Goal: Task Accomplishment & Management: Manage account settings

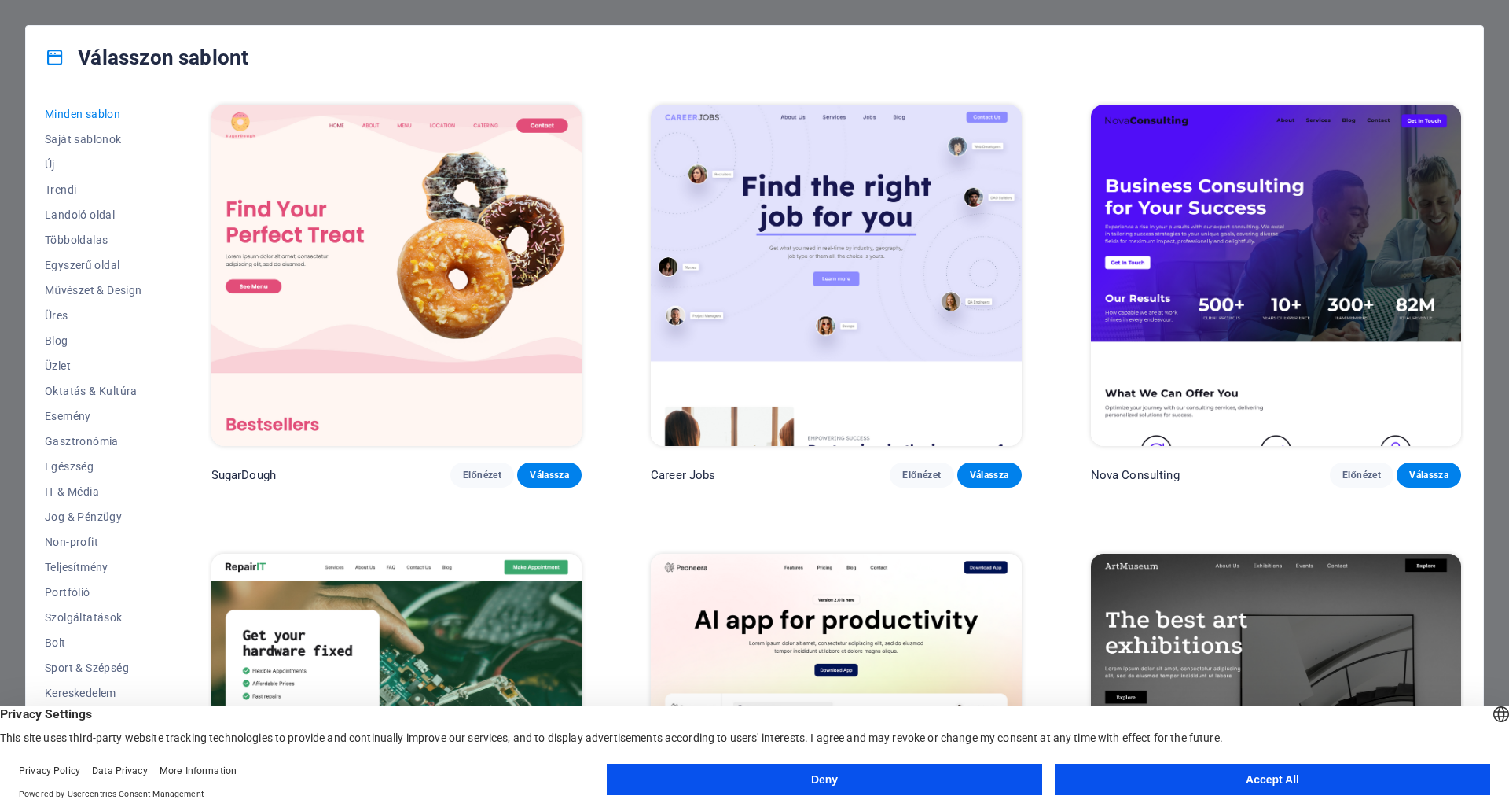
click at [828, 776] on button "Deny" at bounding box center [825, 778] width 436 height 31
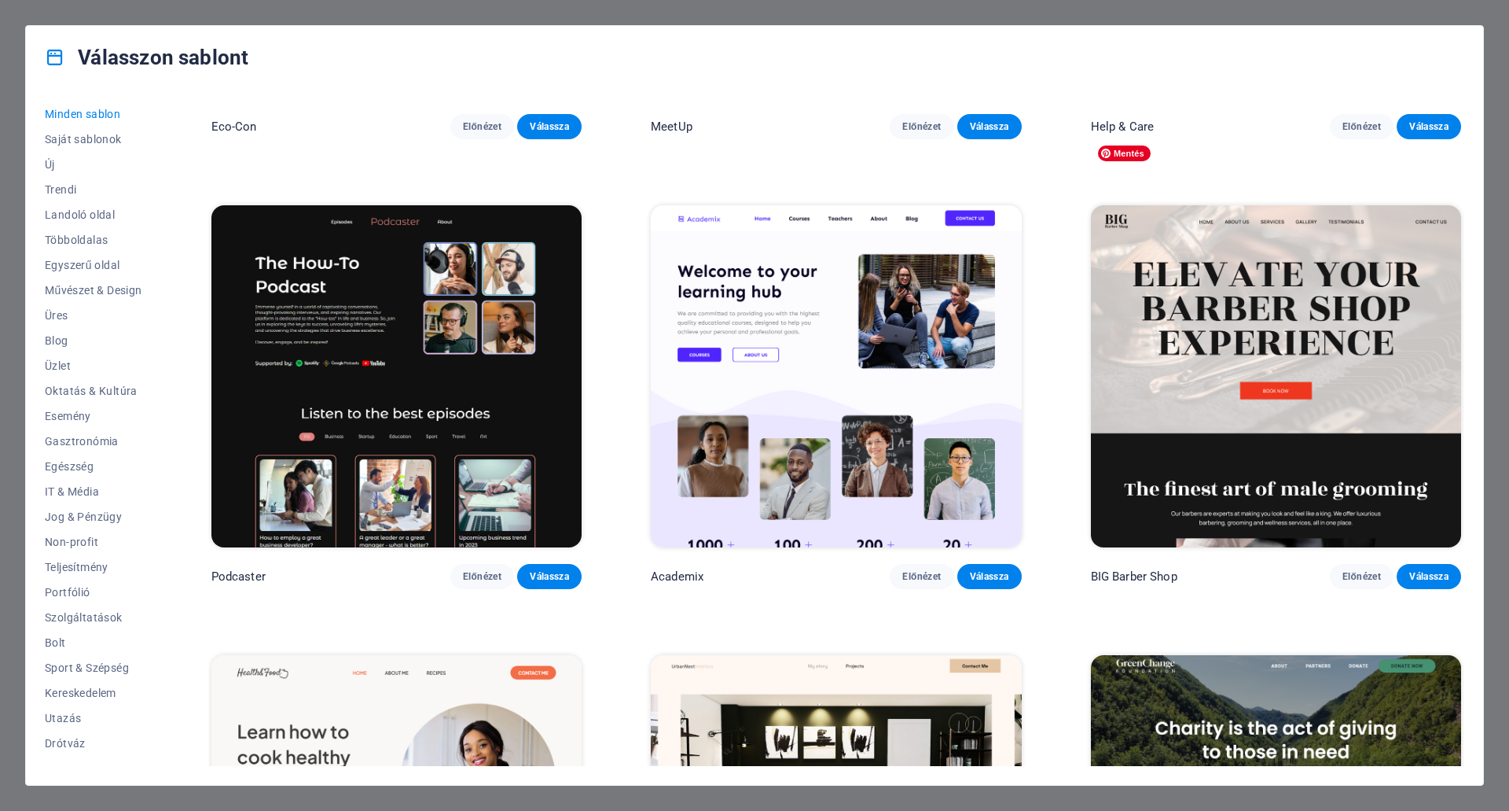
scroll to position [2987, 0]
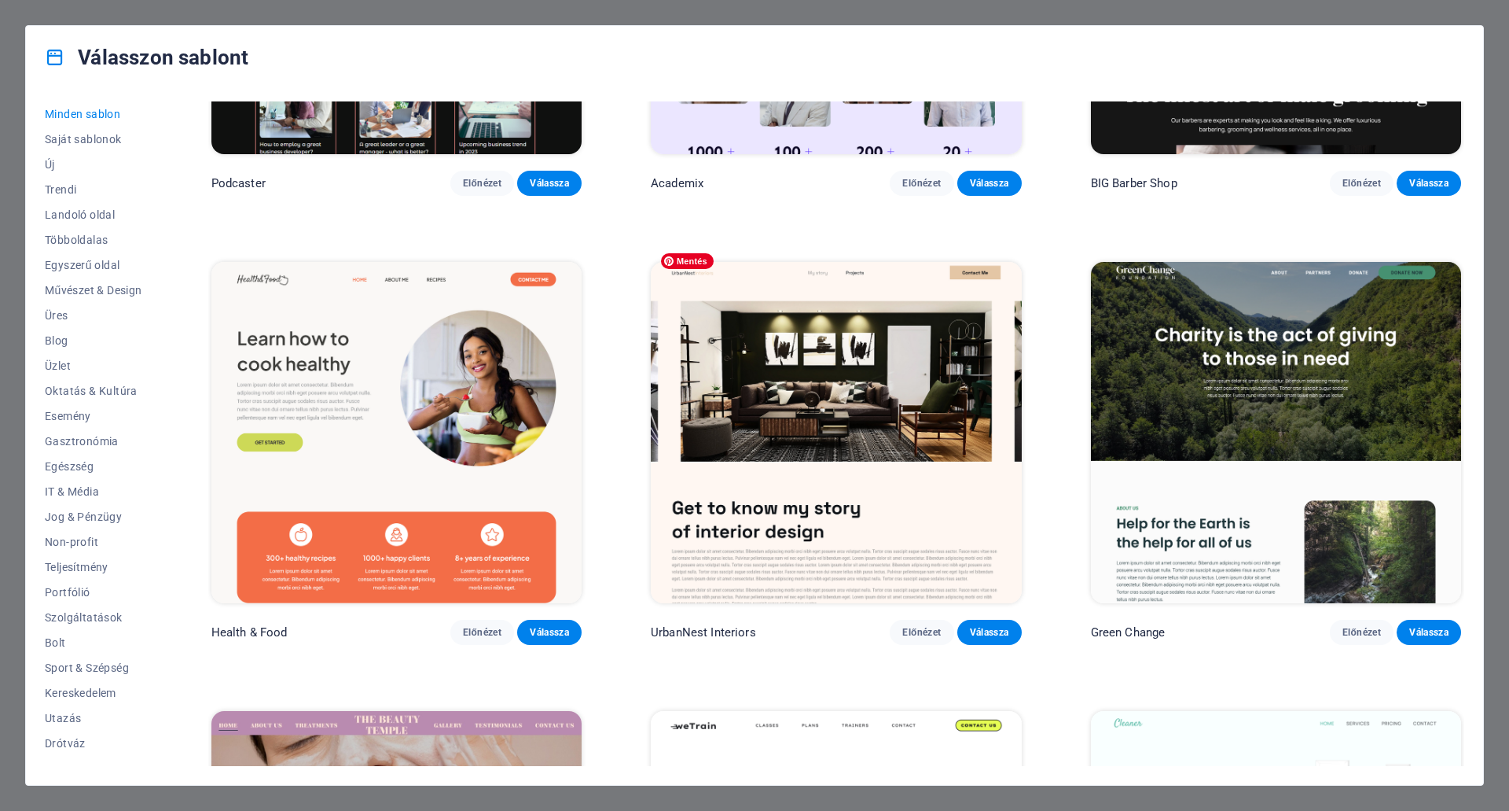
click at [855, 359] on img at bounding box center [836, 432] width 370 height 341
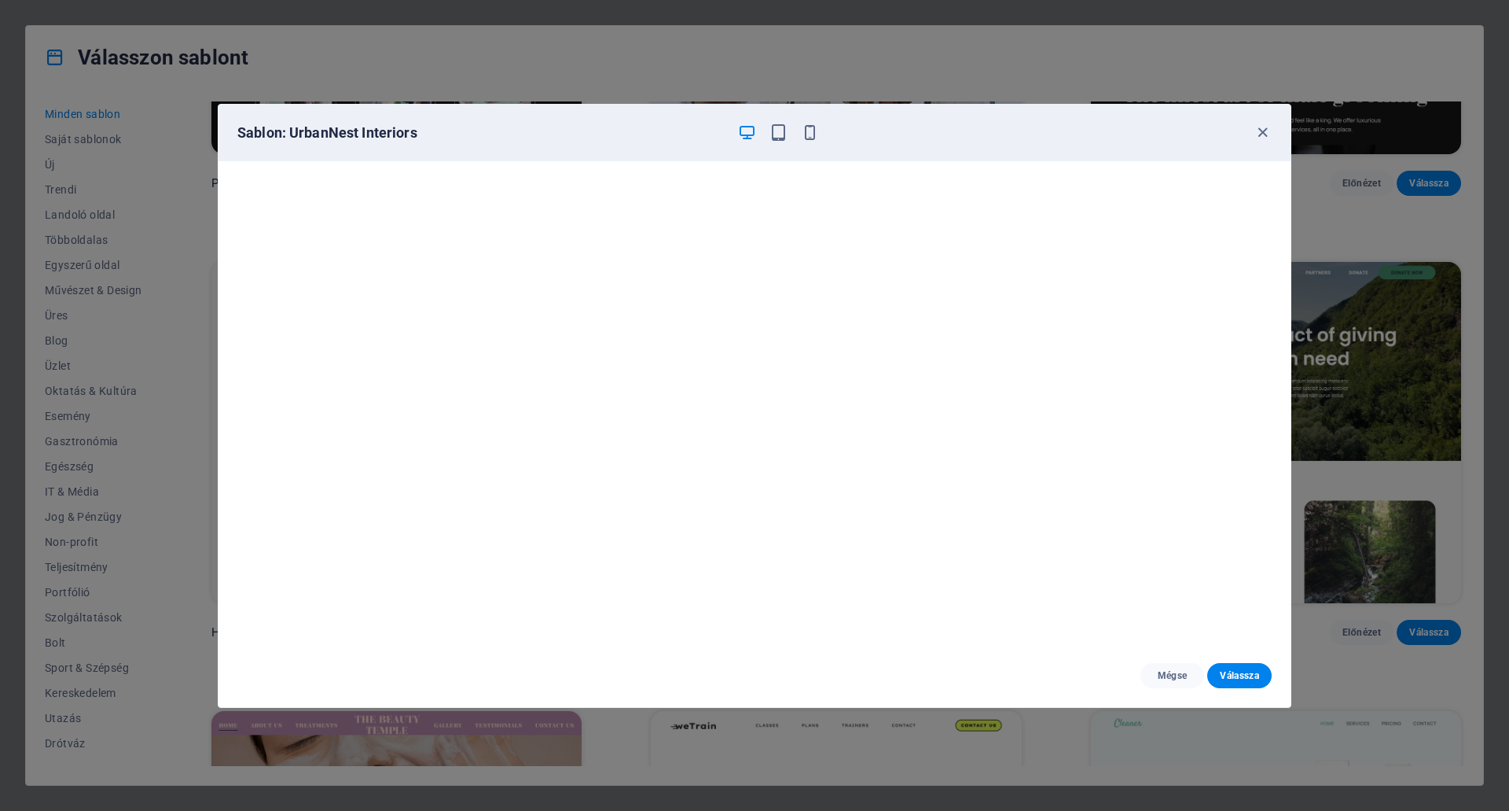
scroll to position [4, 0]
click at [1171, 667] on button "Mégse" at bounding box center [1173, 675] width 64 height 25
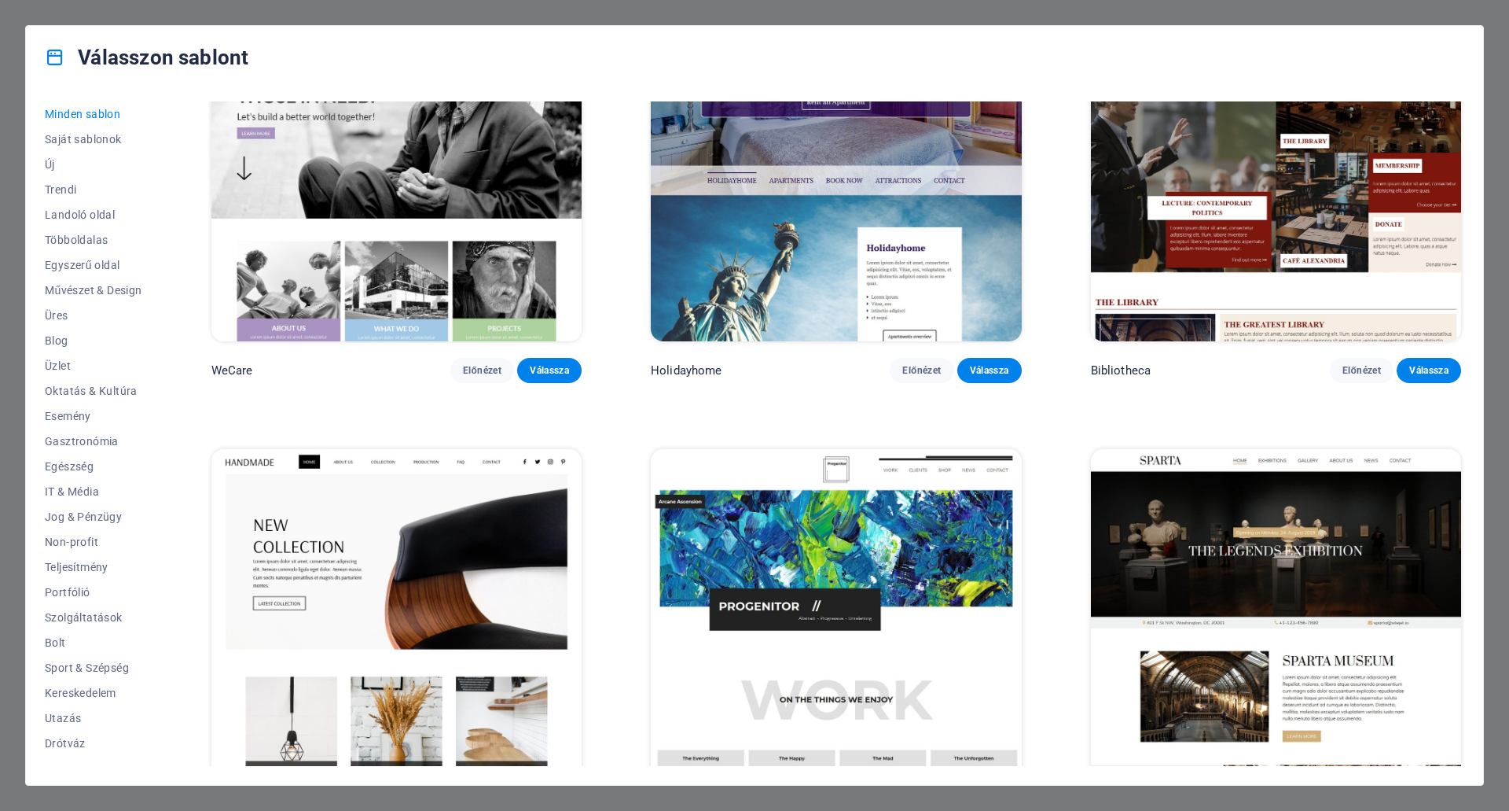
scroll to position [13208, 0]
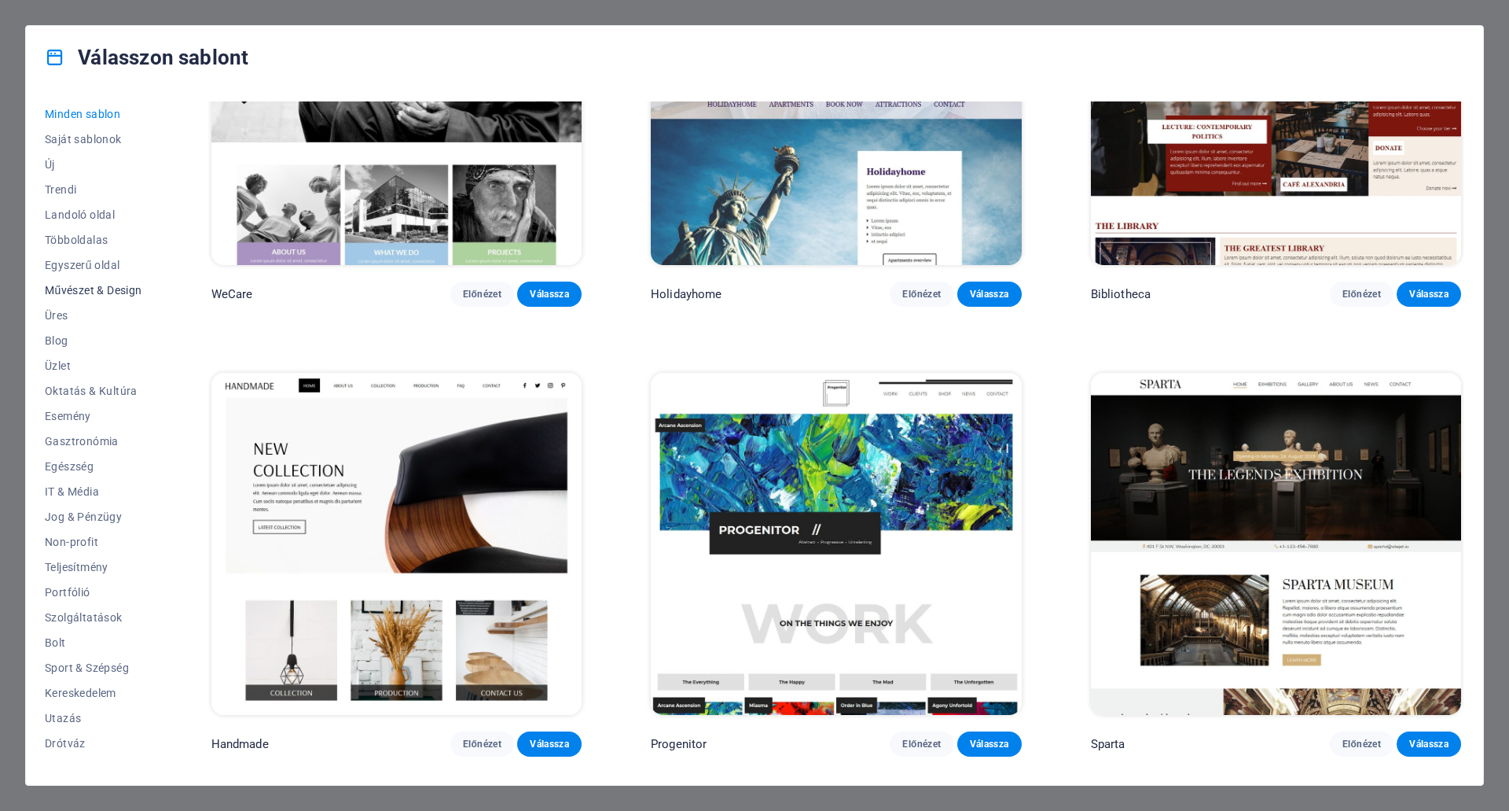
click at [105, 285] on span "Művészet & Design" at bounding box center [93, 290] width 97 height 13
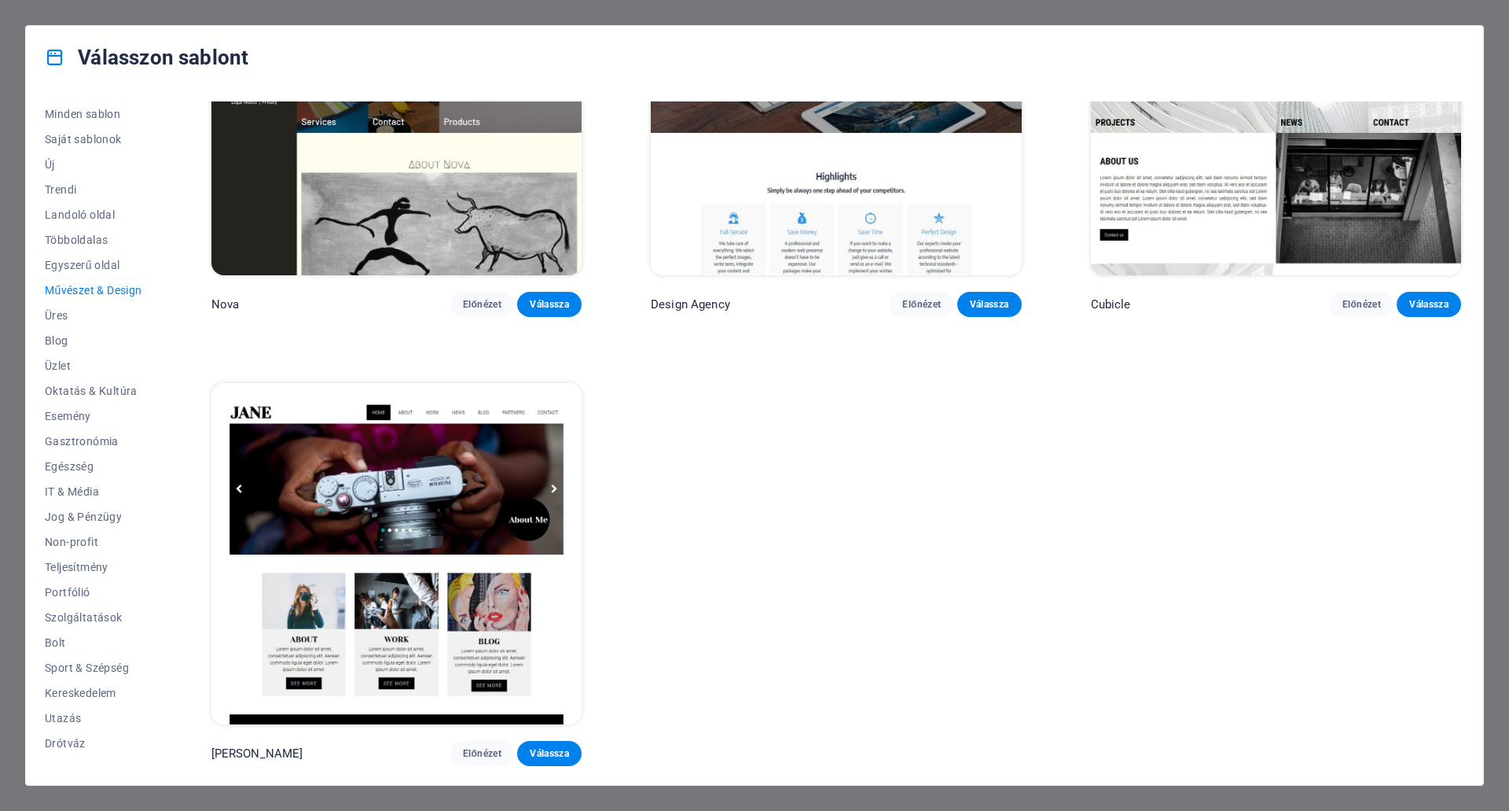
scroll to position [249, 0]
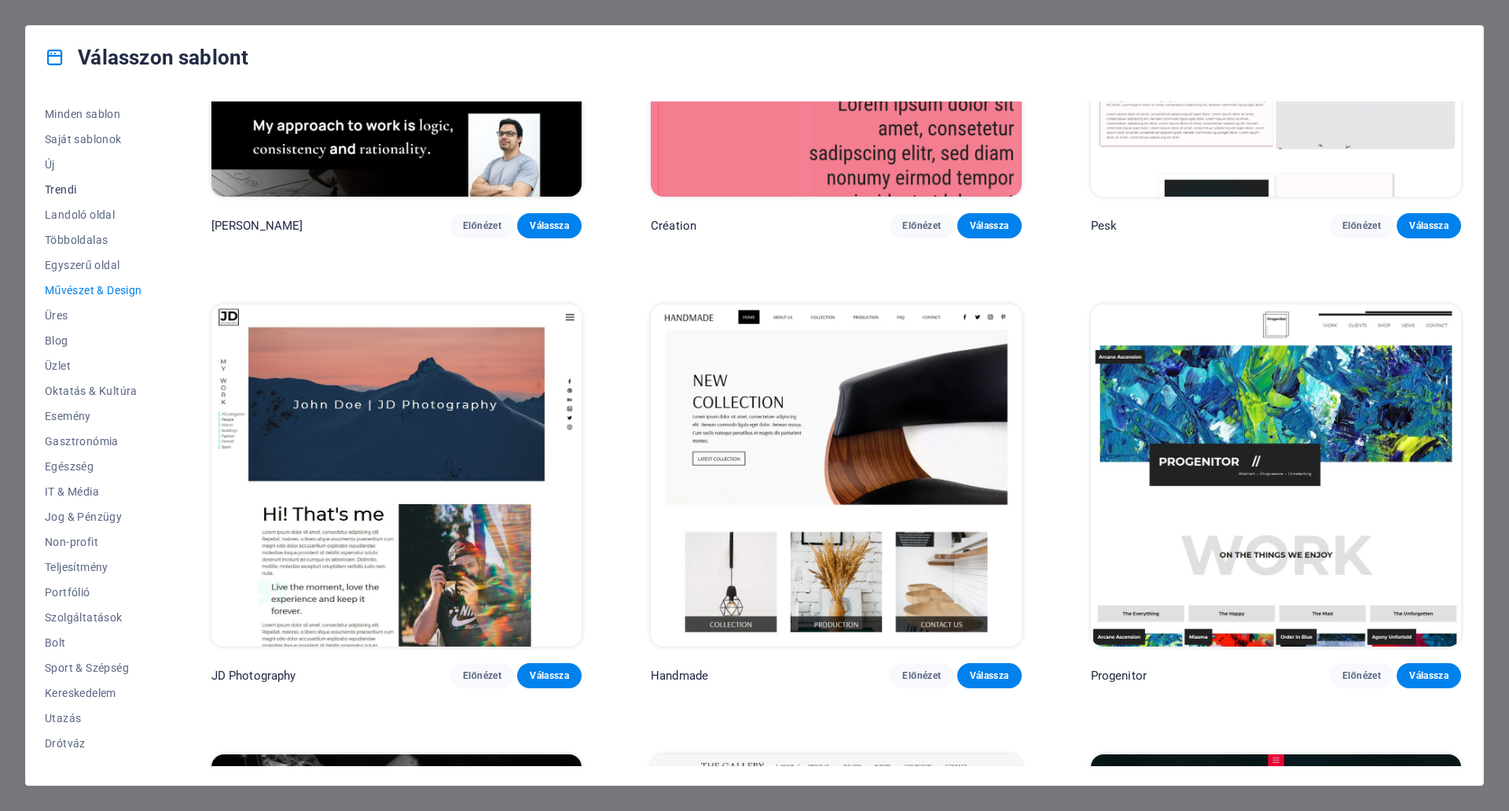
click at [53, 183] on span "Trendi" at bounding box center [93, 189] width 97 height 13
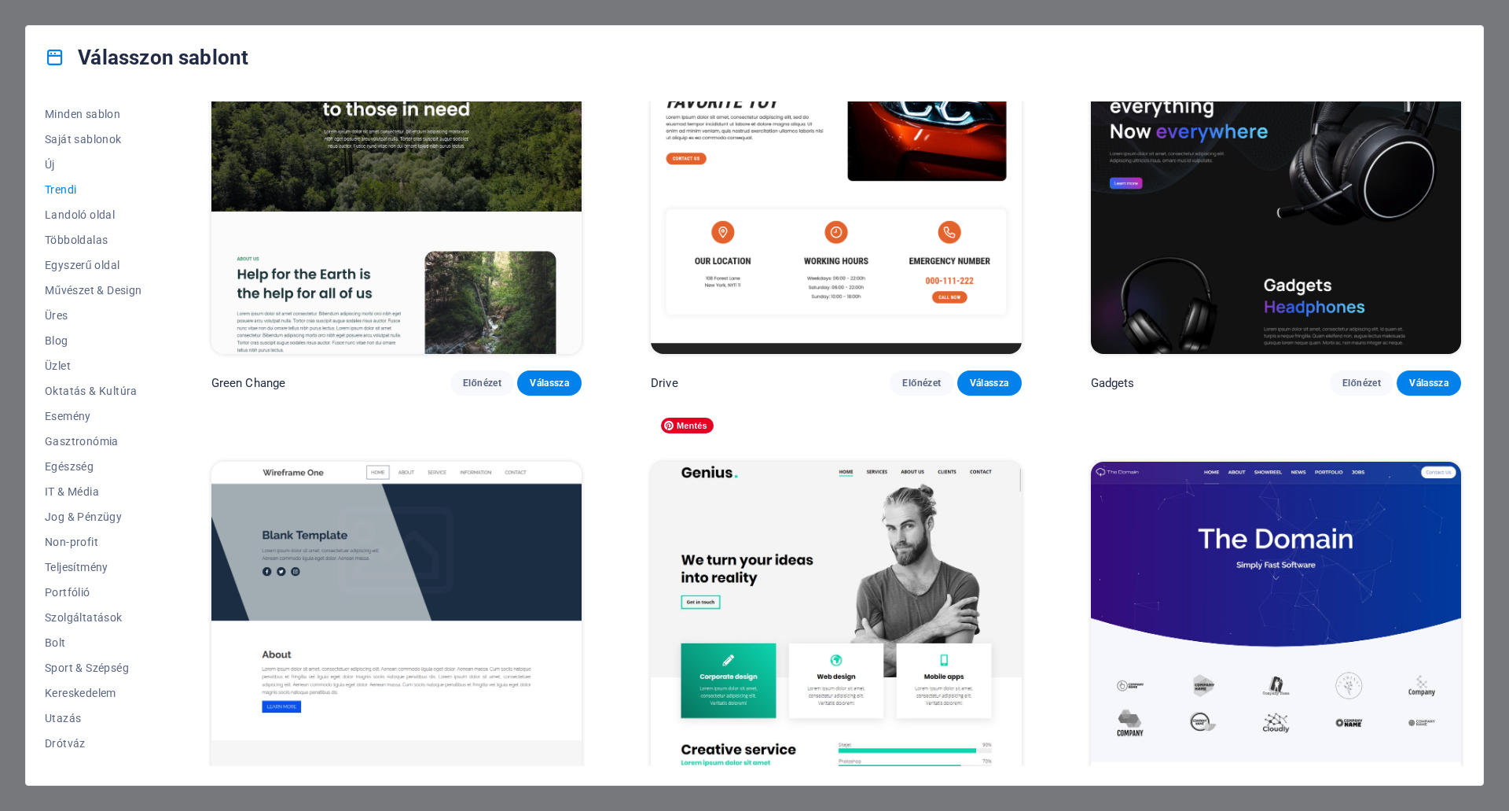
scroll to position [1586, 0]
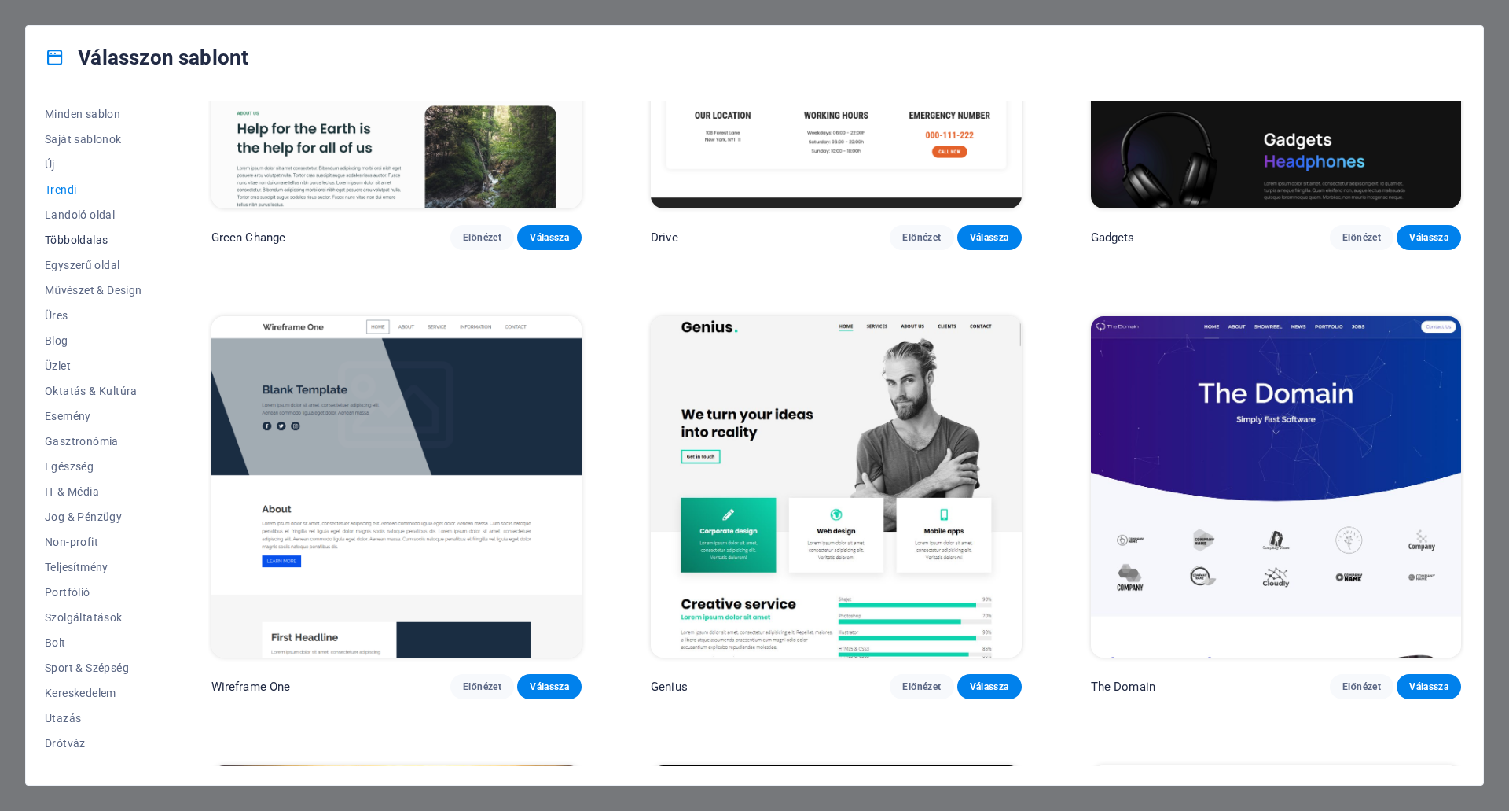
click at [87, 238] on span "Többoldalas" at bounding box center [93, 239] width 97 height 13
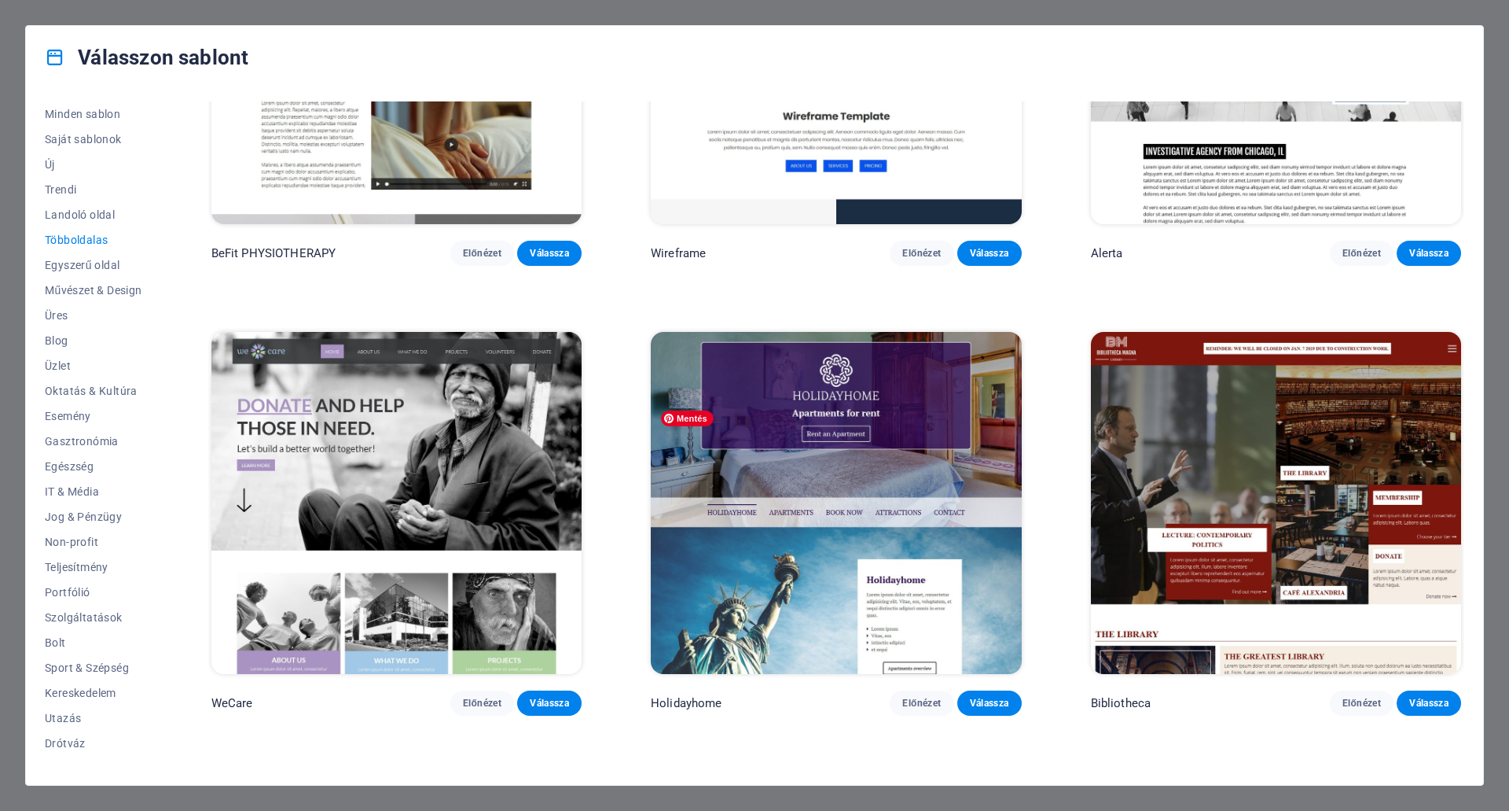
scroll to position [7601, 0]
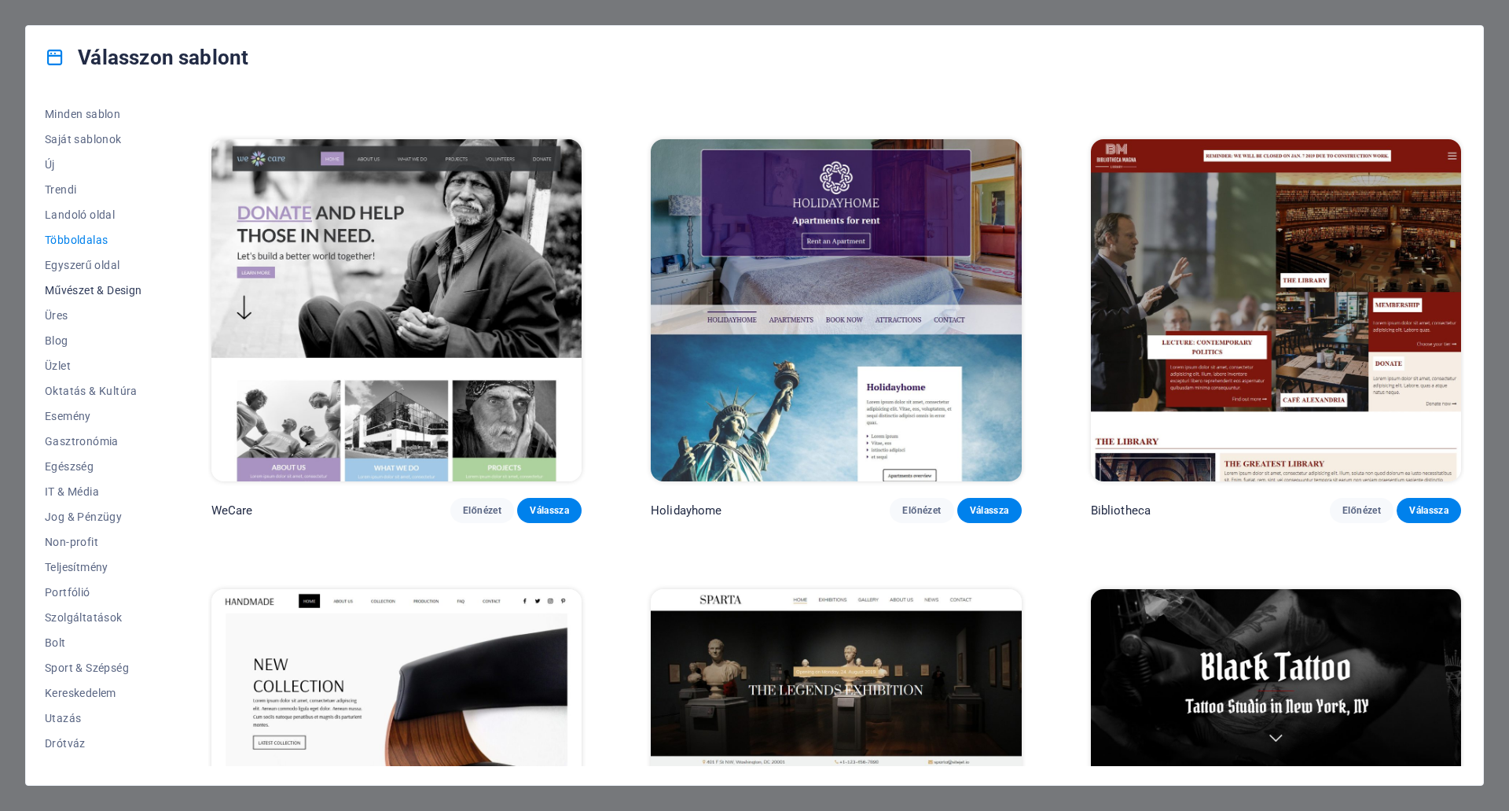
click at [94, 284] on span "Művészet & Design" at bounding box center [93, 290] width 97 height 13
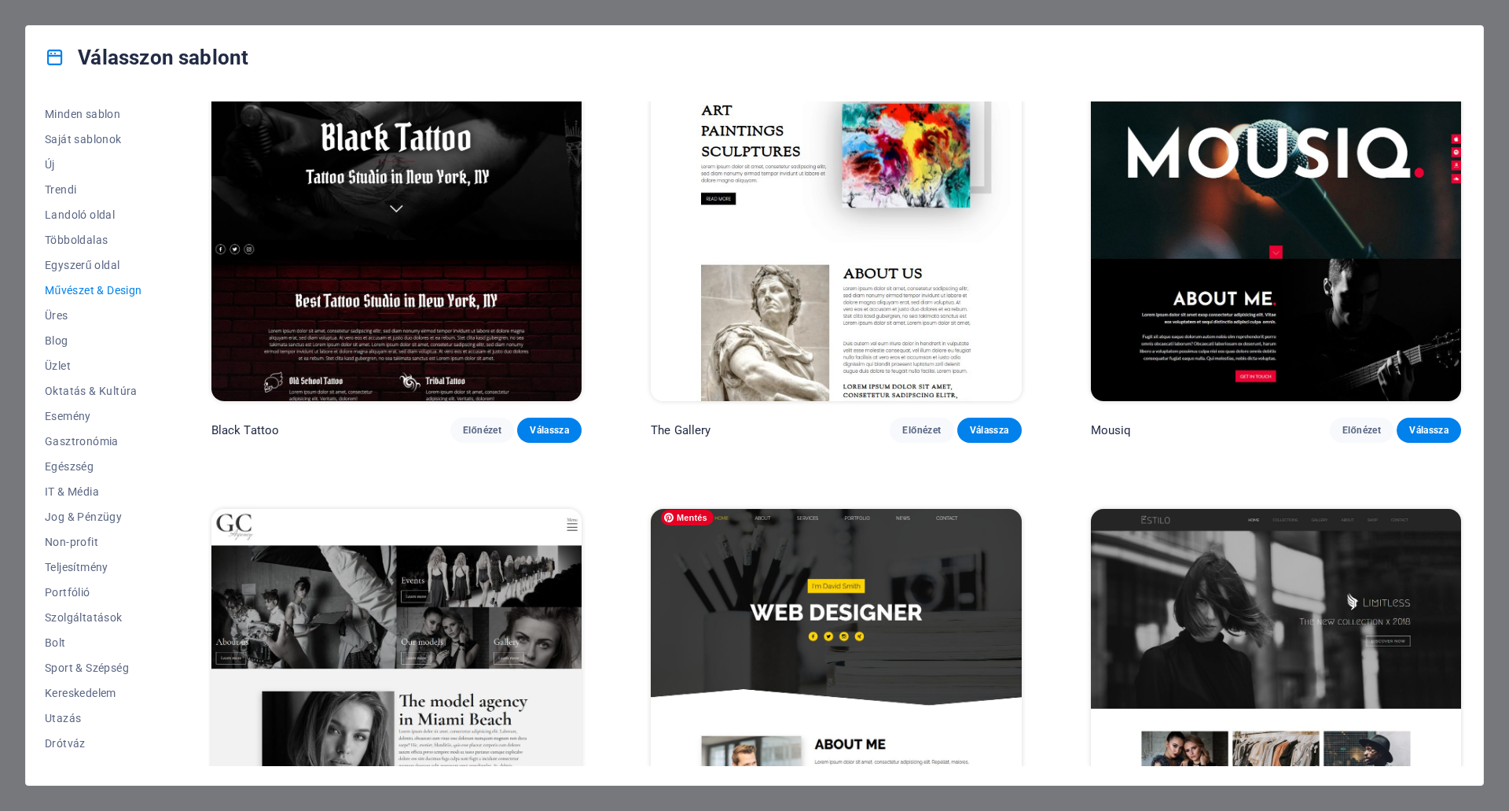
scroll to position [1179, 0]
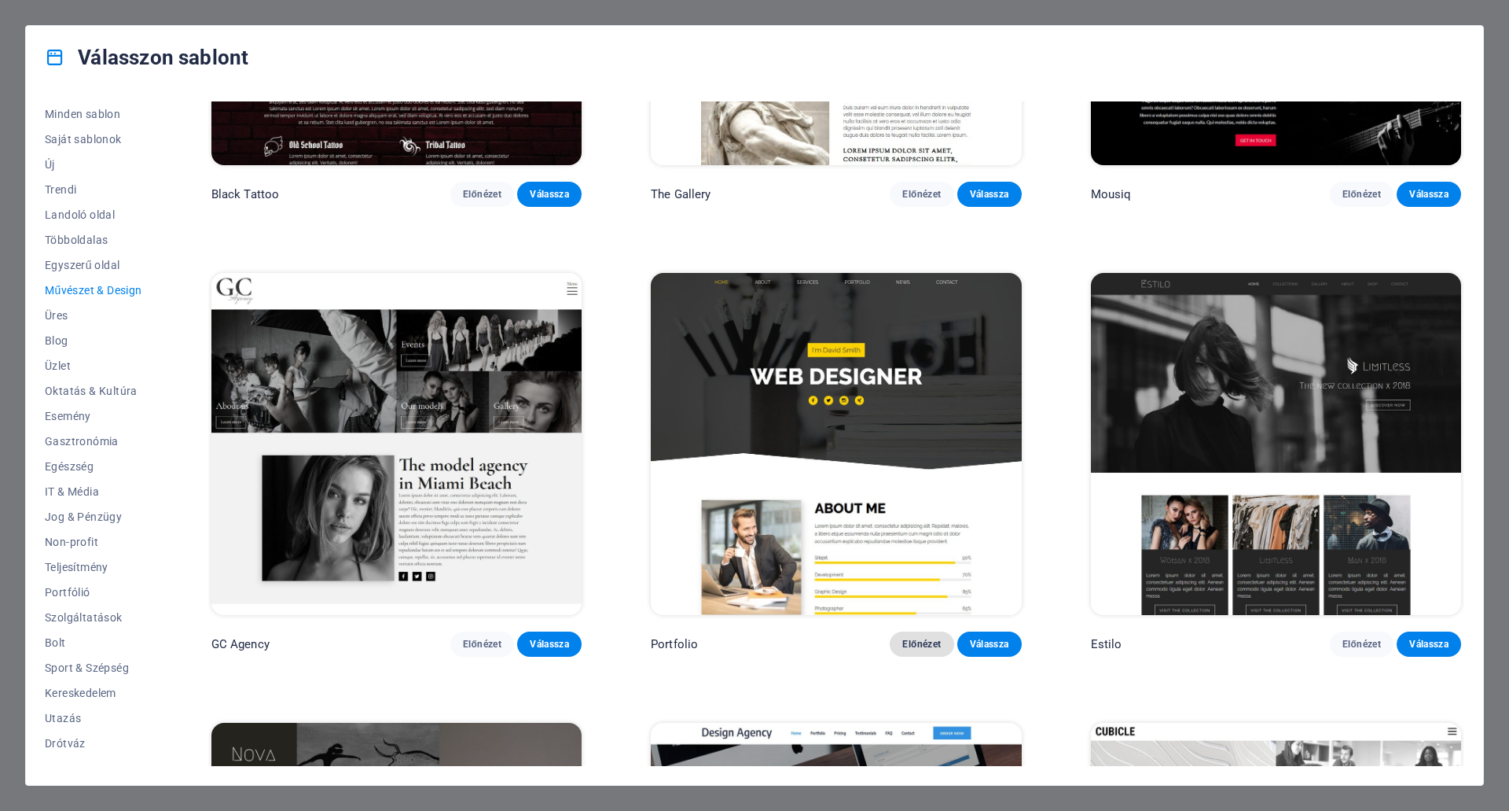
click at [914, 638] on span "Előnézet" at bounding box center [922, 644] width 39 height 13
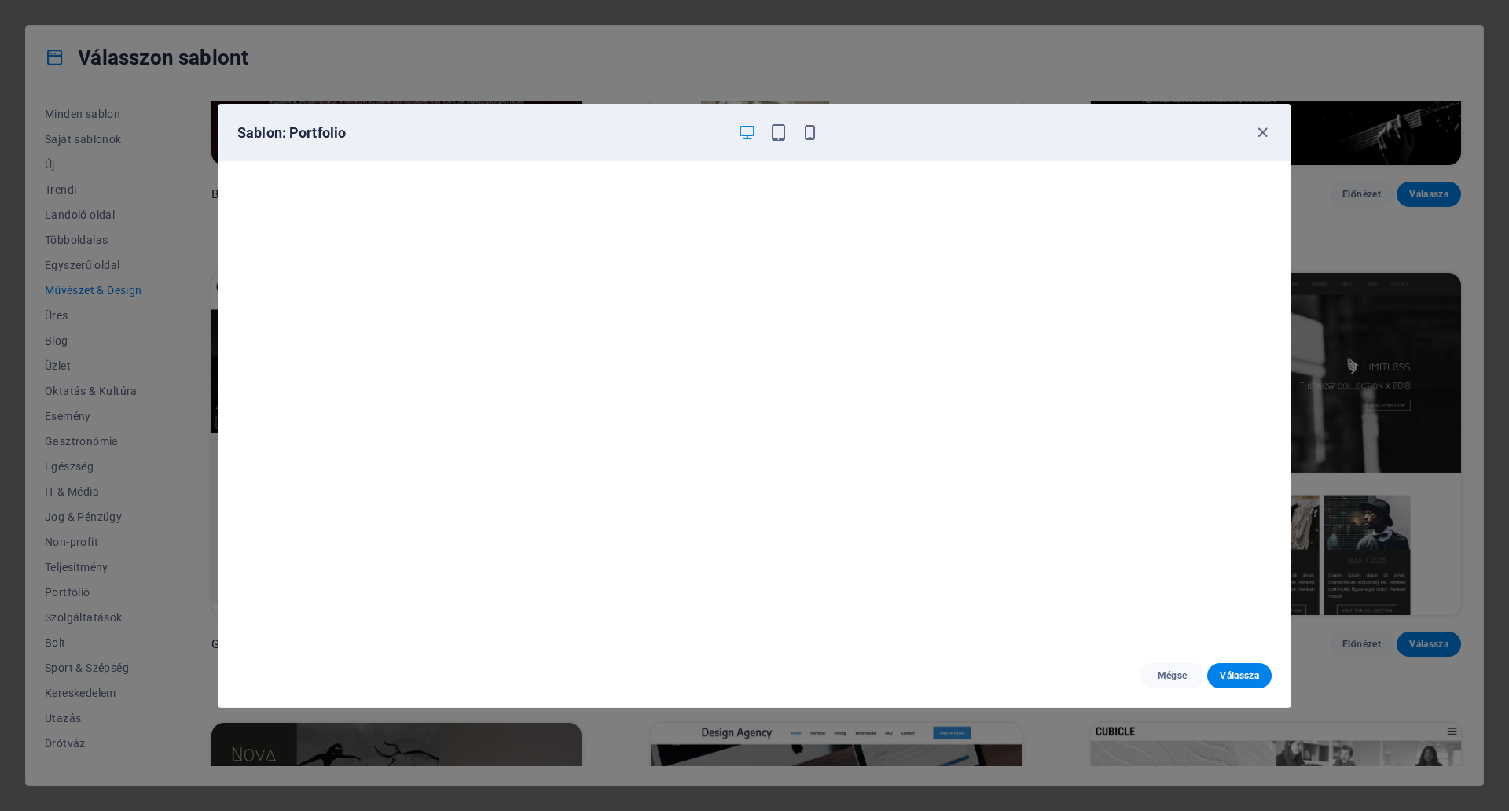
scroll to position [4, 0]
click at [1259, 127] on icon "button" at bounding box center [1263, 132] width 18 height 18
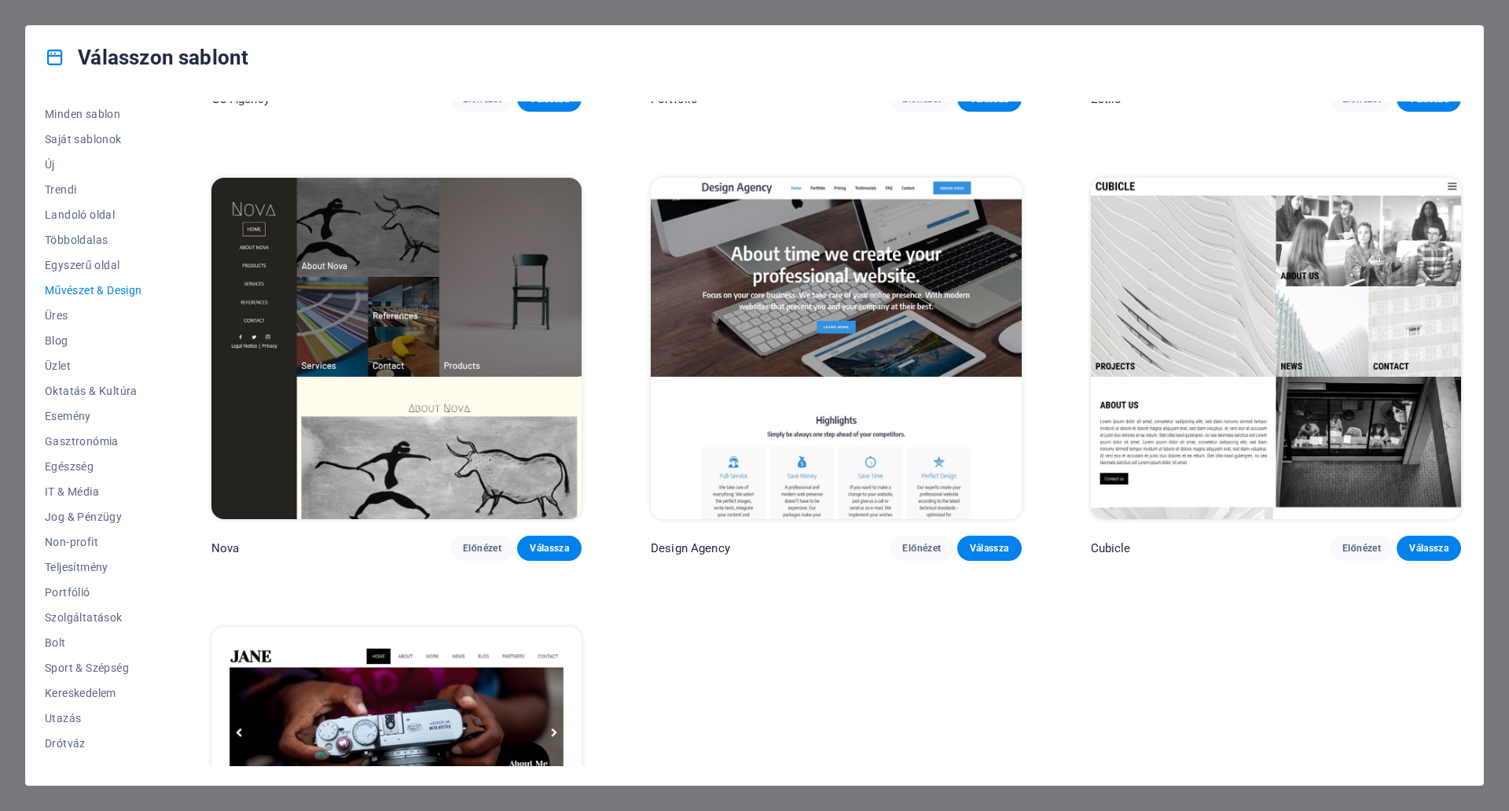
scroll to position [1639, 0]
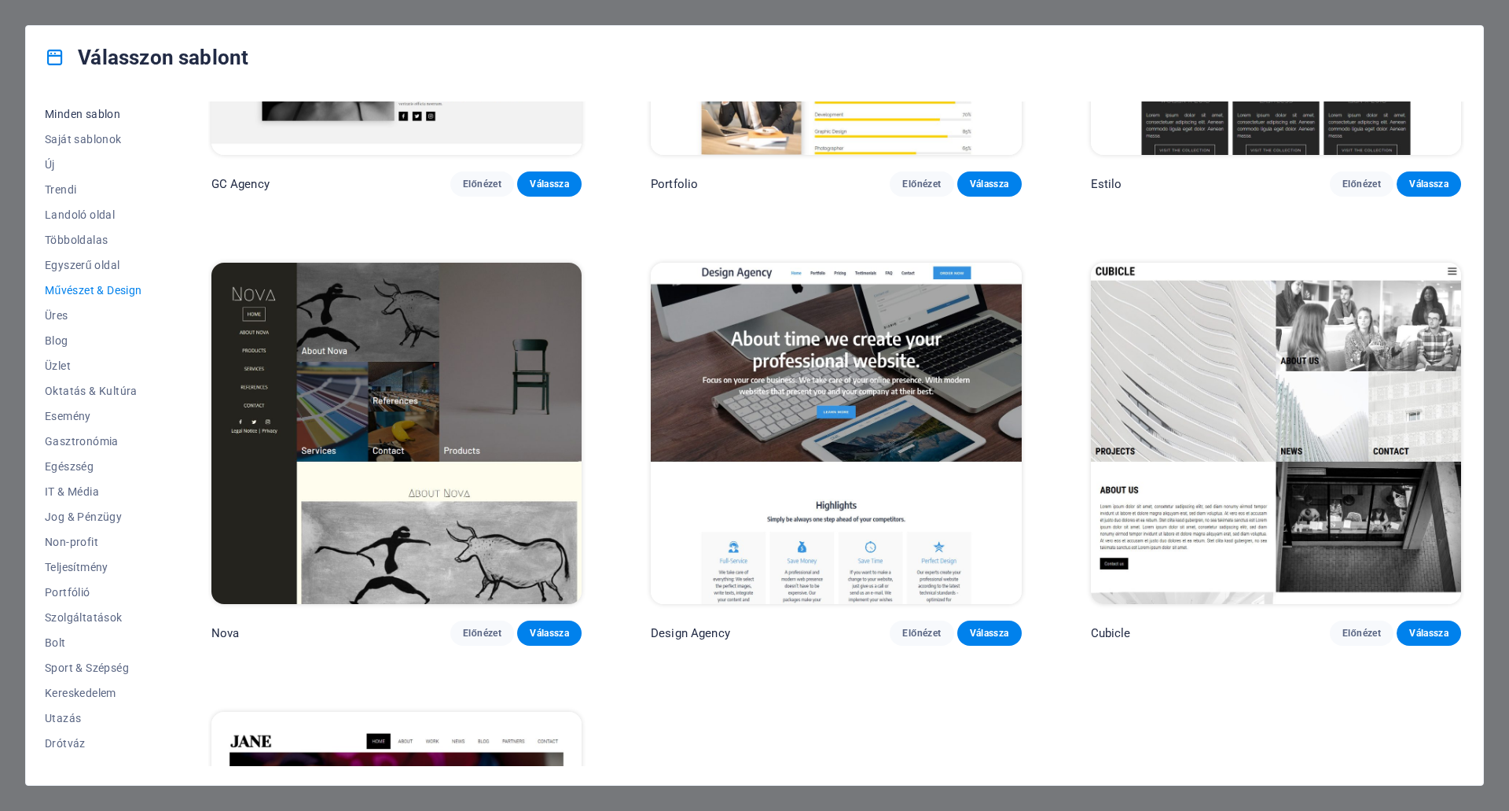
click at [90, 109] on span "Minden sablon" at bounding box center [93, 114] width 97 height 13
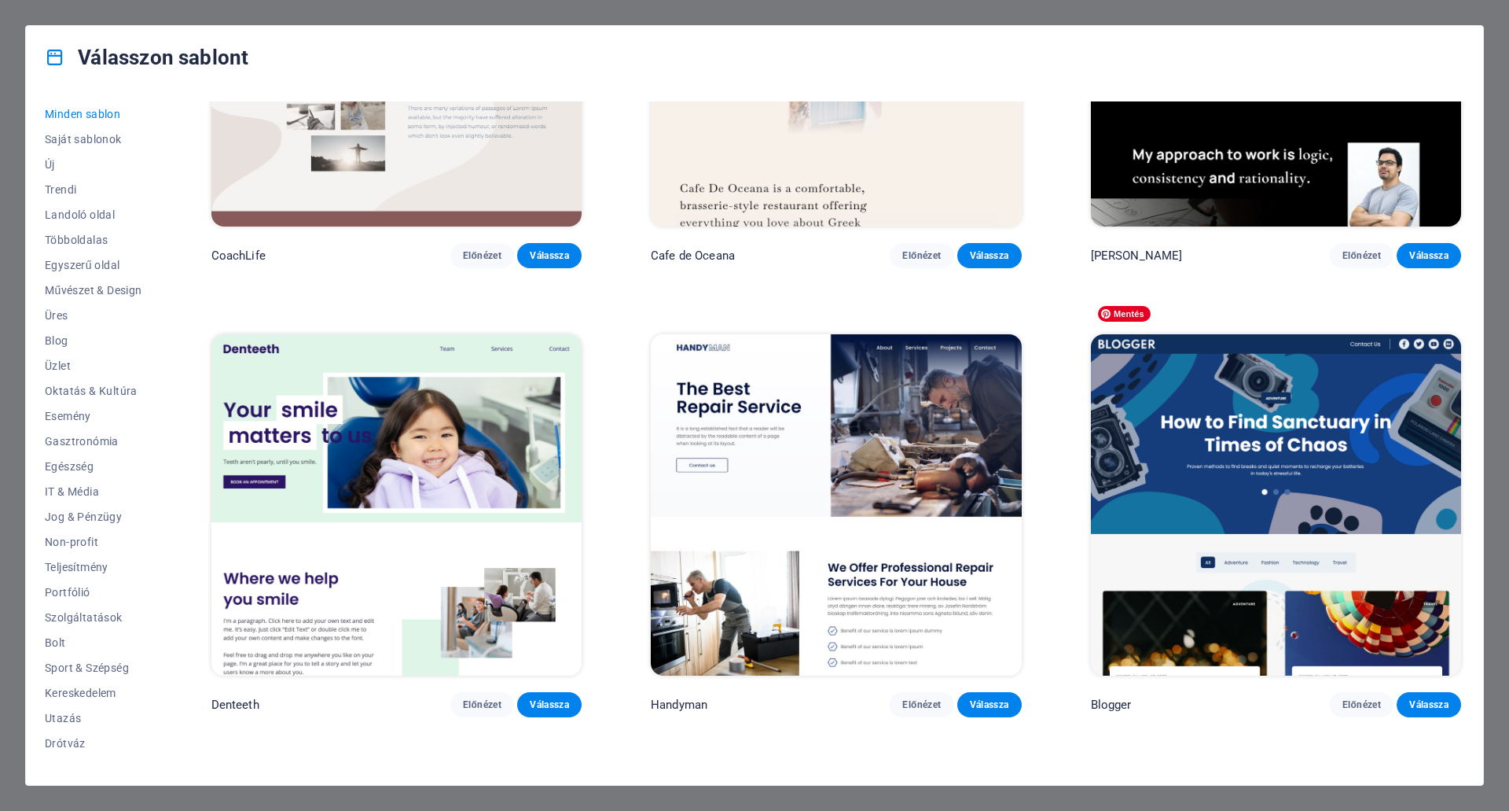
scroll to position [6929, 0]
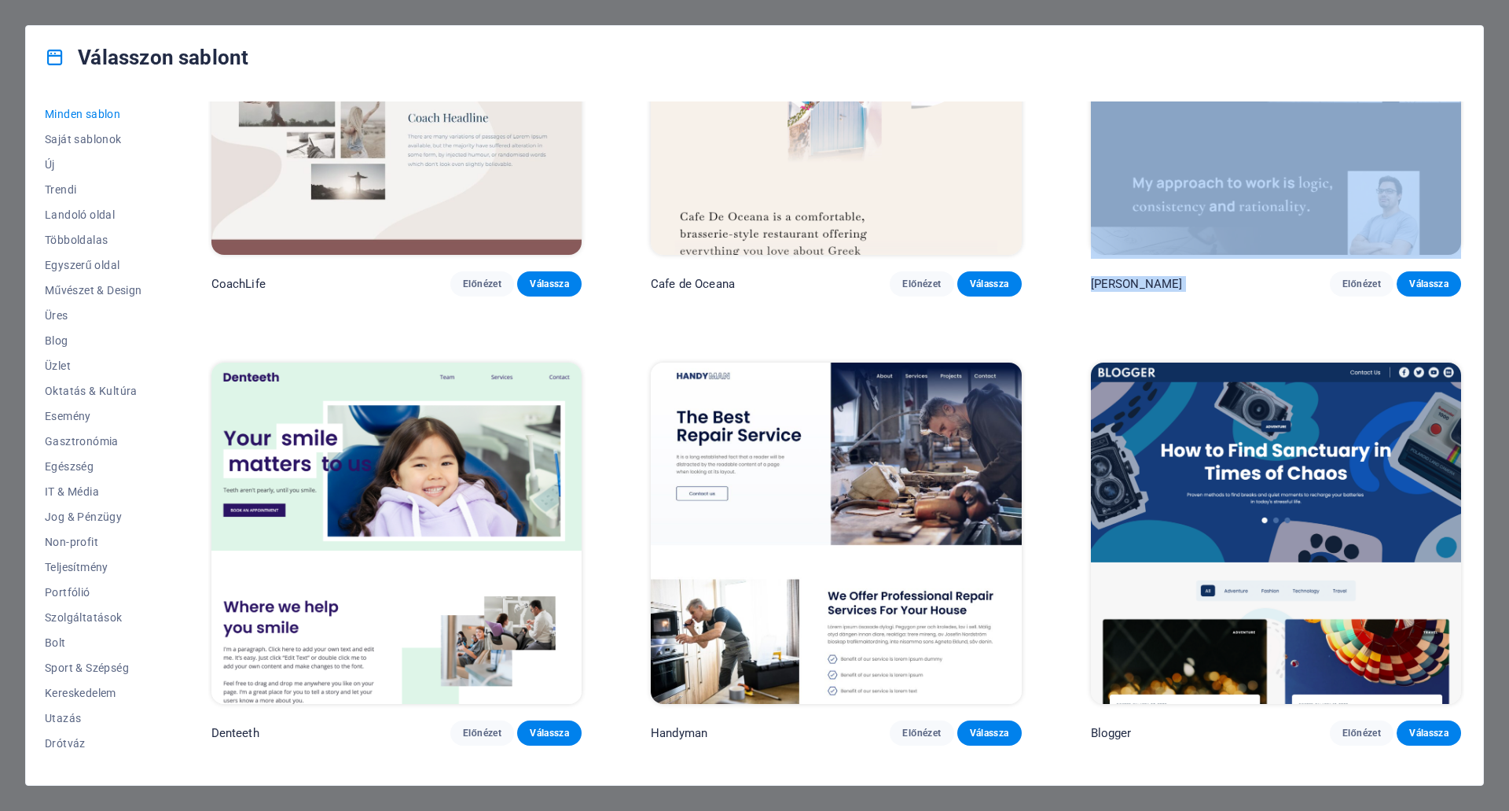
drag, startPoint x: 1465, startPoint y: 282, endPoint x: 1496, endPoint y: 172, distance: 114.3
click at [1497, 171] on div "Válasszon sablont Minden sablon Saját sablonok Új Trendi Landoló oldal Többolda…" at bounding box center [754, 405] width 1509 height 811
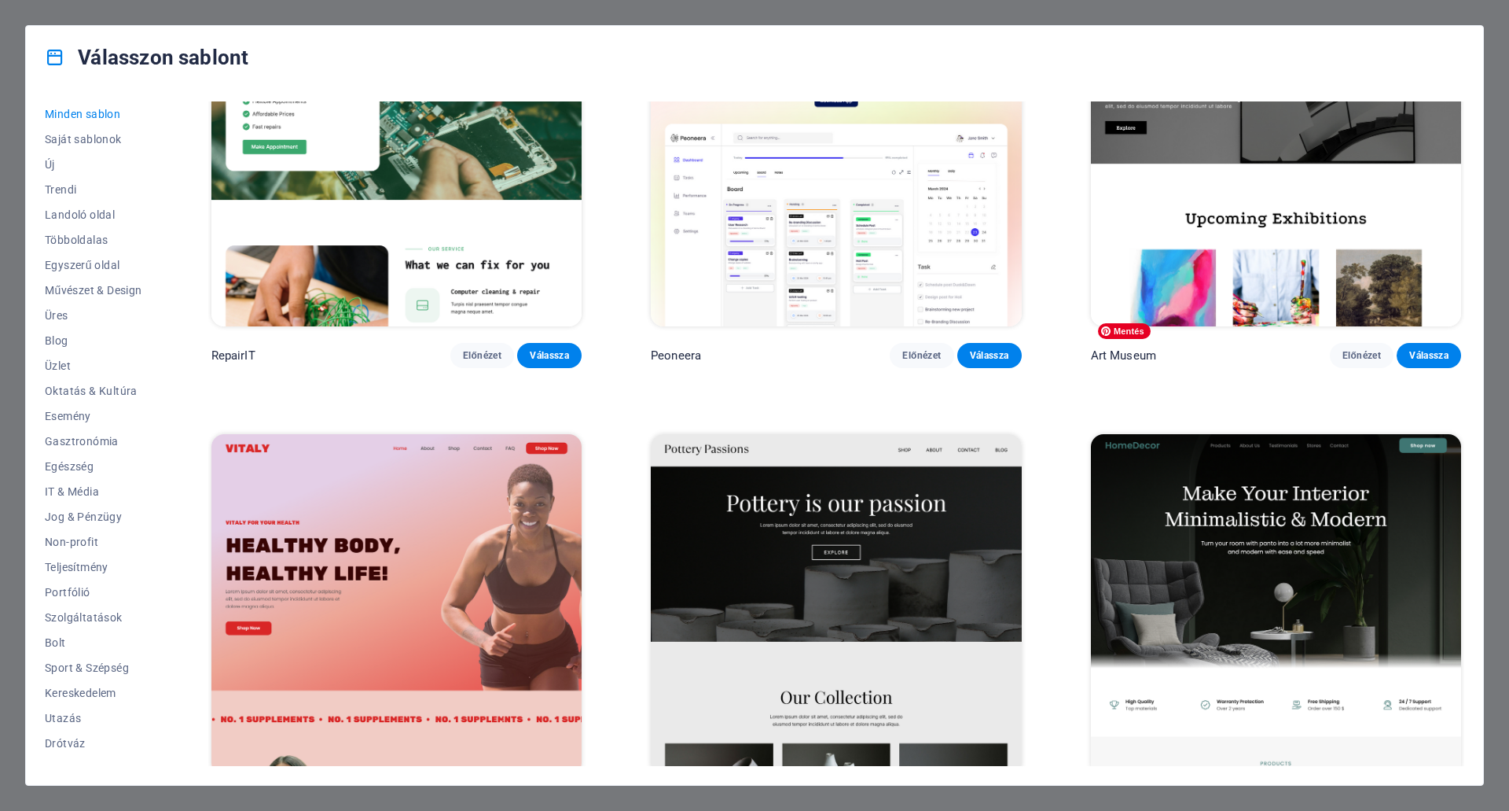
scroll to position [629, 0]
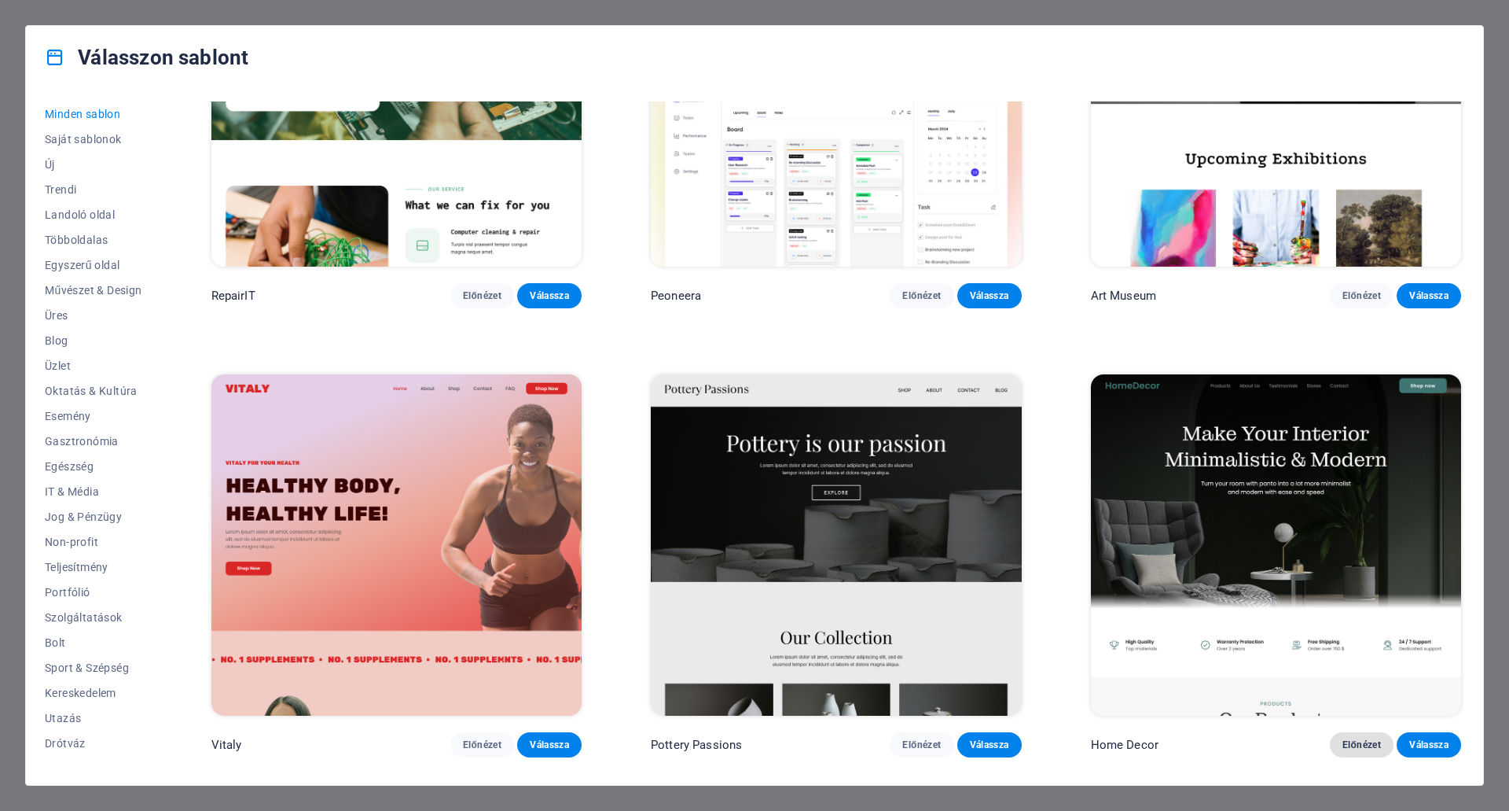
click at [1363, 738] on span "Előnézet" at bounding box center [1362, 744] width 39 height 13
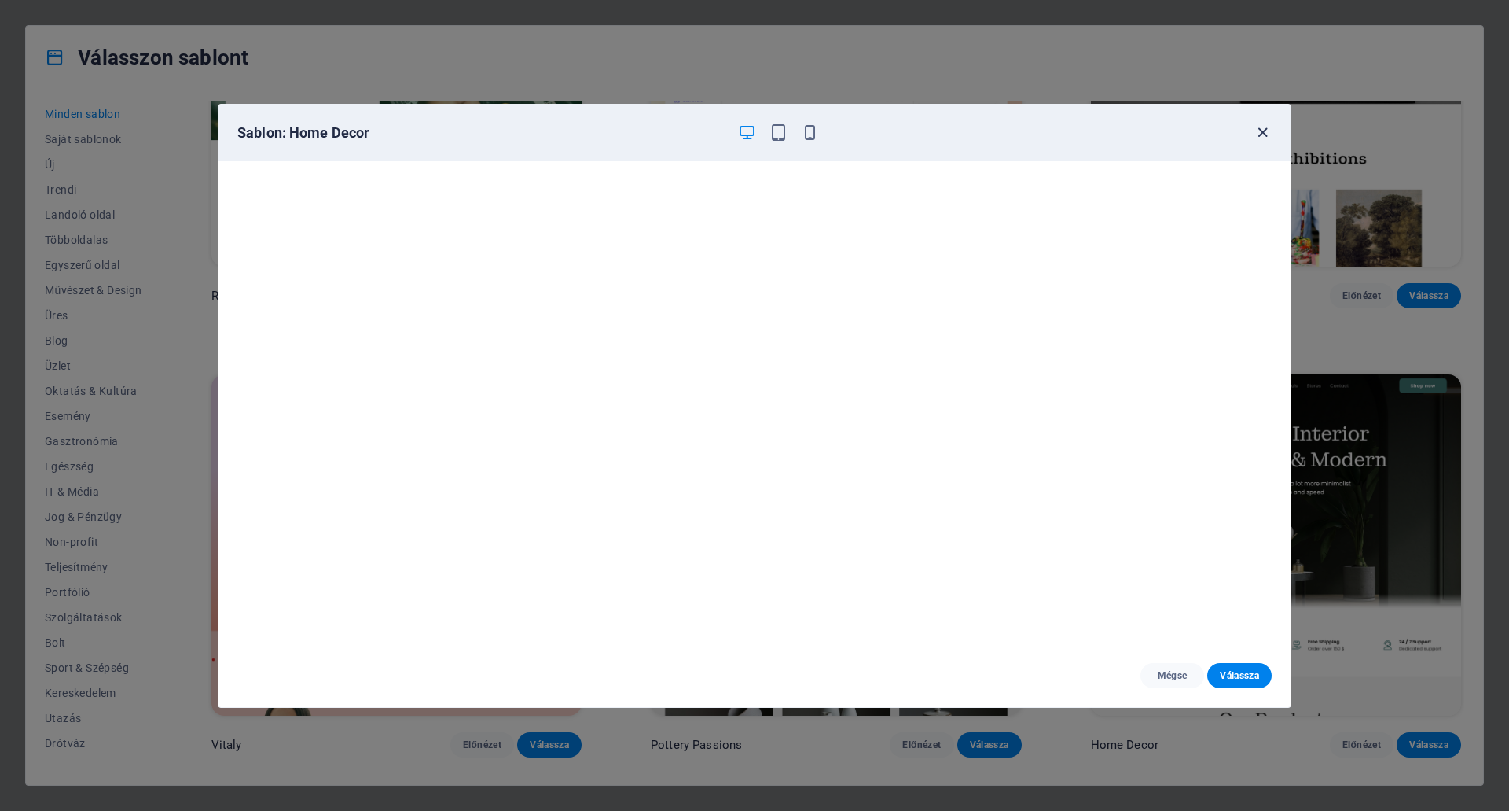
click at [1263, 133] on icon "button" at bounding box center [1263, 132] width 18 height 18
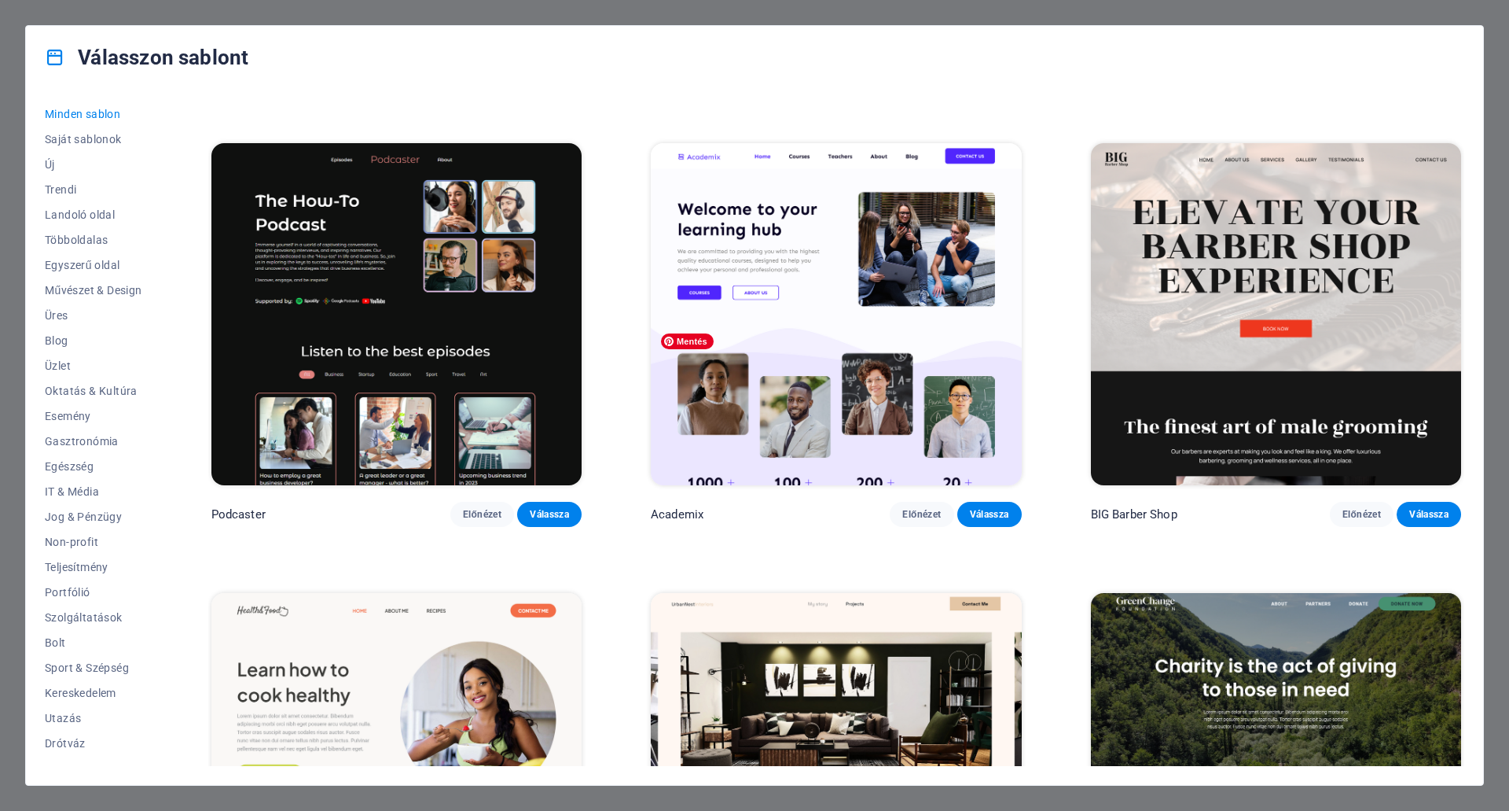
scroll to position [2909, 0]
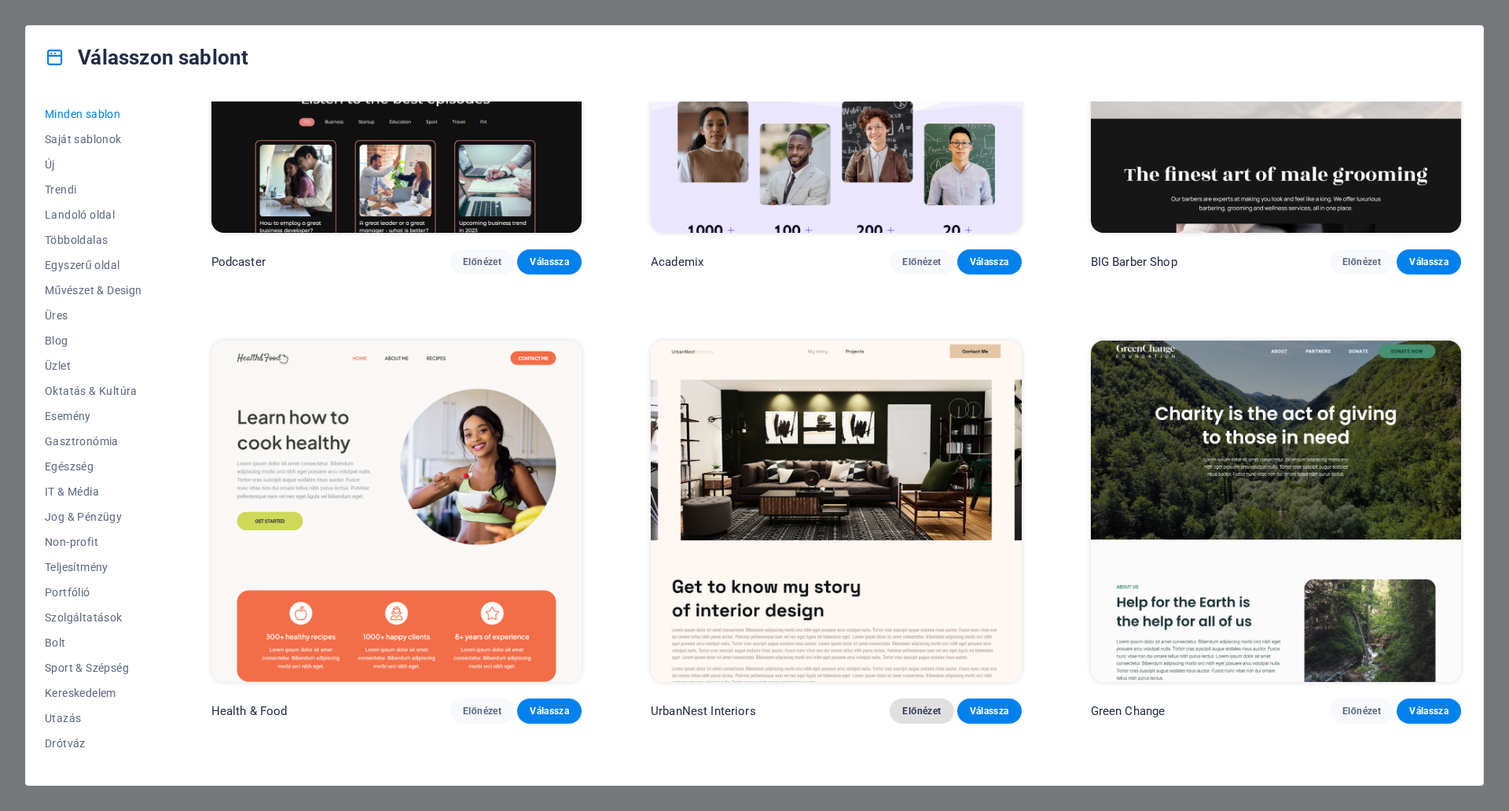
click at [918, 704] on span "Előnézet" at bounding box center [922, 710] width 39 height 13
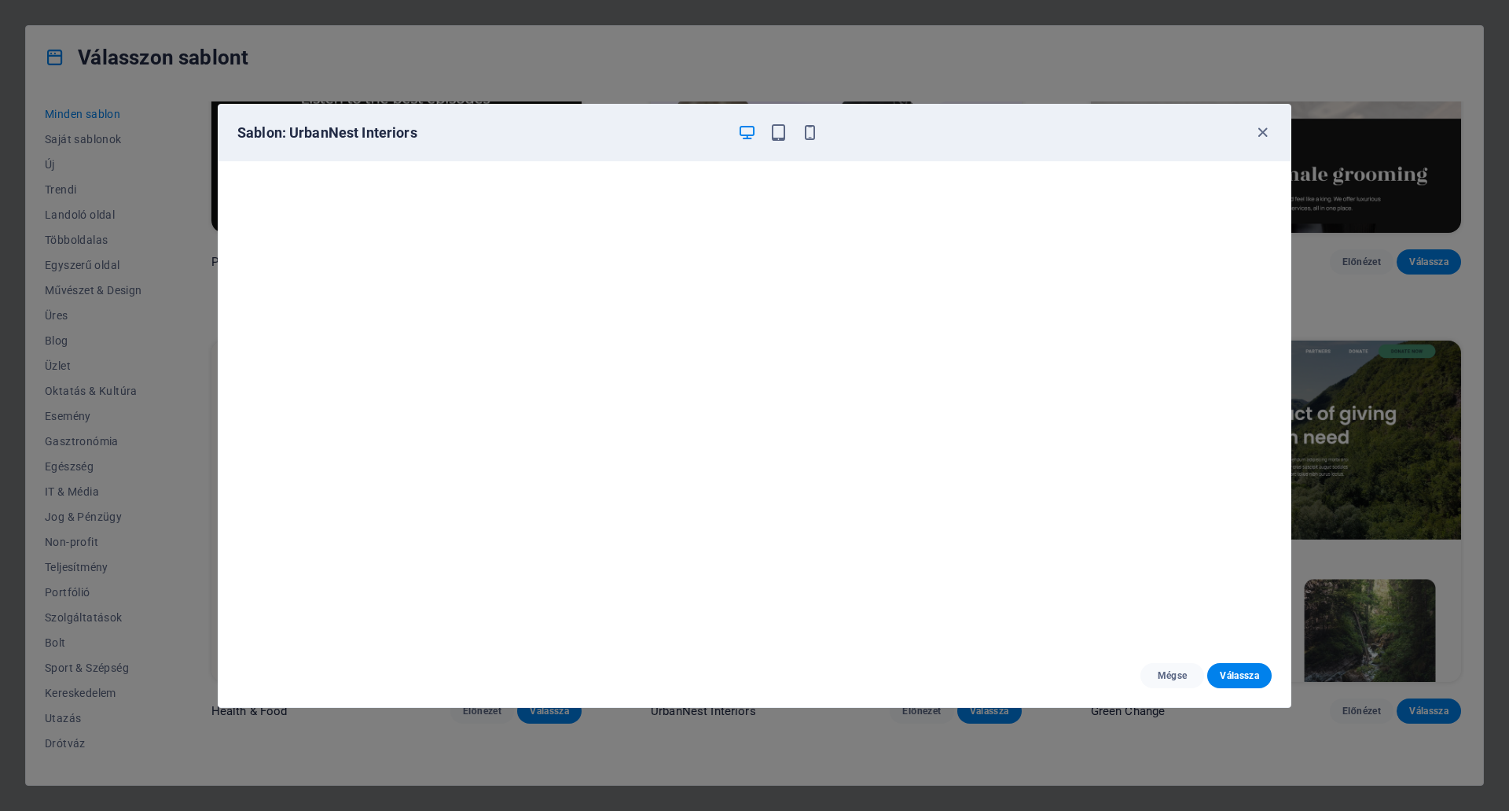
drag, startPoint x: 880, startPoint y: 127, endPoint x: 866, endPoint y: 53, distance: 74.5
click at [866, 50] on div "Sablon: UrbanNest Interiors Mégse Válassza" at bounding box center [754, 405] width 1509 height 811
drag, startPoint x: 840, startPoint y: 133, endPoint x: 910, endPoint y: 142, distance: 71.3
click at [867, 94] on div "Sablon: UrbanNest Interiors Mégse Válassza" at bounding box center [754, 405] width 1509 height 811
drag, startPoint x: 1031, startPoint y: 131, endPoint x: 1035, endPoint y: 120, distance: 10.7
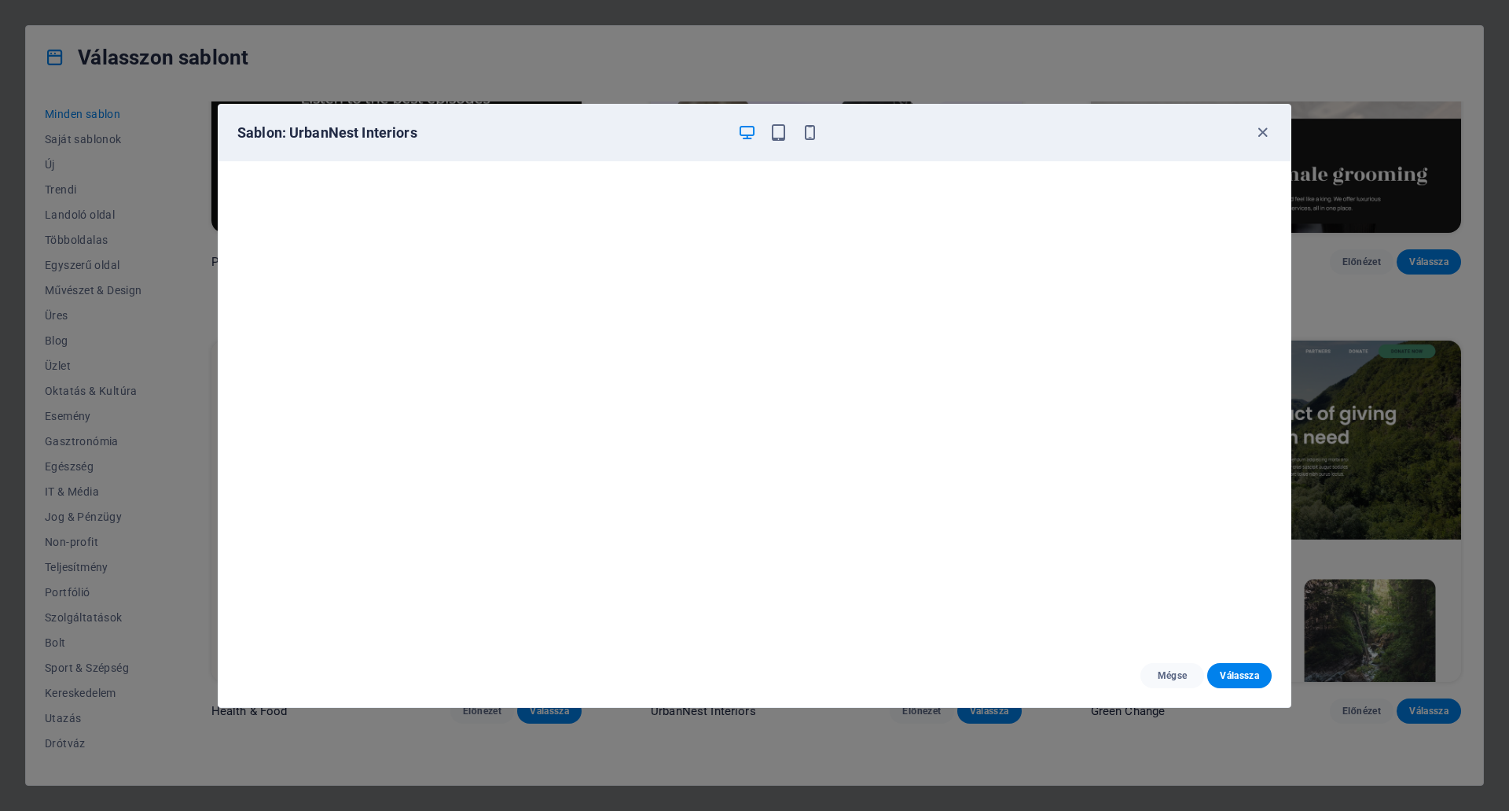
click at [1035, 120] on div "Sablon: UrbanNest Interiors" at bounding box center [755, 133] width 1072 height 57
click at [1257, 131] on icon "button" at bounding box center [1263, 132] width 18 height 18
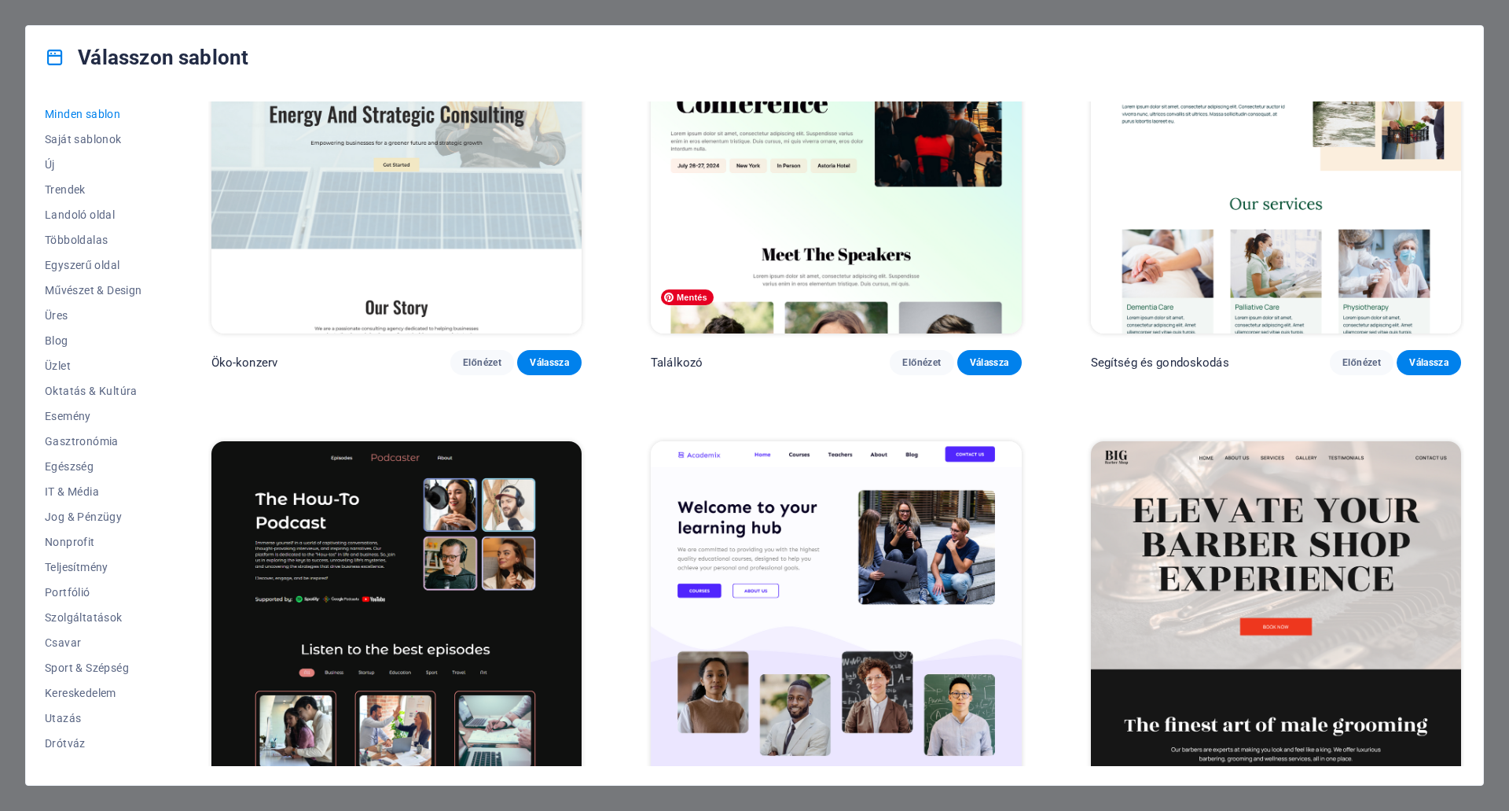
scroll to position [1965, 0]
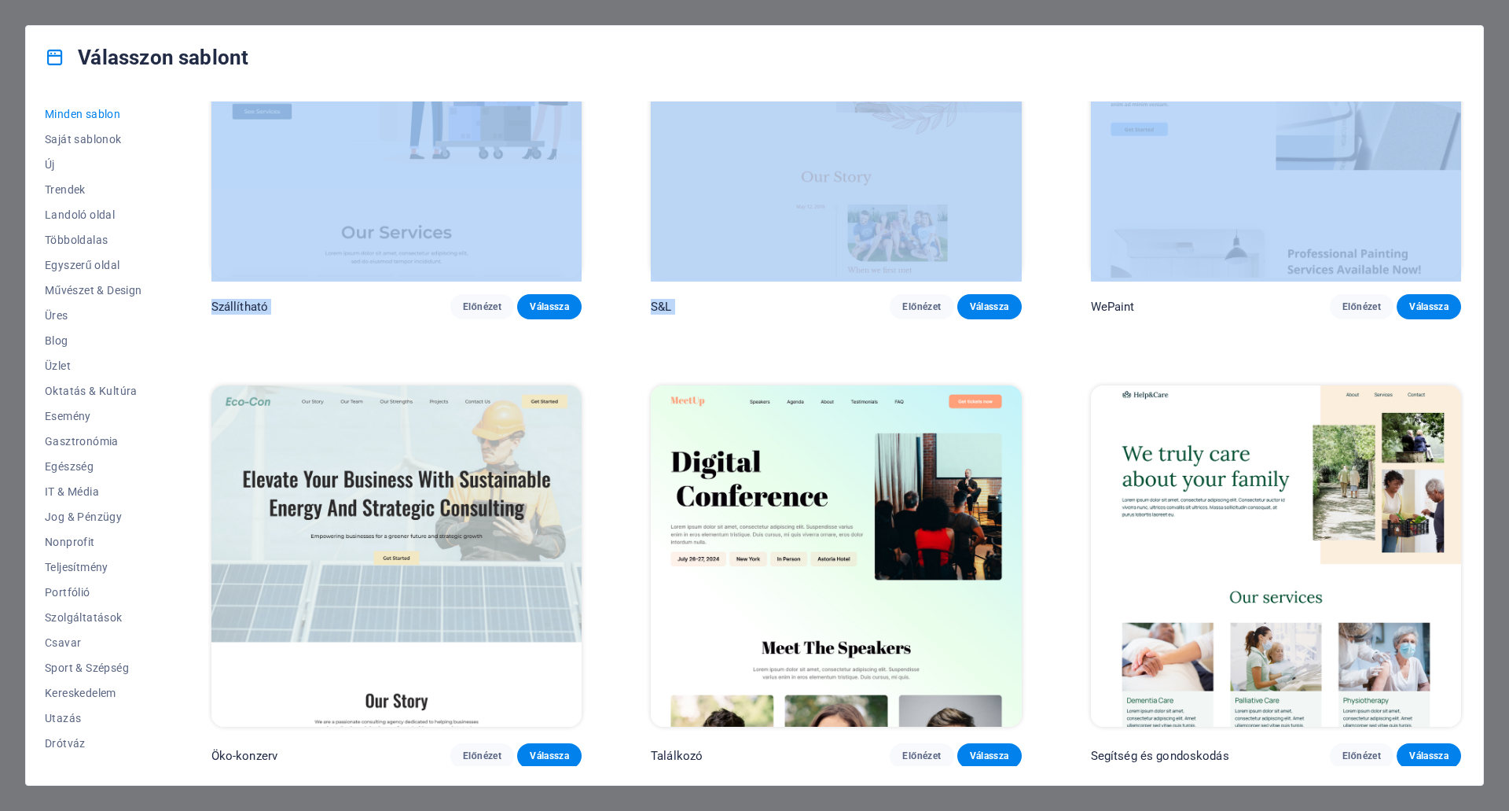
drag, startPoint x: 1465, startPoint y: 159, endPoint x: 1469, endPoint y: 127, distance: 32.5
click at [1470, 86] on div "Válasszon sablont Minden sablon Saját sablonok Új Trendek Landoló oldal Többold…" at bounding box center [754, 405] width 1459 height 760
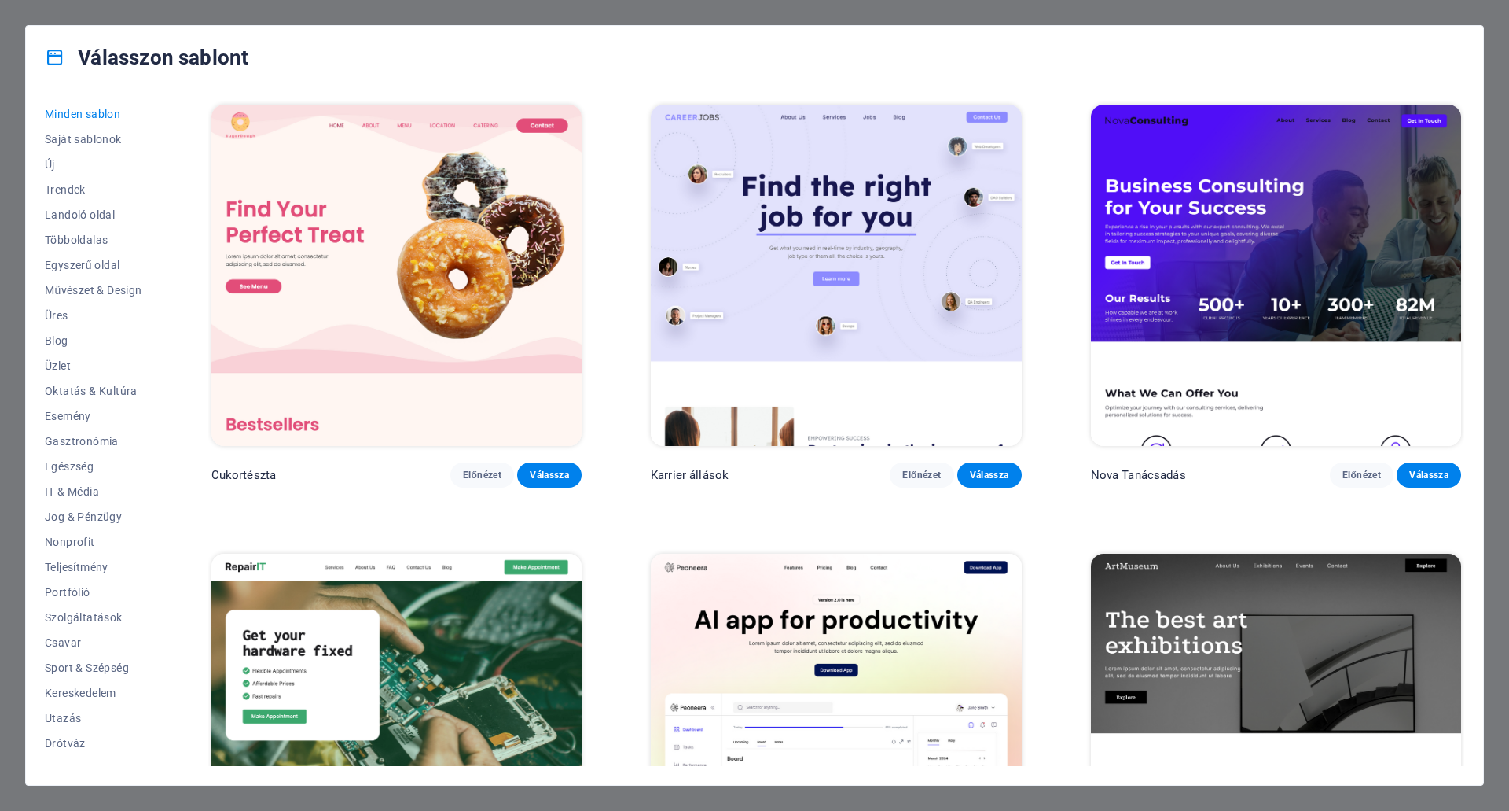
click at [941, 50] on div "Válasszon sablont" at bounding box center [755, 57] width 1458 height 63
click at [105, 137] on span "Saját sablonok" at bounding box center [93, 139] width 97 height 13
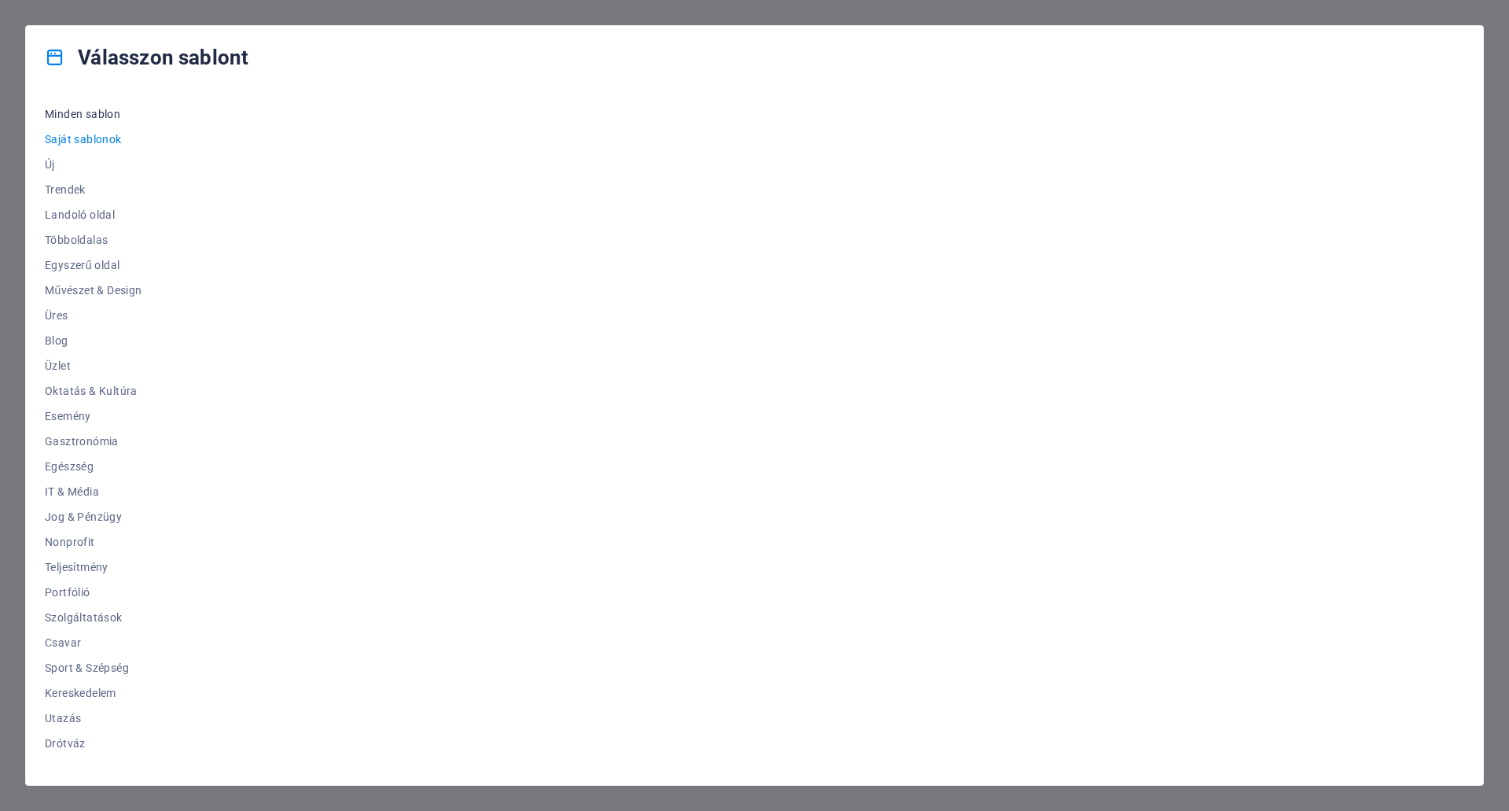
click at [107, 112] on span "Minden sablon" at bounding box center [93, 114] width 97 height 13
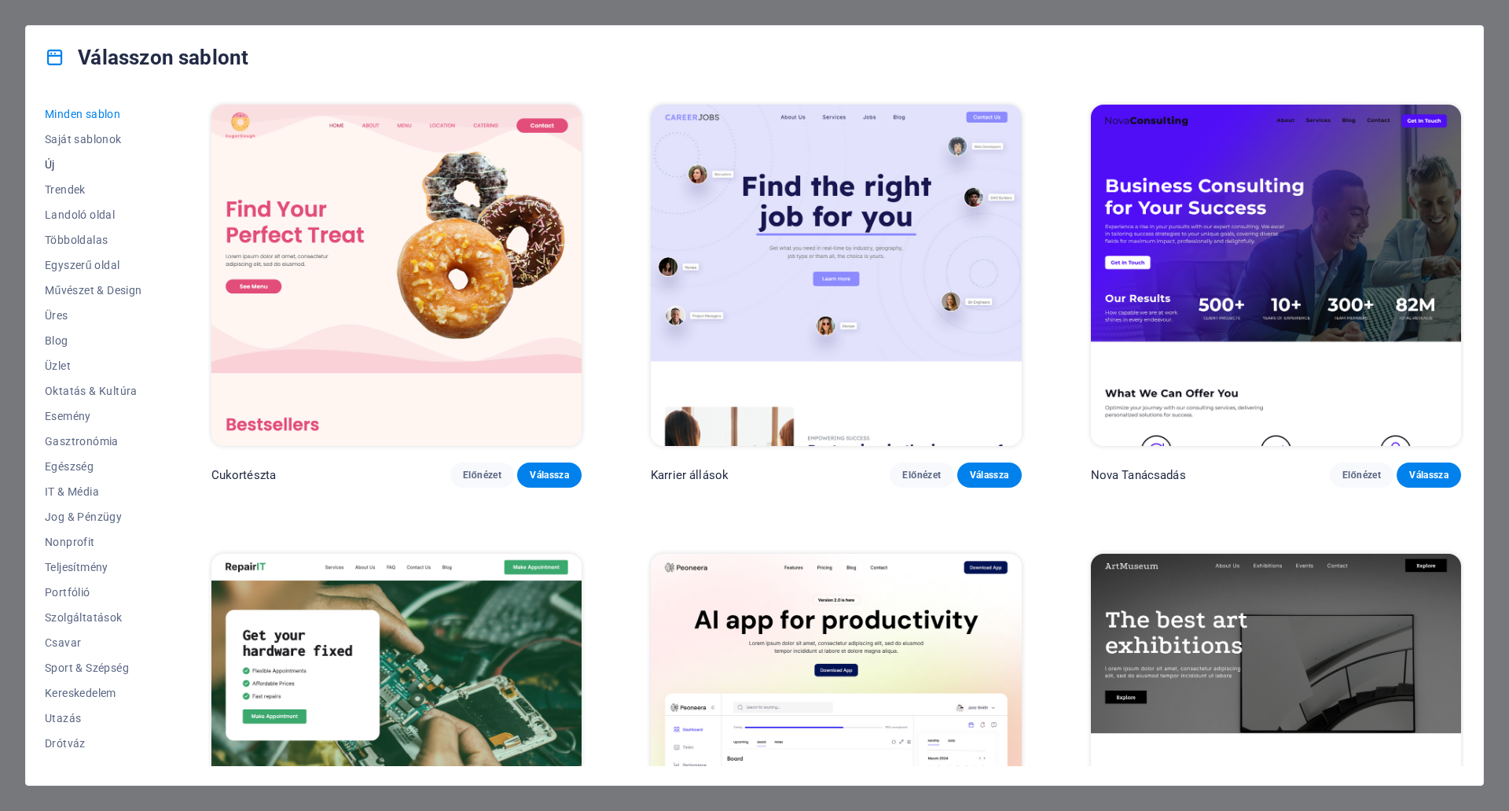
click at [48, 160] on span "Új" at bounding box center [93, 164] width 97 height 13
click at [51, 160] on span "Új" at bounding box center [93, 164] width 97 height 13
click at [74, 185] on font "Trendek" at bounding box center [65, 189] width 41 height 13
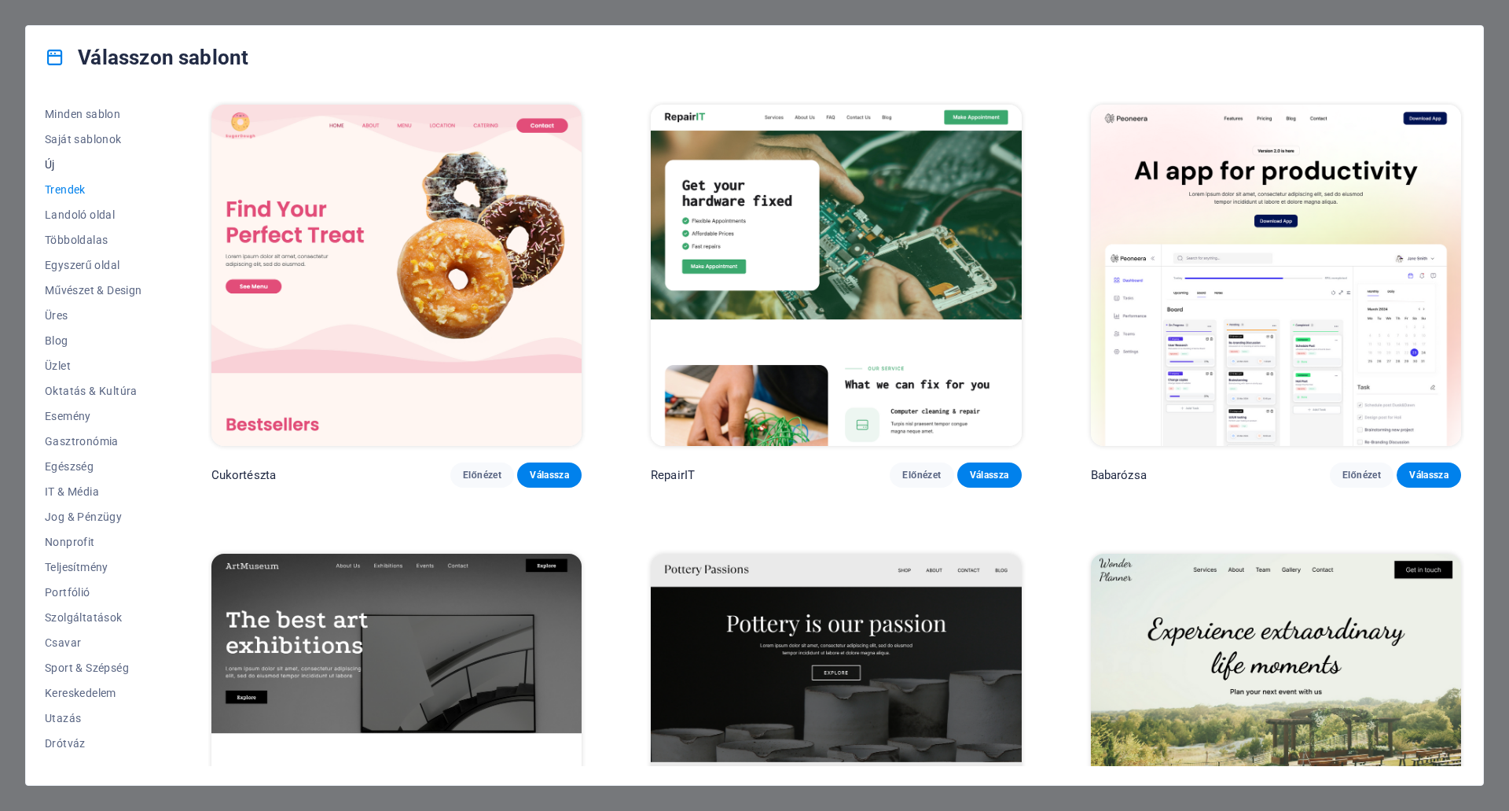
click at [51, 160] on span "Új" at bounding box center [93, 164] width 97 height 13
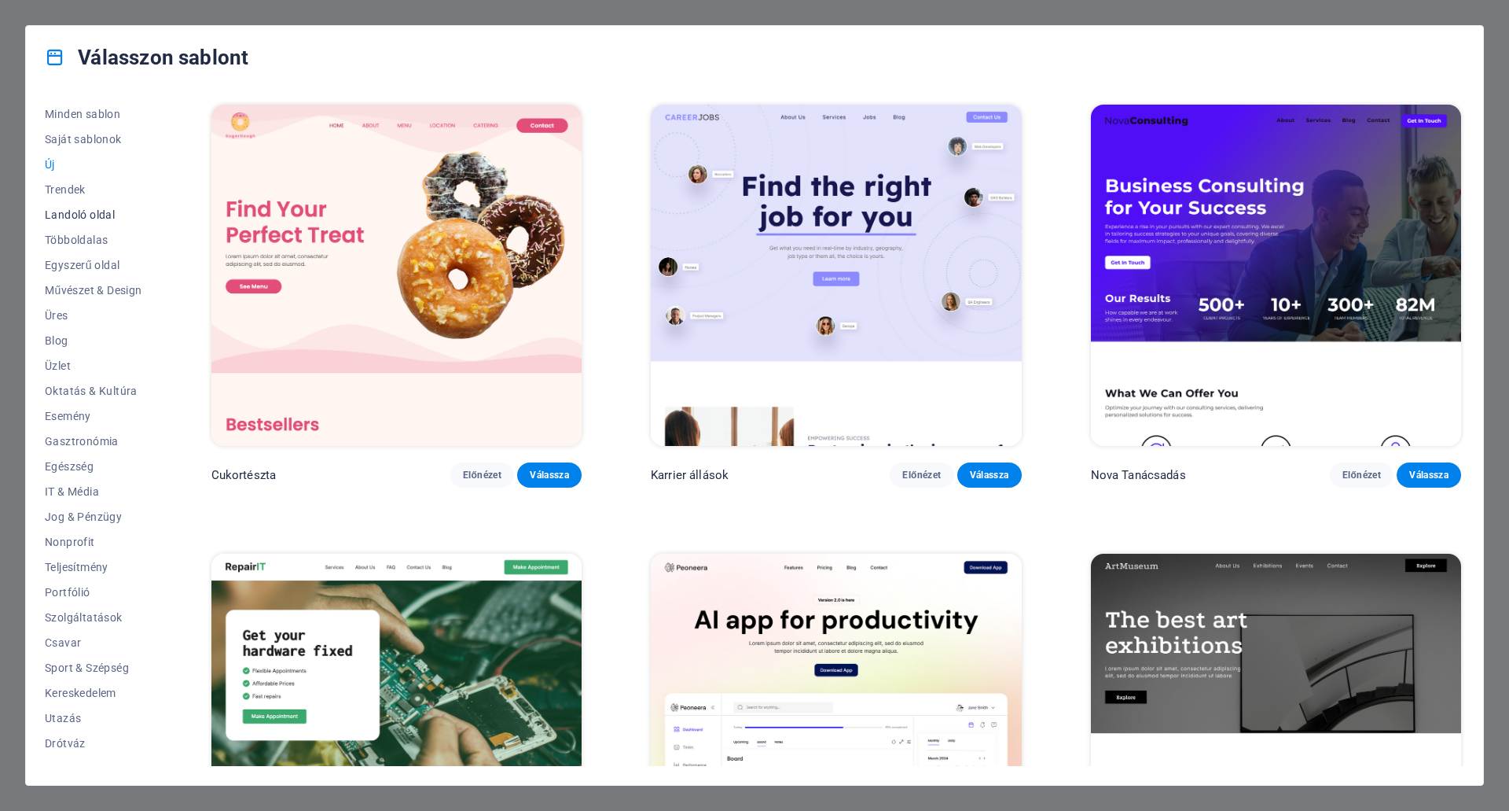
click at [97, 211] on span "Landoló oldal" at bounding box center [93, 214] width 97 height 13
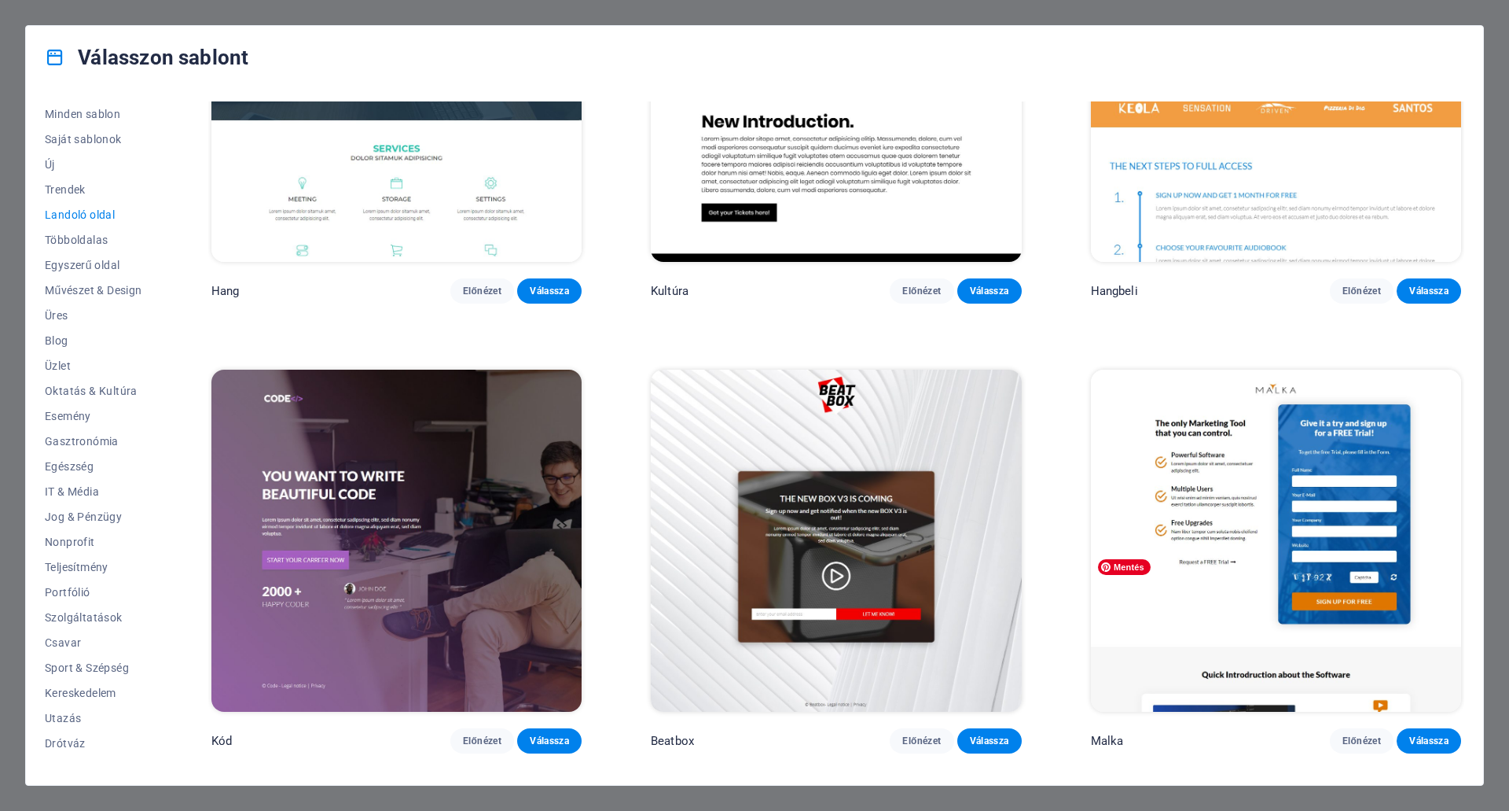
scroll to position [314, 0]
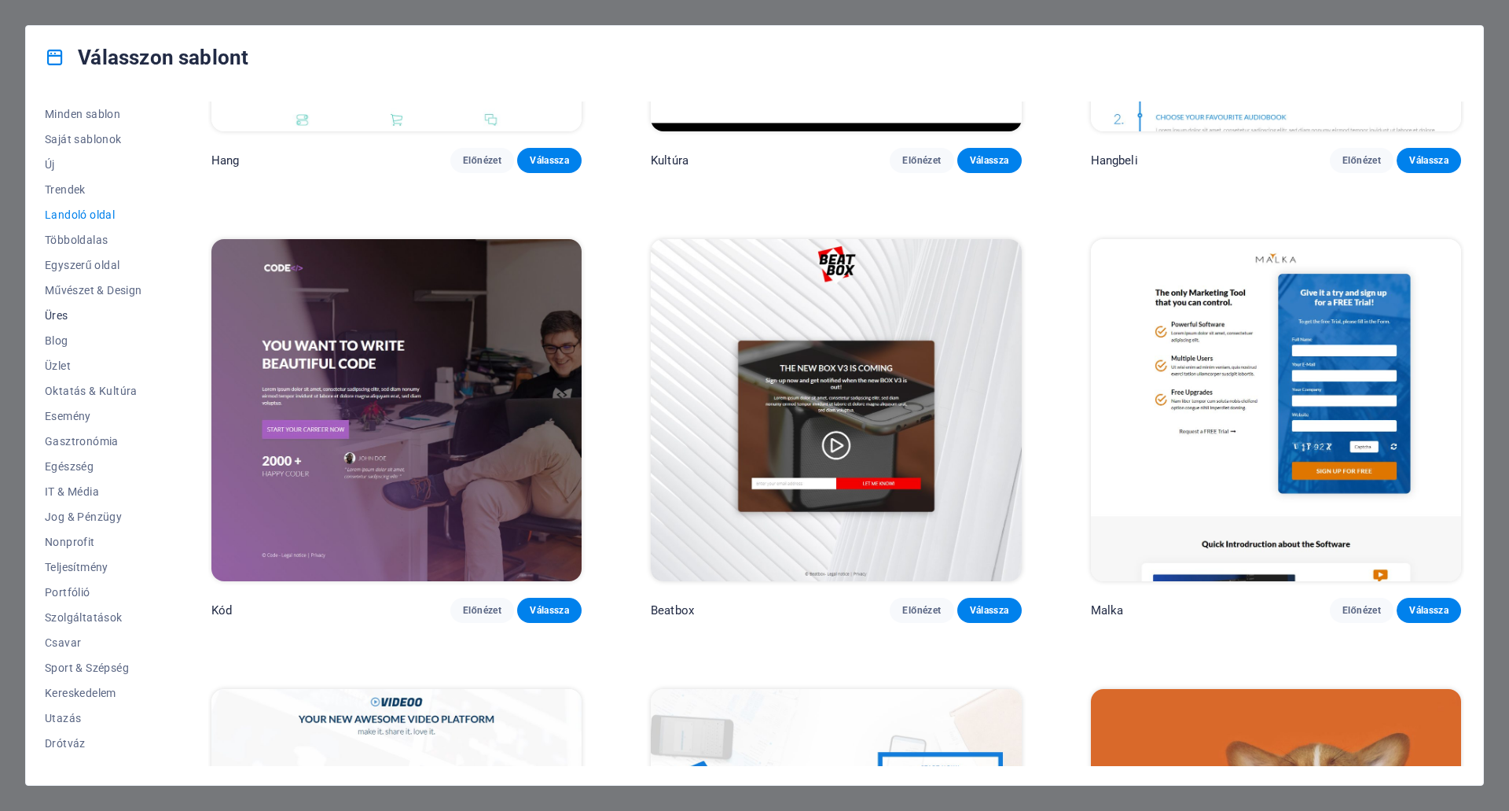
click at [53, 314] on span "Üres" at bounding box center [93, 315] width 97 height 13
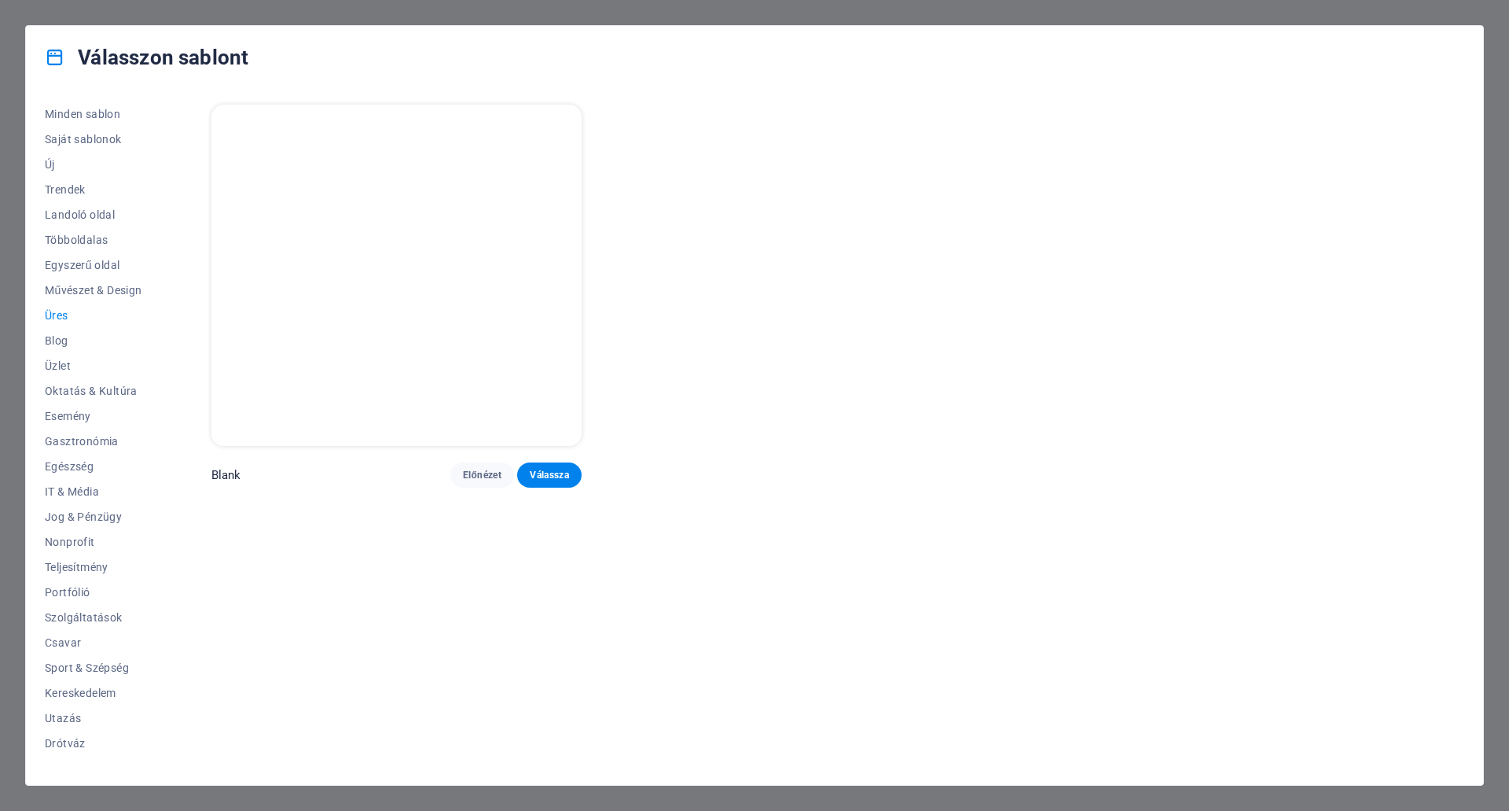
scroll to position [0, 0]
click at [57, 340] on font "Blog" at bounding box center [57, 340] width 24 height 13
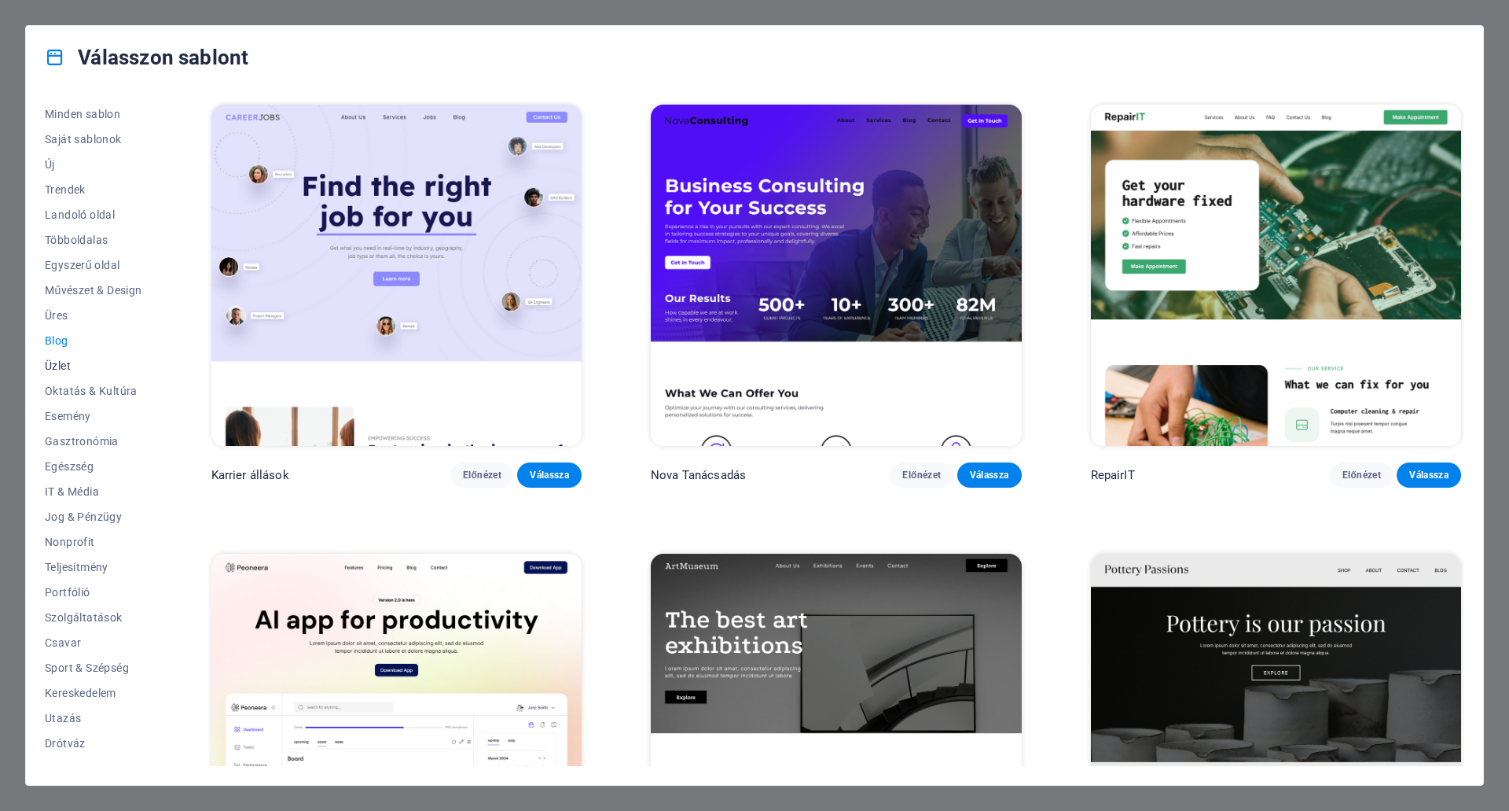
click at [61, 362] on span "Üzlet" at bounding box center [93, 365] width 97 height 13
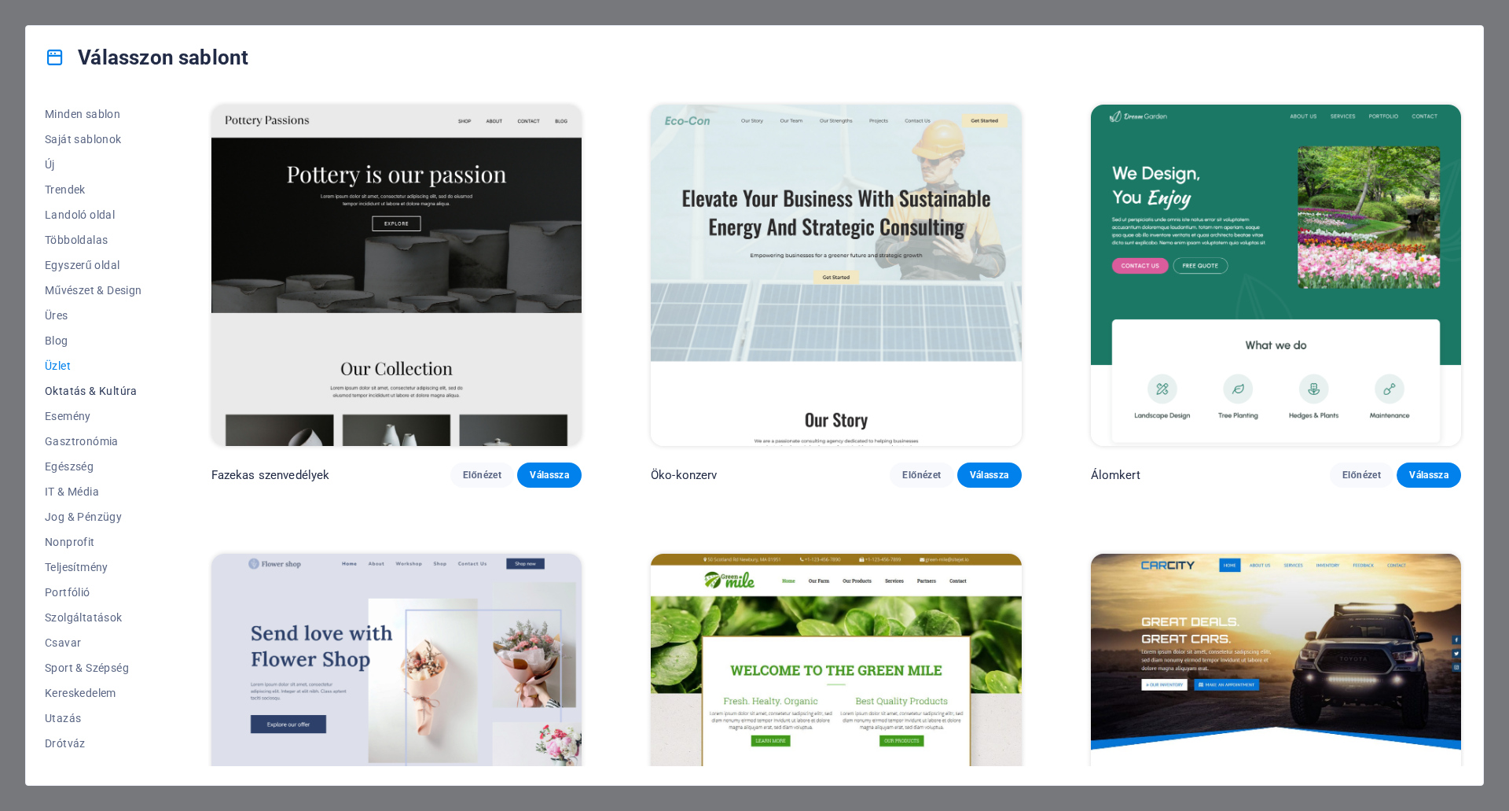
click at [68, 385] on span "Oktatás & Kultúra" at bounding box center [93, 390] width 97 height 13
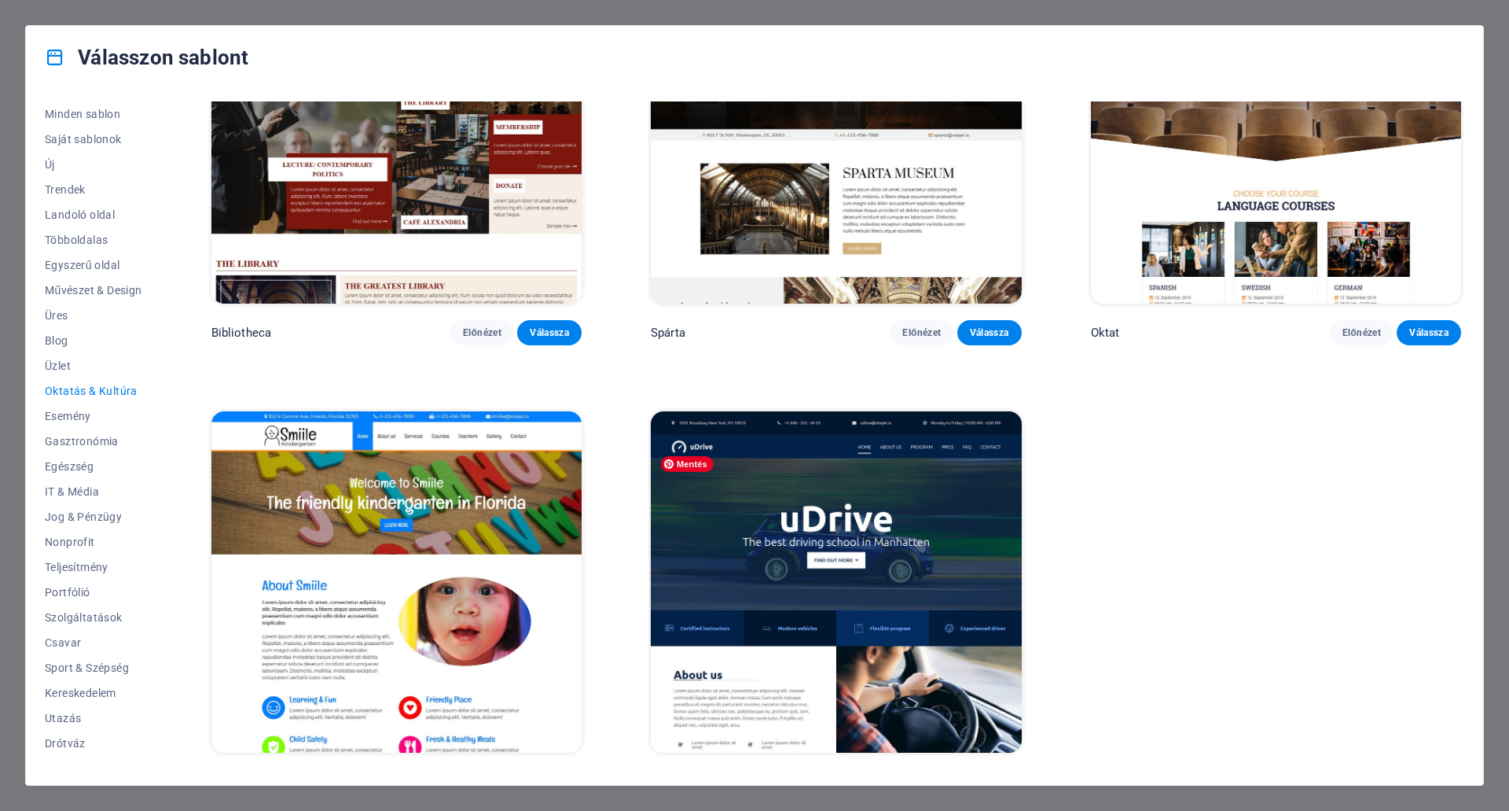
scroll to position [613, 0]
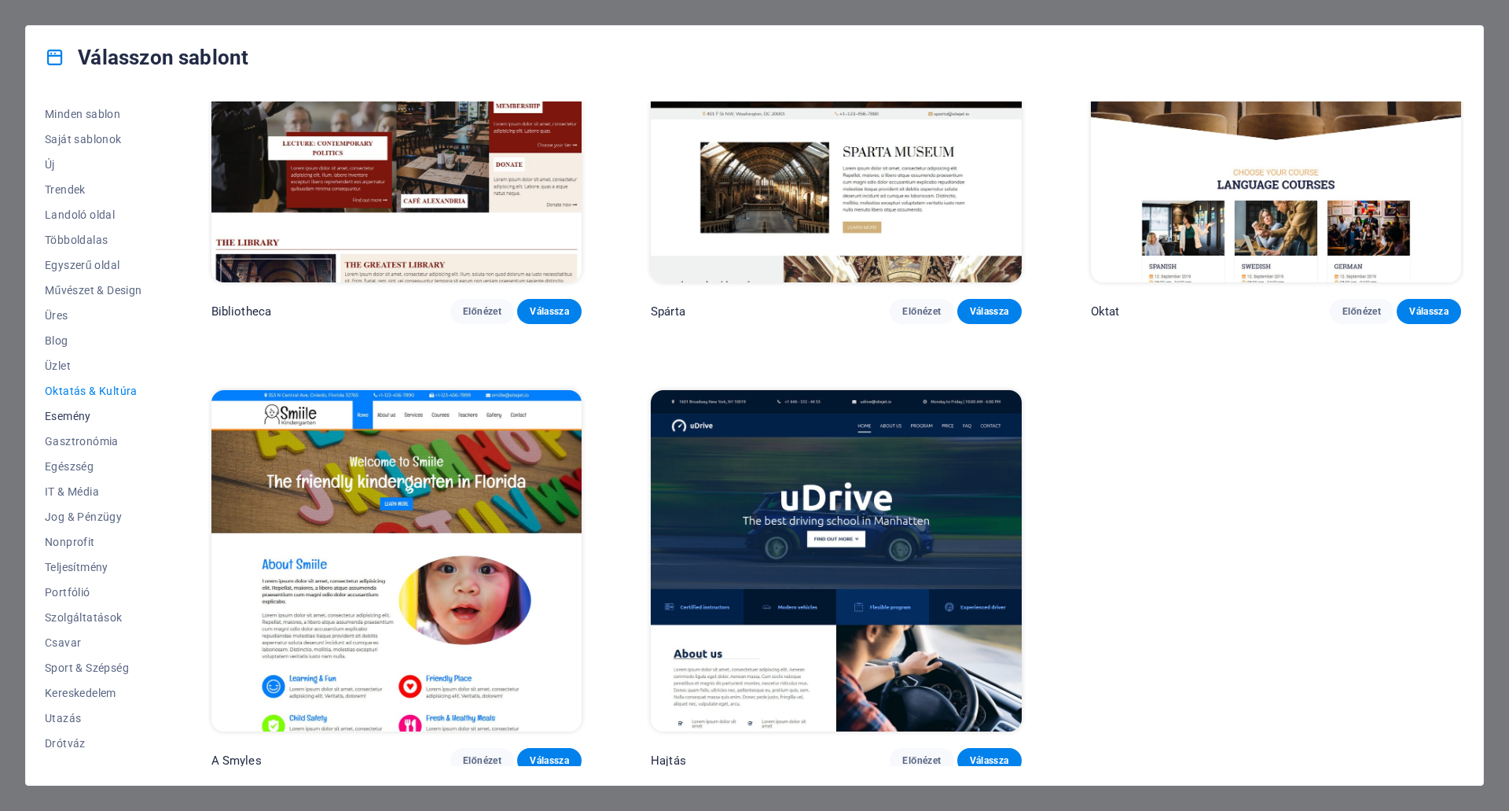
click at [70, 414] on span "Esemény" at bounding box center [93, 416] width 97 height 13
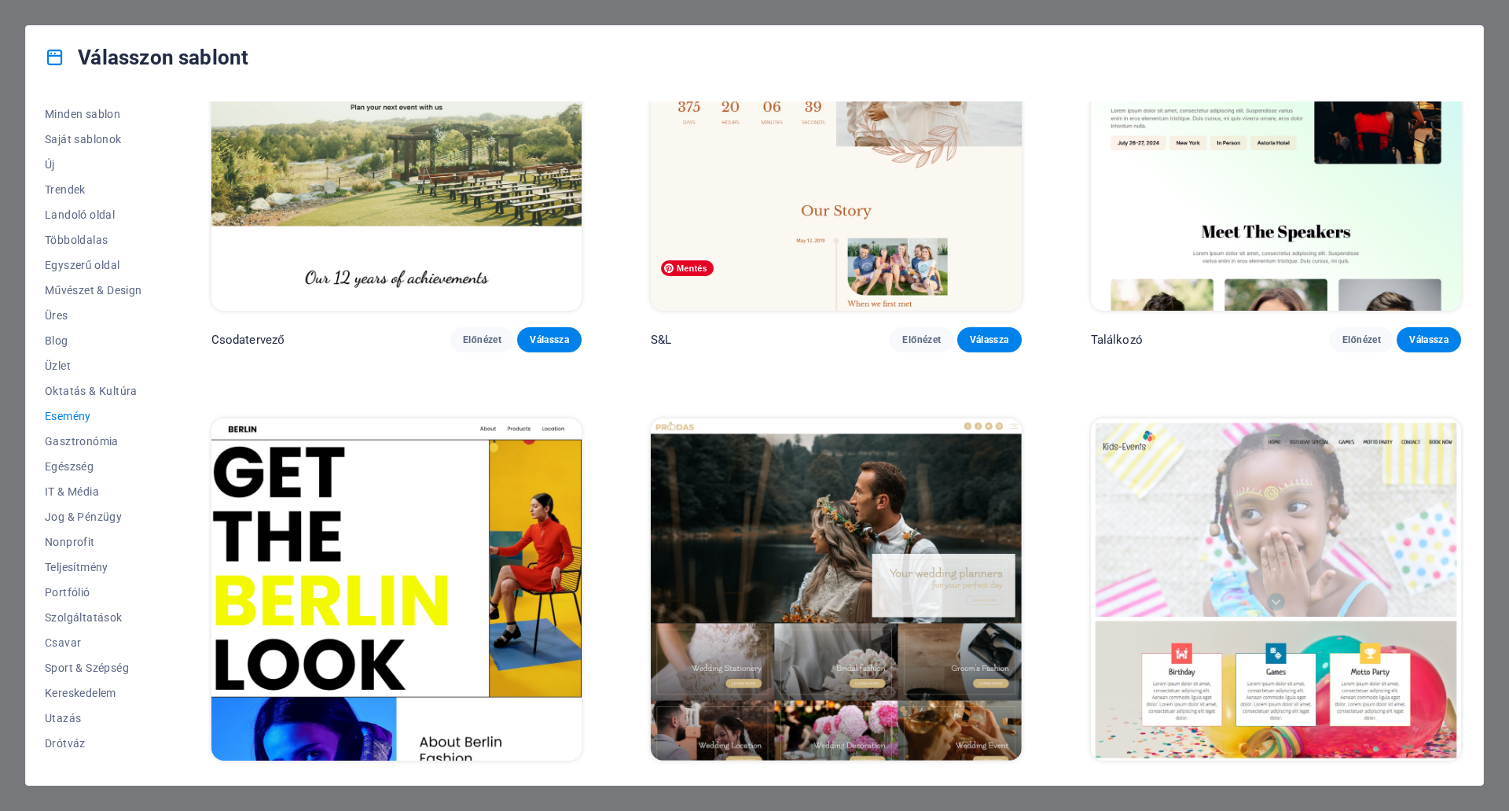
scroll to position [0, 0]
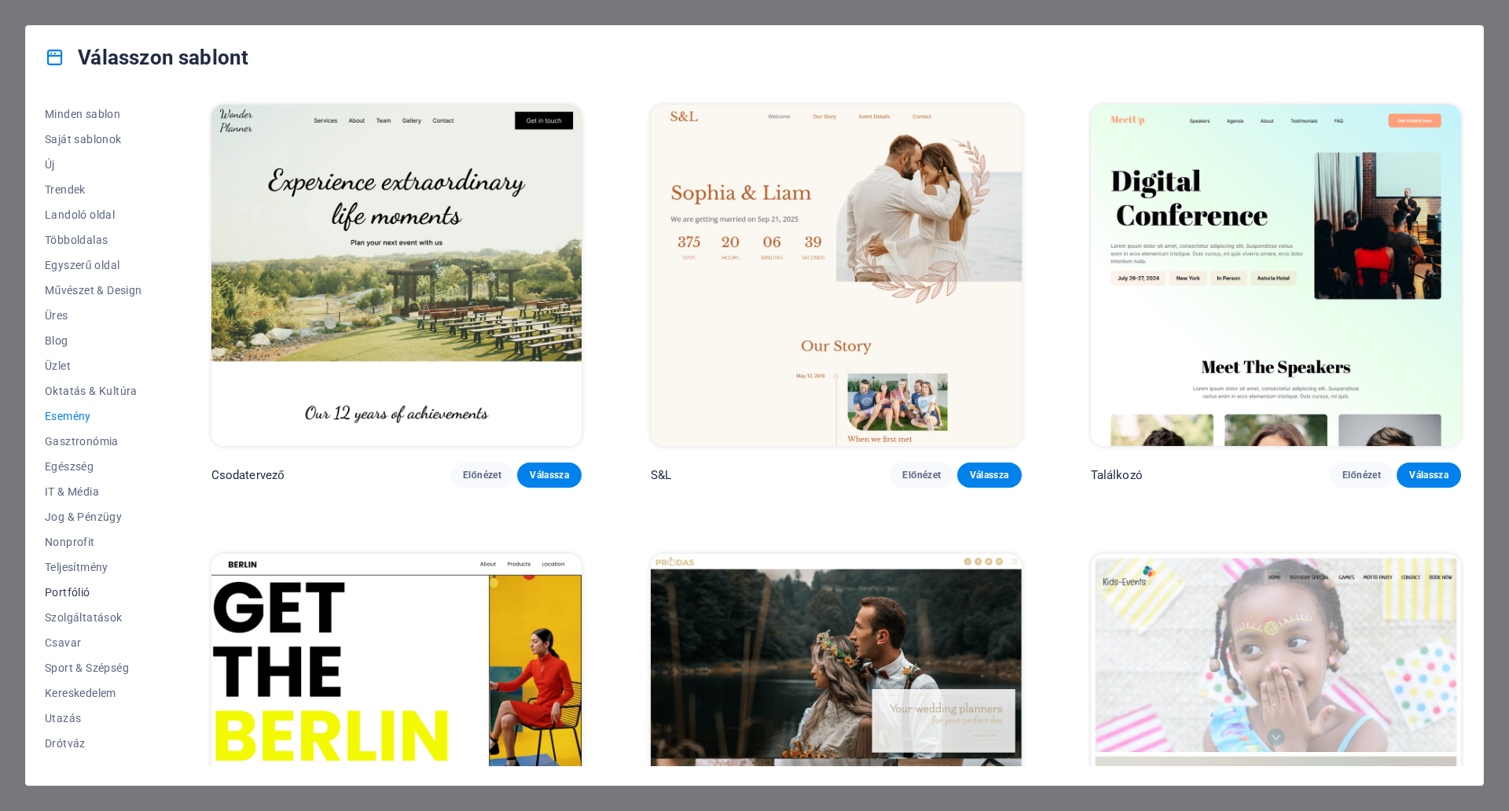
click at [68, 583] on button "Portfólió" at bounding box center [93, 591] width 97 height 25
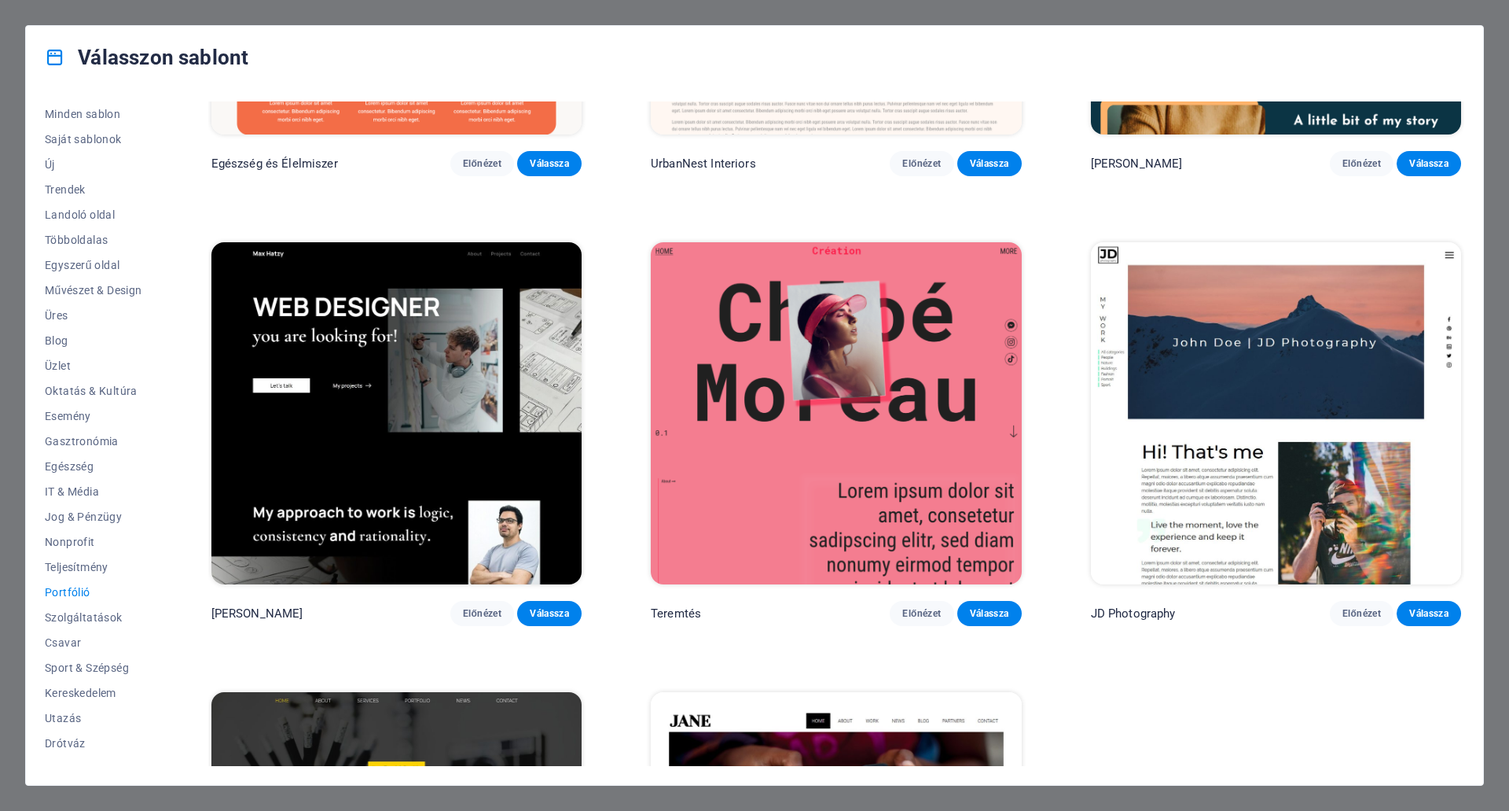
scroll to position [393, 0]
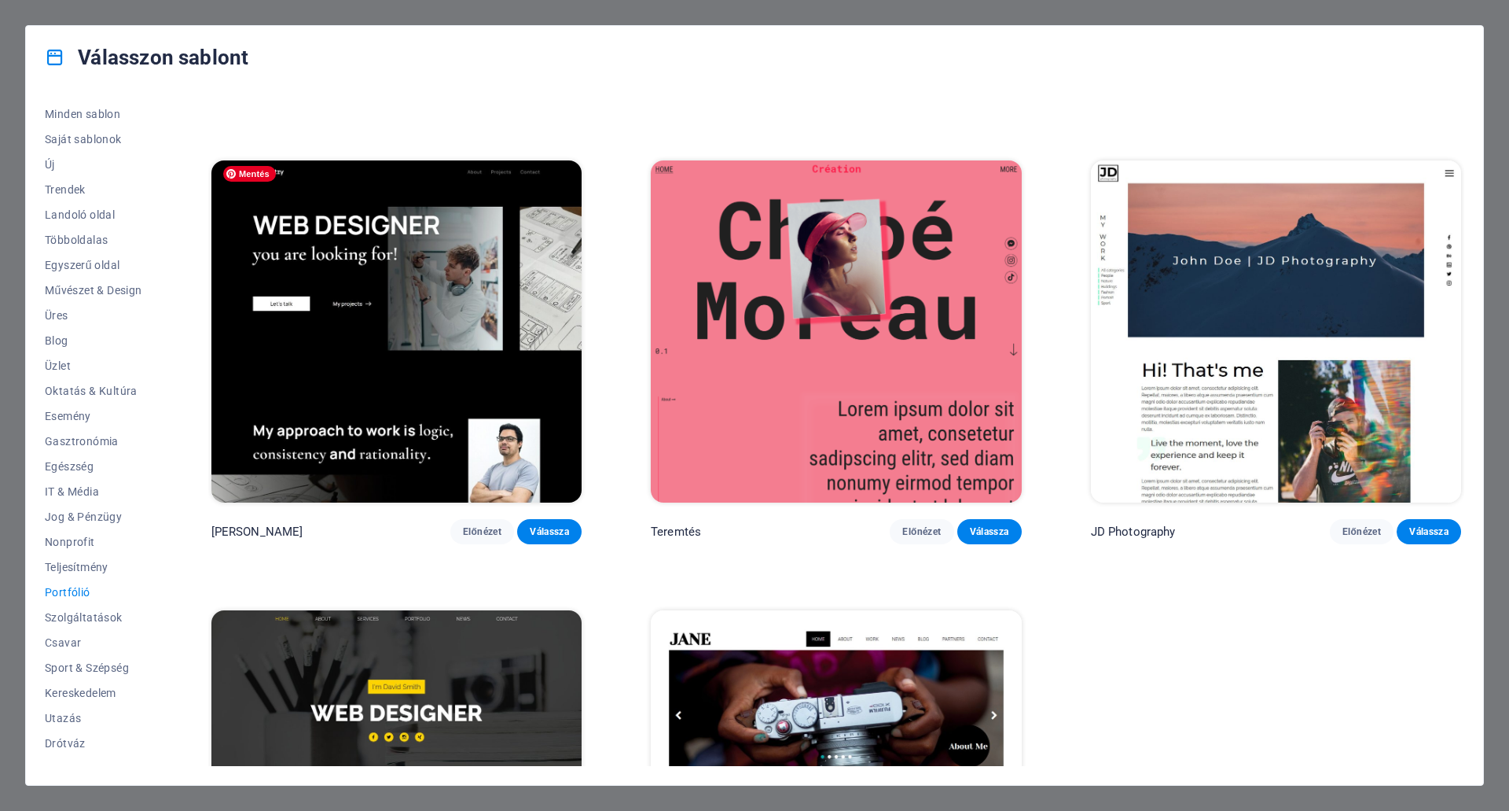
click at [380, 393] on img at bounding box center [396, 330] width 370 height 341
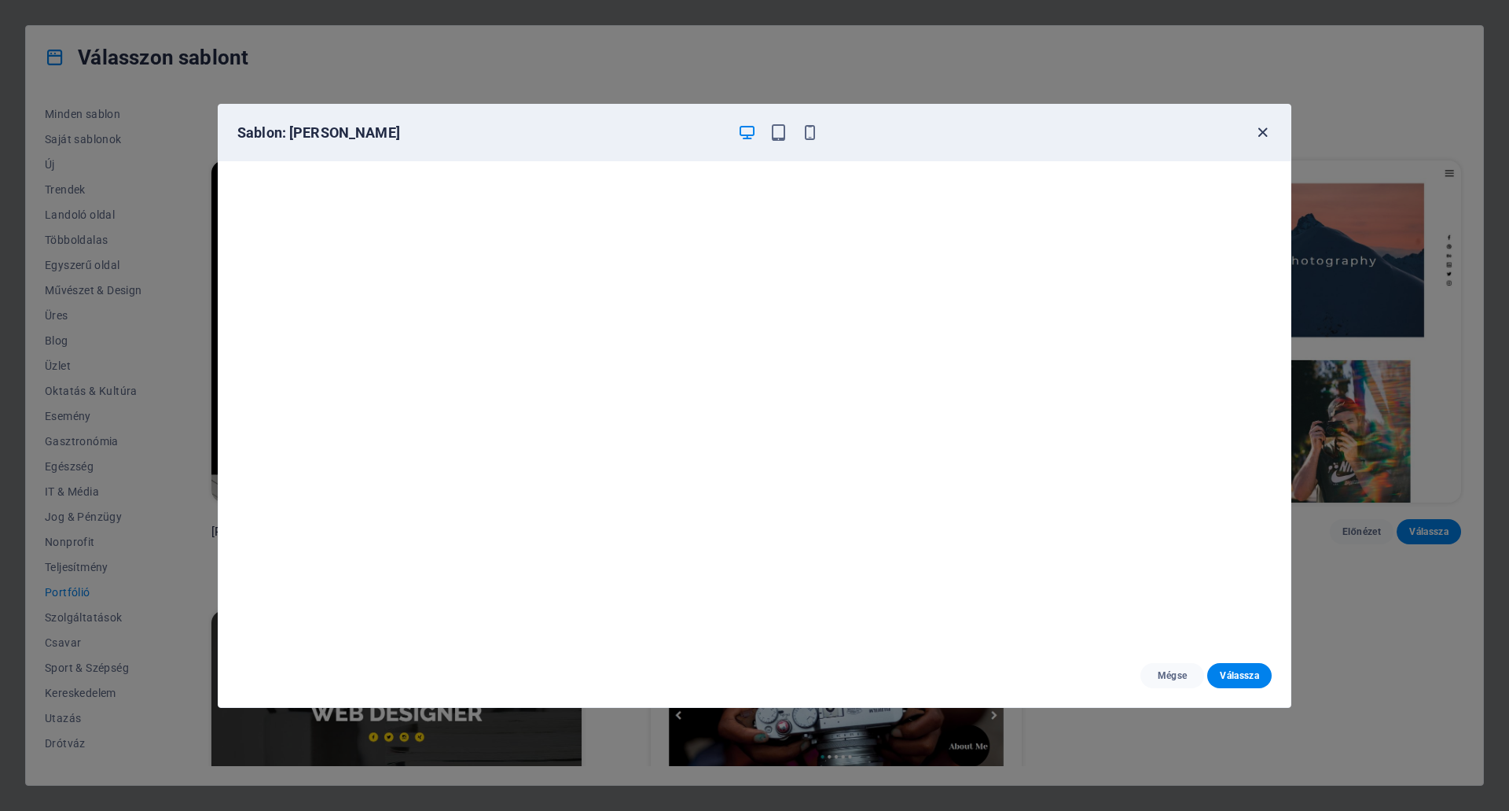
click at [1259, 129] on icon "button" at bounding box center [1263, 132] width 18 height 18
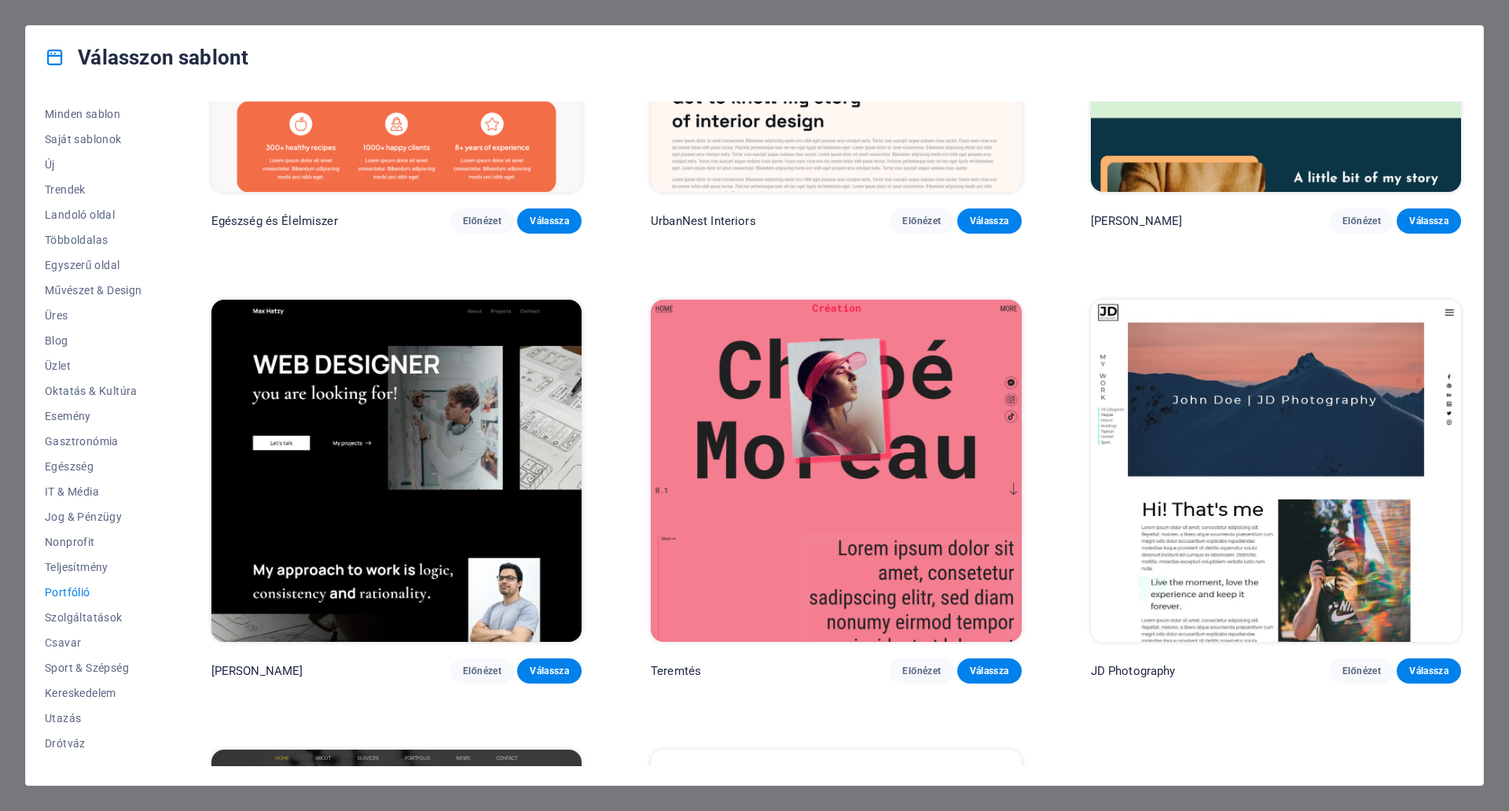
scroll to position [142, 0]
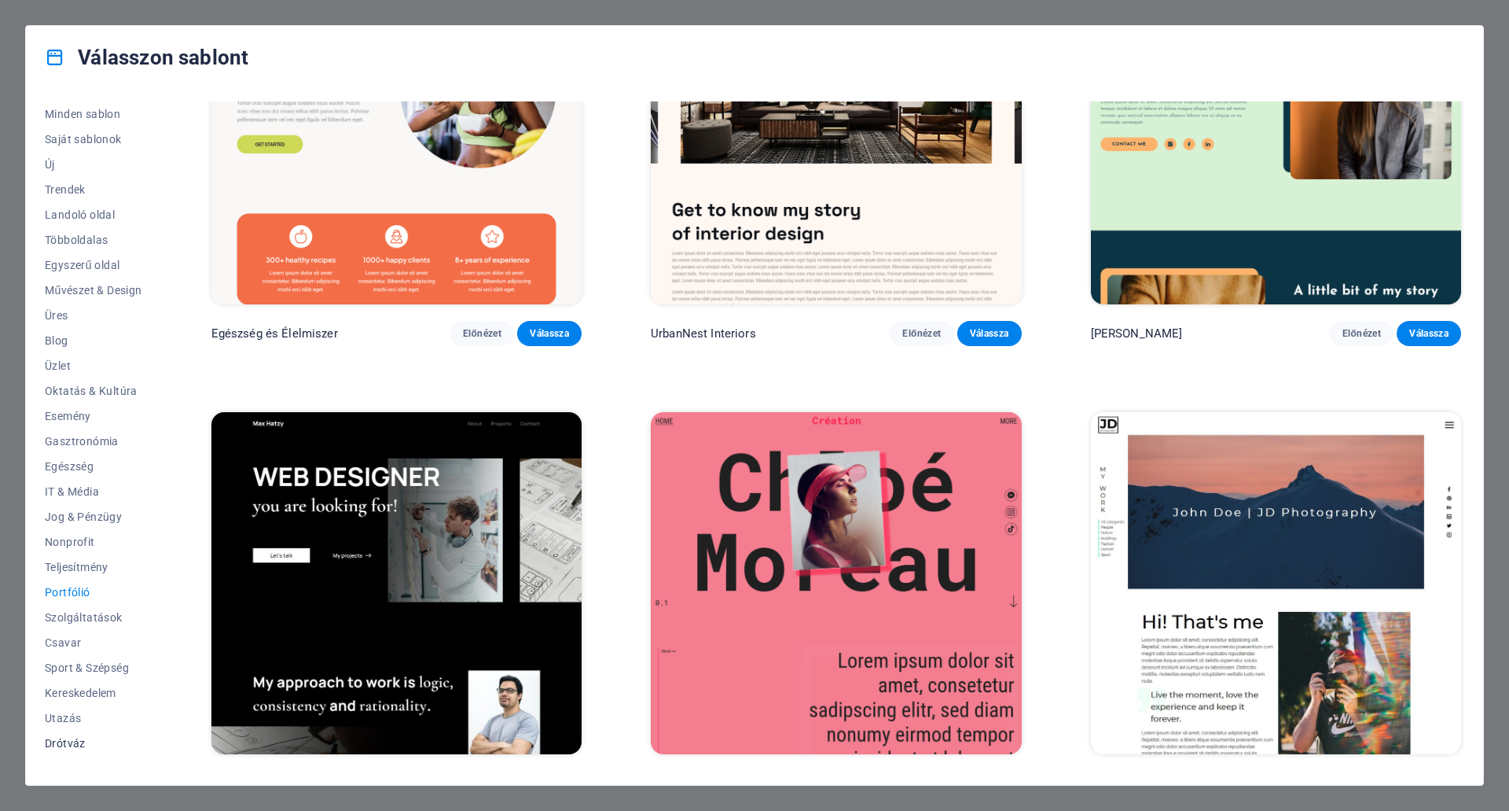
click at [69, 740] on span "Drótváz" at bounding box center [93, 743] width 97 height 13
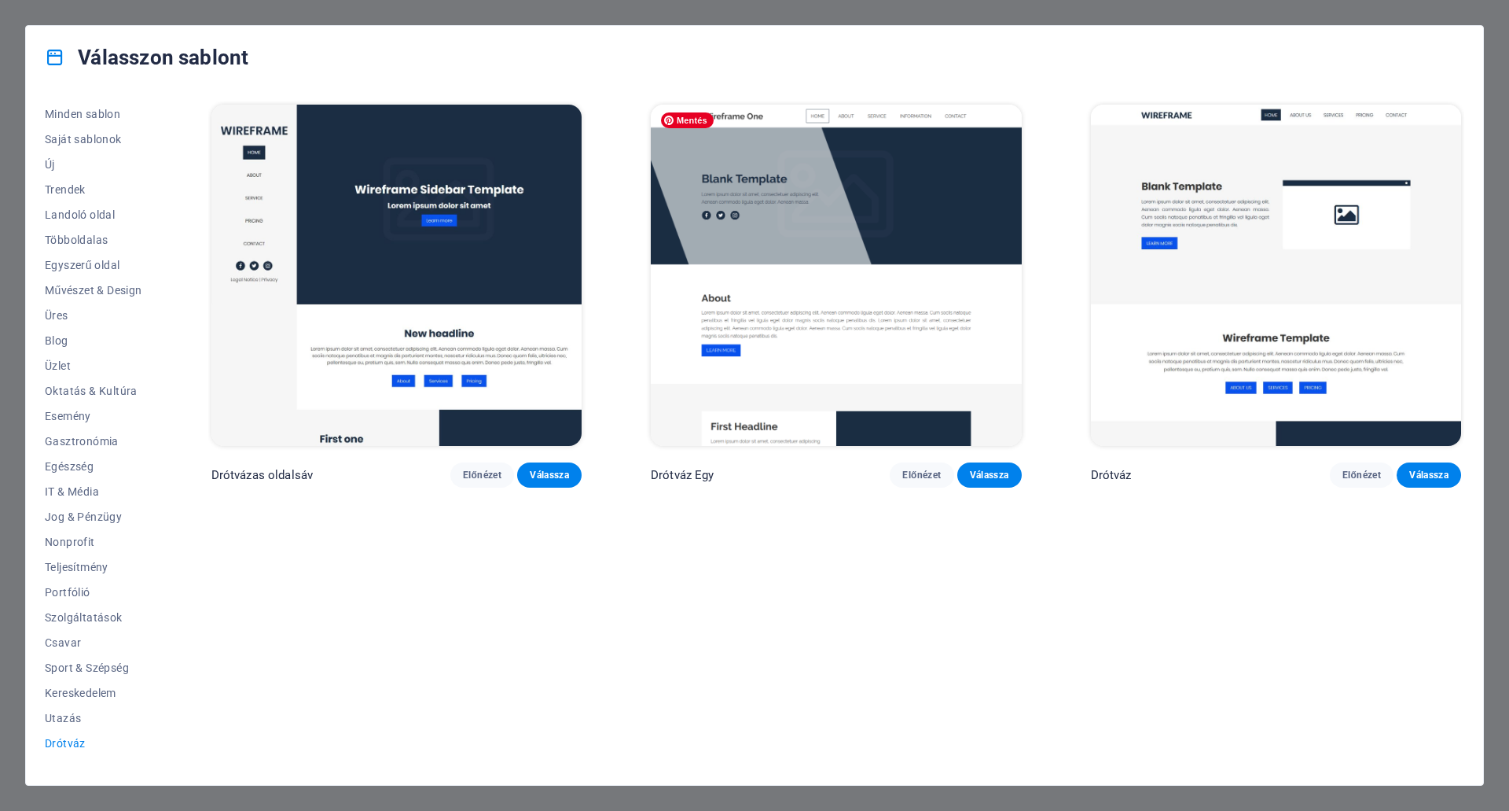
click at [911, 197] on img at bounding box center [836, 275] width 370 height 341
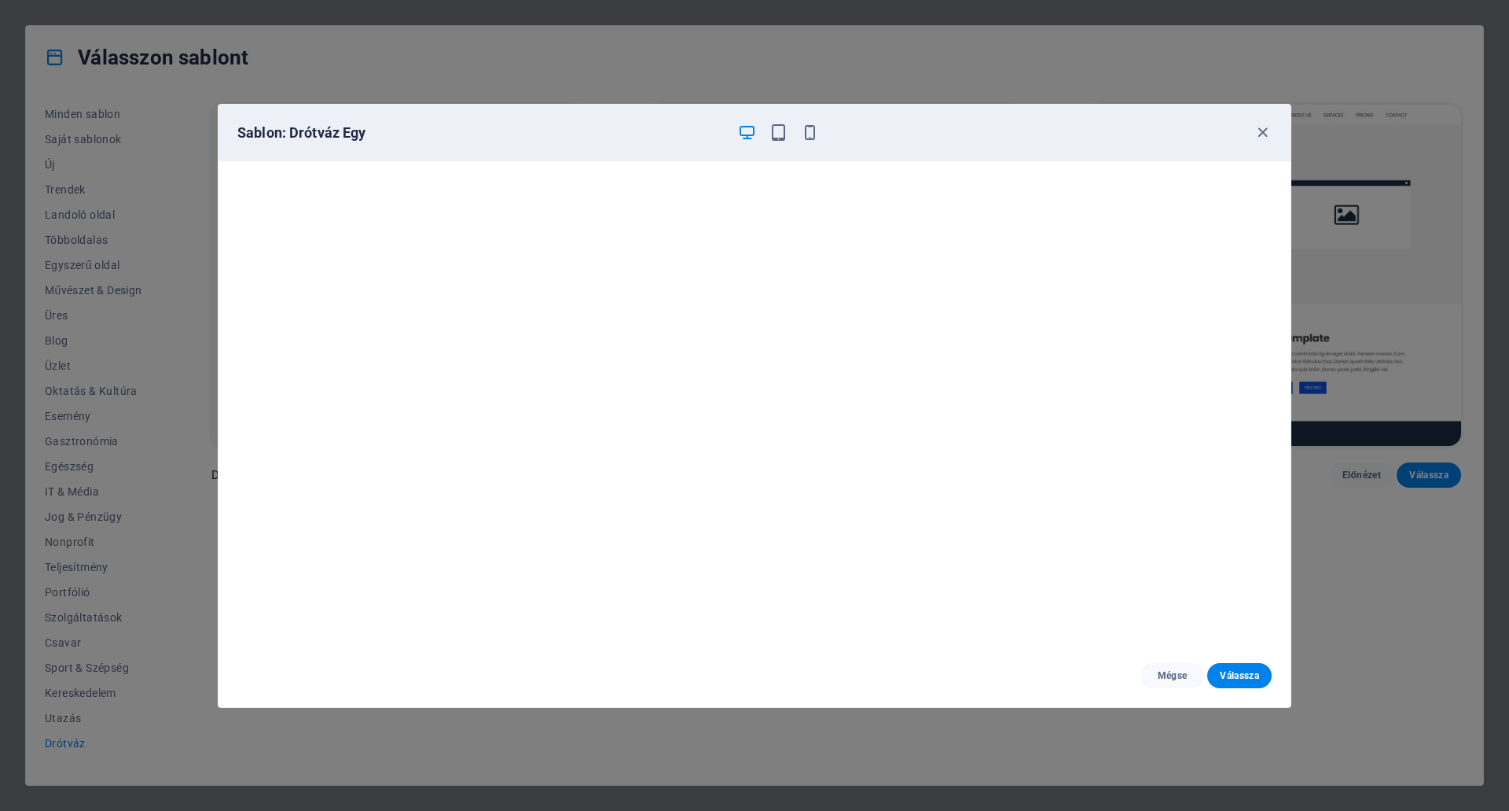
drag, startPoint x: 1261, startPoint y: 128, endPoint x: 1252, endPoint y: 138, distance: 13.3
click at [1261, 128] on icon "button" at bounding box center [1263, 132] width 18 height 18
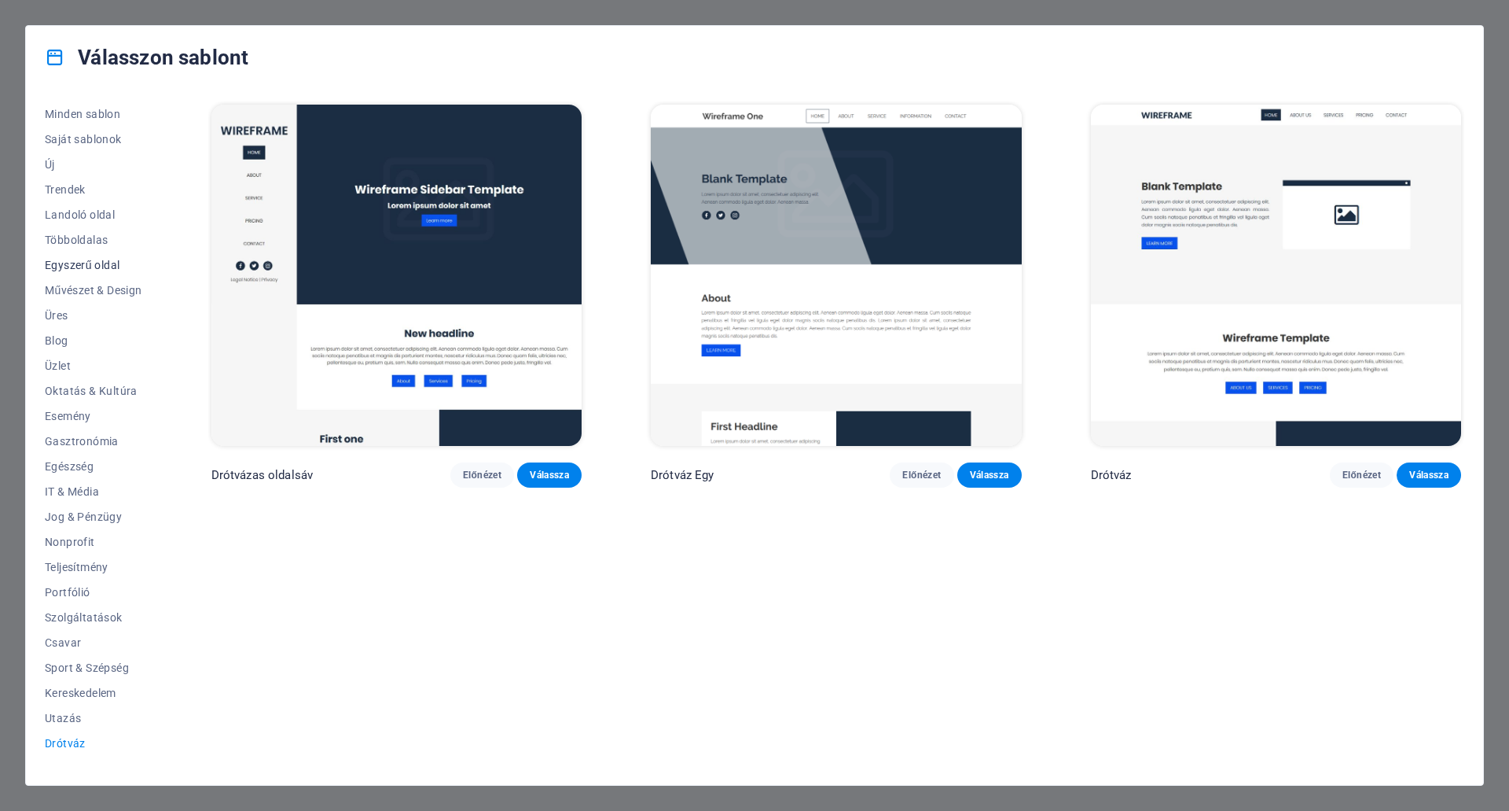
click at [72, 260] on span "Egyszerű oldal" at bounding box center [93, 265] width 97 height 13
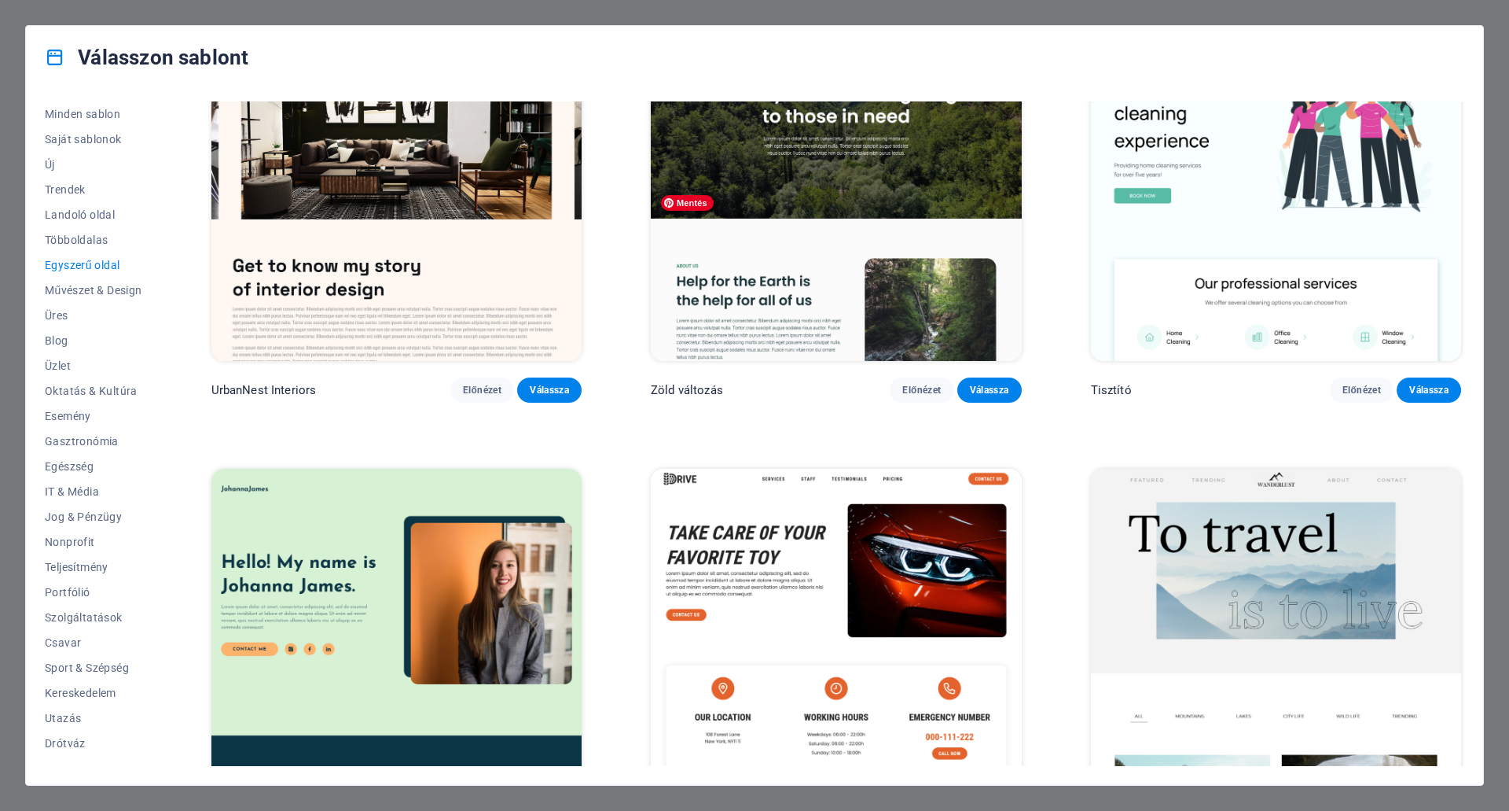
scroll to position [1572, 0]
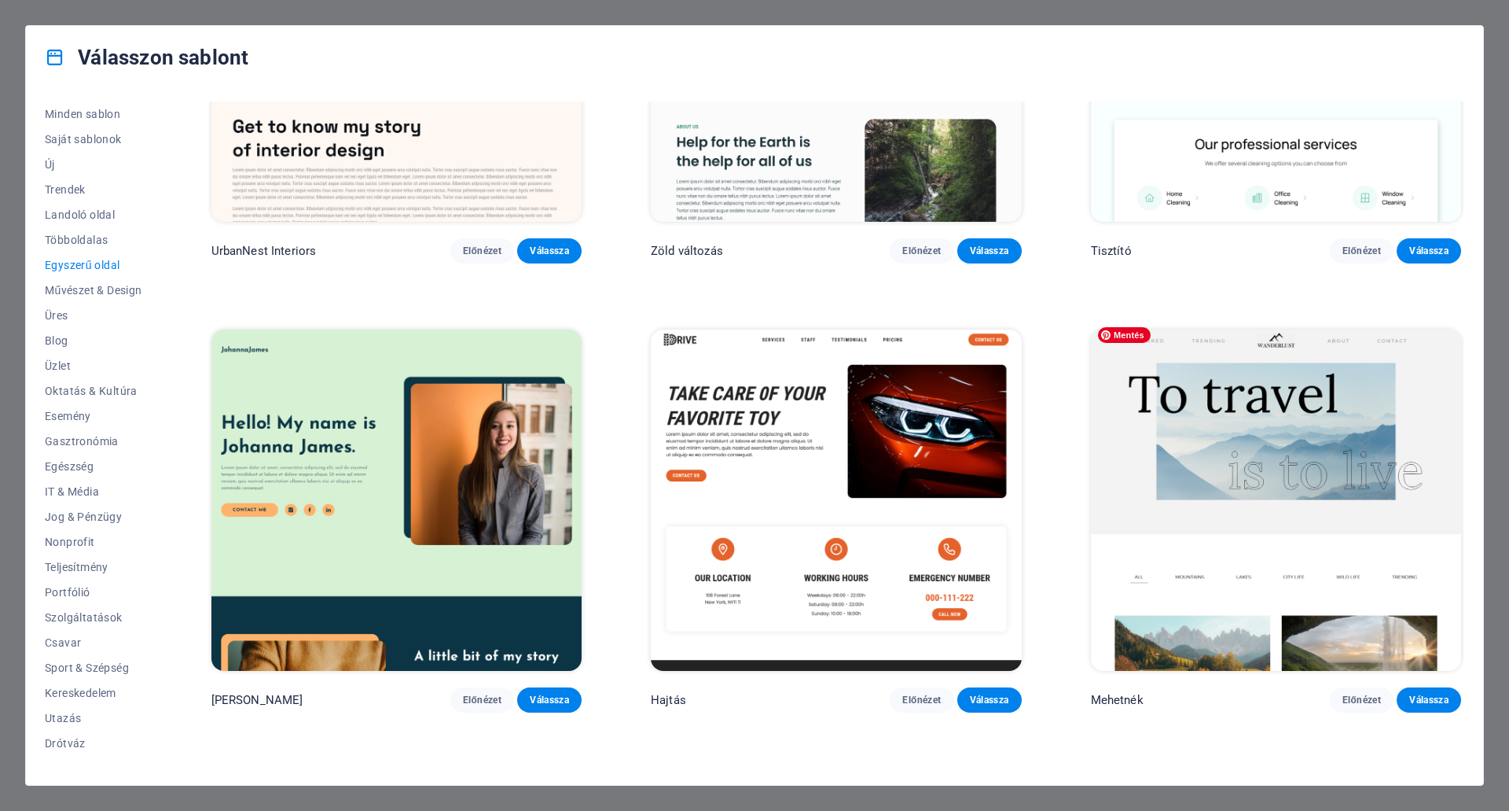
click at [1275, 454] on img at bounding box center [1276, 499] width 370 height 341
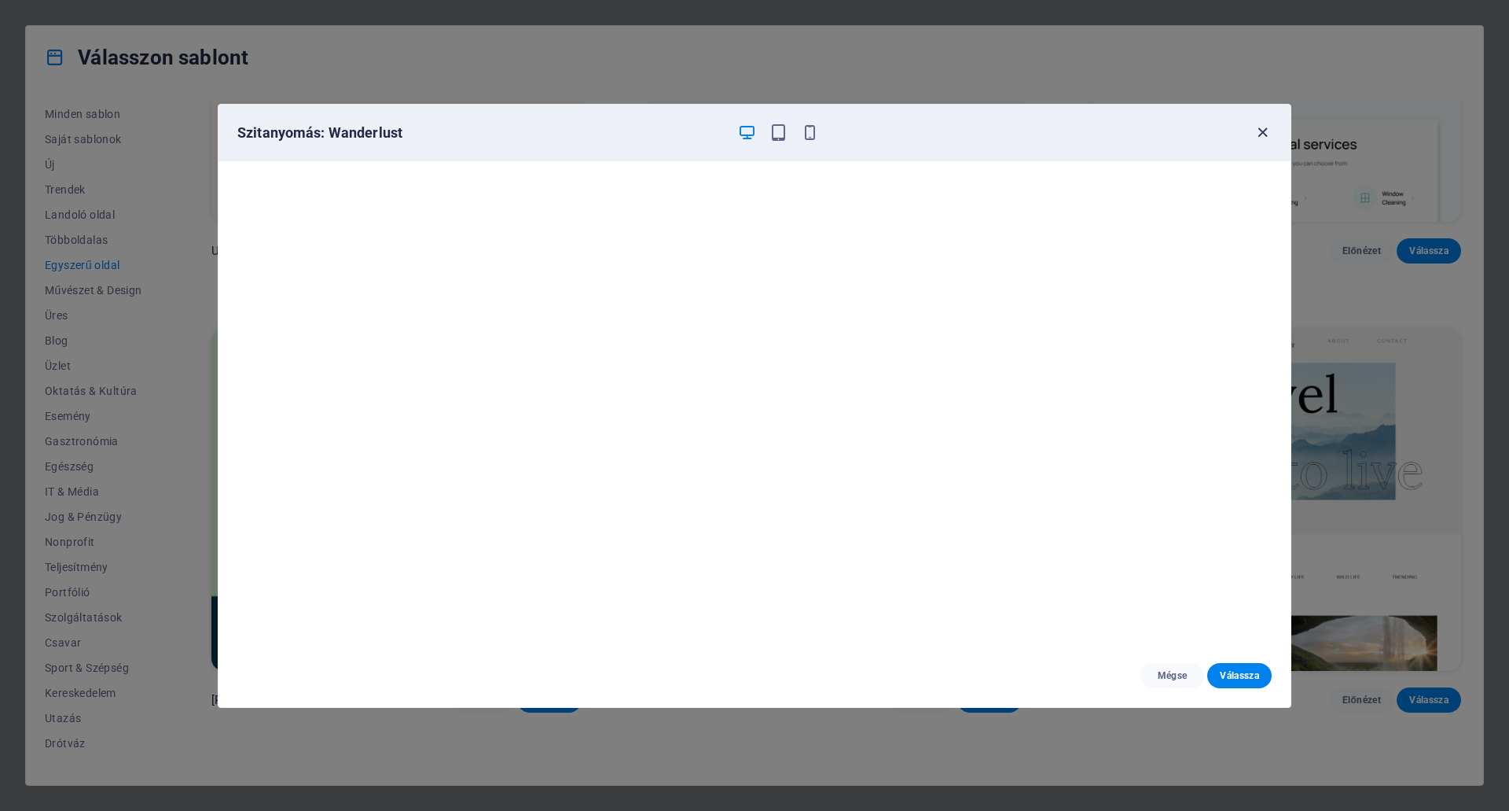
click at [1259, 130] on icon "button" at bounding box center [1263, 132] width 18 height 18
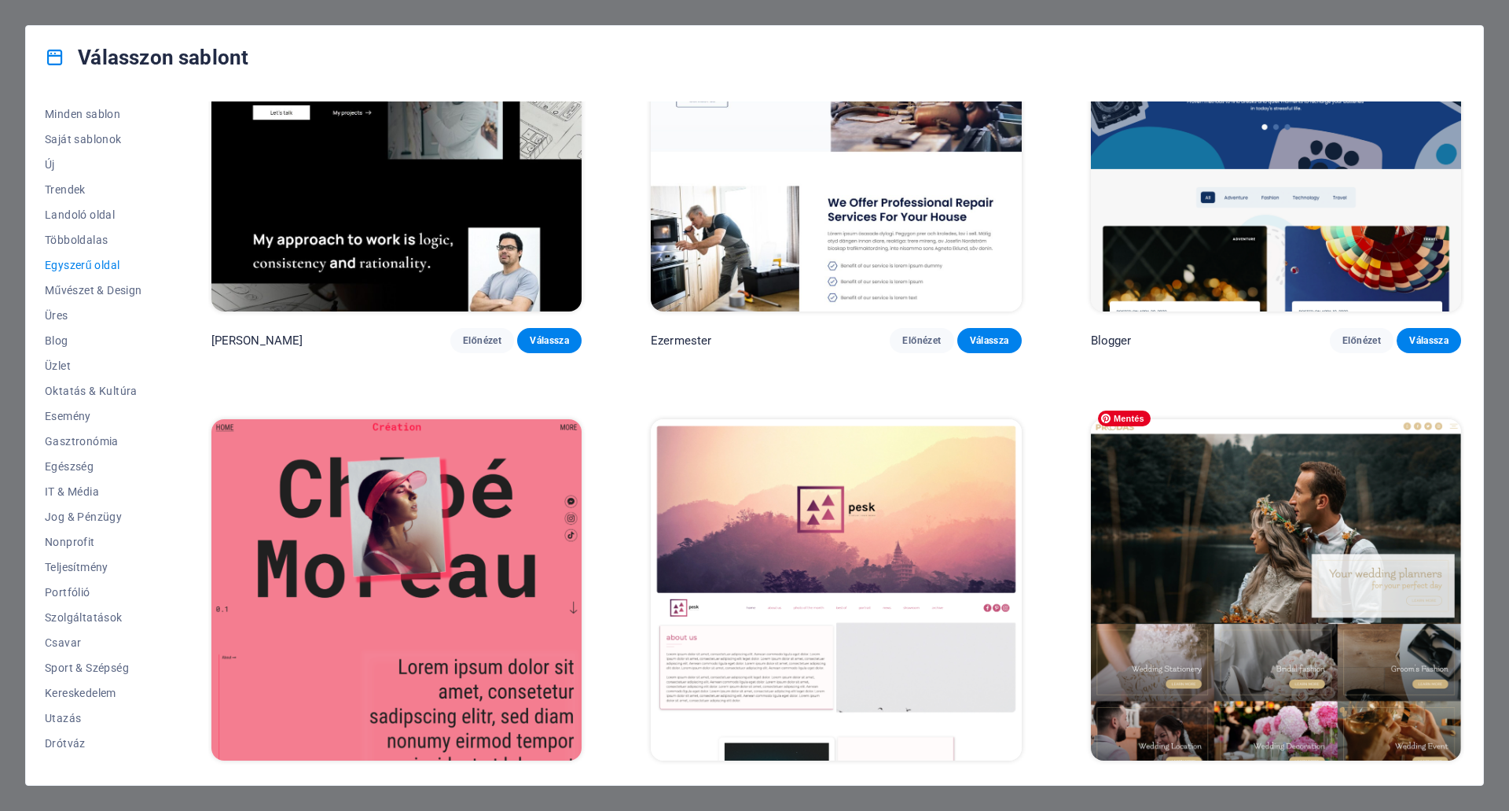
scroll to position [3066, 0]
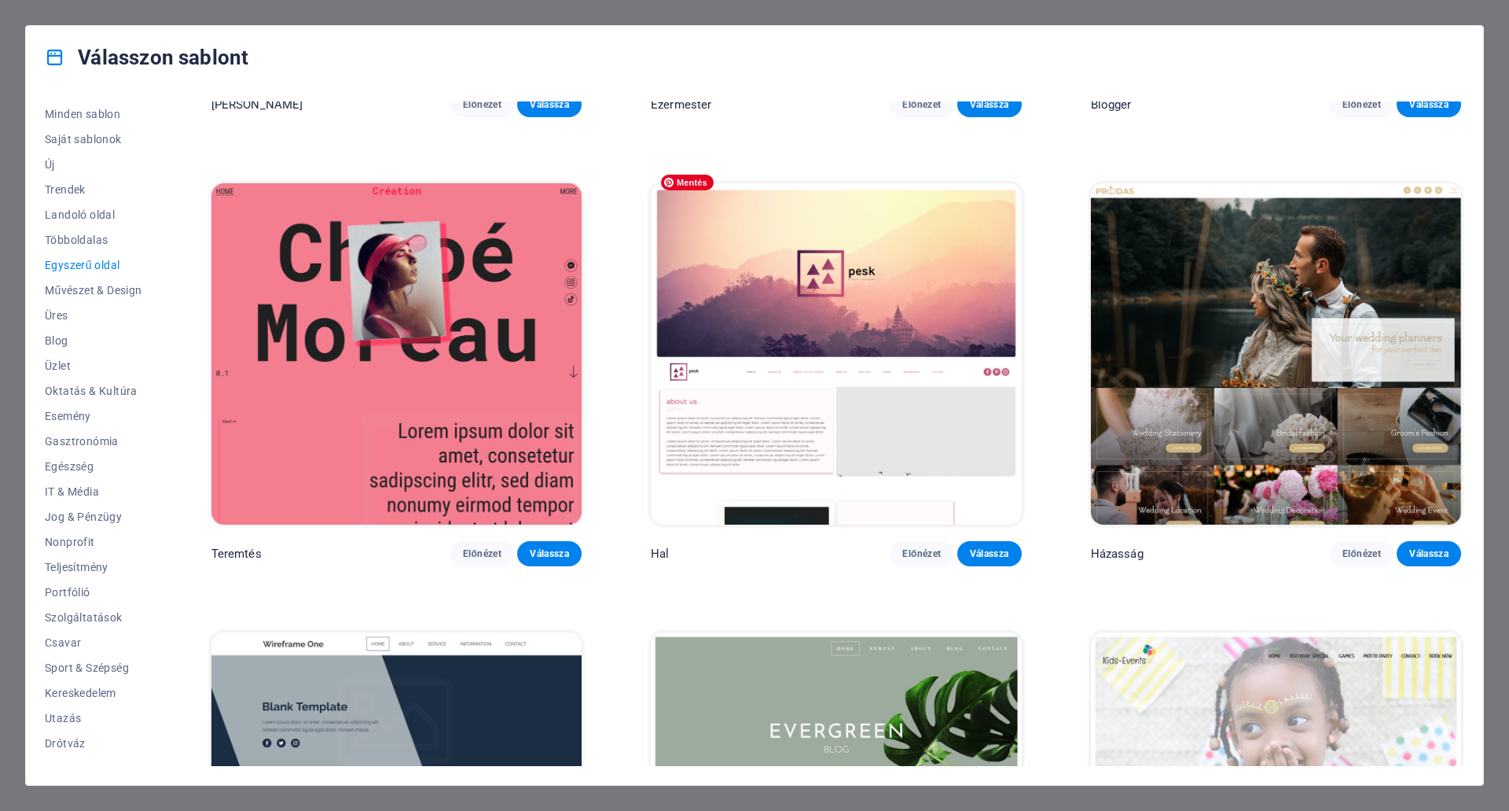
click at [876, 252] on img at bounding box center [836, 353] width 370 height 341
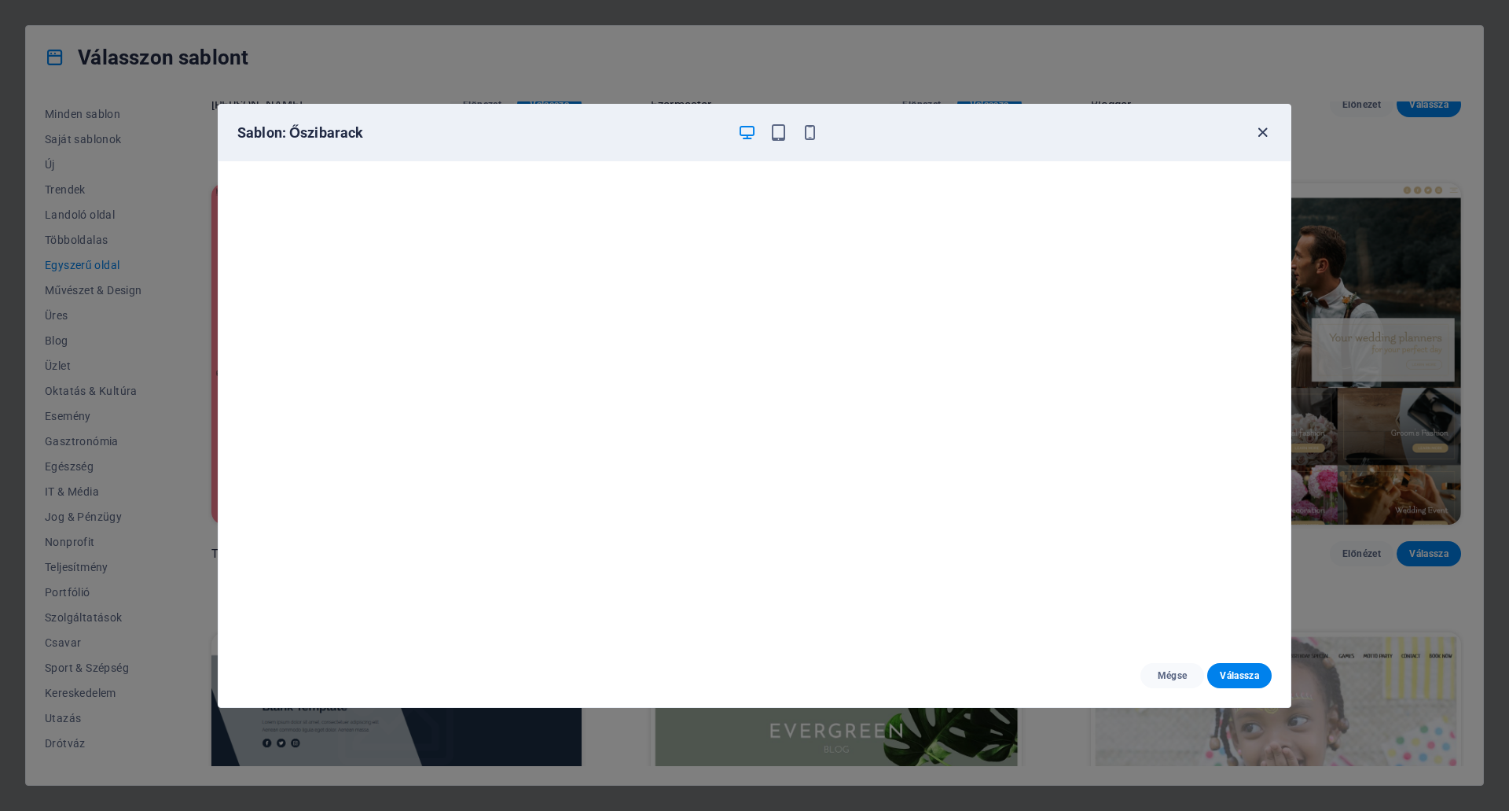
click at [1263, 130] on icon "button" at bounding box center [1263, 132] width 18 height 18
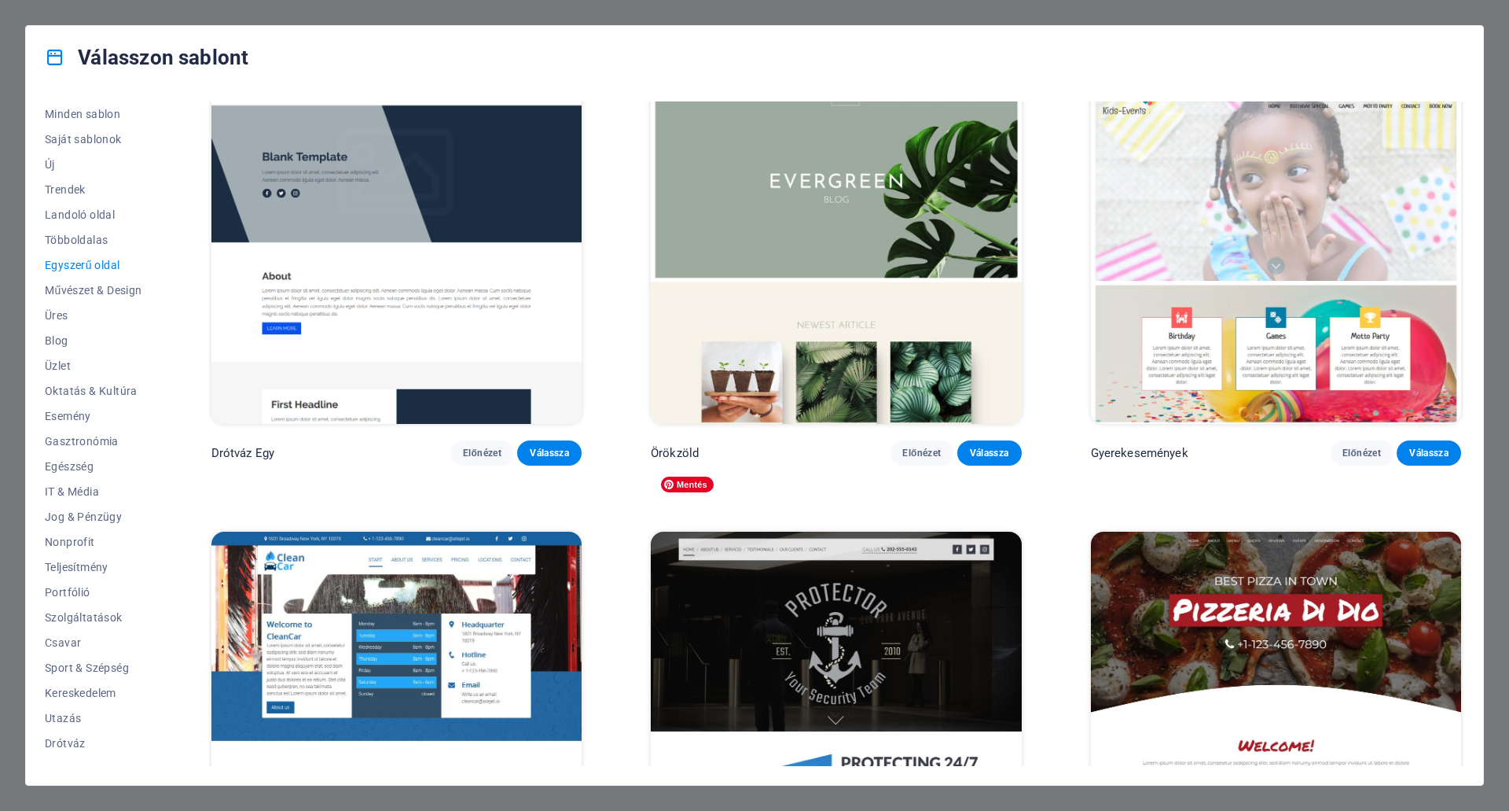
scroll to position [3459, 0]
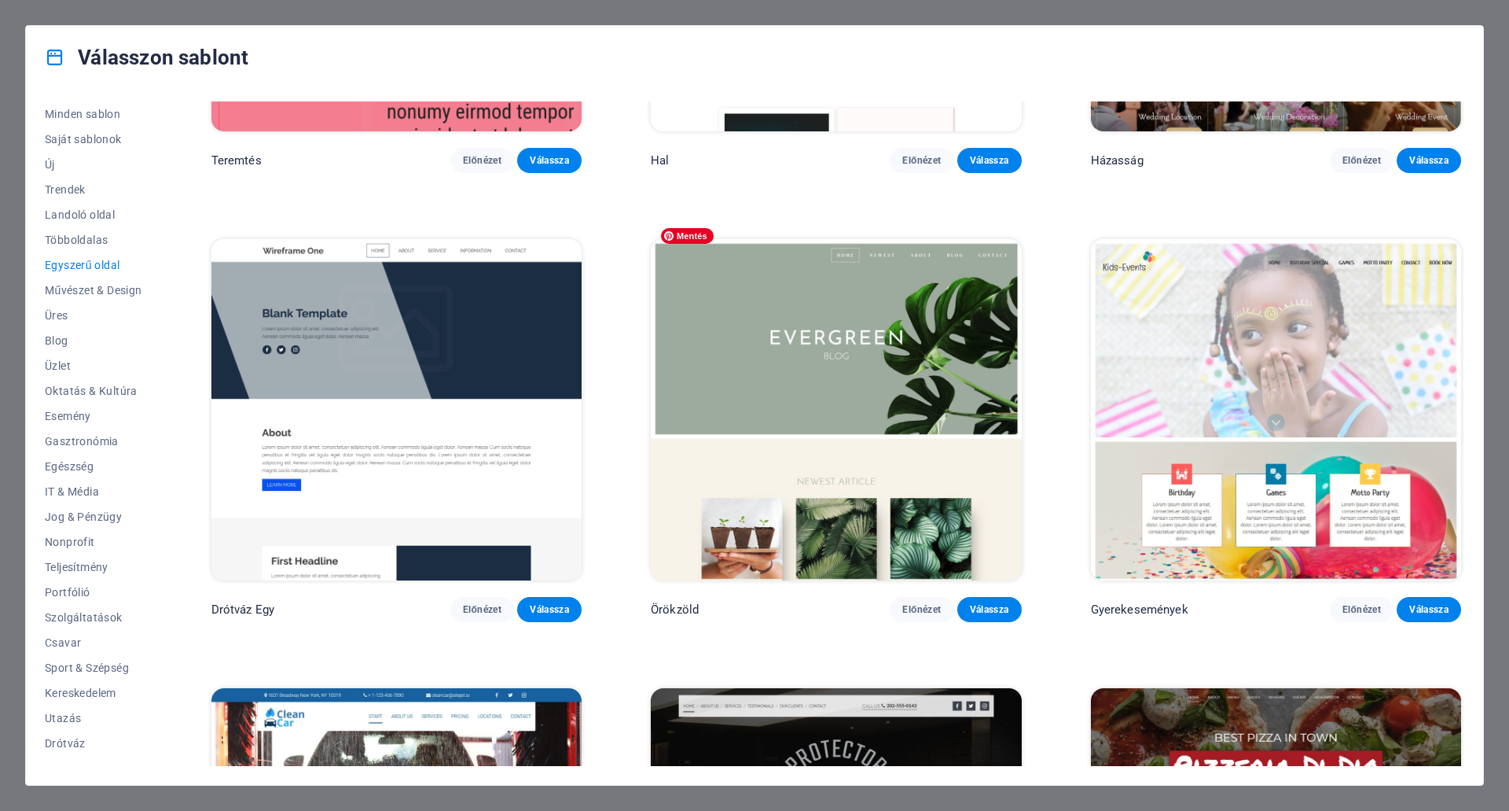
click at [857, 322] on img at bounding box center [836, 409] width 370 height 341
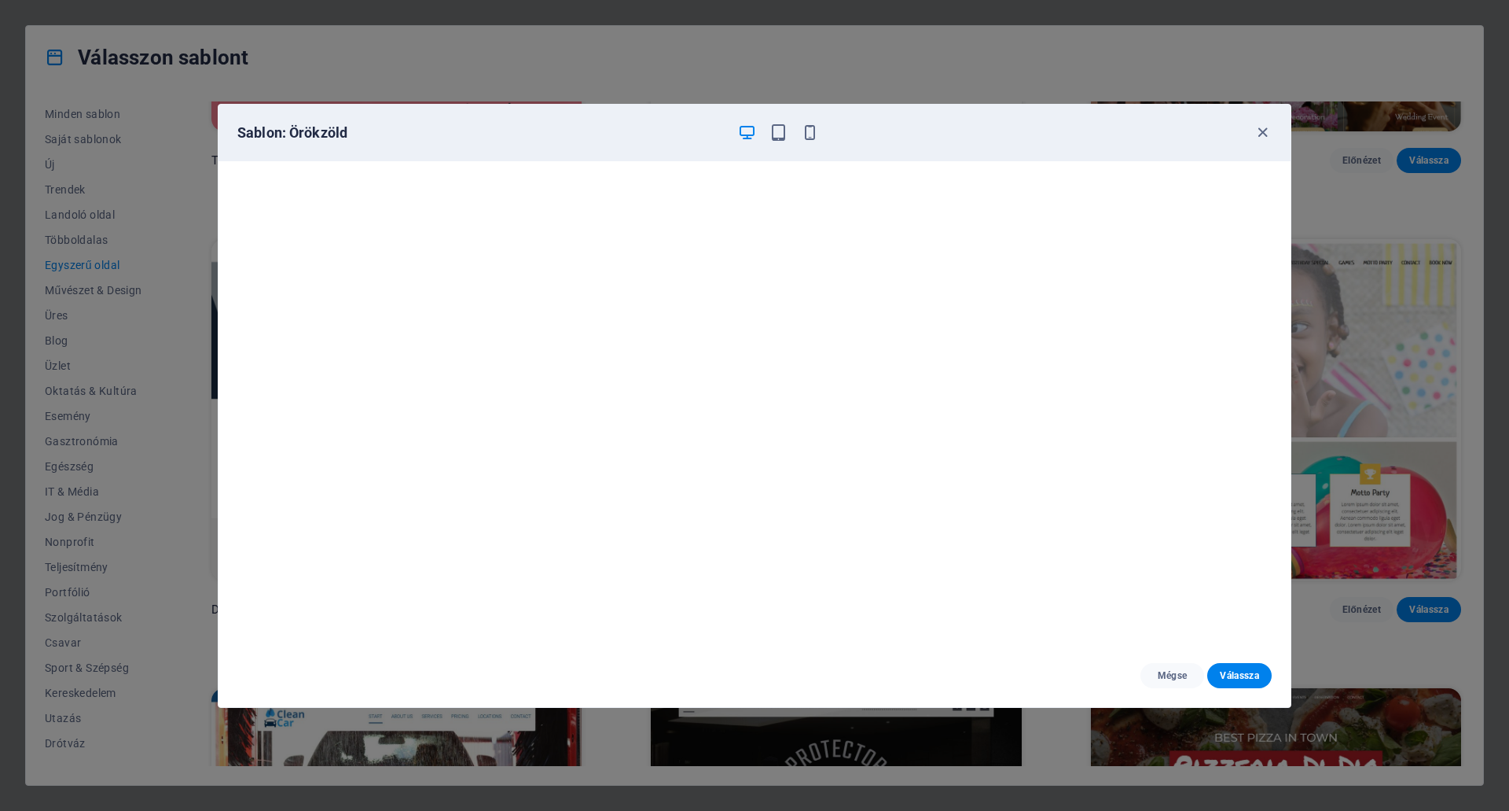
scroll to position [0, 0]
click at [1162, 670] on font "Mégse" at bounding box center [1173, 675] width 30 height 11
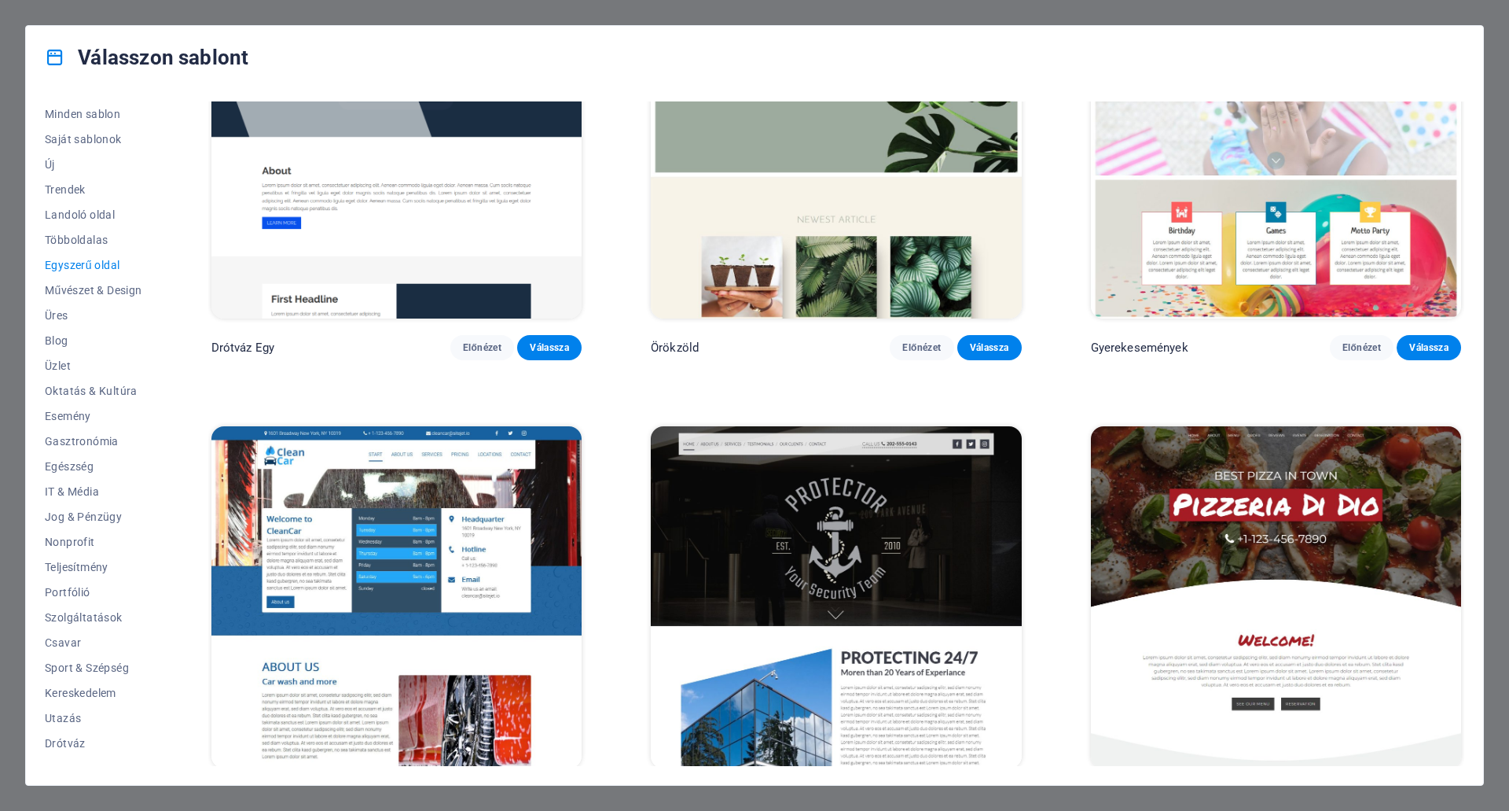
scroll to position [3774, 0]
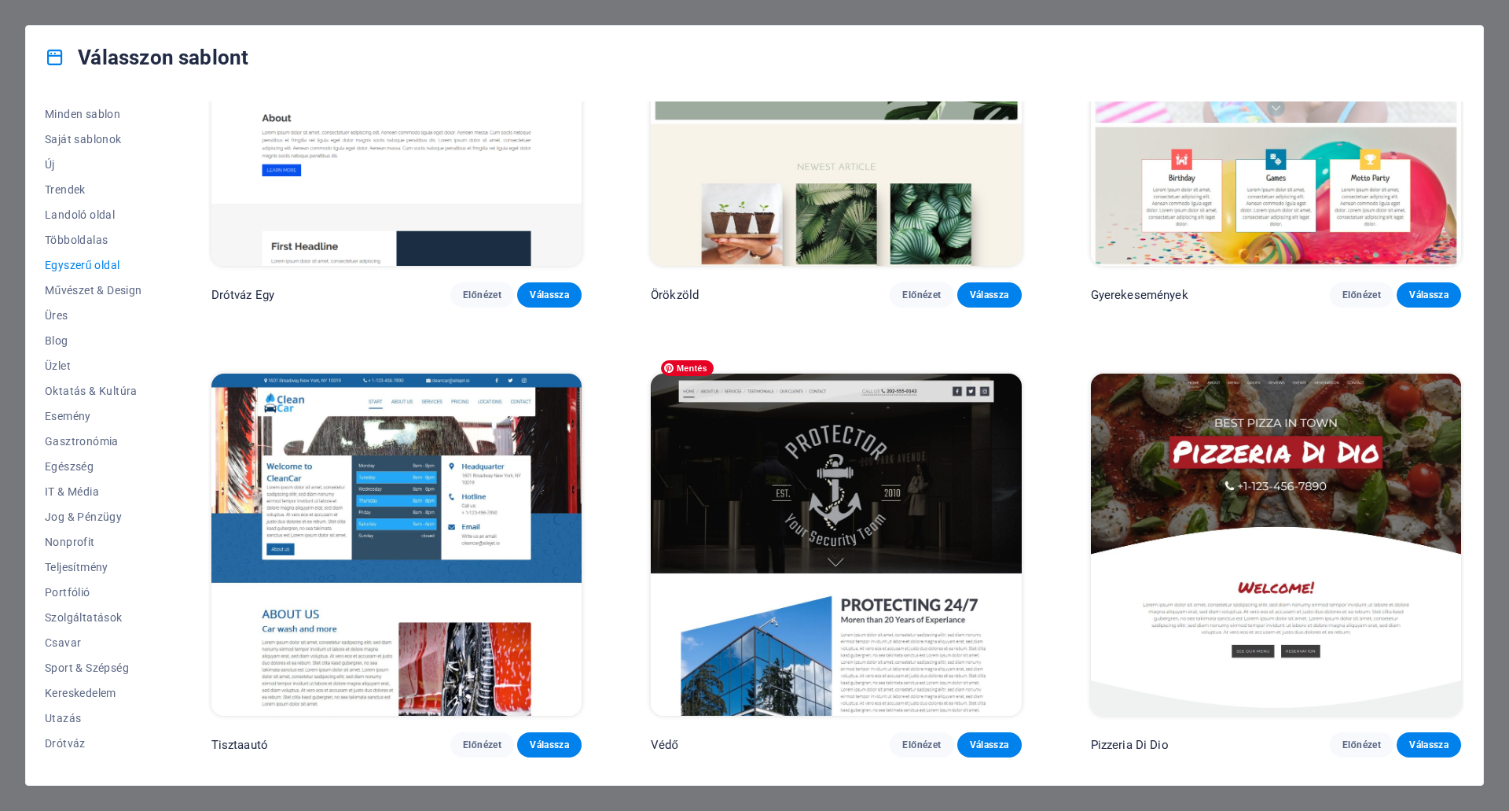
click at [836, 466] on img at bounding box center [836, 543] width 370 height 341
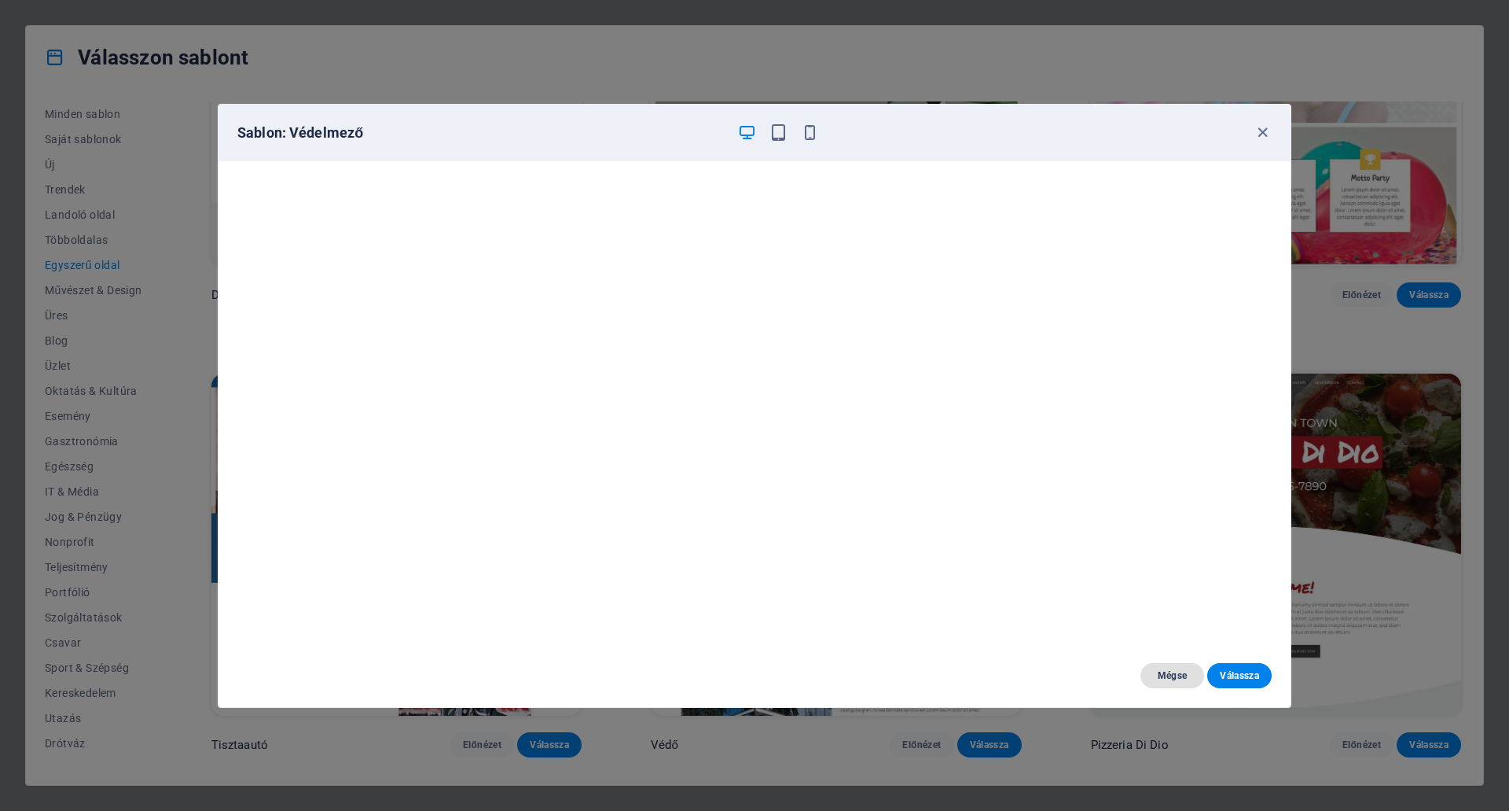
drag, startPoint x: 1171, startPoint y: 668, endPoint x: 1153, endPoint y: 672, distance: 18.5
click at [1168, 669] on font "Mégse" at bounding box center [1173, 675] width 30 height 13
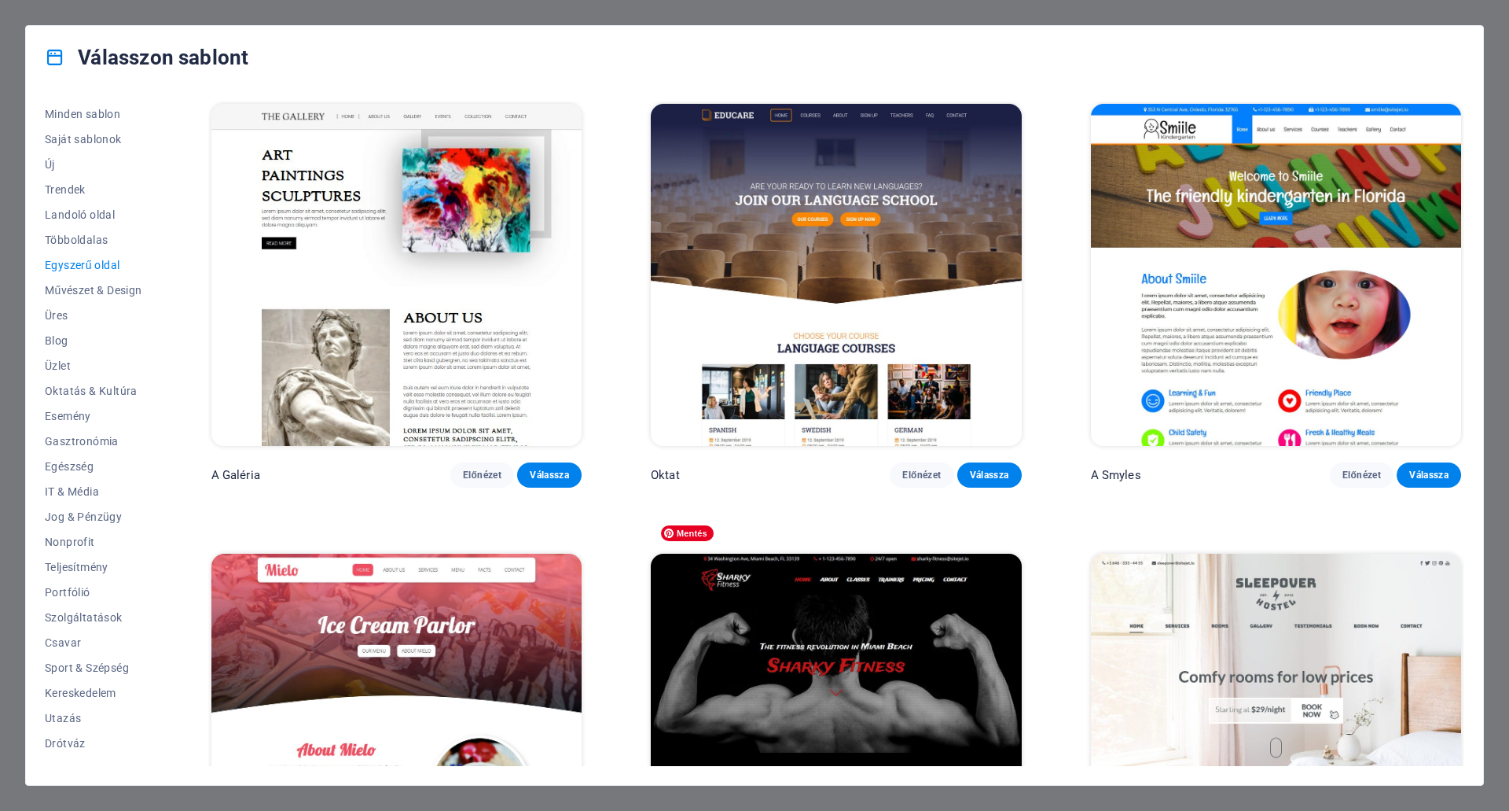
scroll to position [6682, 0]
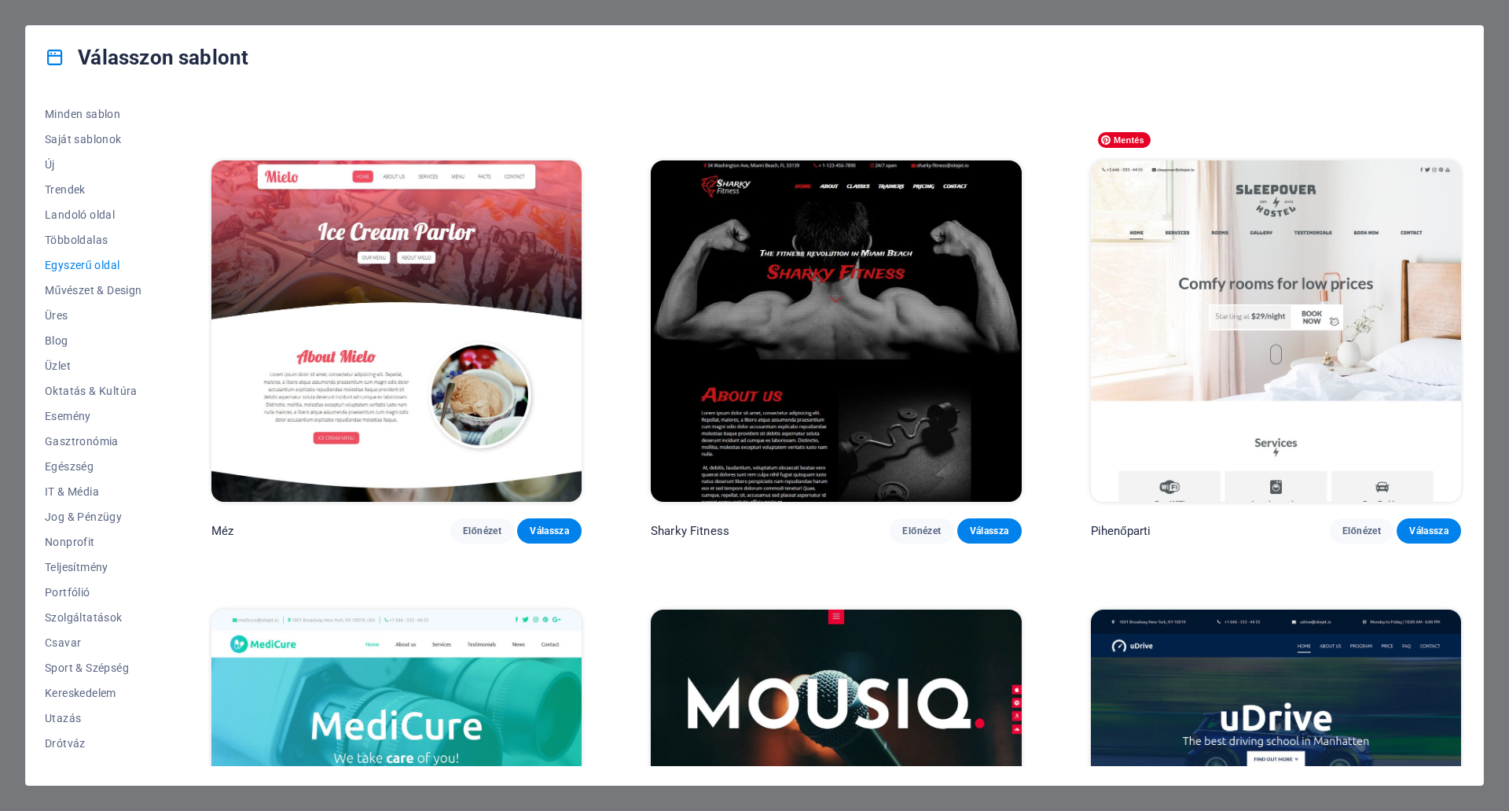
click at [1309, 301] on img at bounding box center [1276, 330] width 370 height 341
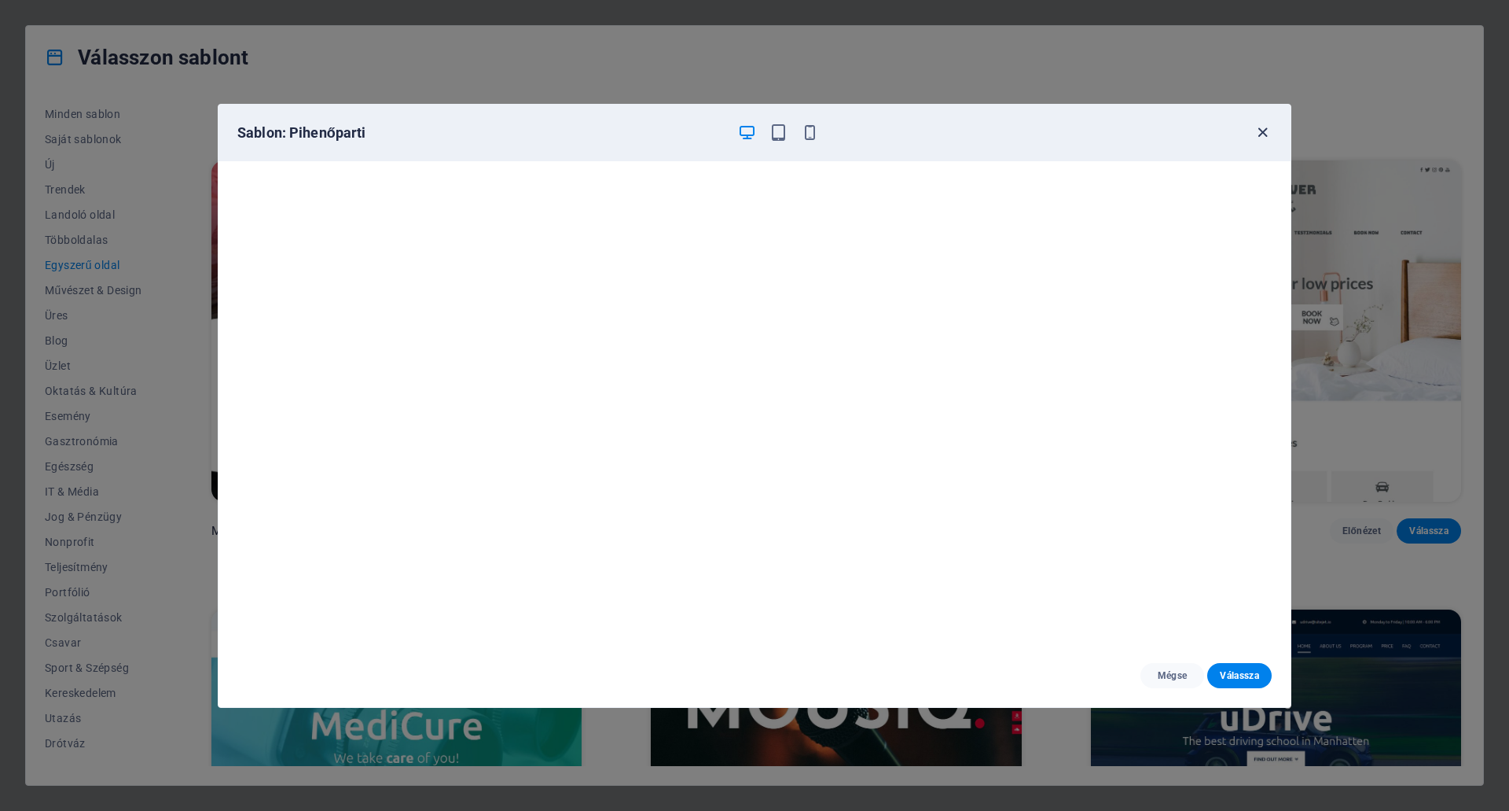
click at [1258, 131] on icon "button" at bounding box center [1263, 132] width 18 height 18
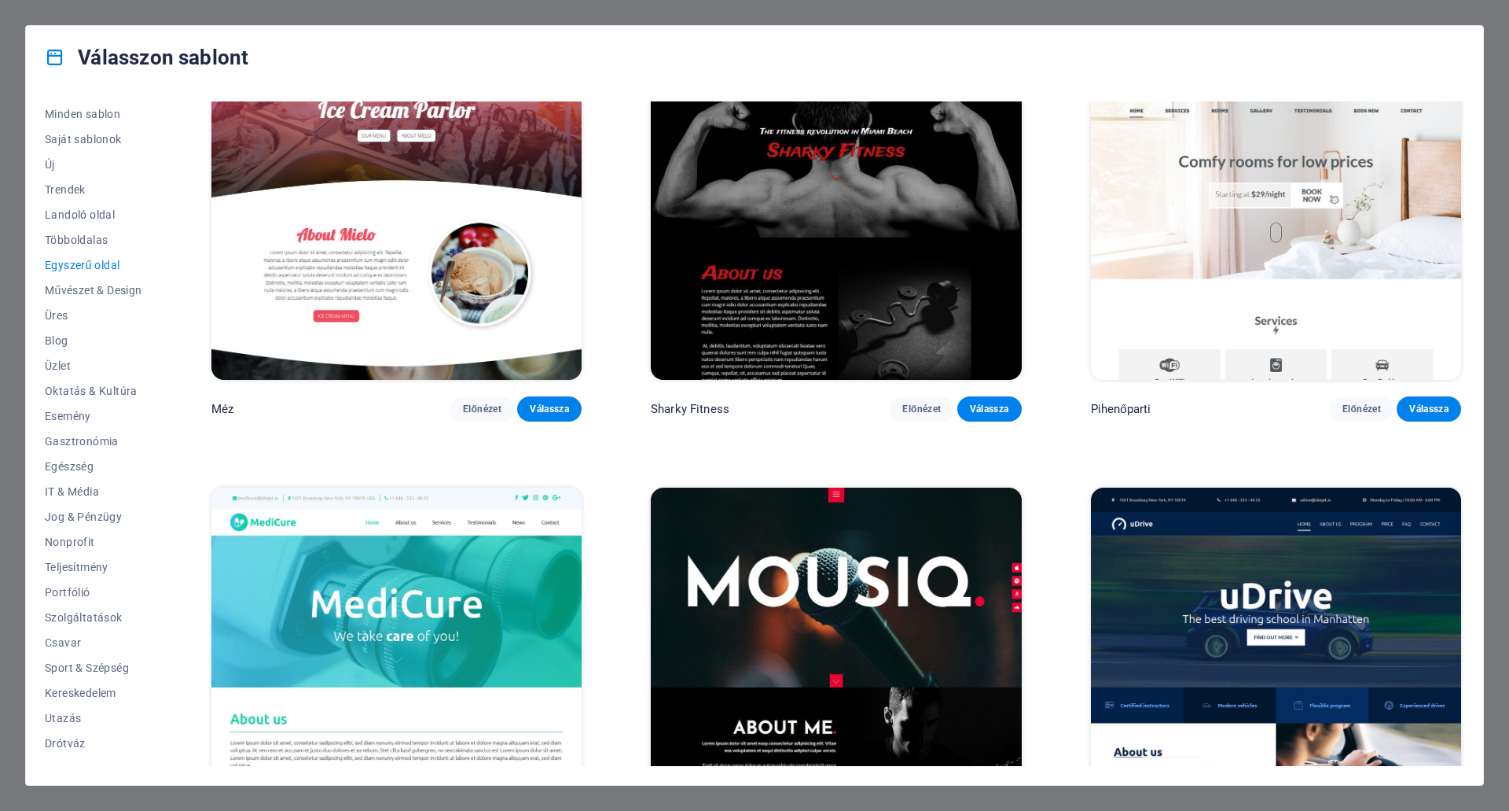
scroll to position [6918, 0]
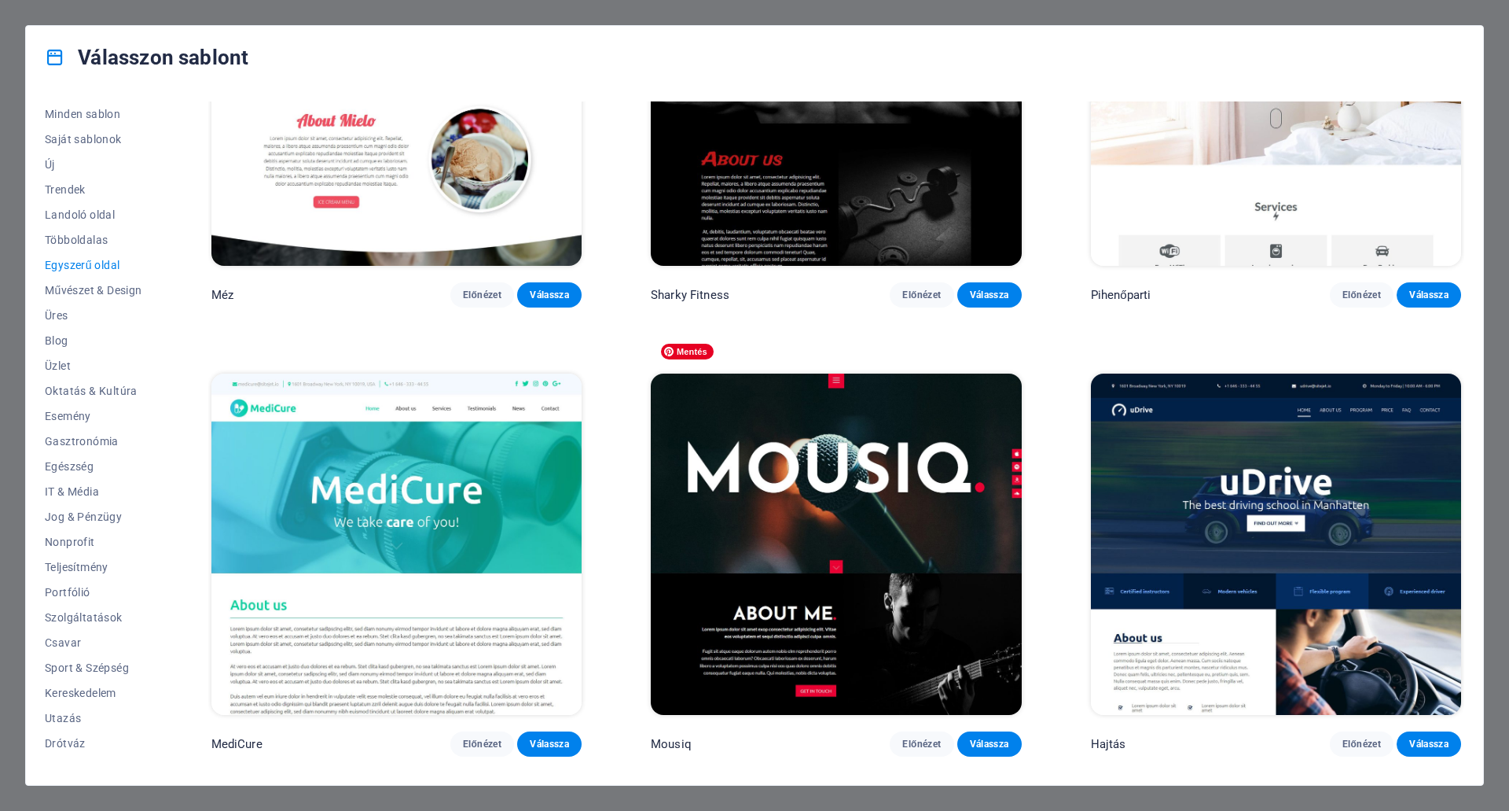
click at [826, 444] on img at bounding box center [836, 543] width 370 height 341
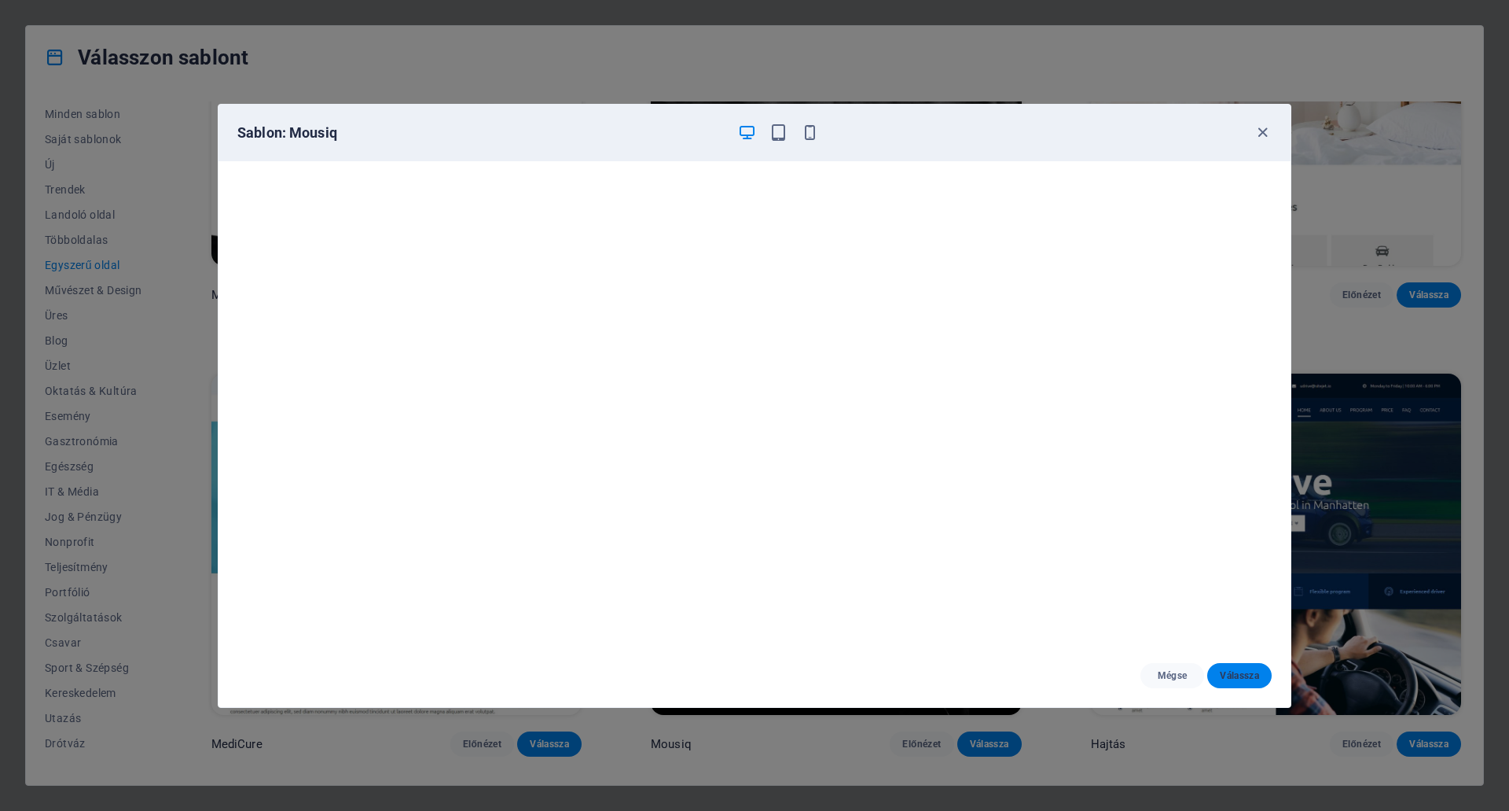
click at [1250, 675] on font "Válassza" at bounding box center [1239, 675] width 39 height 11
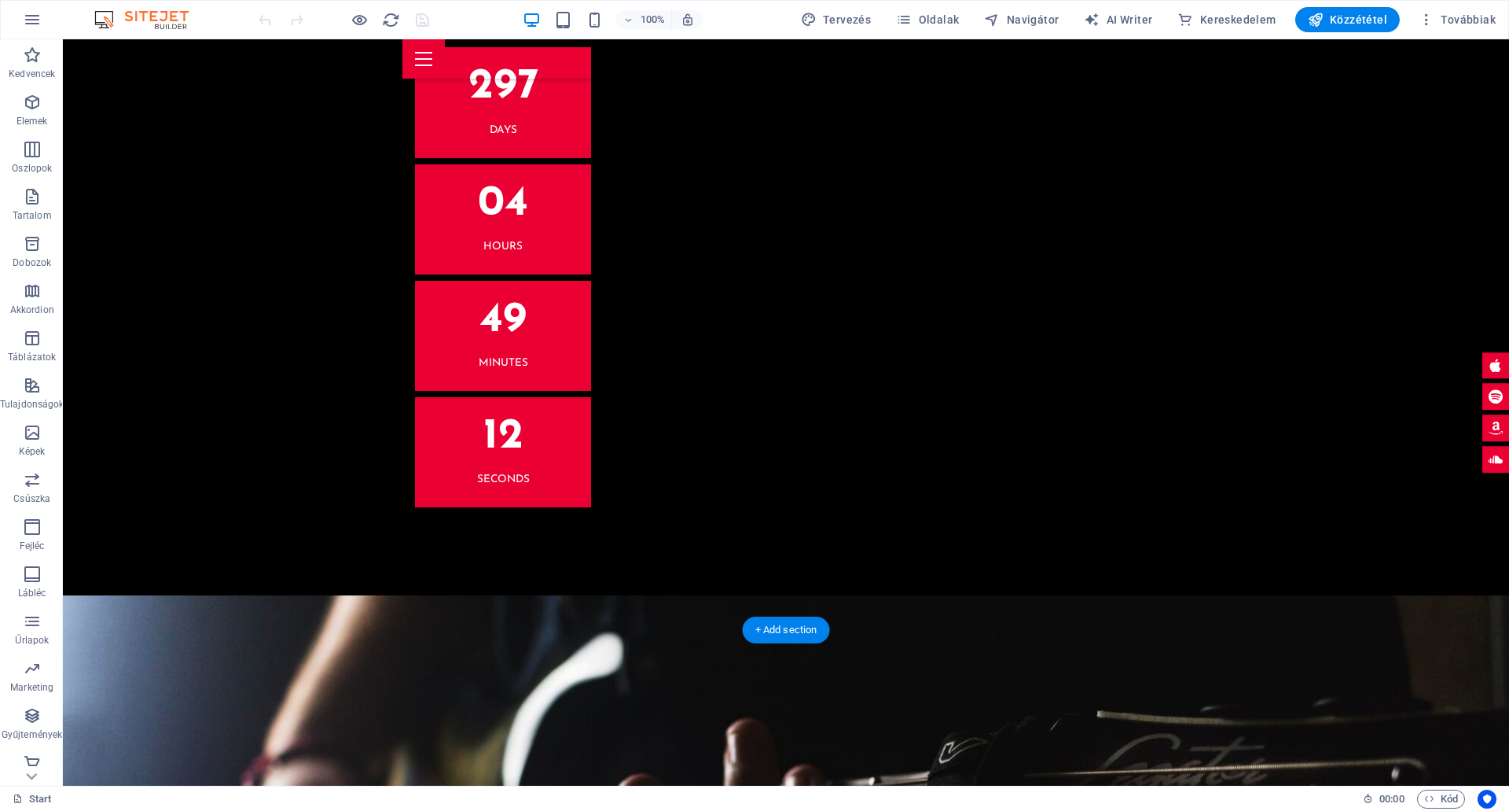
scroll to position [3774, 0]
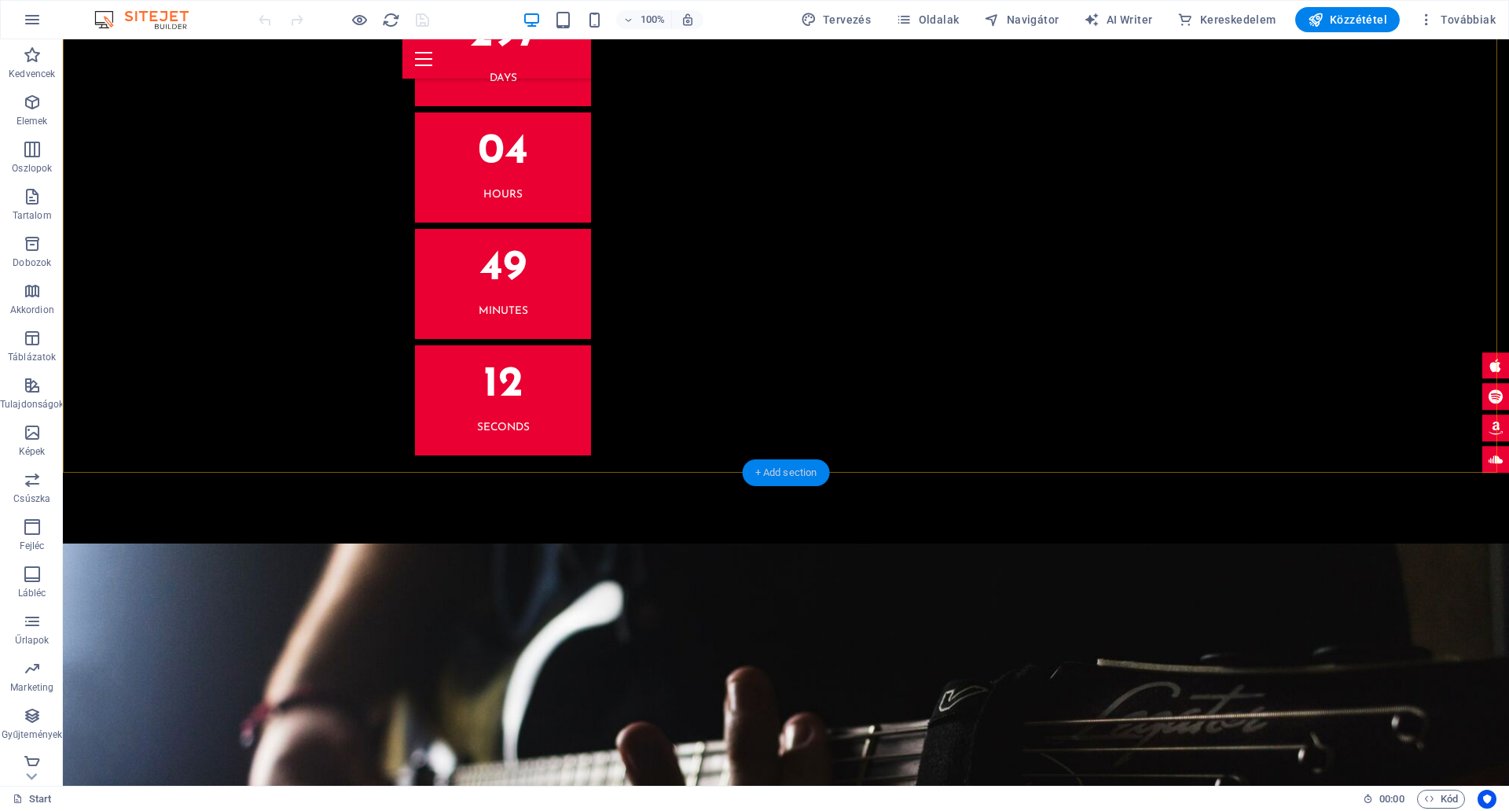
click at [792, 465] on div "+ Add section" at bounding box center [786, 472] width 87 height 27
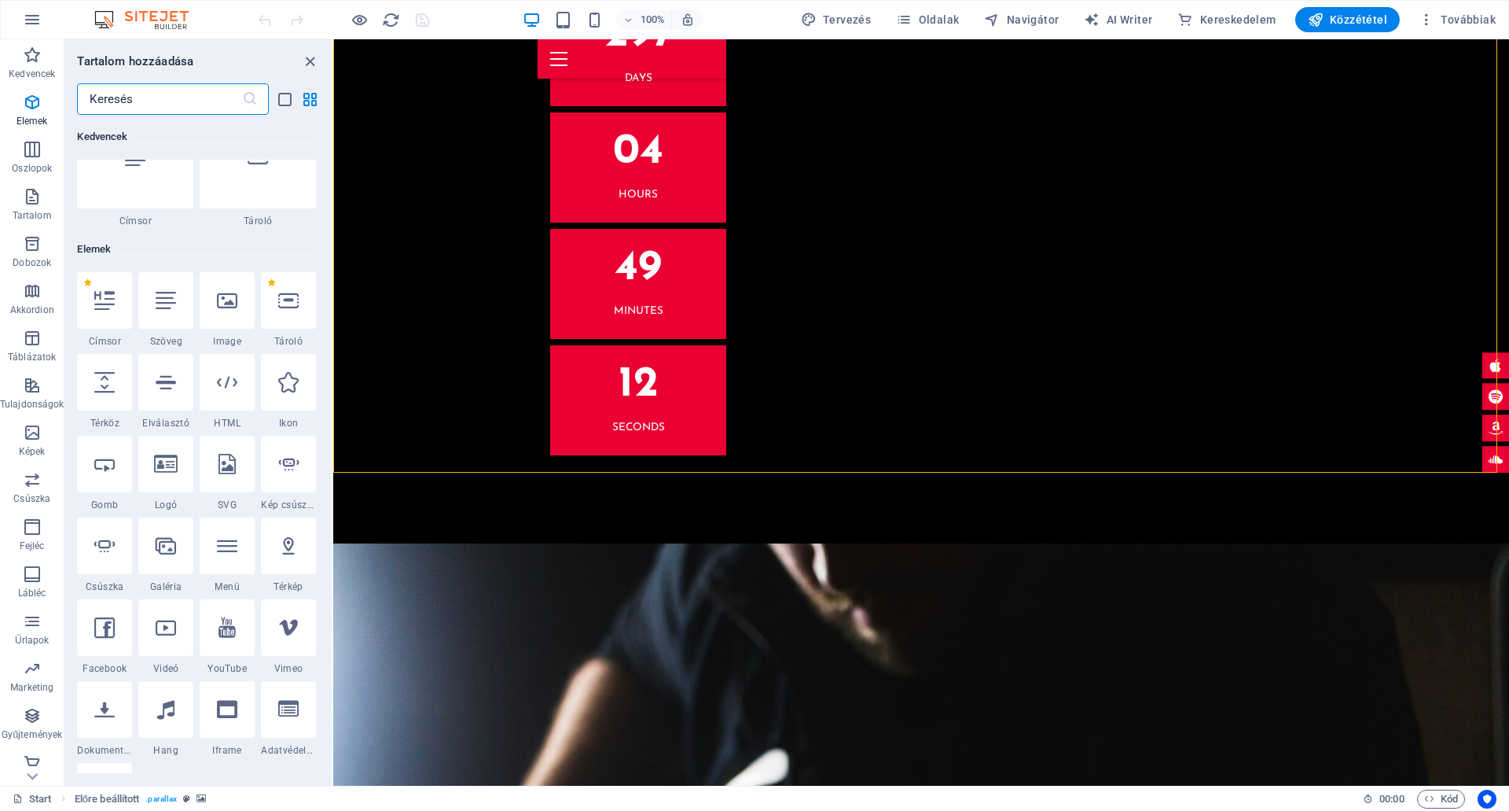
scroll to position [0, 0]
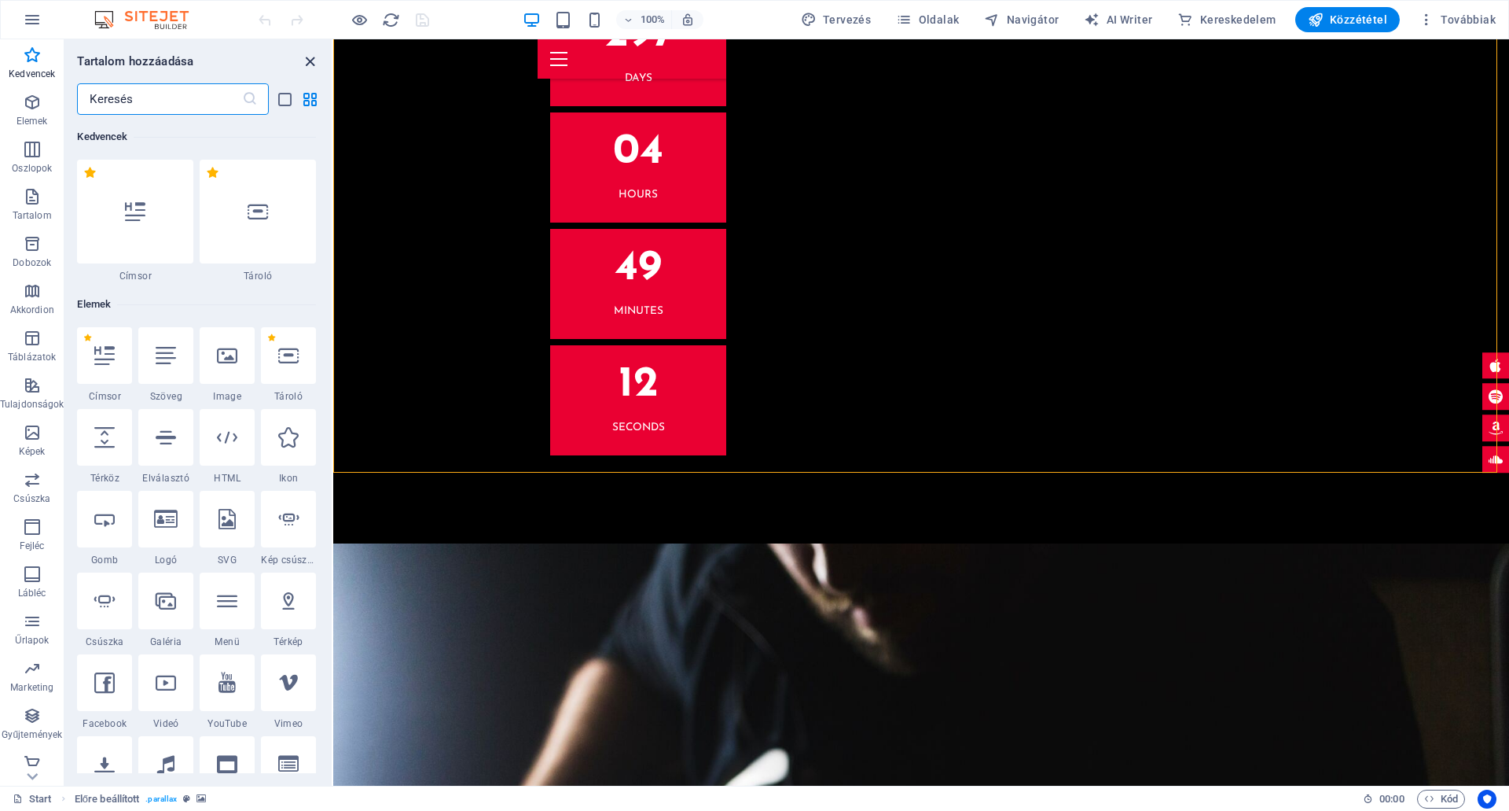
click at [307, 55] on icon "close panel" at bounding box center [310, 62] width 18 height 18
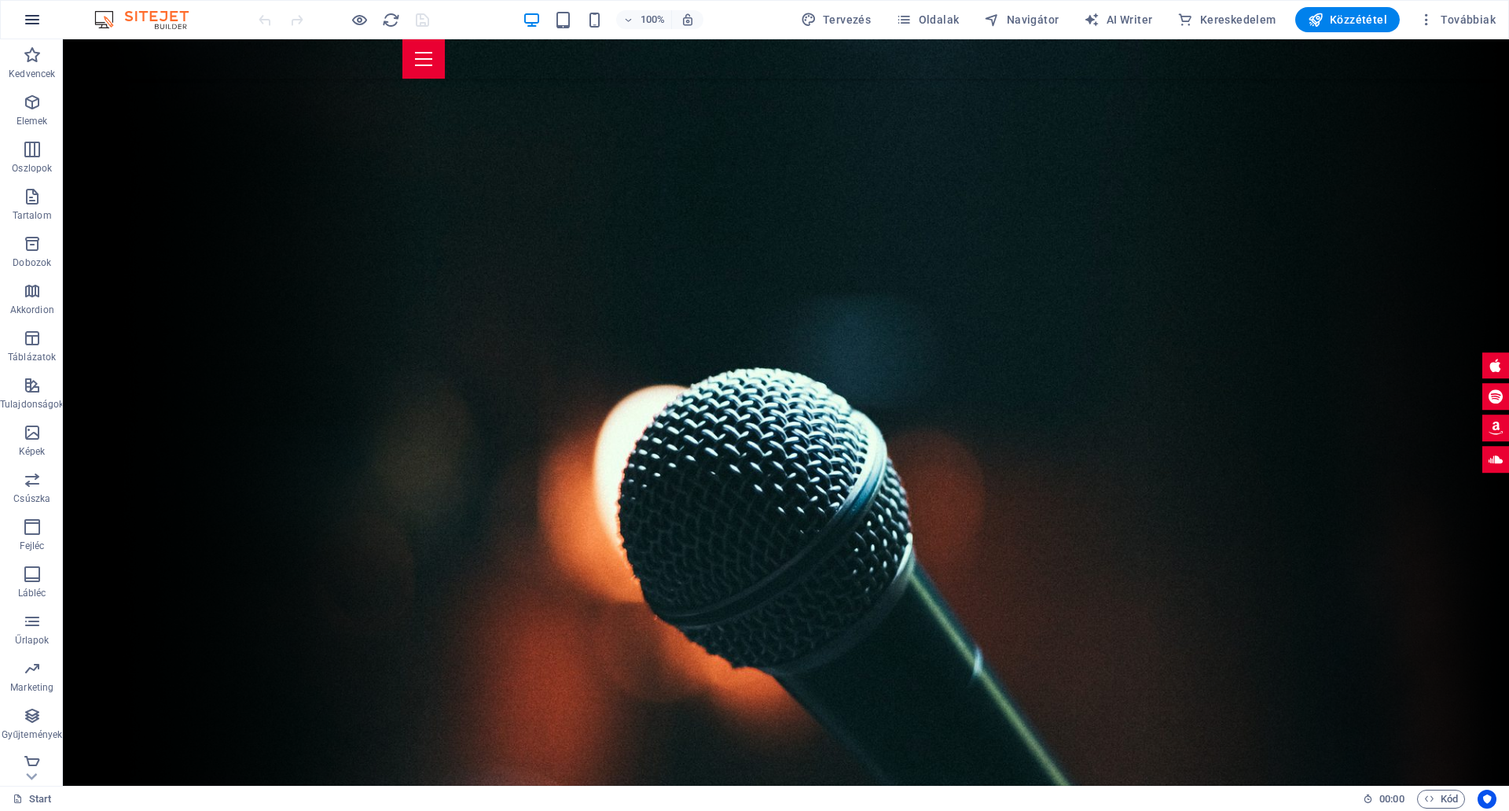
click at [31, 19] on icon "button" at bounding box center [32, 19] width 19 height 19
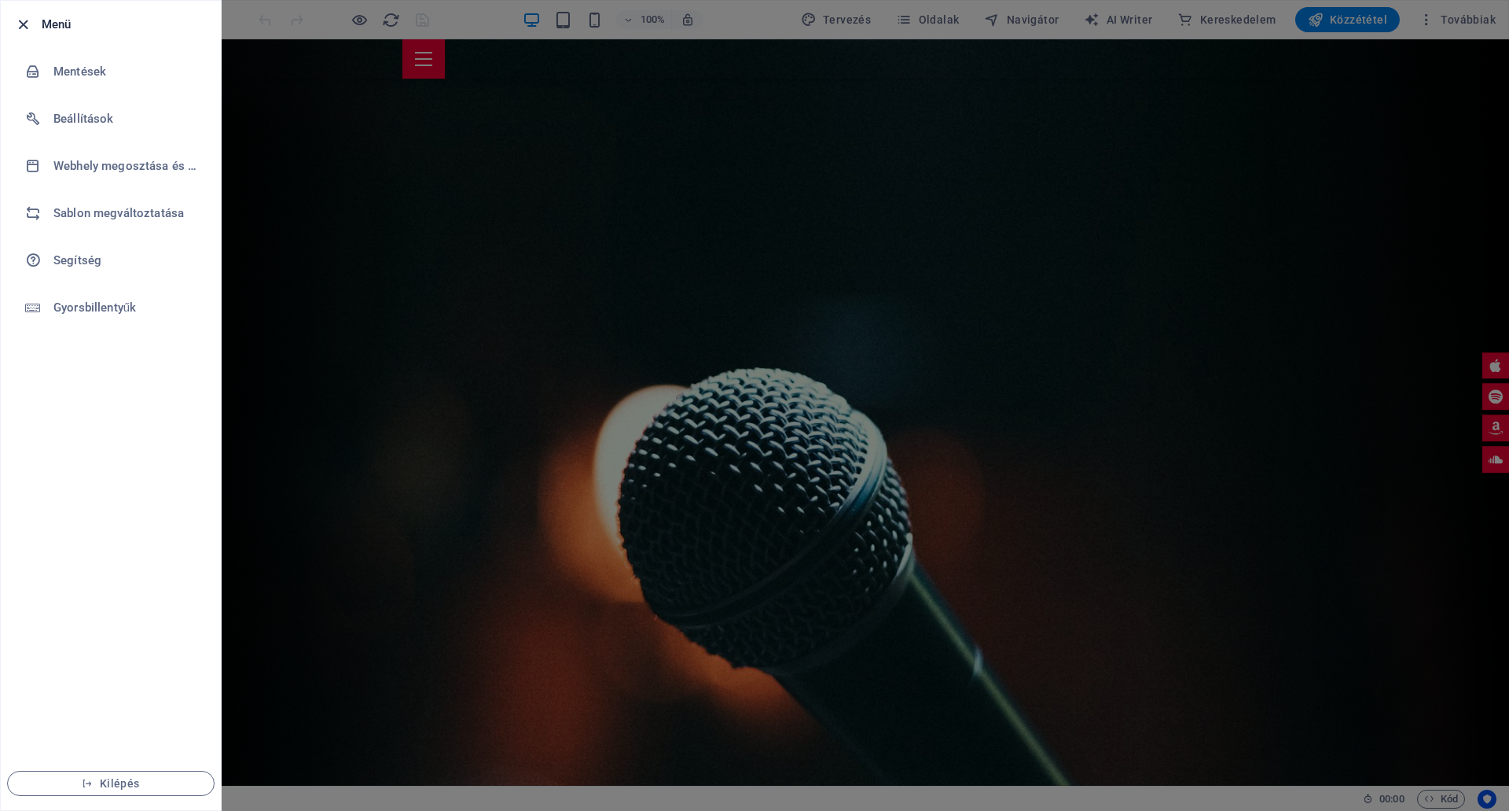
click at [24, 21] on icon "button" at bounding box center [23, 25] width 18 height 18
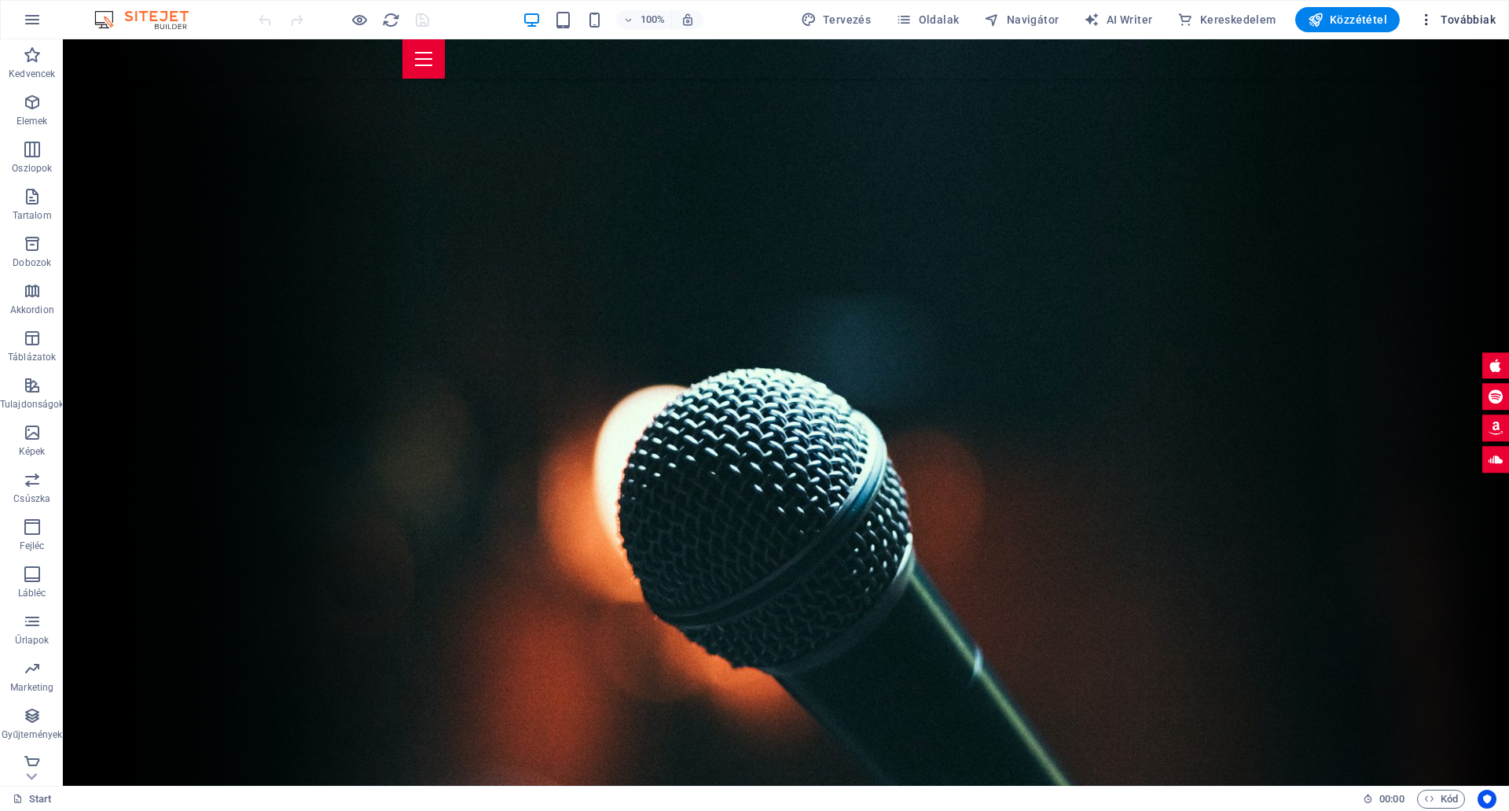
click at [1478, 13] on span "Továbbiak" at bounding box center [1457, 20] width 77 height 16
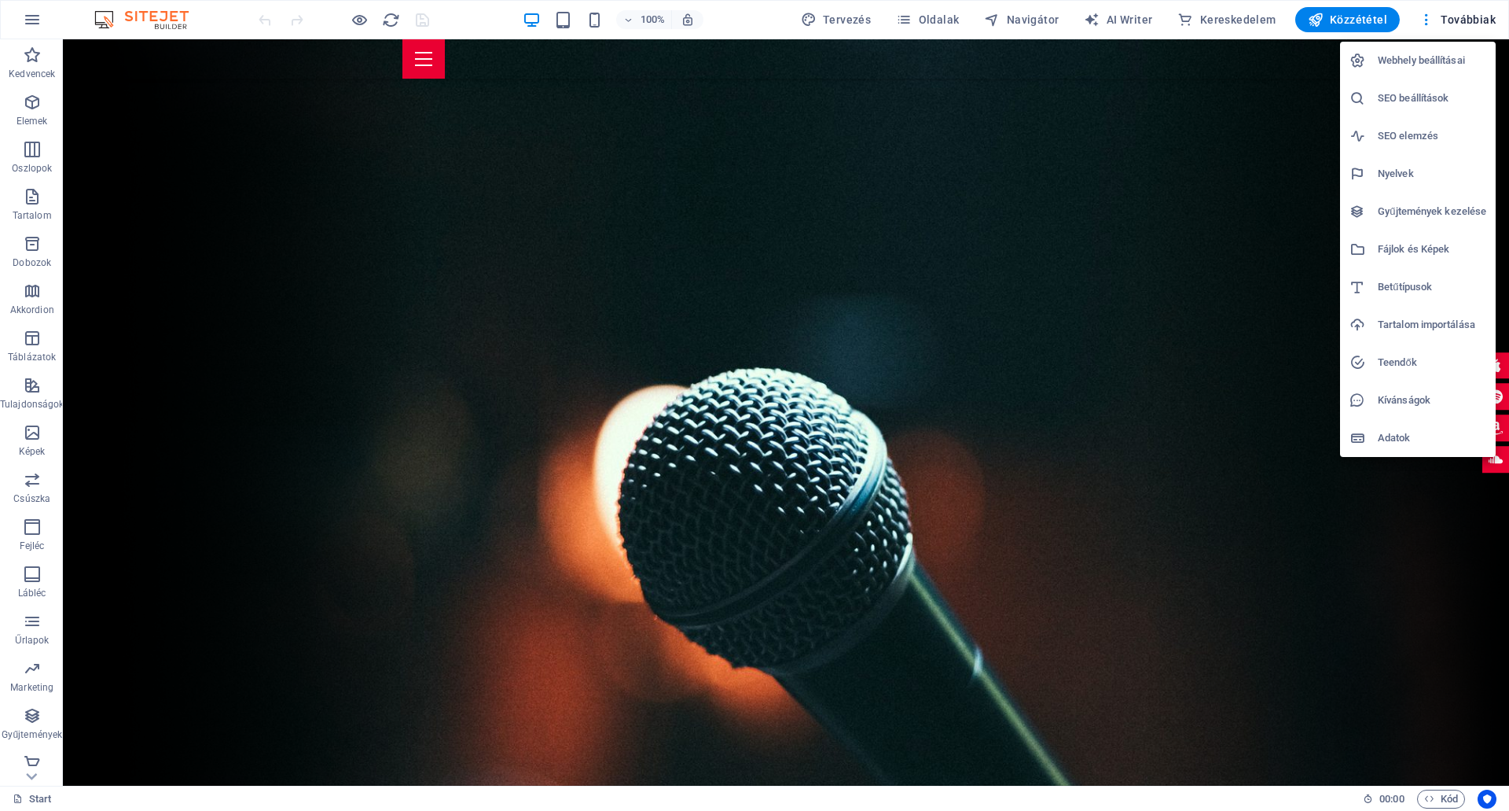
click at [145, 691] on div at bounding box center [754, 405] width 1509 height 811
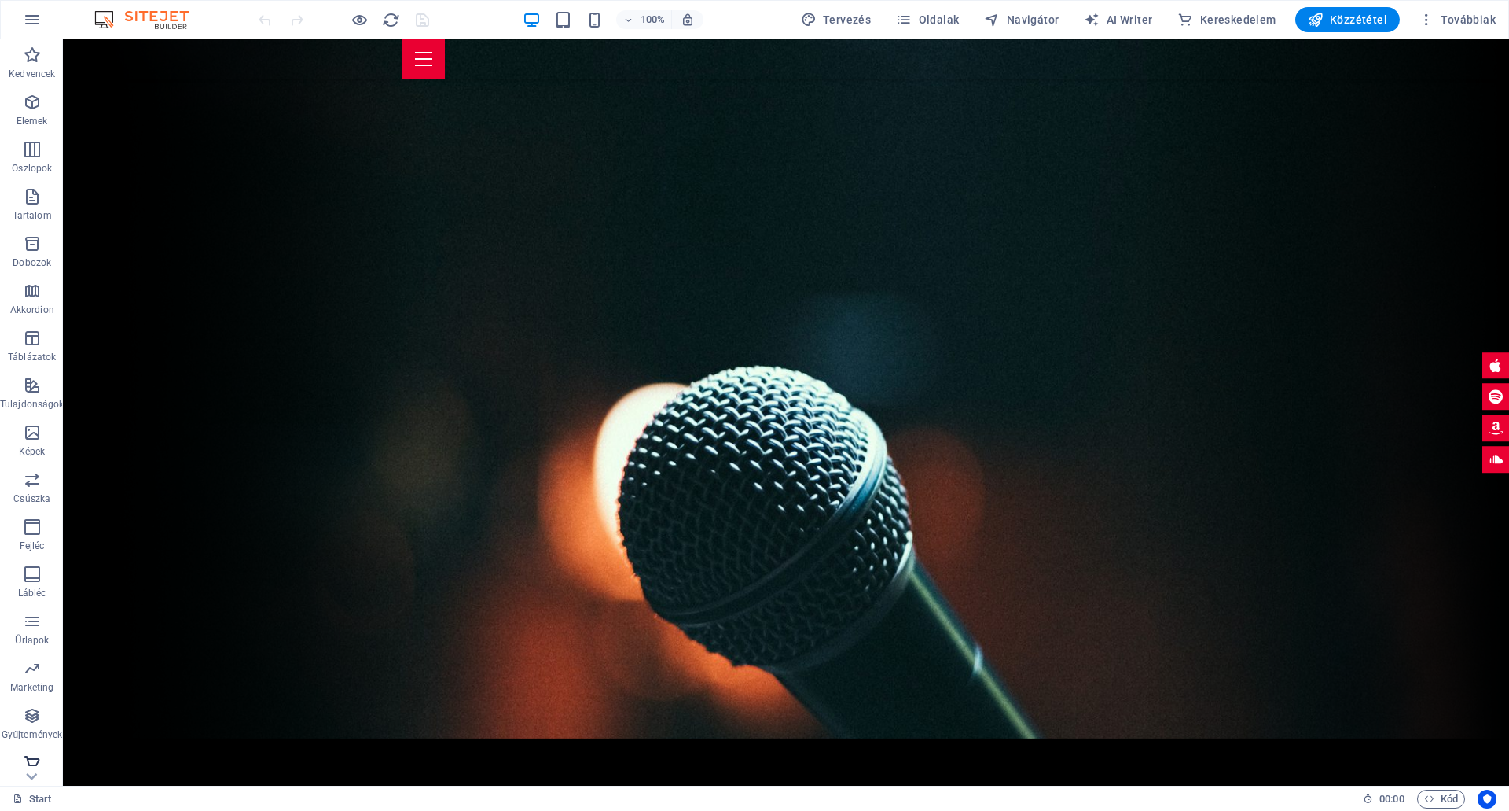
scroll to position [79, 0]
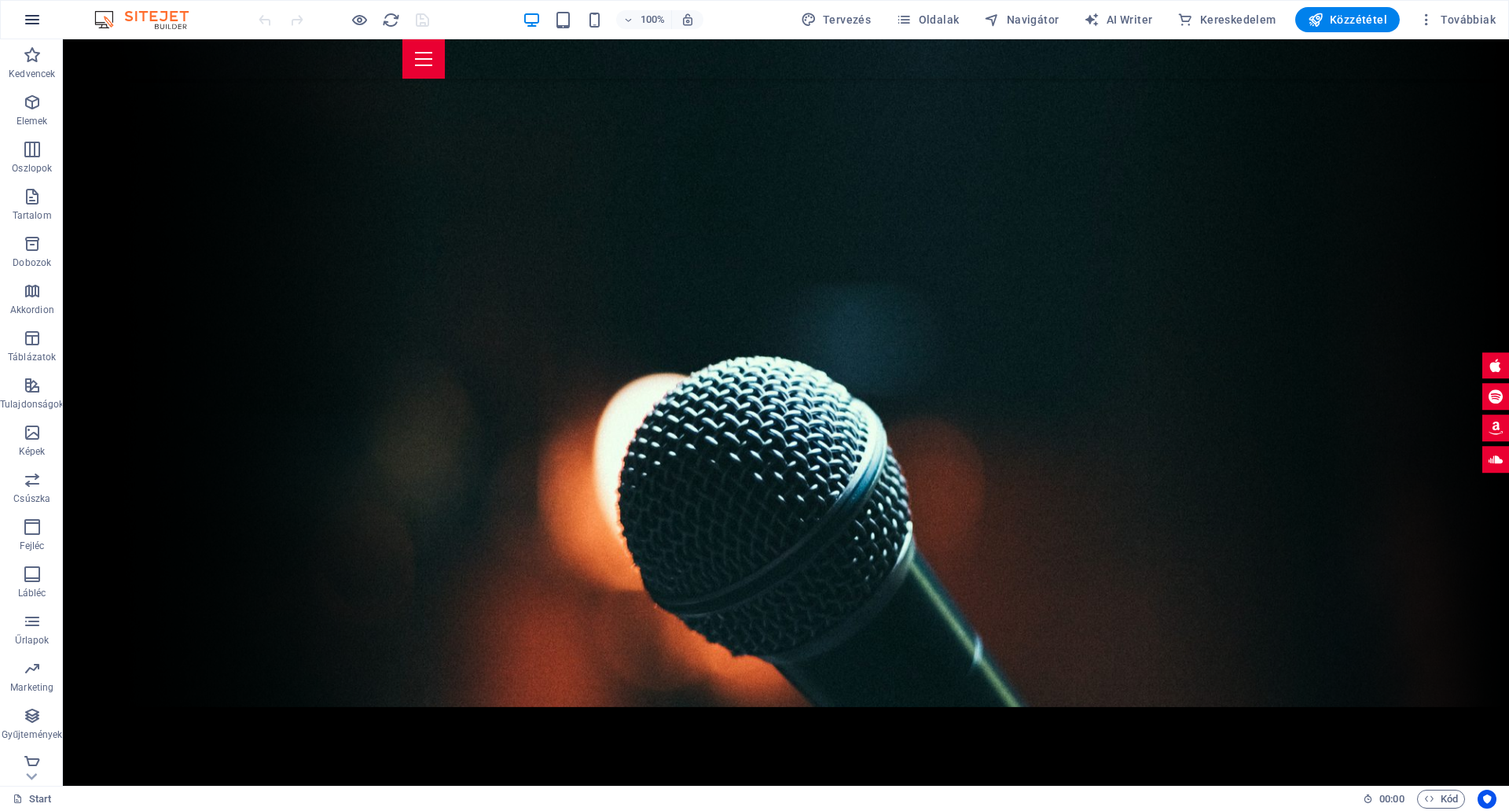
click at [35, 17] on icon "button" at bounding box center [32, 19] width 19 height 19
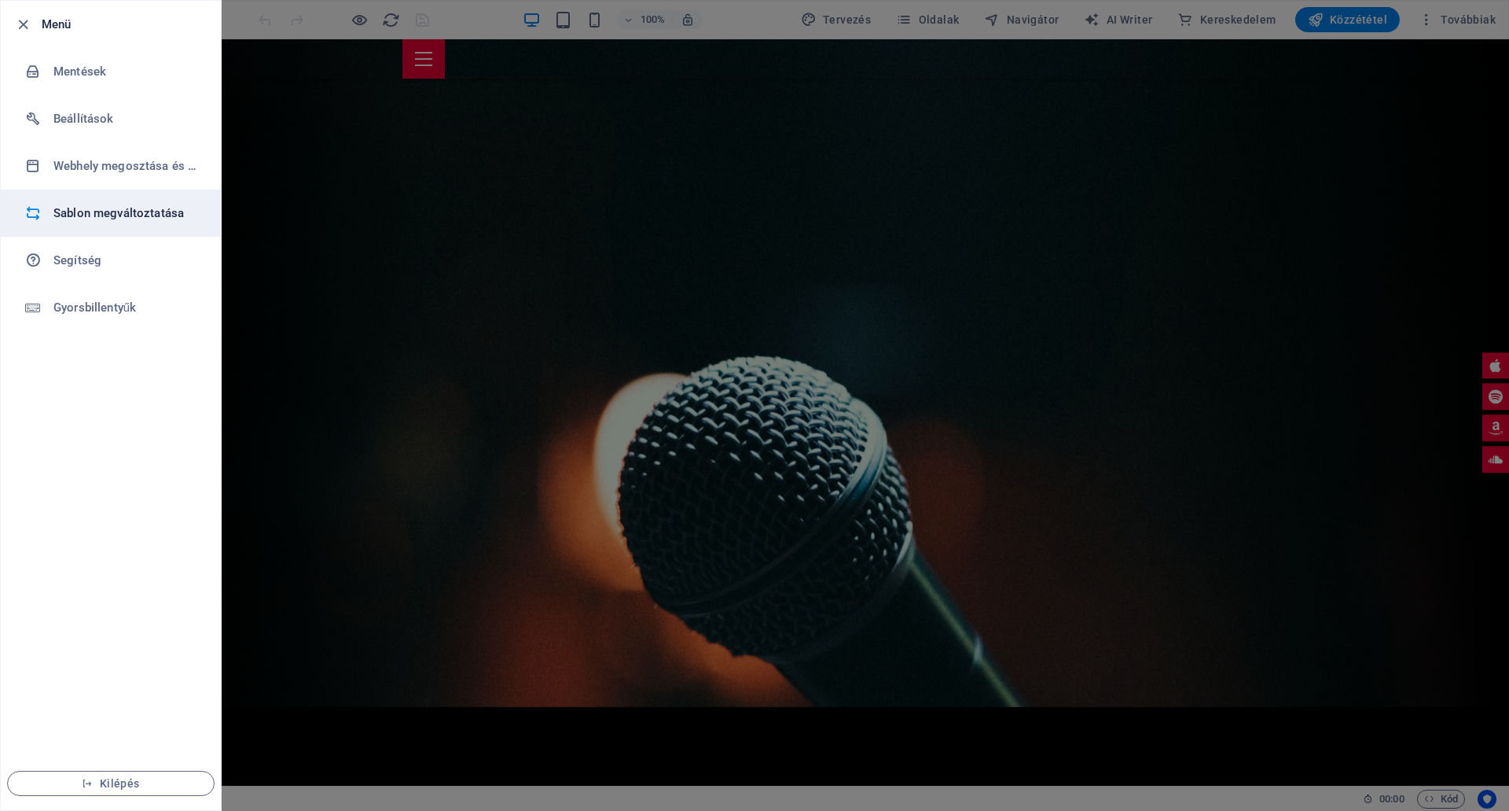
click at [139, 210] on h6 "Sablon megváltoztatása" at bounding box center [125, 213] width 145 height 19
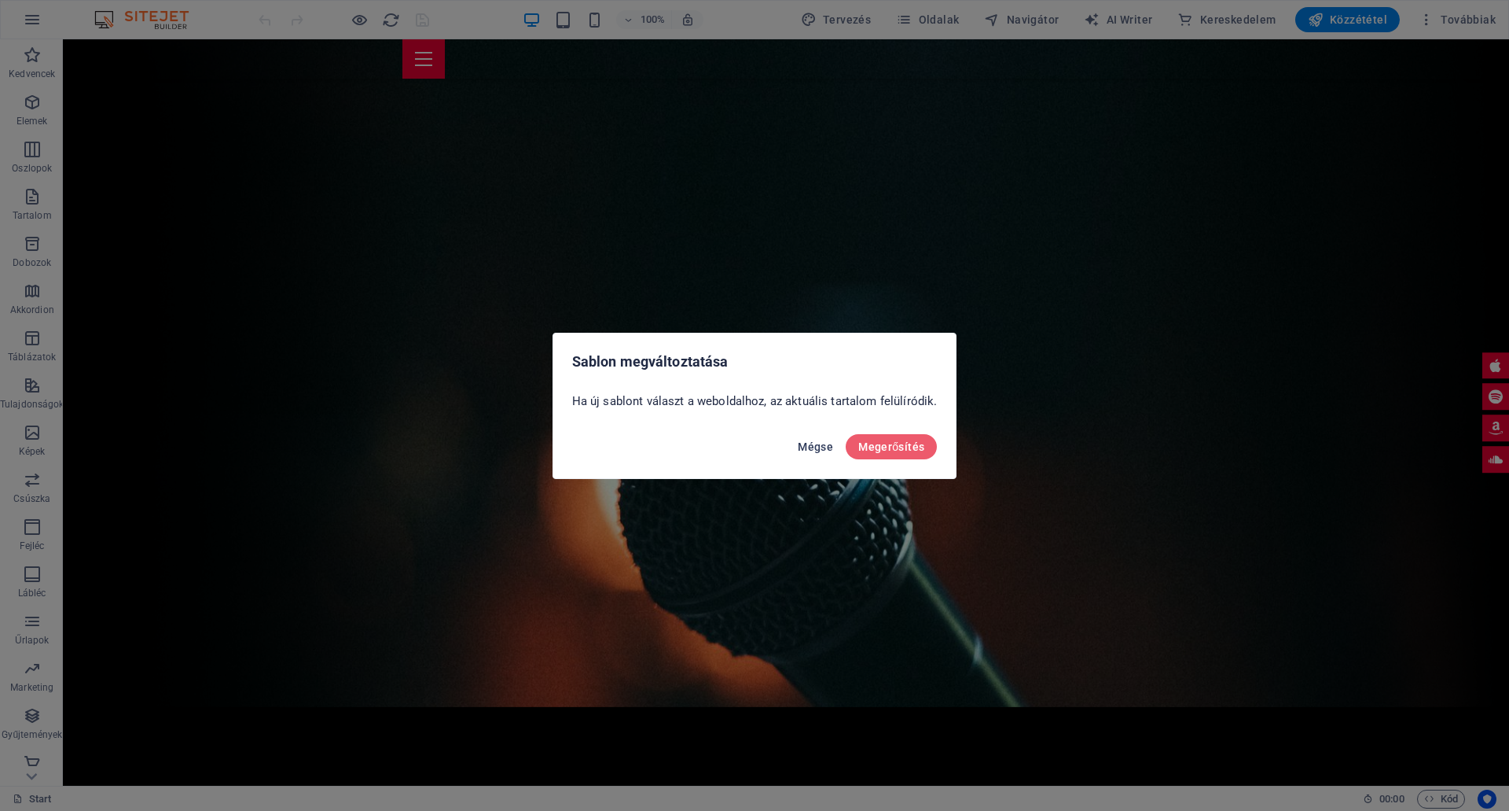
click at [816, 443] on span "Mégse" at bounding box center [815, 446] width 35 height 13
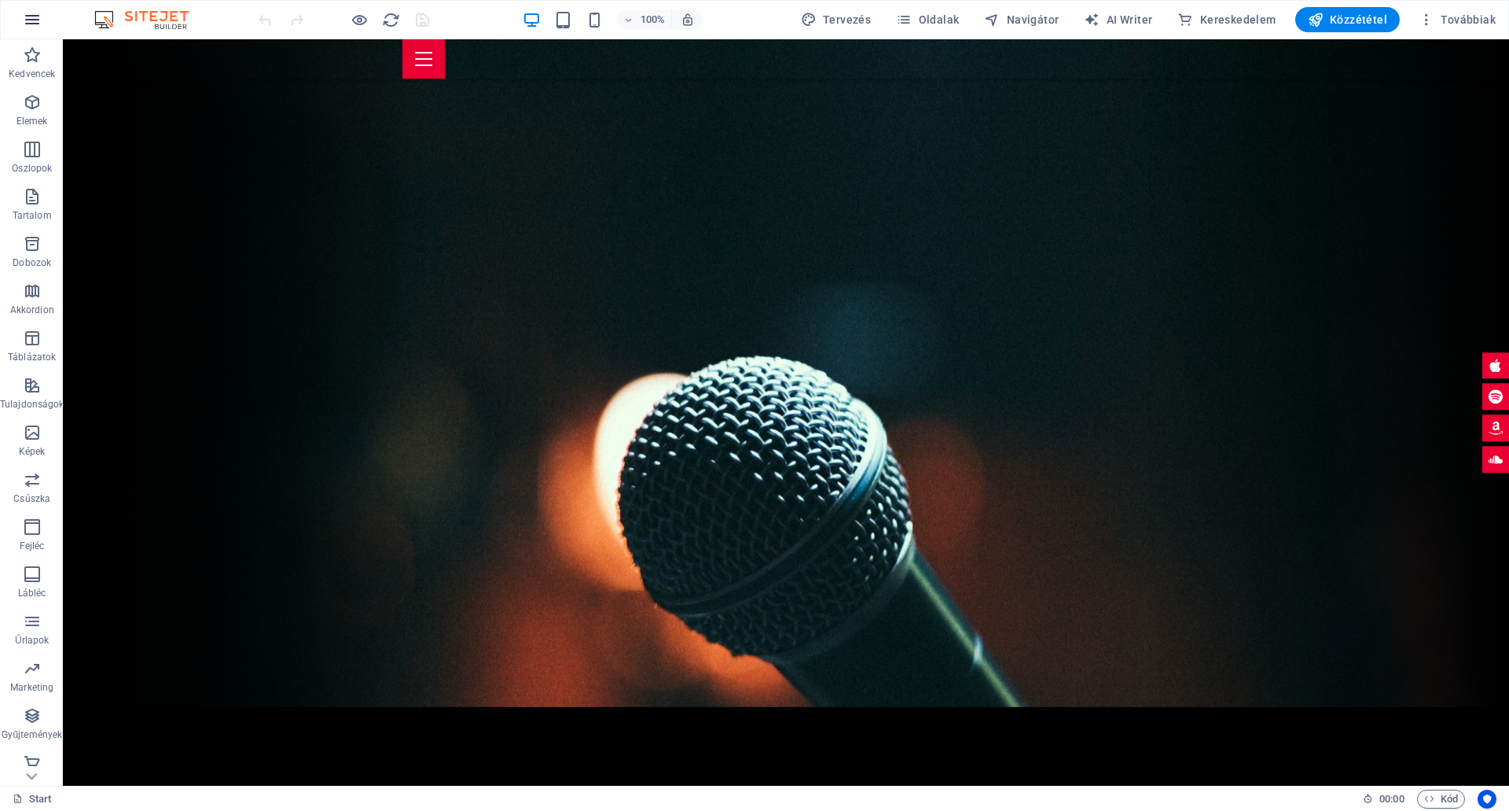
click at [28, 20] on icon "button" at bounding box center [32, 19] width 19 height 19
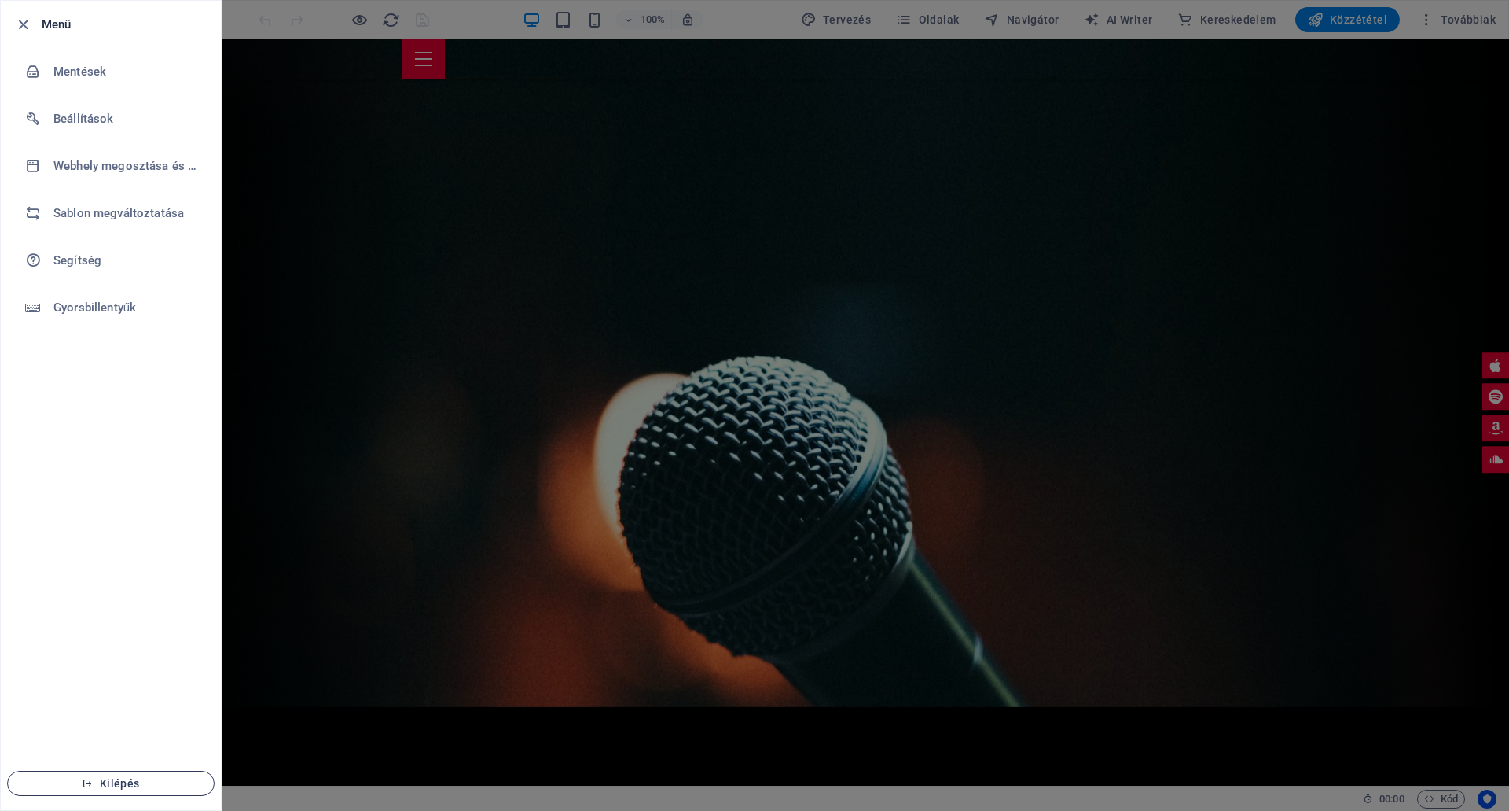
click at [124, 778] on span "Kilépés" at bounding box center [110, 783] width 181 height 13
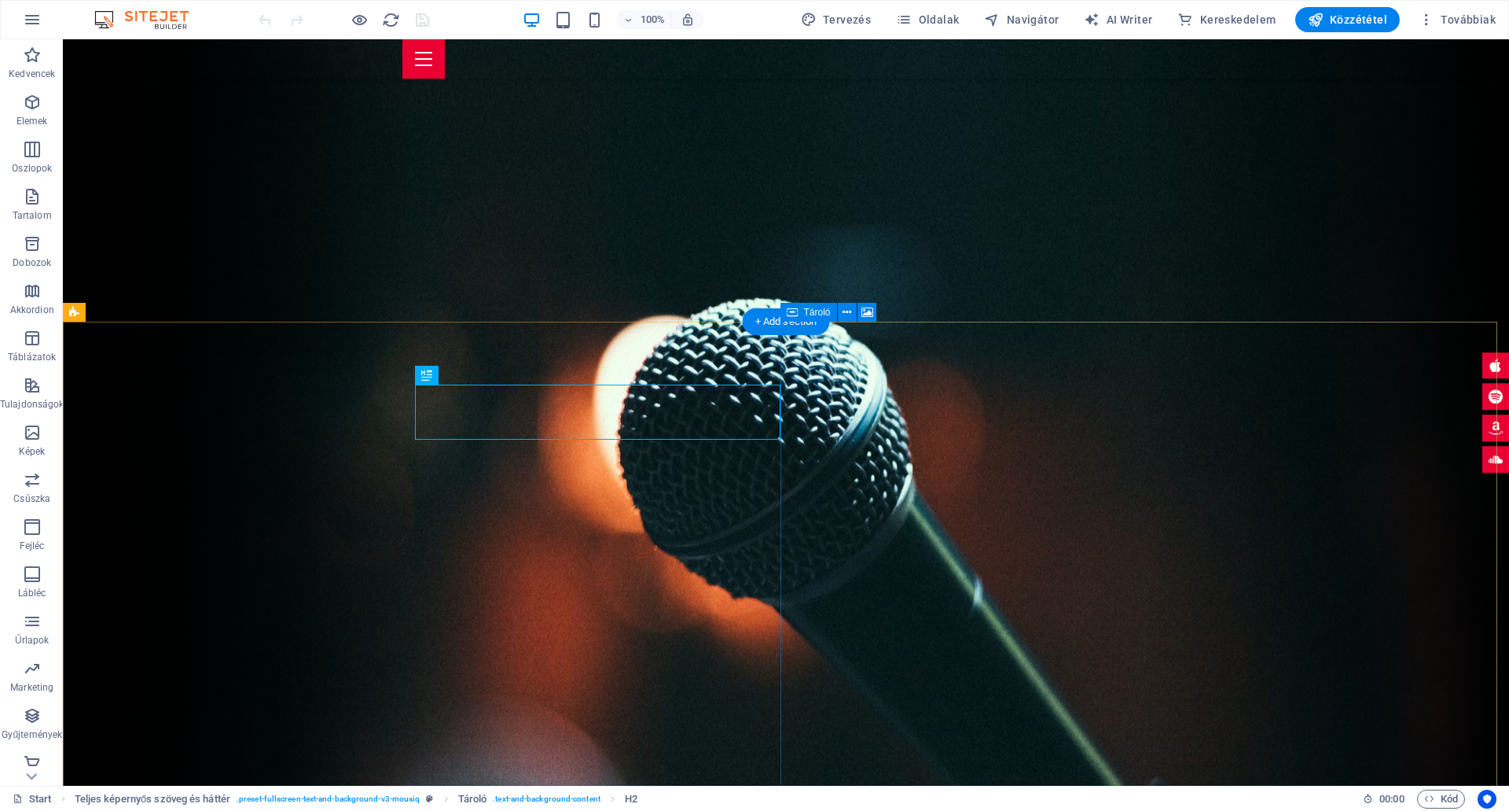
scroll to position [464, 0]
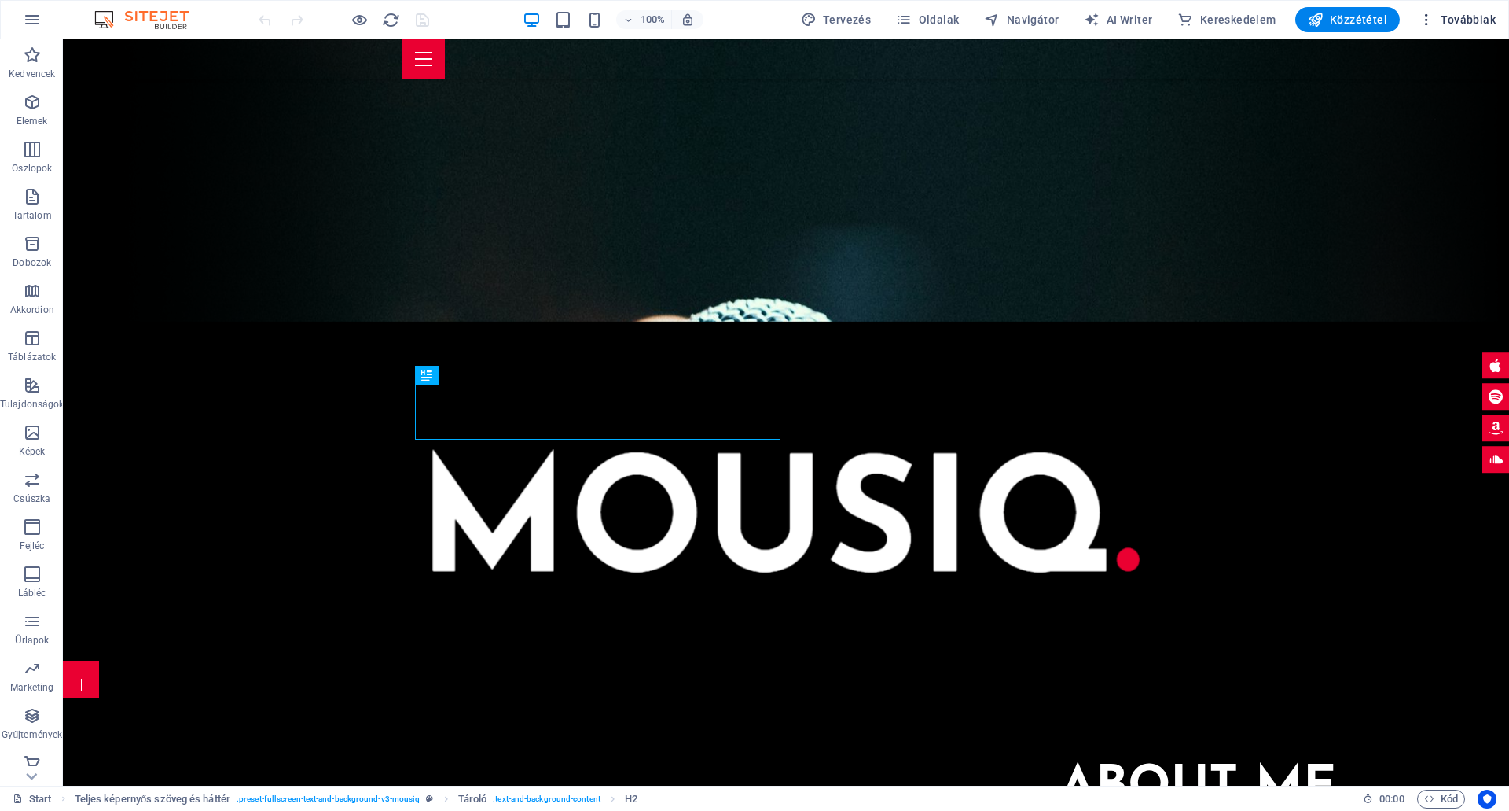
click at [1472, 16] on span "Továbbiak" at bounding box center [1457, 20] width 77 height 16
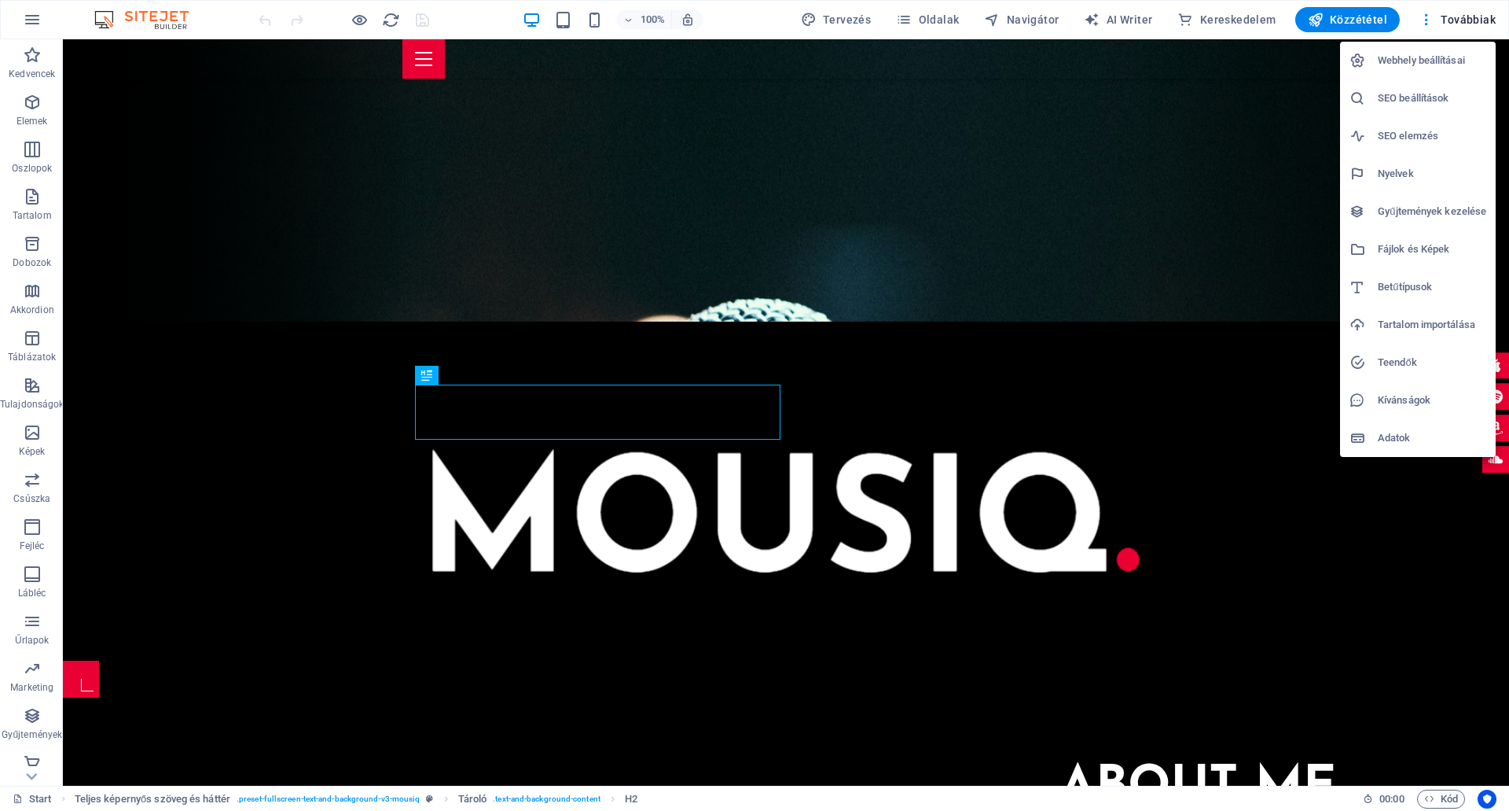
click at [32, 21] on div at bounding box center [754, 405] width 1509 height 811
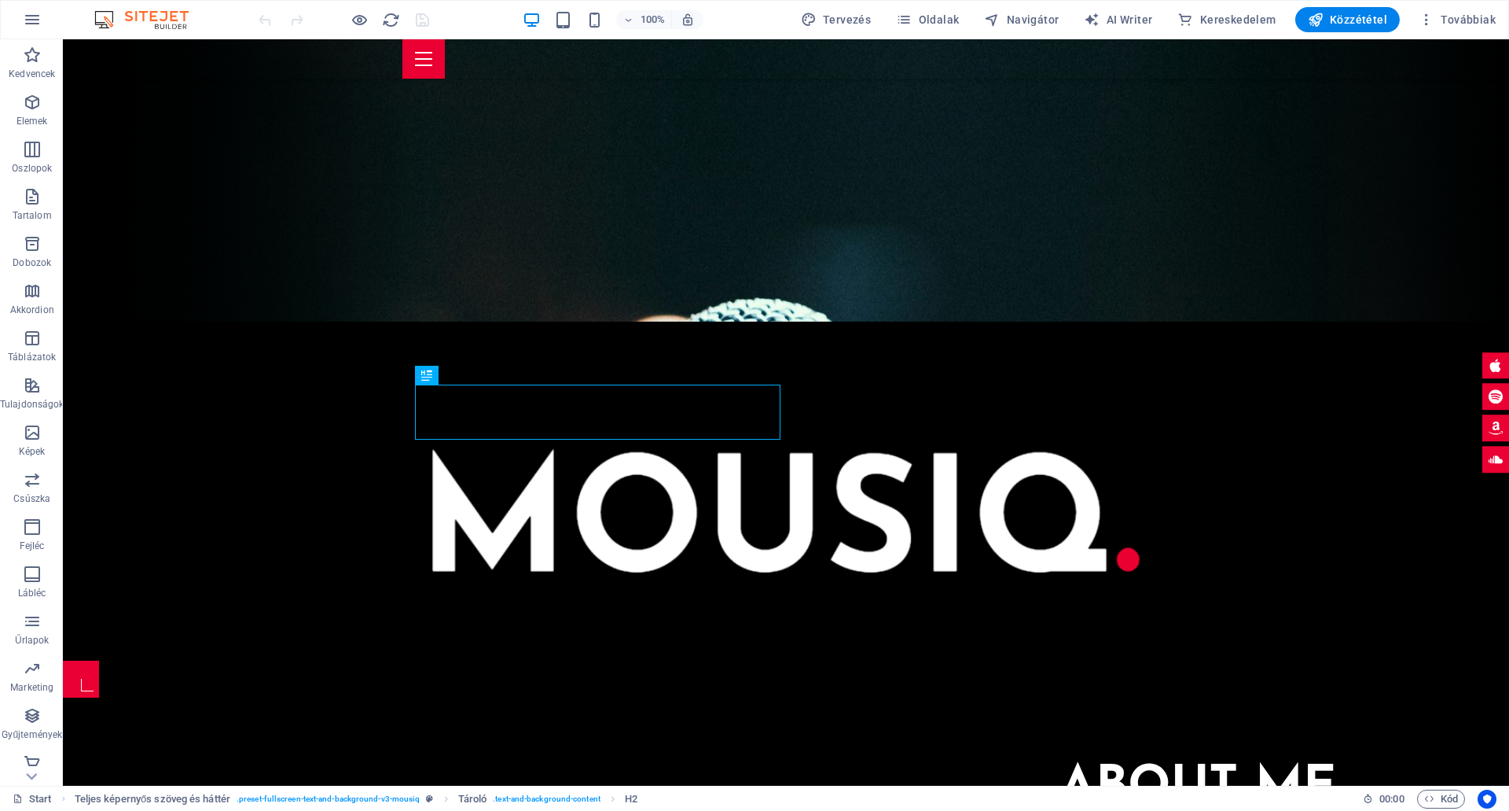
click at [32, 21] on icon "button" at bounding box center [32, 19] width 19 height 19
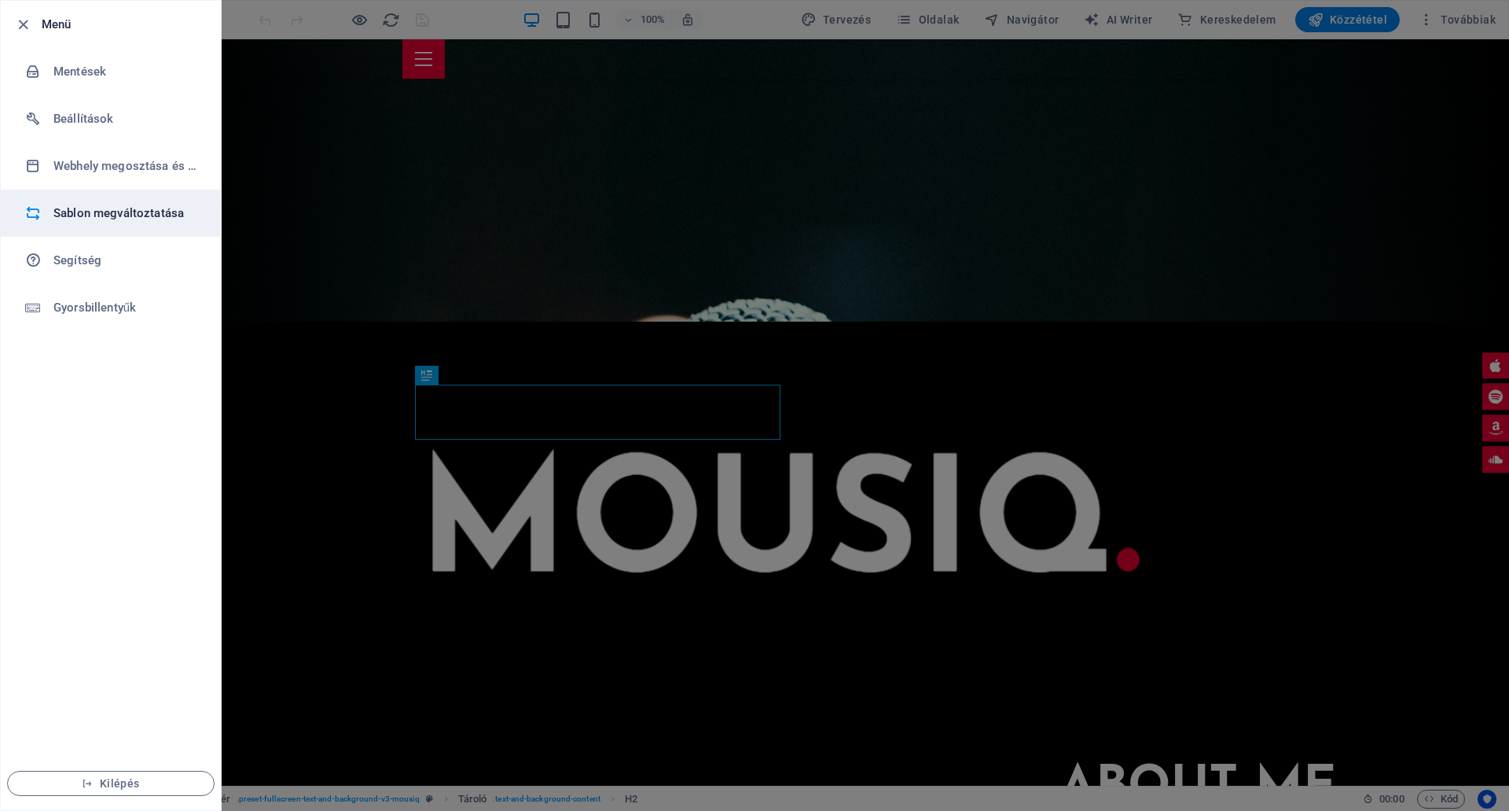
click at [90, 209] on h6 "Sablon megváltoztatása" at bounding box center [125, 213] width 145 height 19
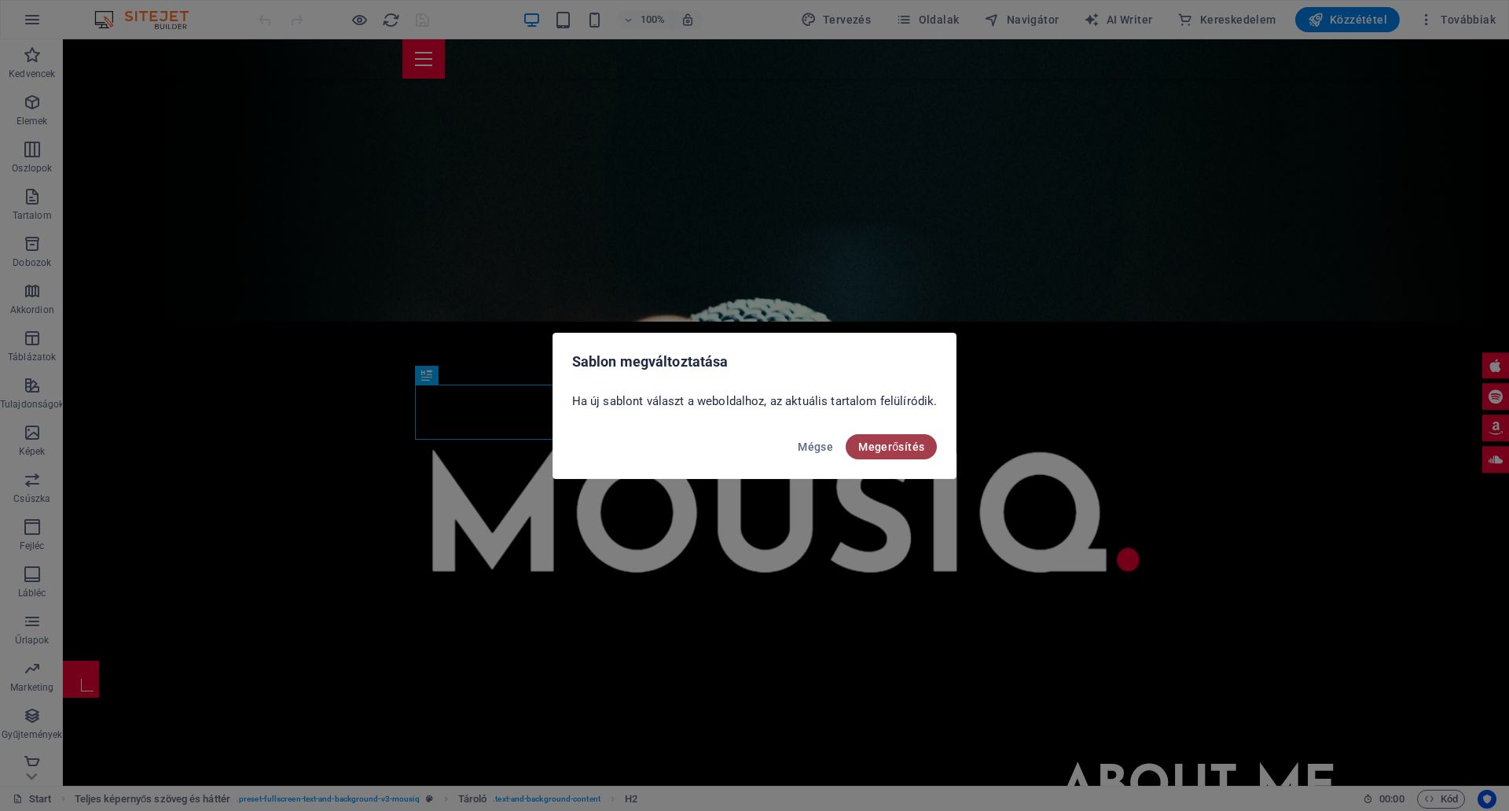
click at [889, 444] on span "Megerősítés" at bounding box center [891, 446] width 66 height 13
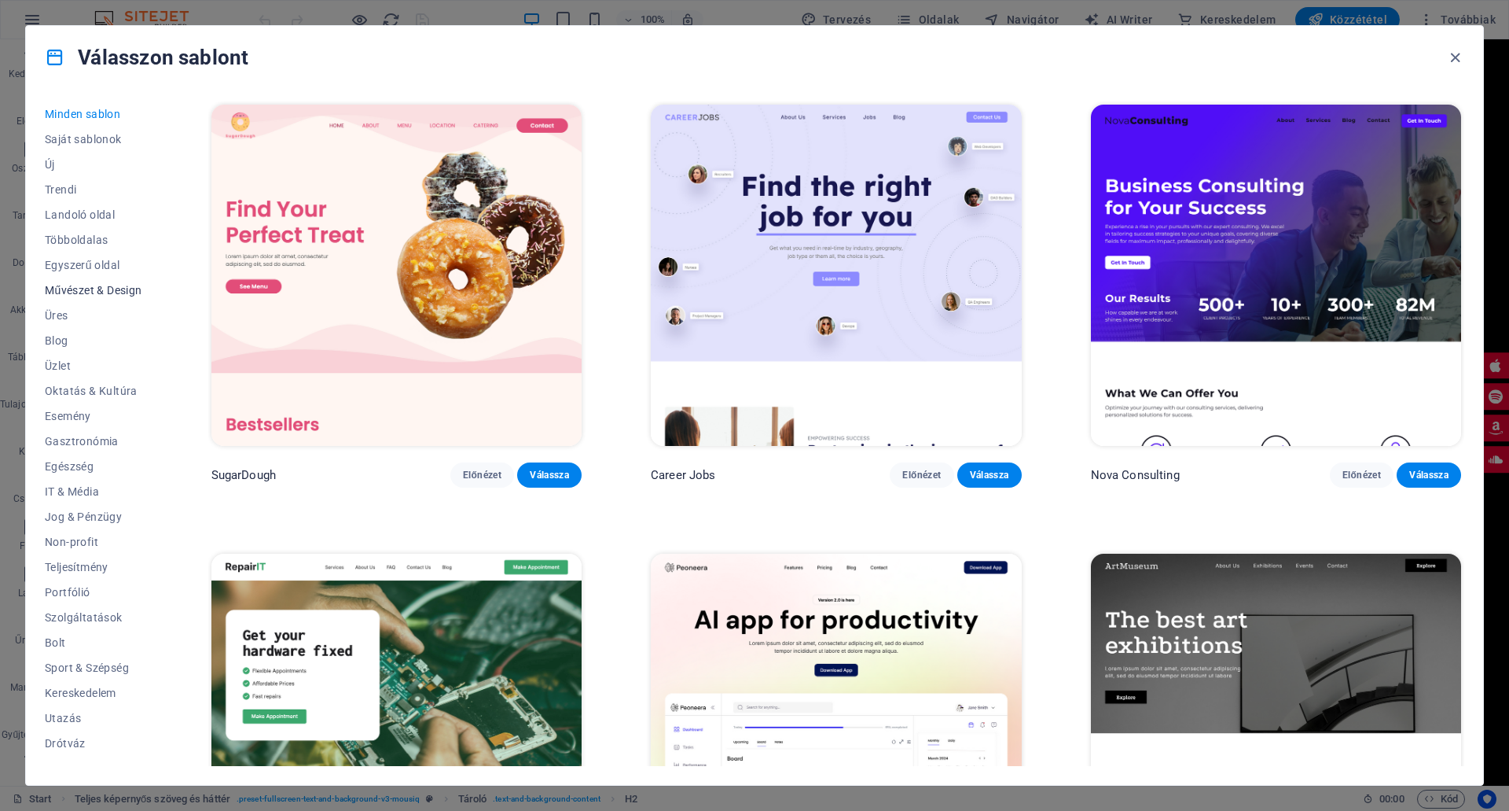
click at [96, 285] on span "Művészet & Design" at bounding box center [93, 290] width 97 height 13
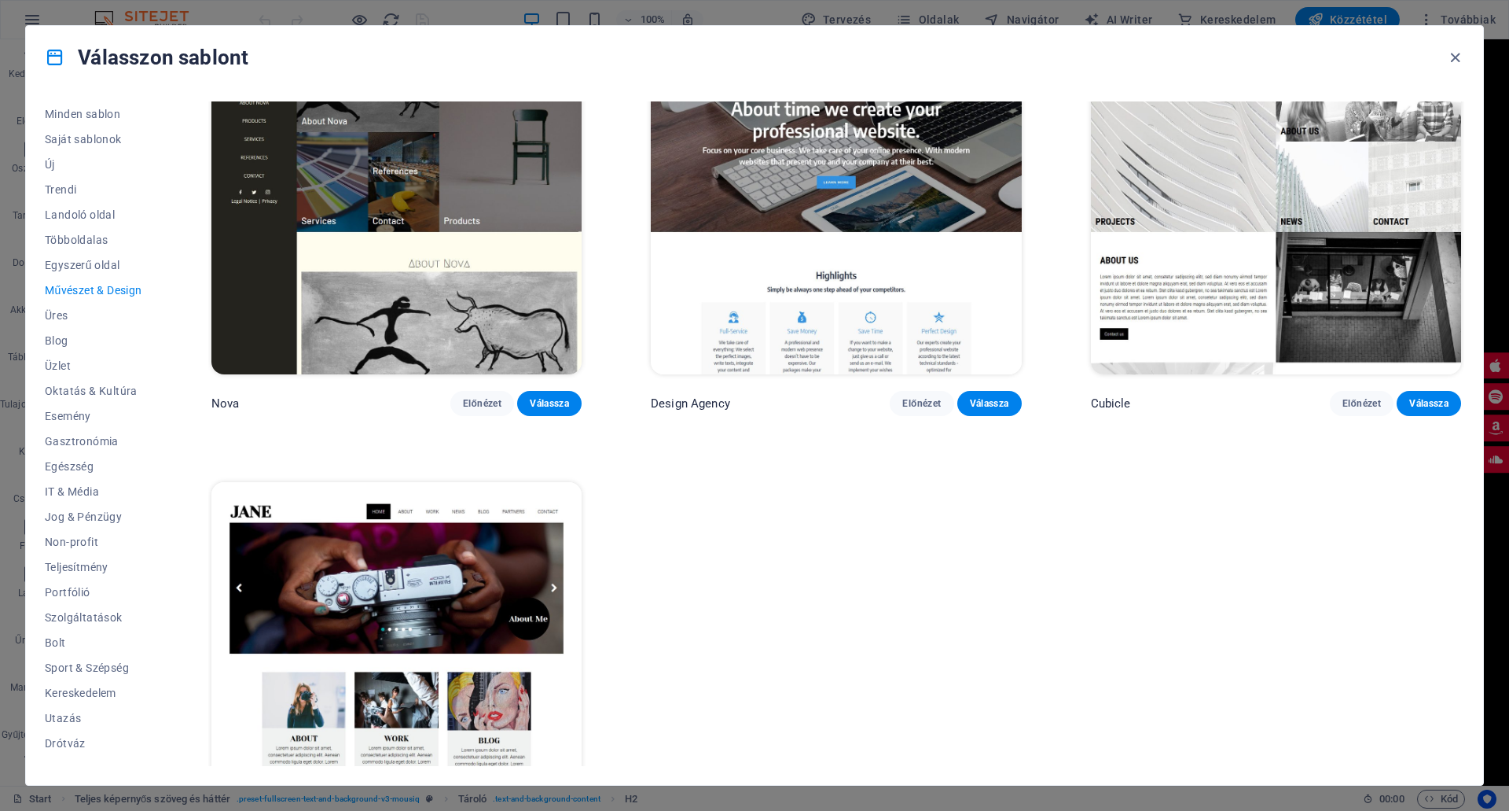
scroll to position [1639, 0]
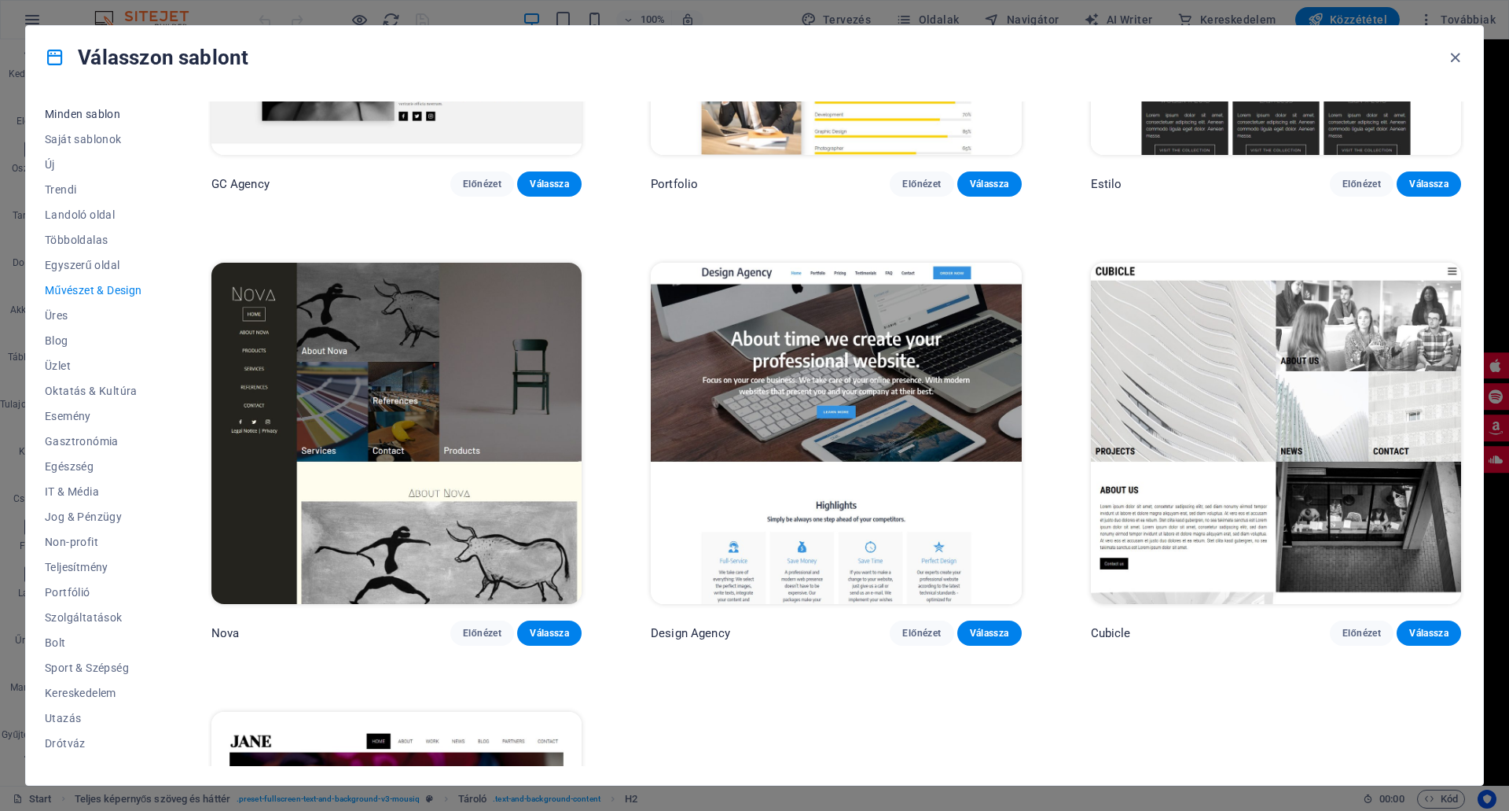
click at [105, 116] on span "Minden sablon" at bounding box center [93, 114] width 97 height 13
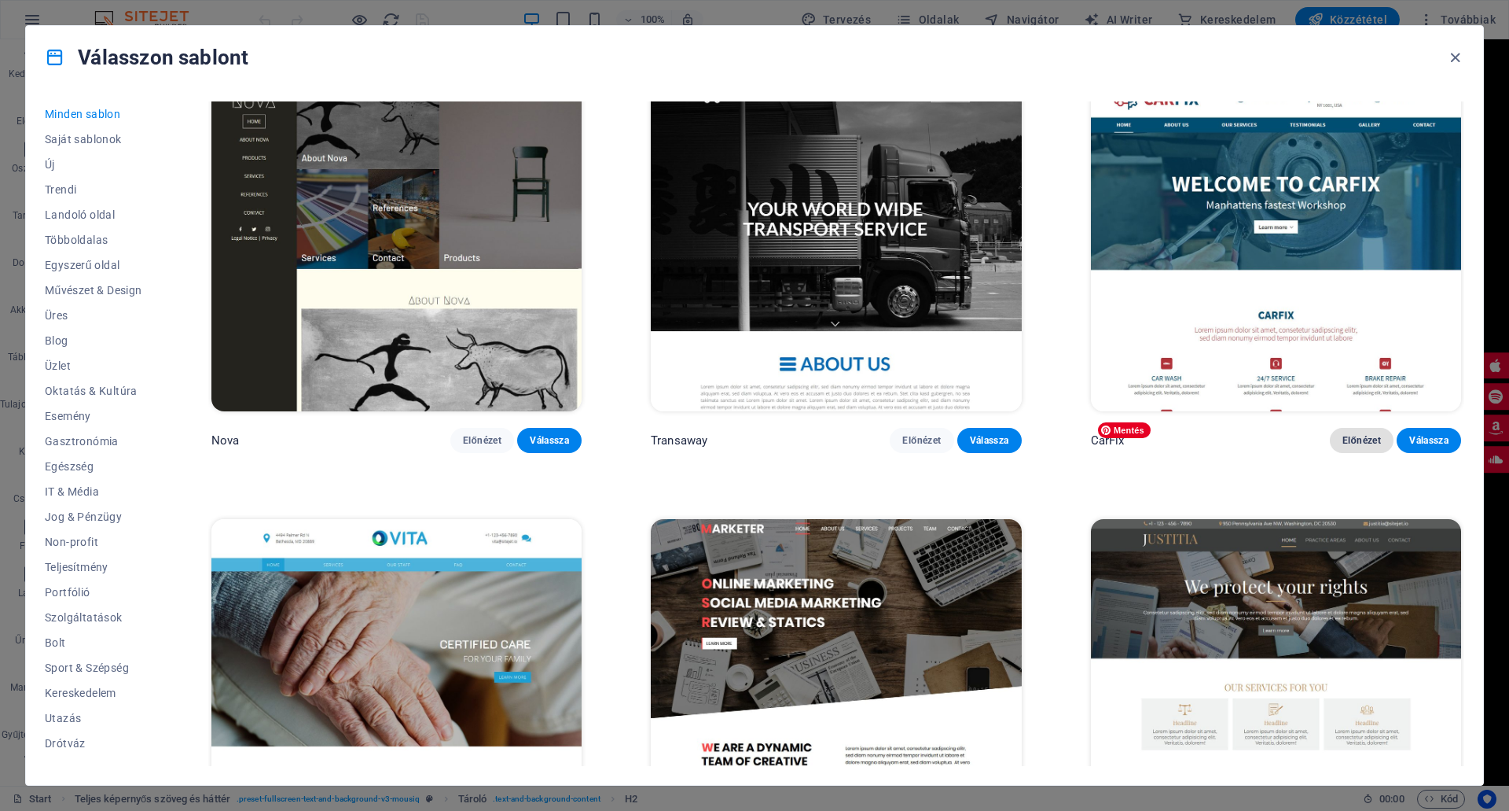
scroll to position [19665, 0]
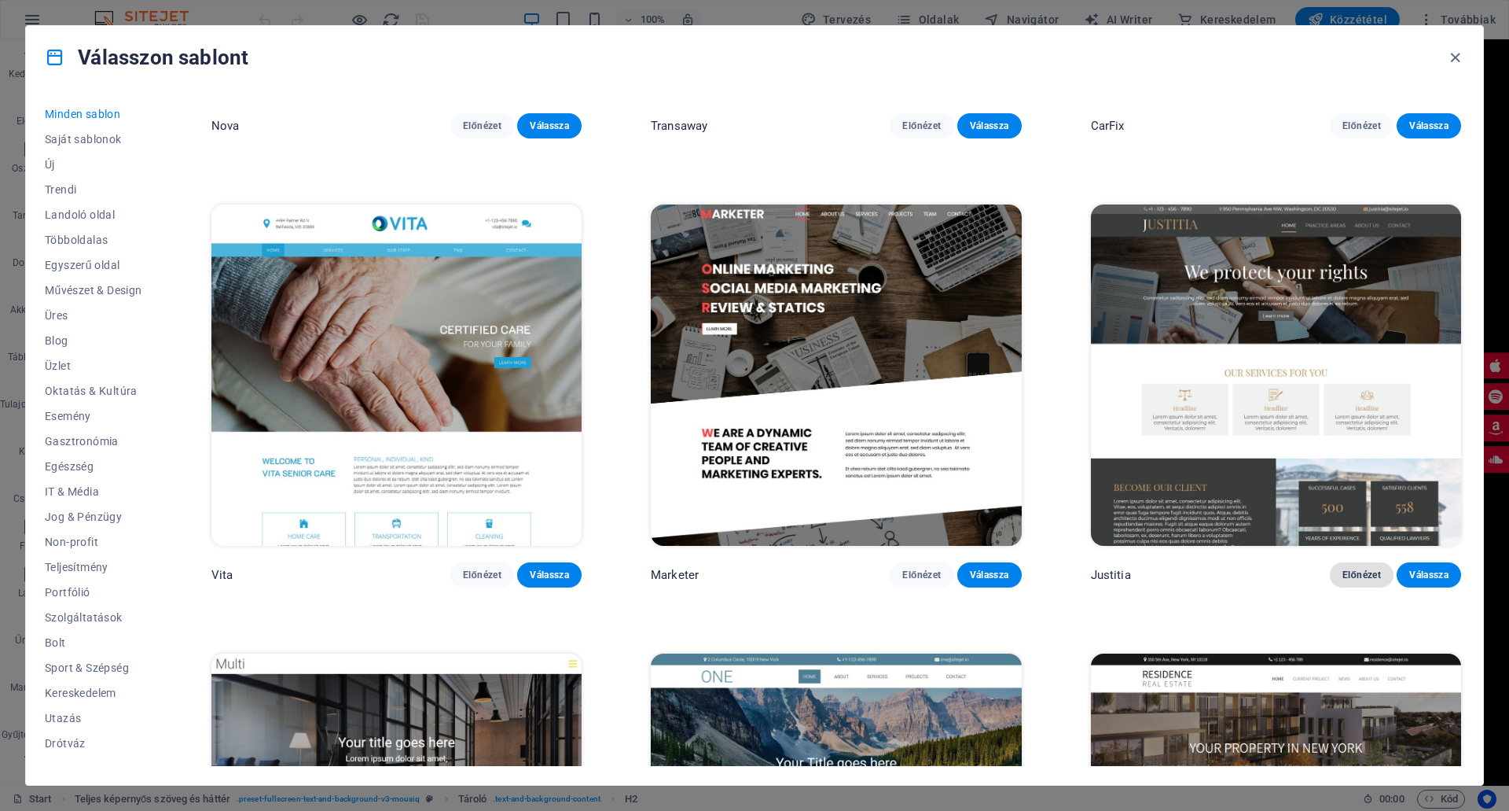
click at [1345, 568] on span "Előnézet" at bounding box center [1362, 574] width 39 height 13
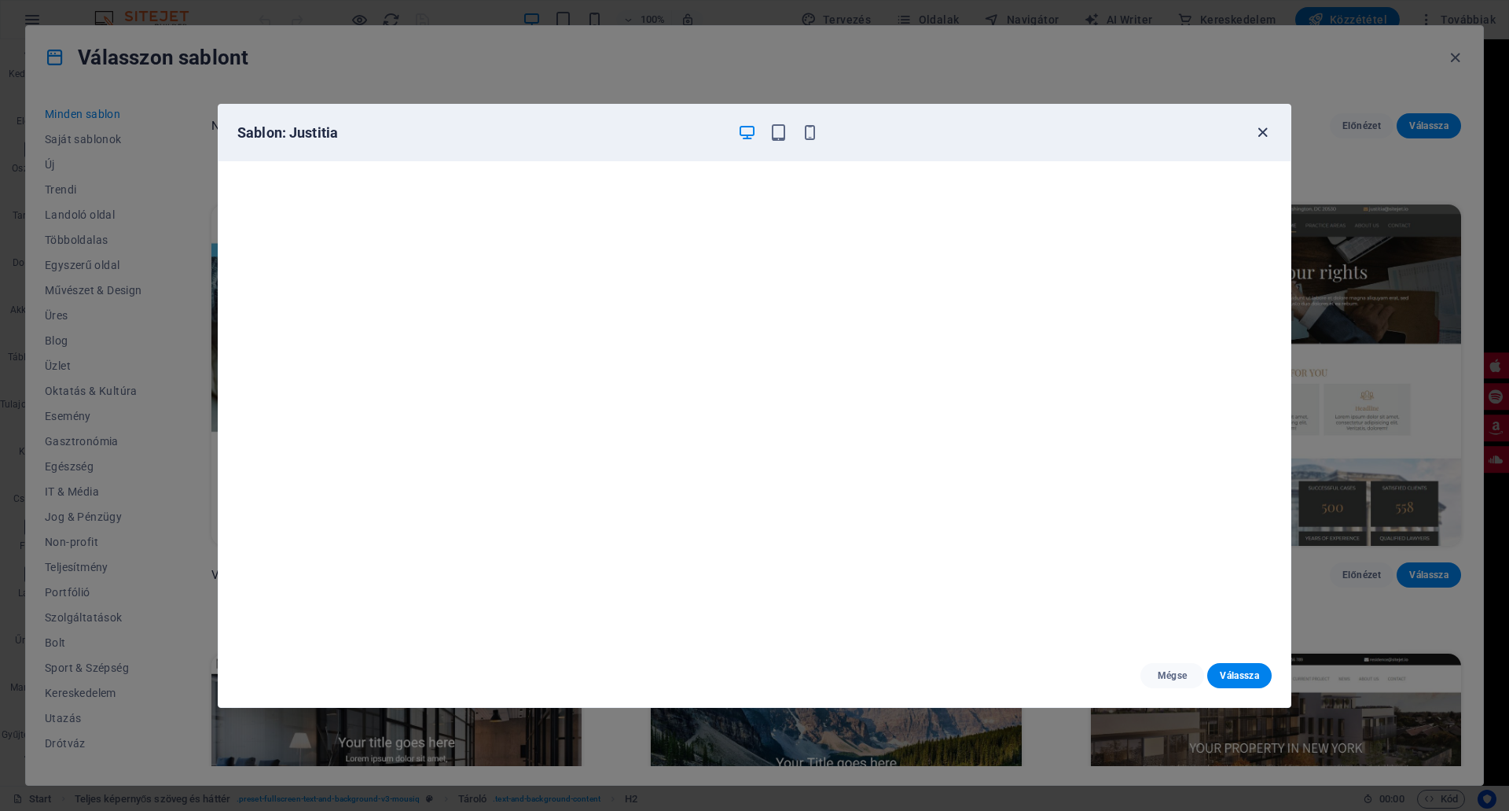
click at [1259, 129] on icon "button" at bounding box center [1263, 132] width 18 height 18
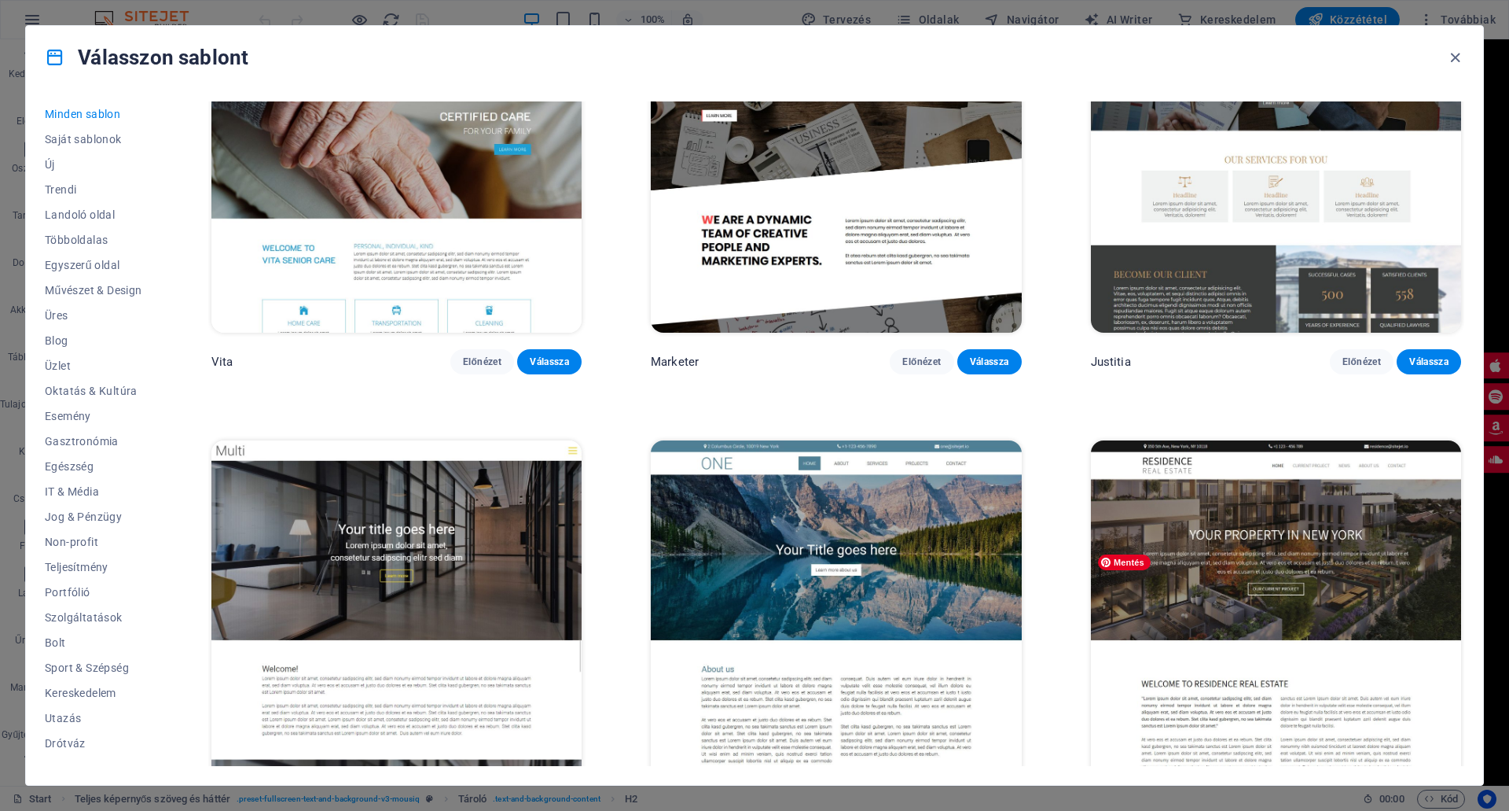
scroll to position [19901, 0]
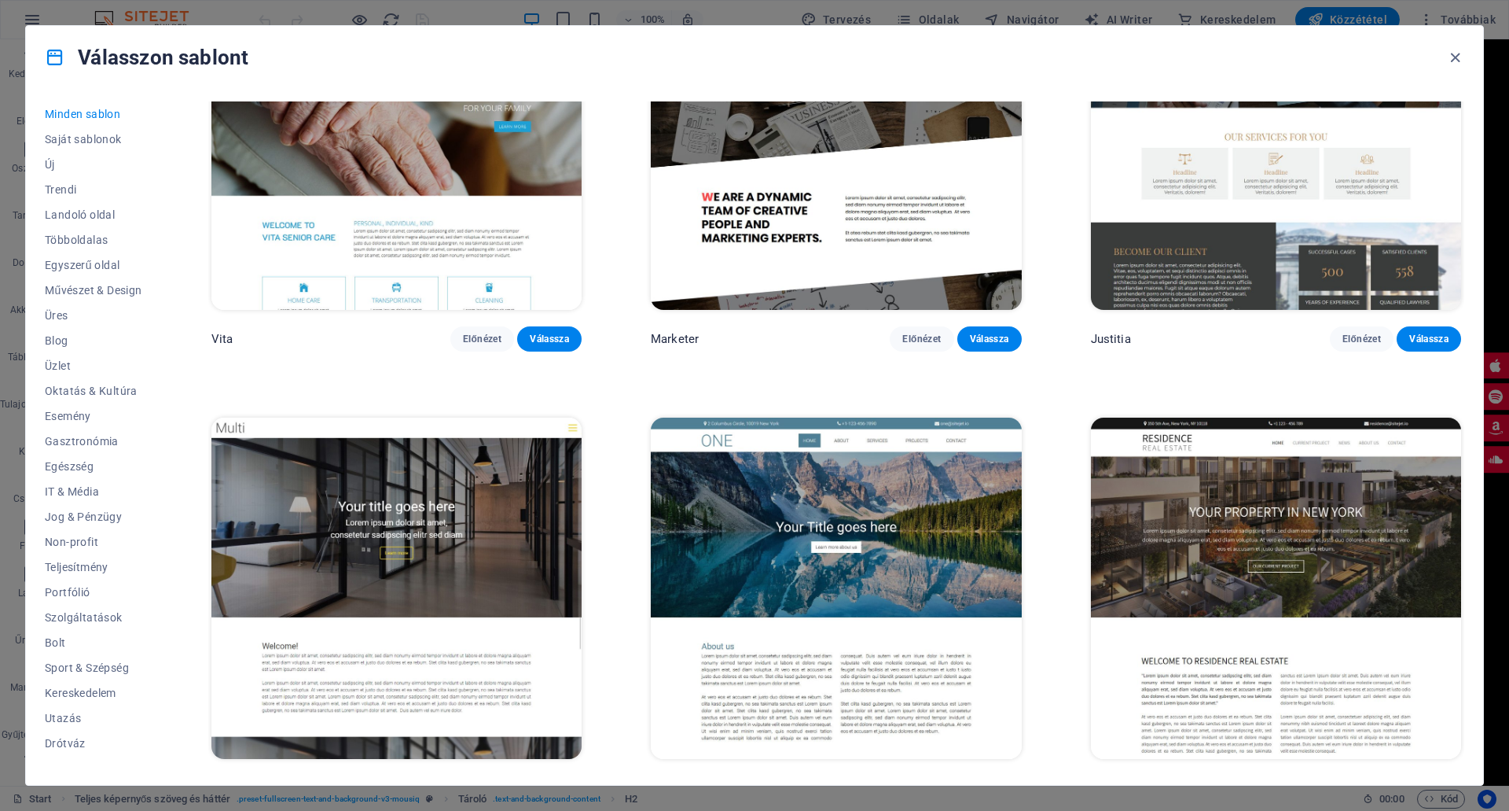
click at [479, 781] on span "Előnézet" at bounding box center [482, 787] width 39 height 13
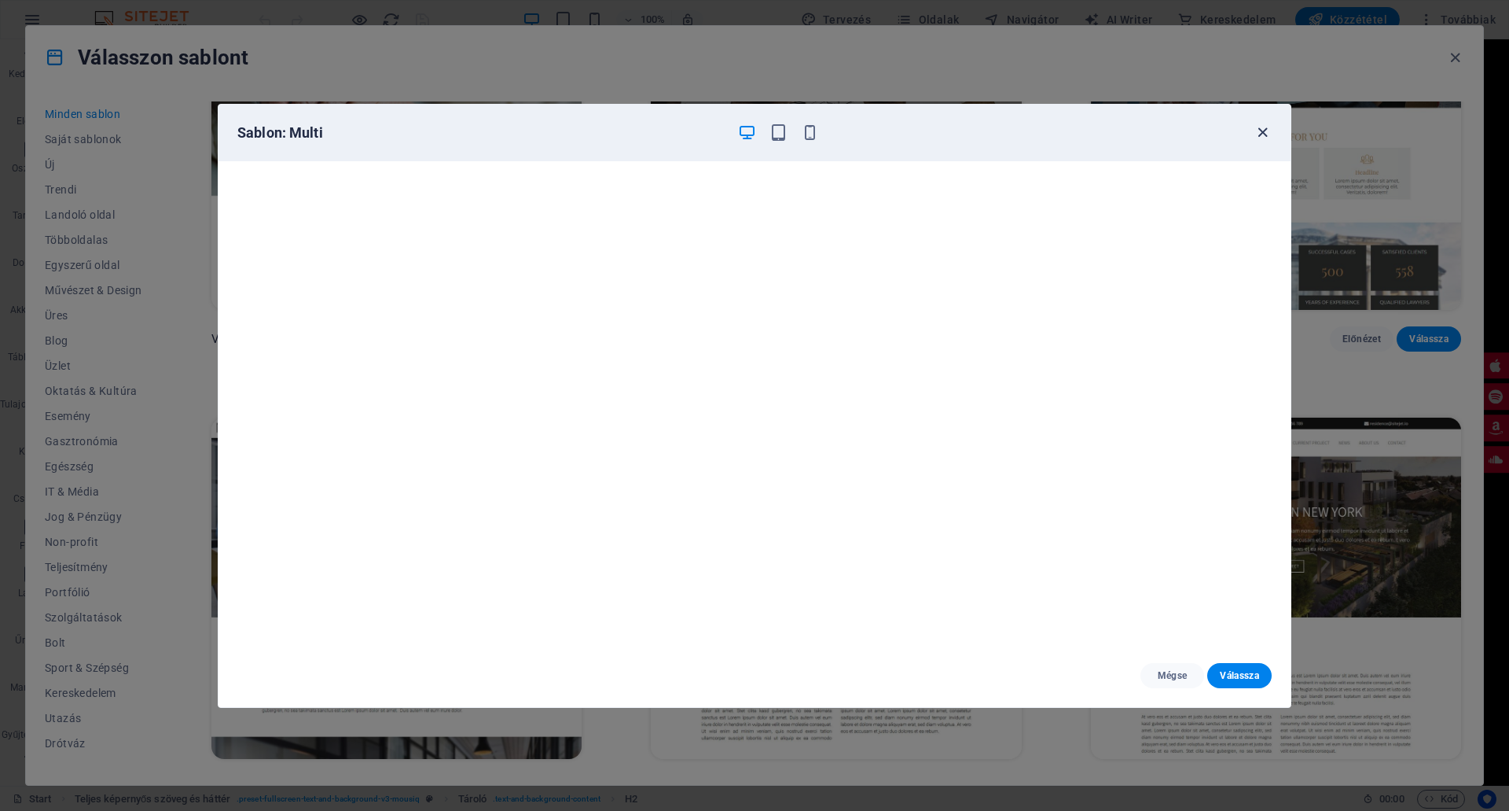
click at [1261, 130] on icon "button" at bounding box center [1263, 132] width 18 height 18
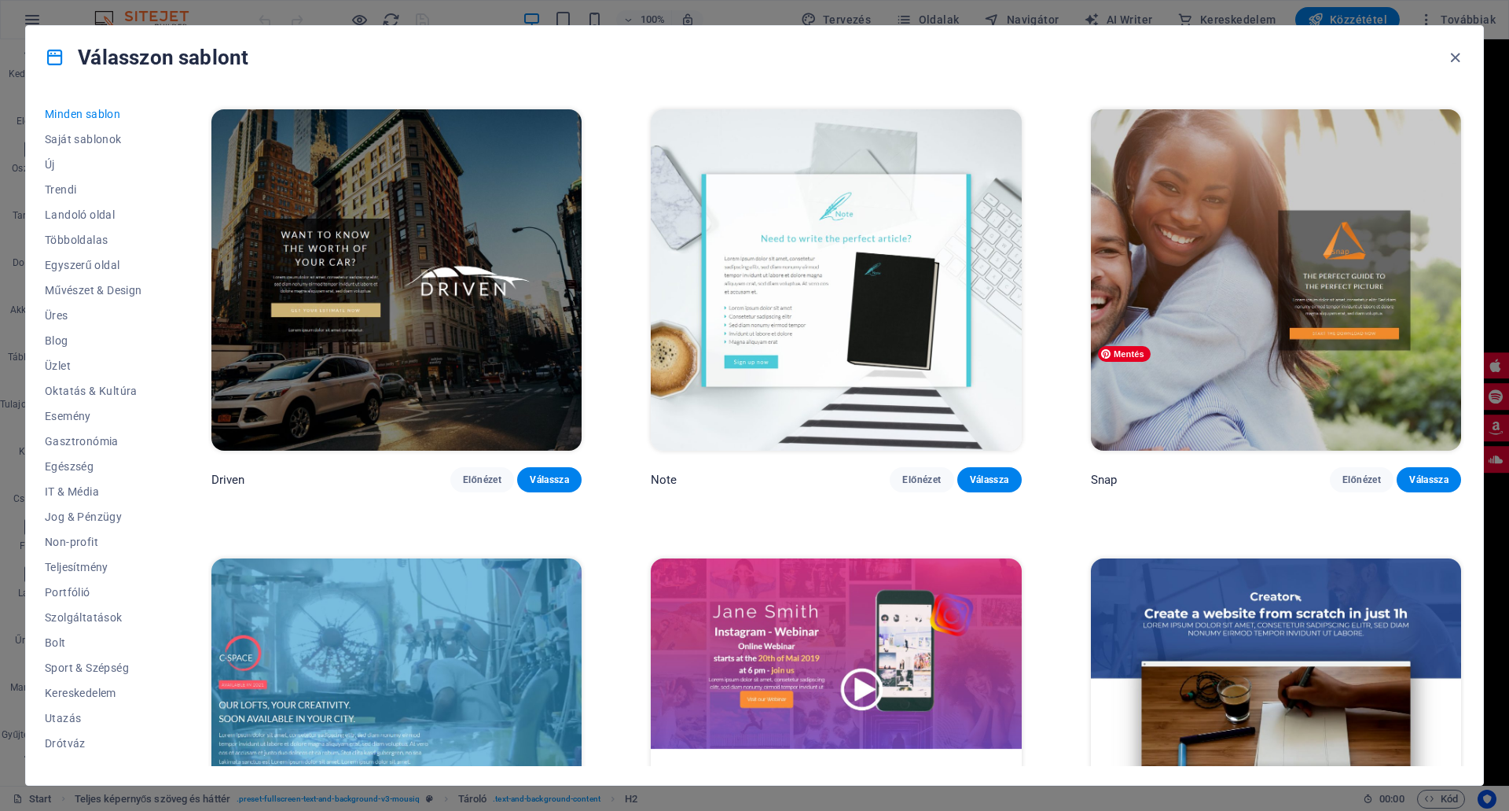
scroll to position [23670, 0]
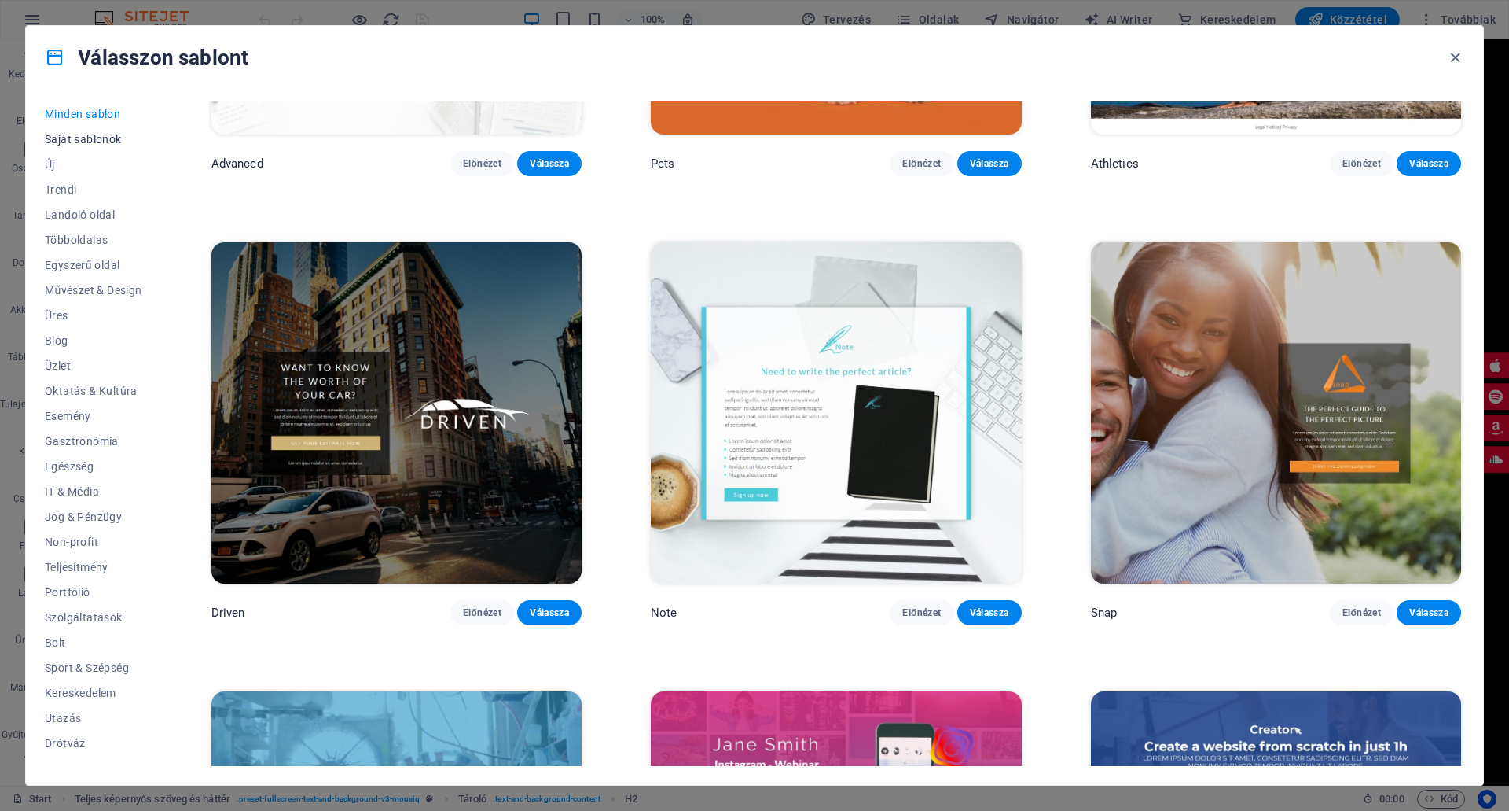
click at [83, 131] on button "Saját sablonok" at bounding box center [93, 139] width 97 height 25
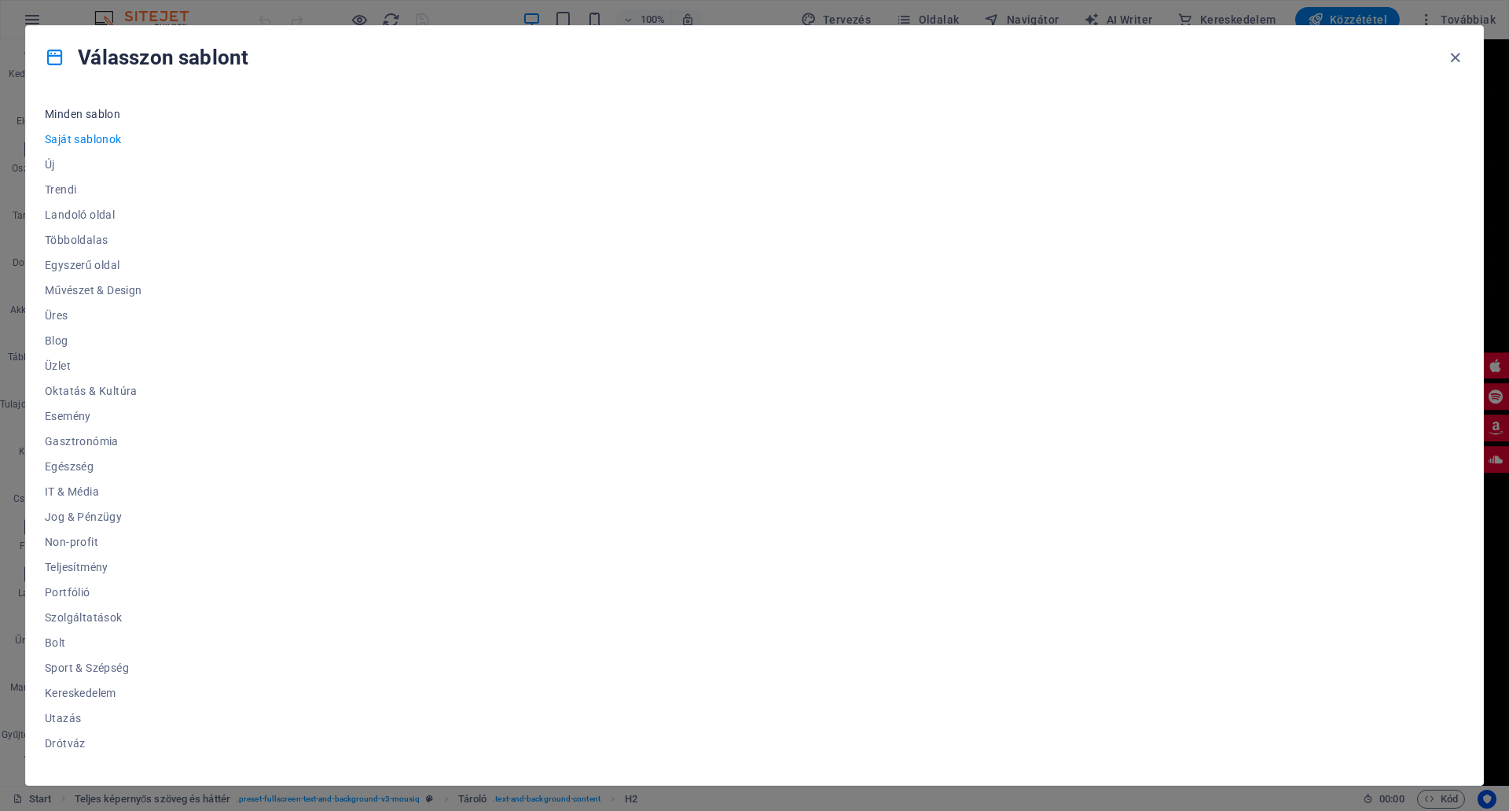
click at [90, 108] on span "Minden sablon" at bounding box center [93, 114] width 97 height 13
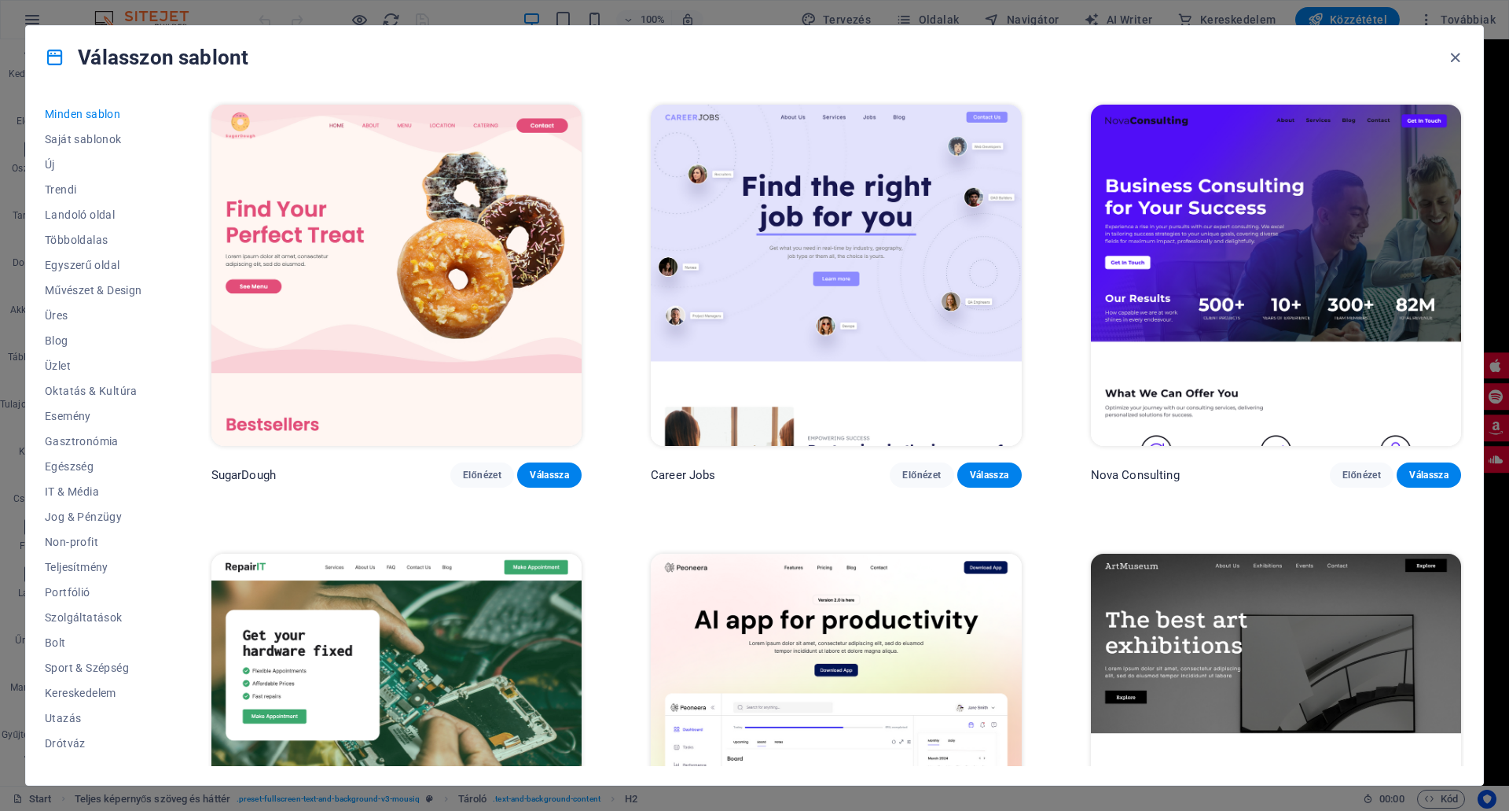
click at [90, 108] on span "Minden sablon" at bounding box center [93, 114] width 97 height 13
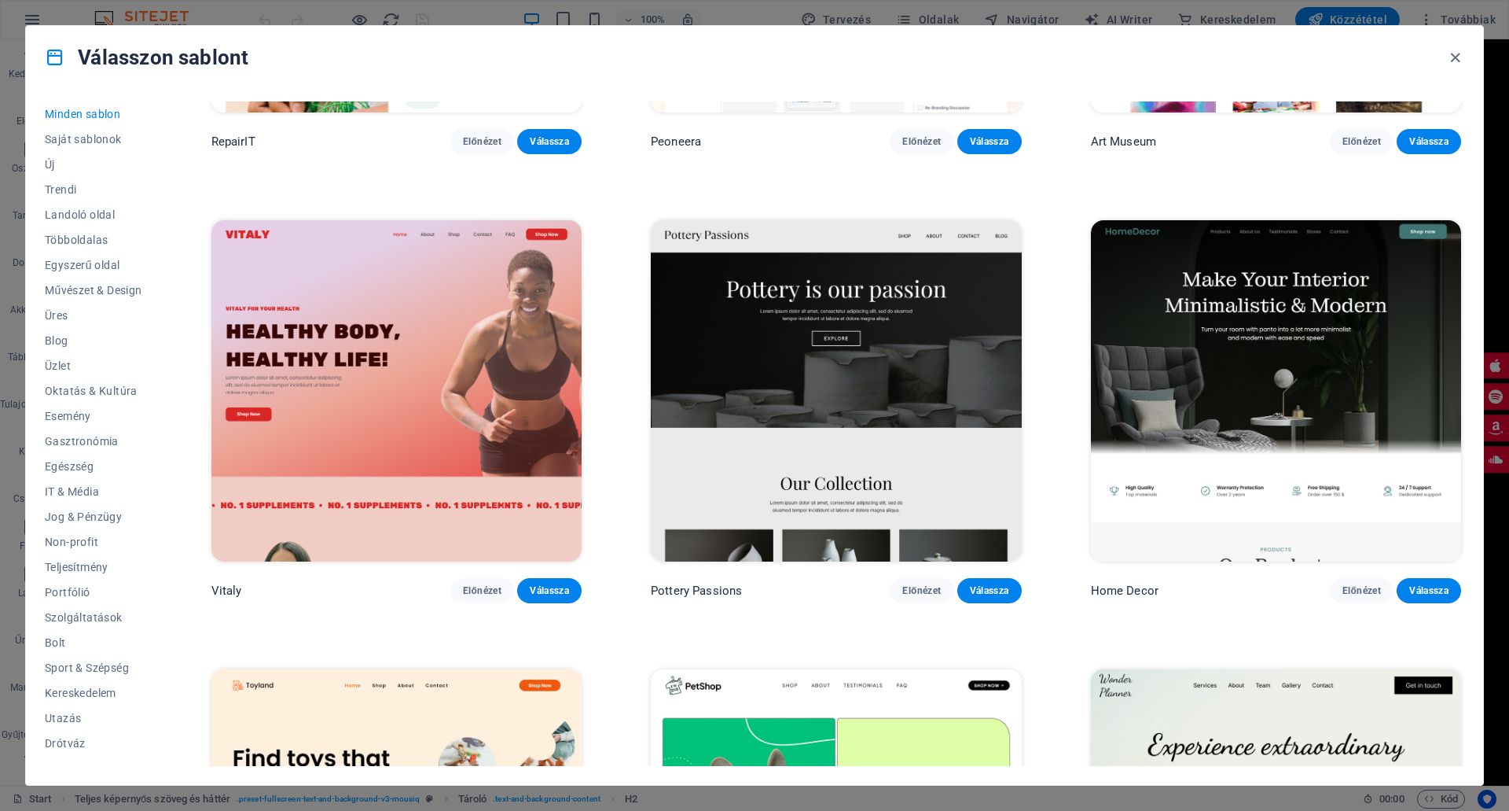
scroll to position [943, 0]
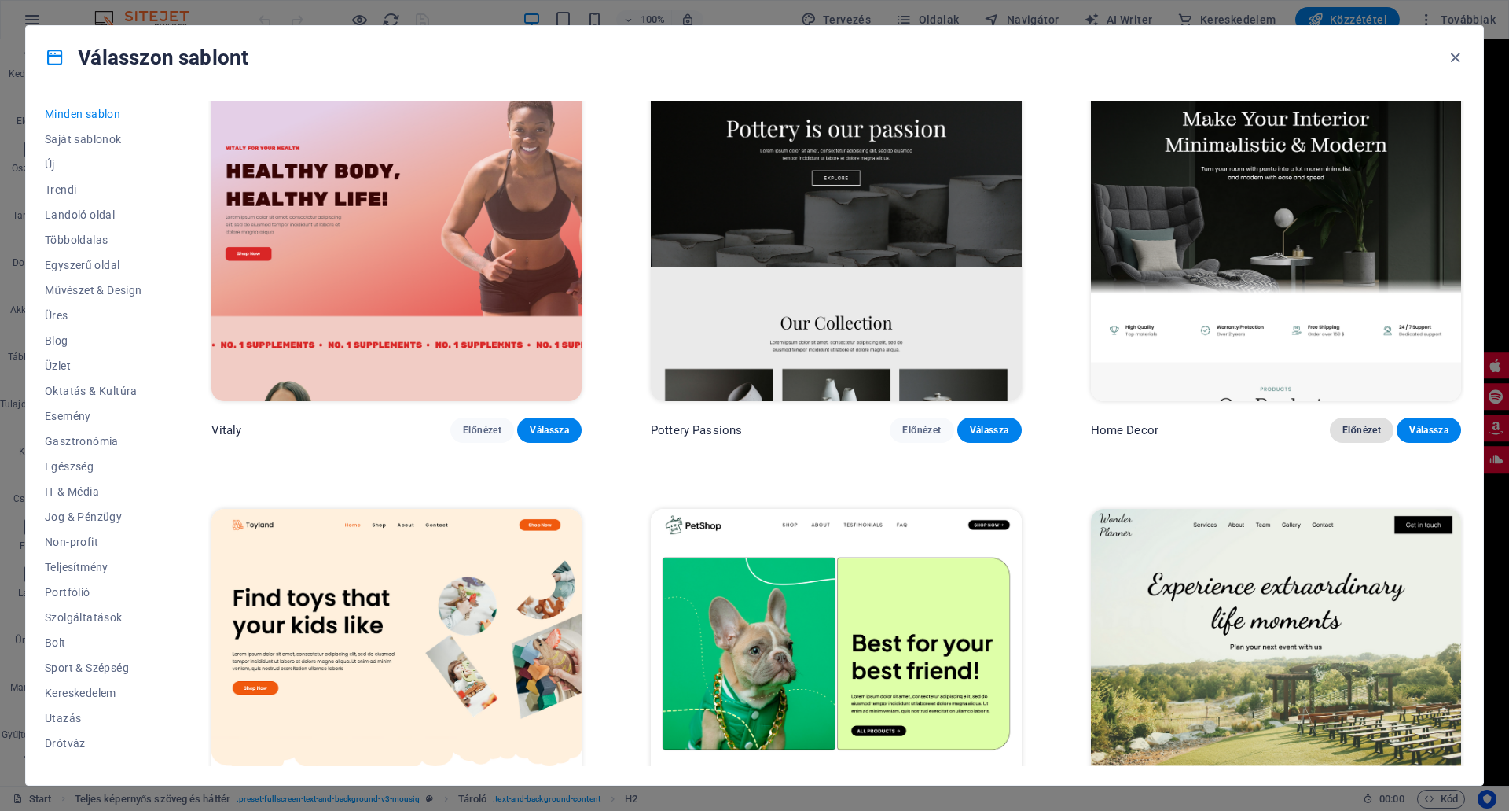
click at [1352, 424] on span "Előnézet" at bounding box center [1362, 430] width 39 height 13
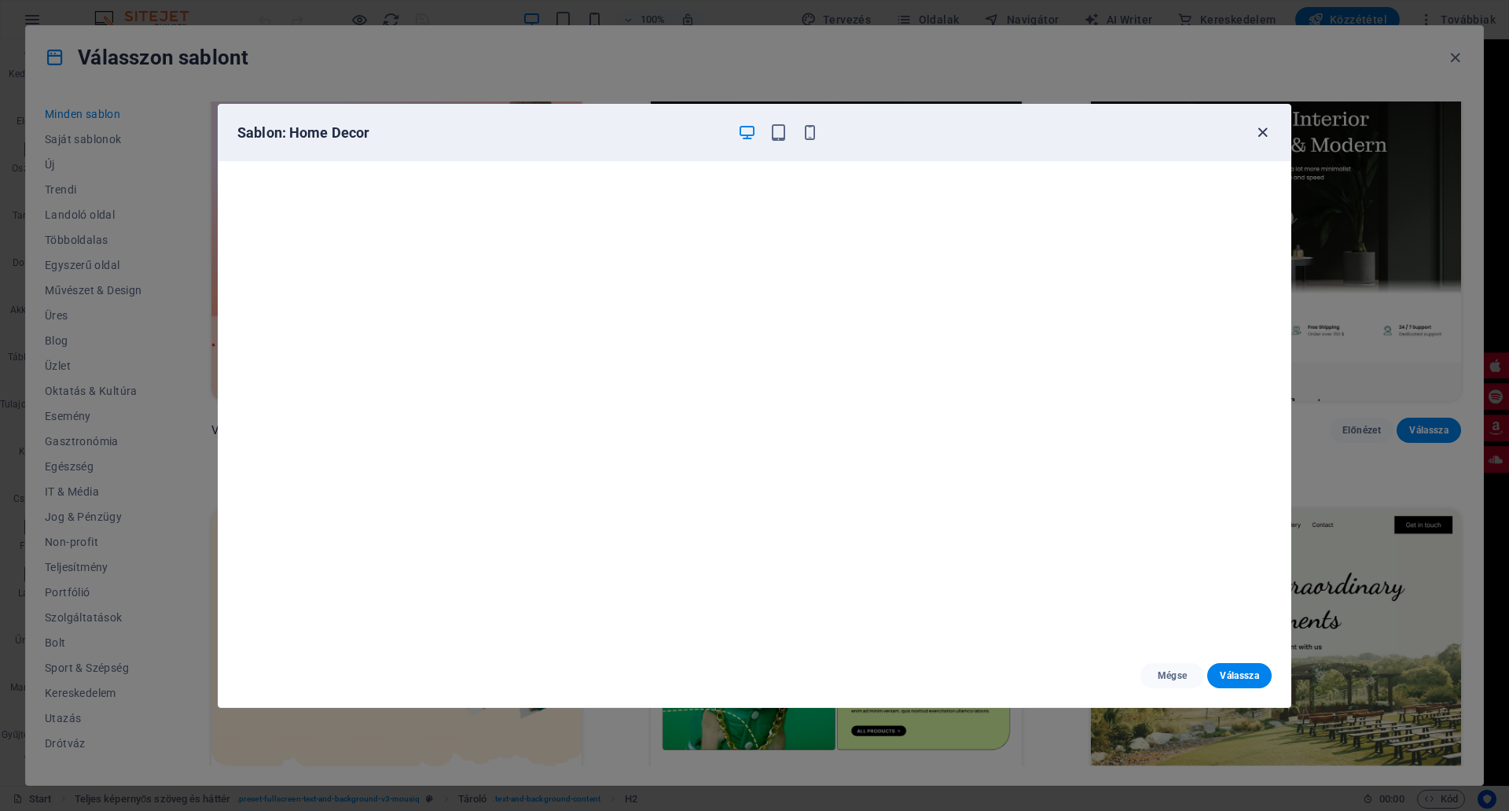
click at [1258, 127] on icon "button" at bounding box center [1263, 132] width 18 height 18
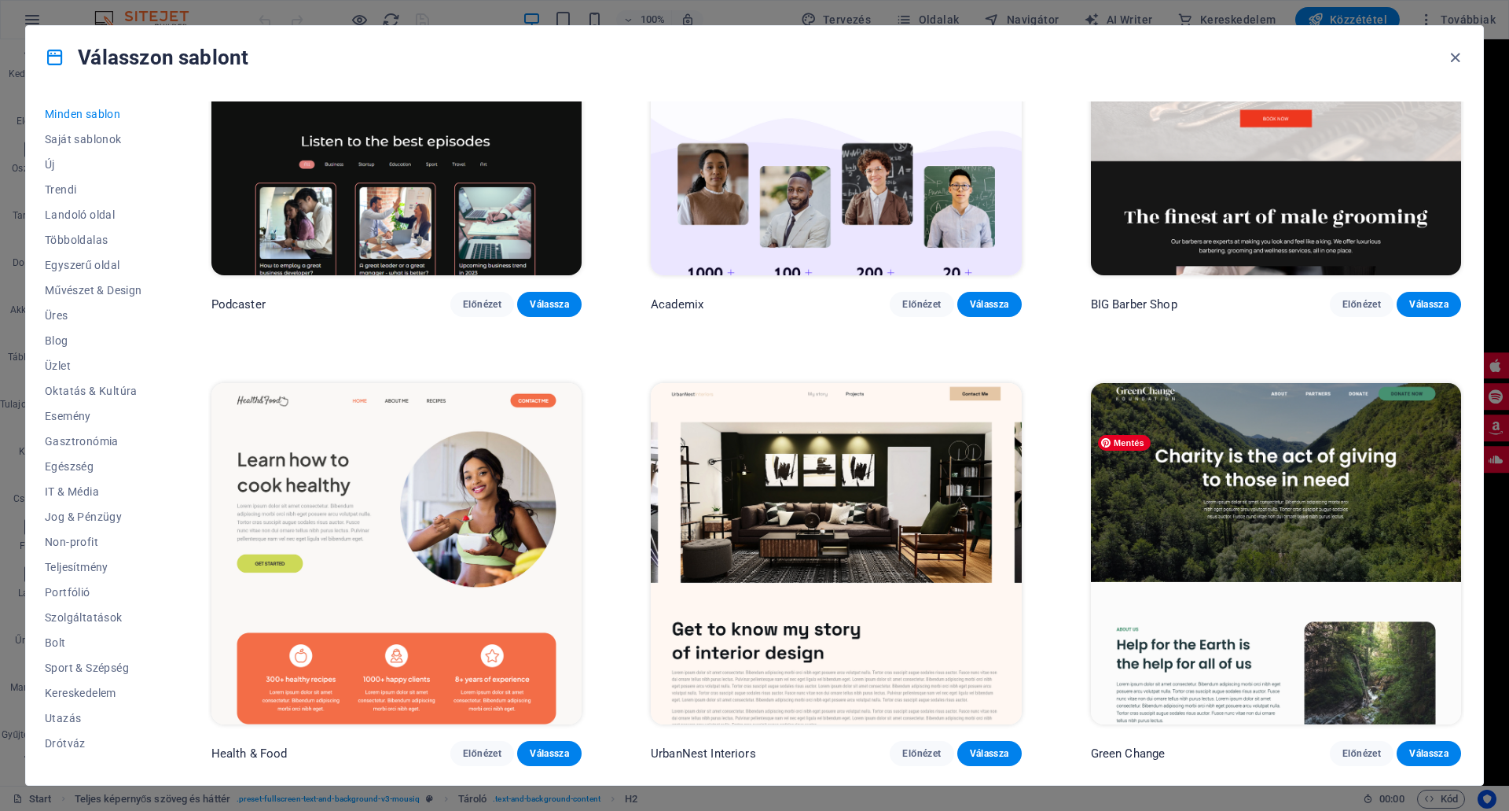
scroll to position [2987, 0]
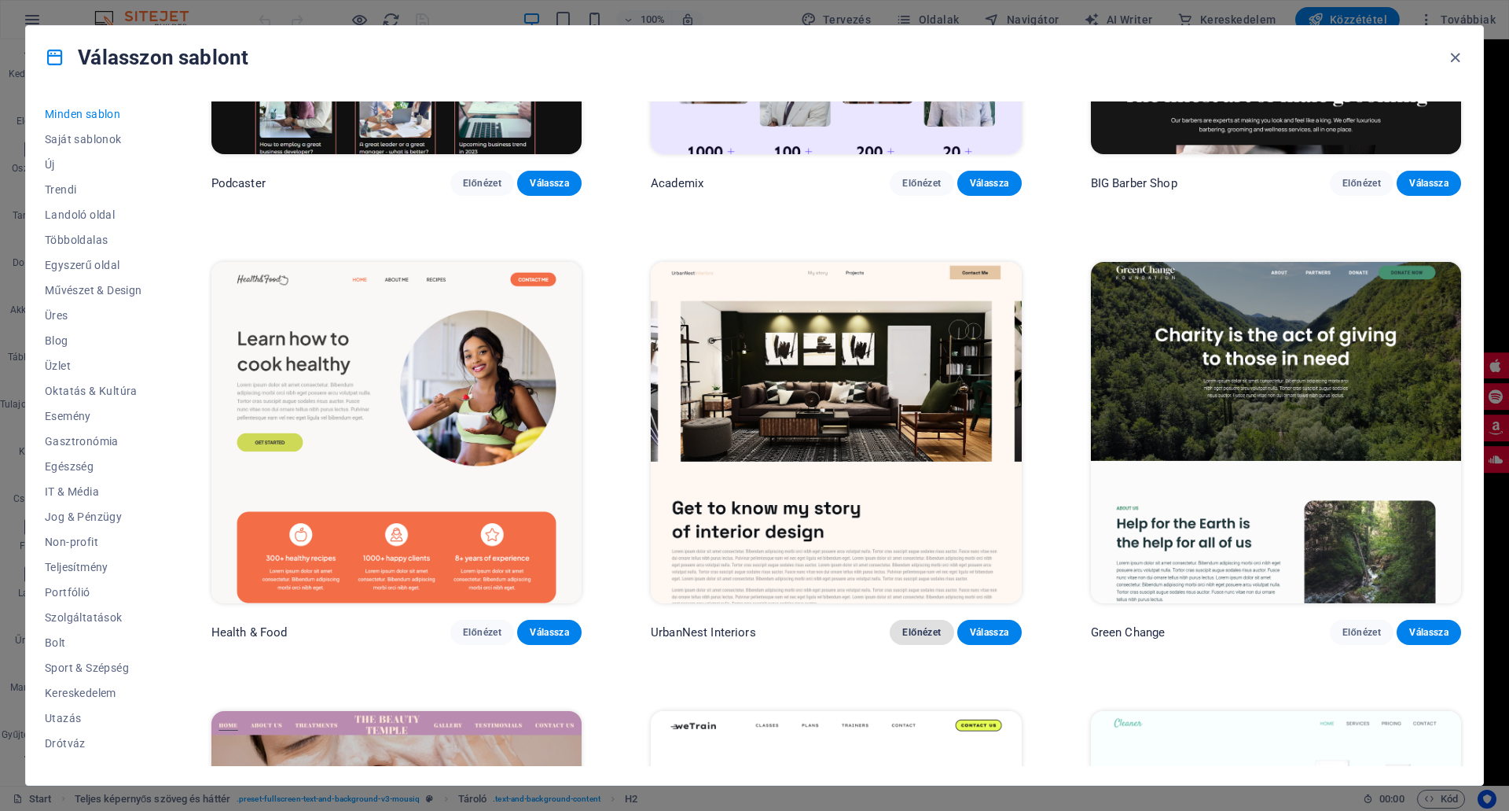
click at [917, 626] on span "Előnézet" at bounding box center [922, 632] width 39 height 13
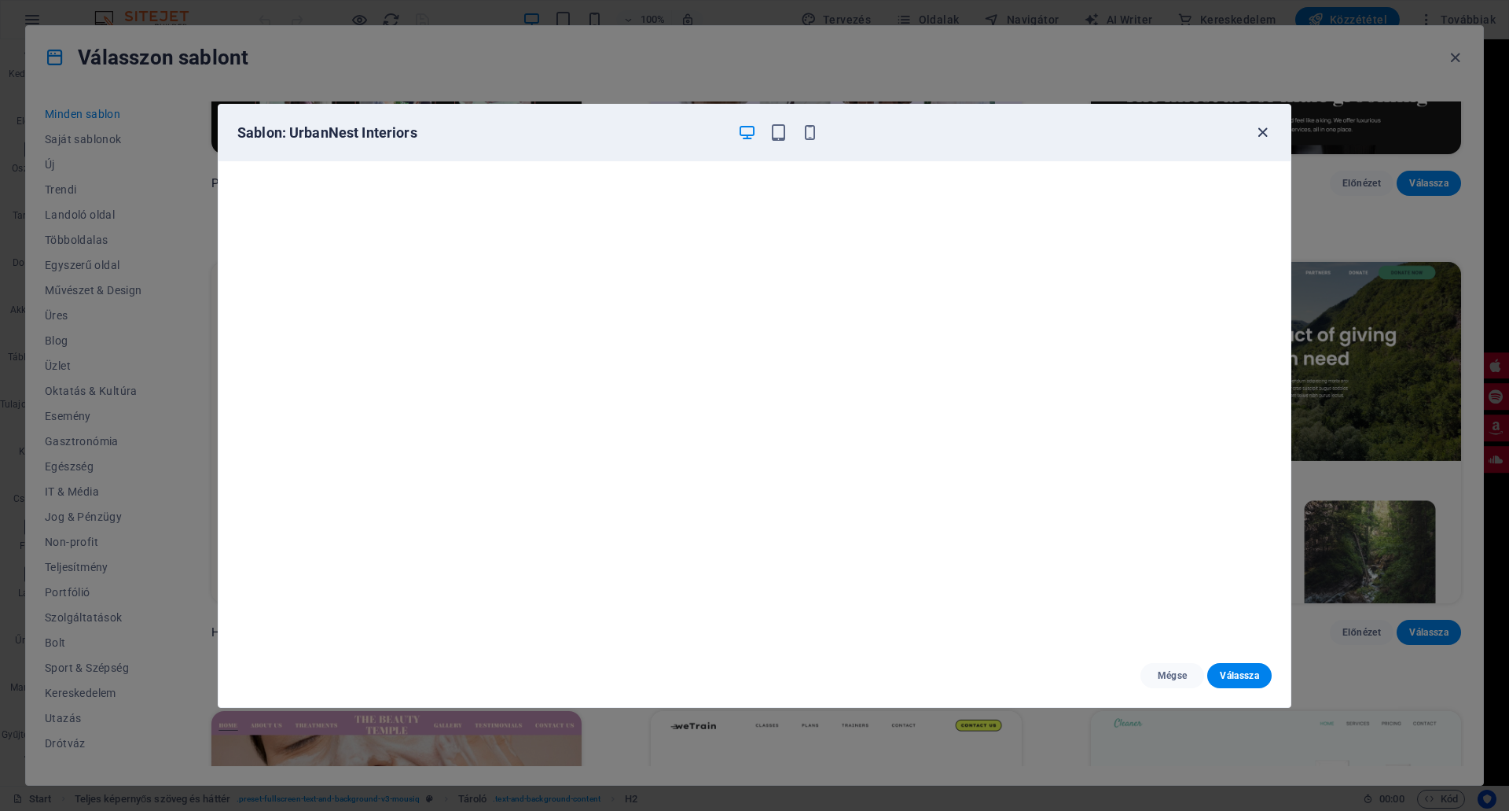
click at [1256, 127] on icon "button" at bounding box center [1263, 132] width 18 height 18
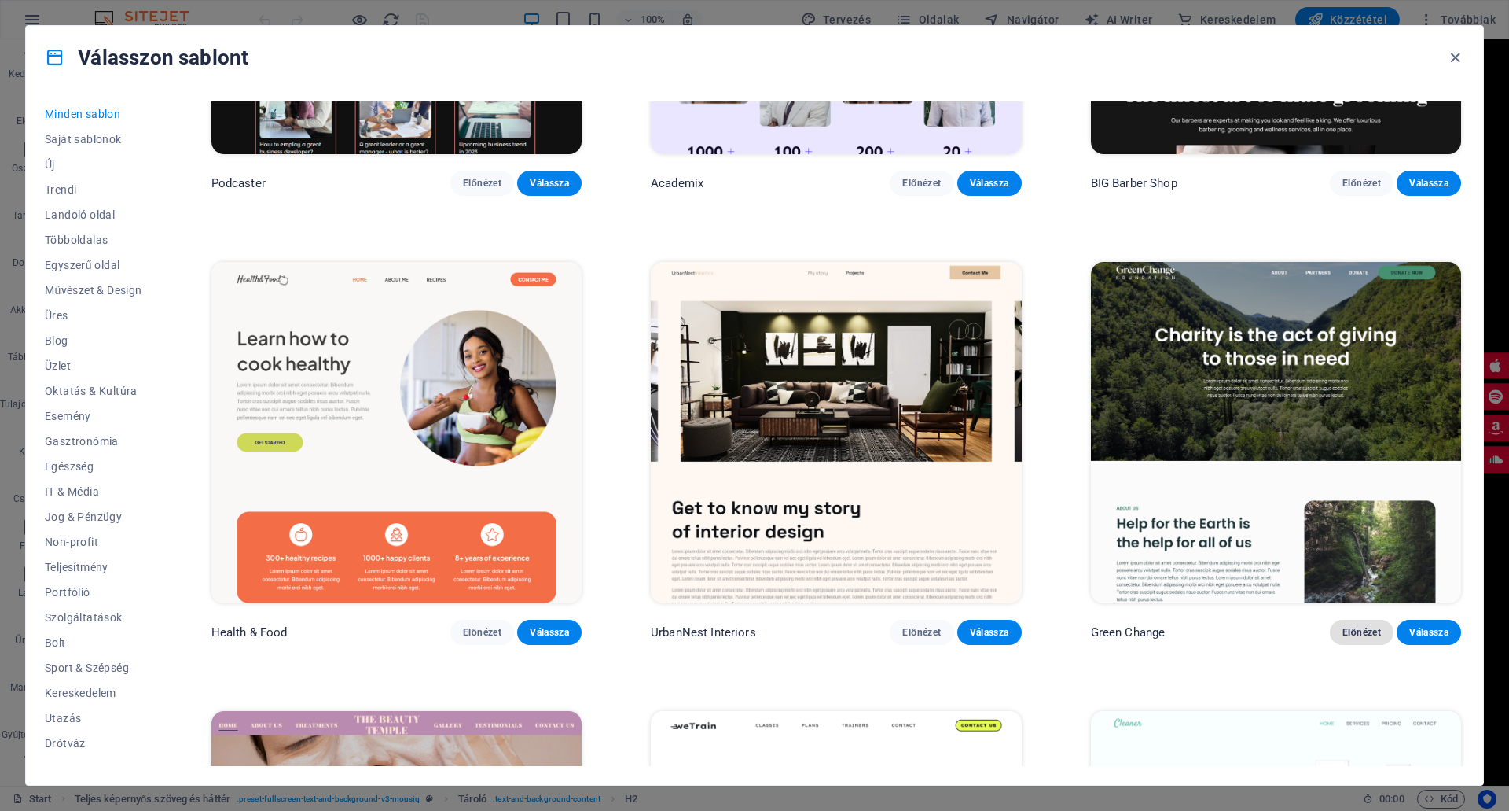
click at [1354, 626] on span "Előnézet" at bounding box center [1362, 632] width 39 height 13
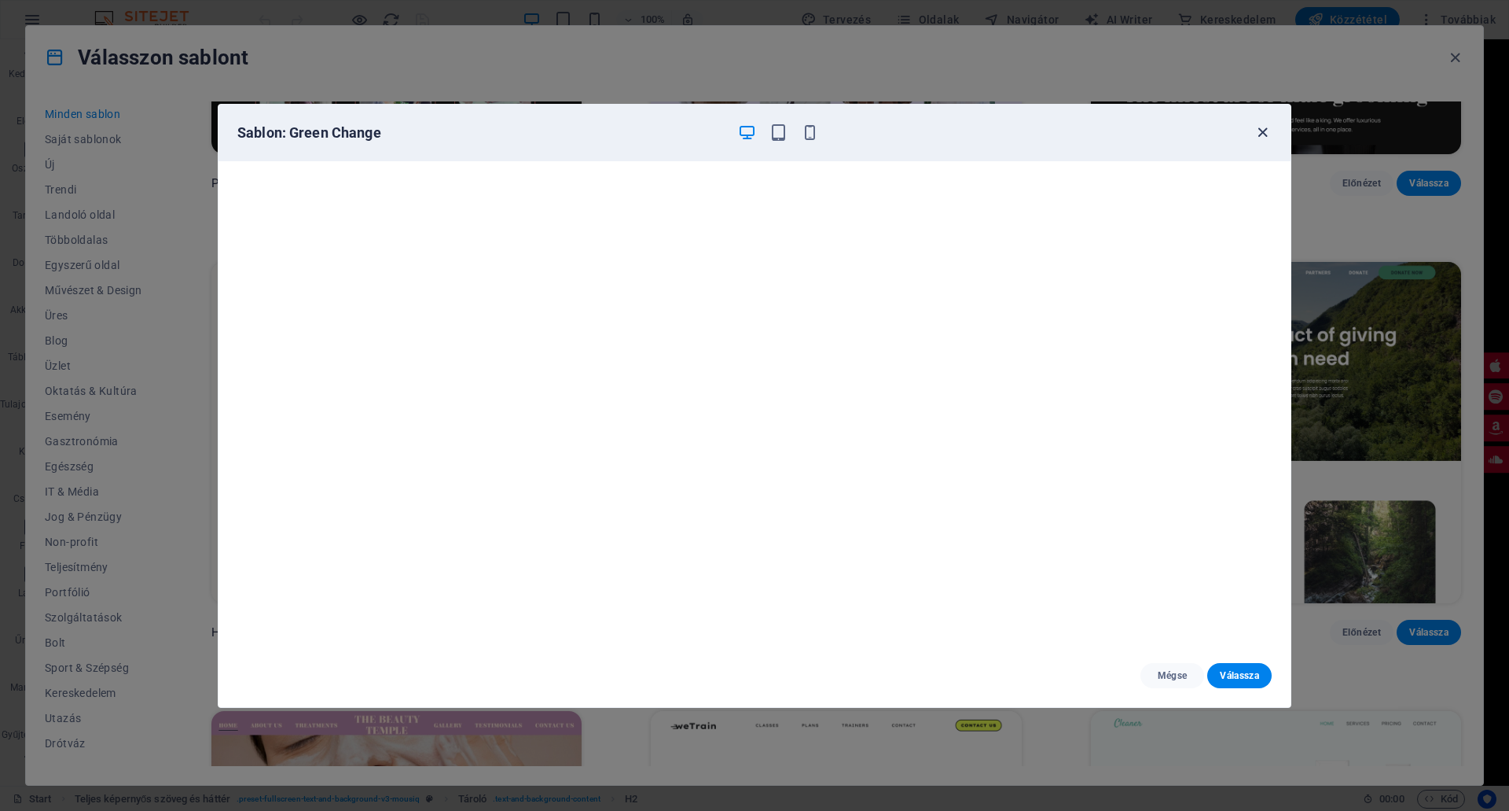
click at [1259, 127] on icon "button" at bounding box center [1263, 132] width 18 height 18
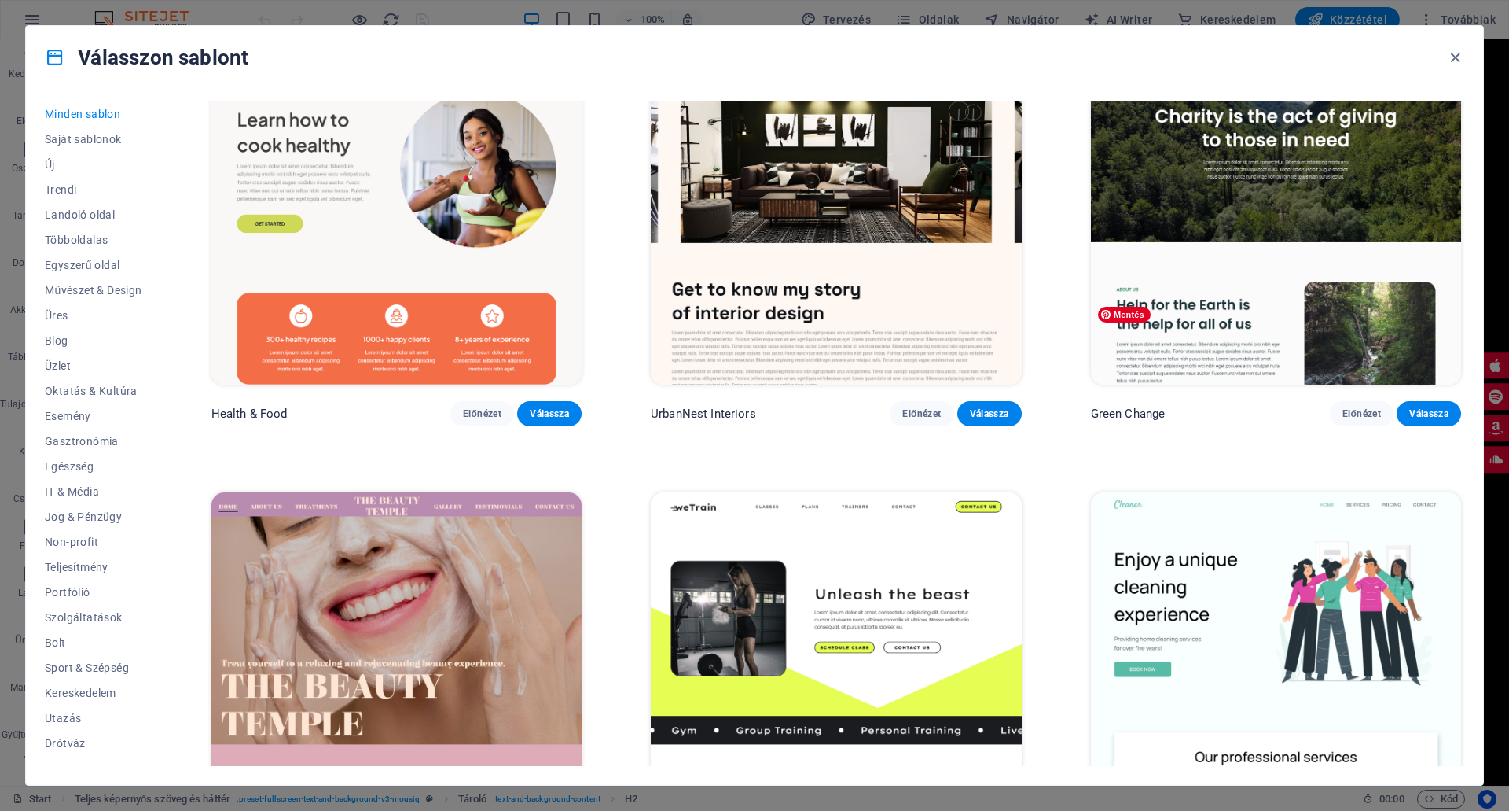
scroll to position [3066, 0]
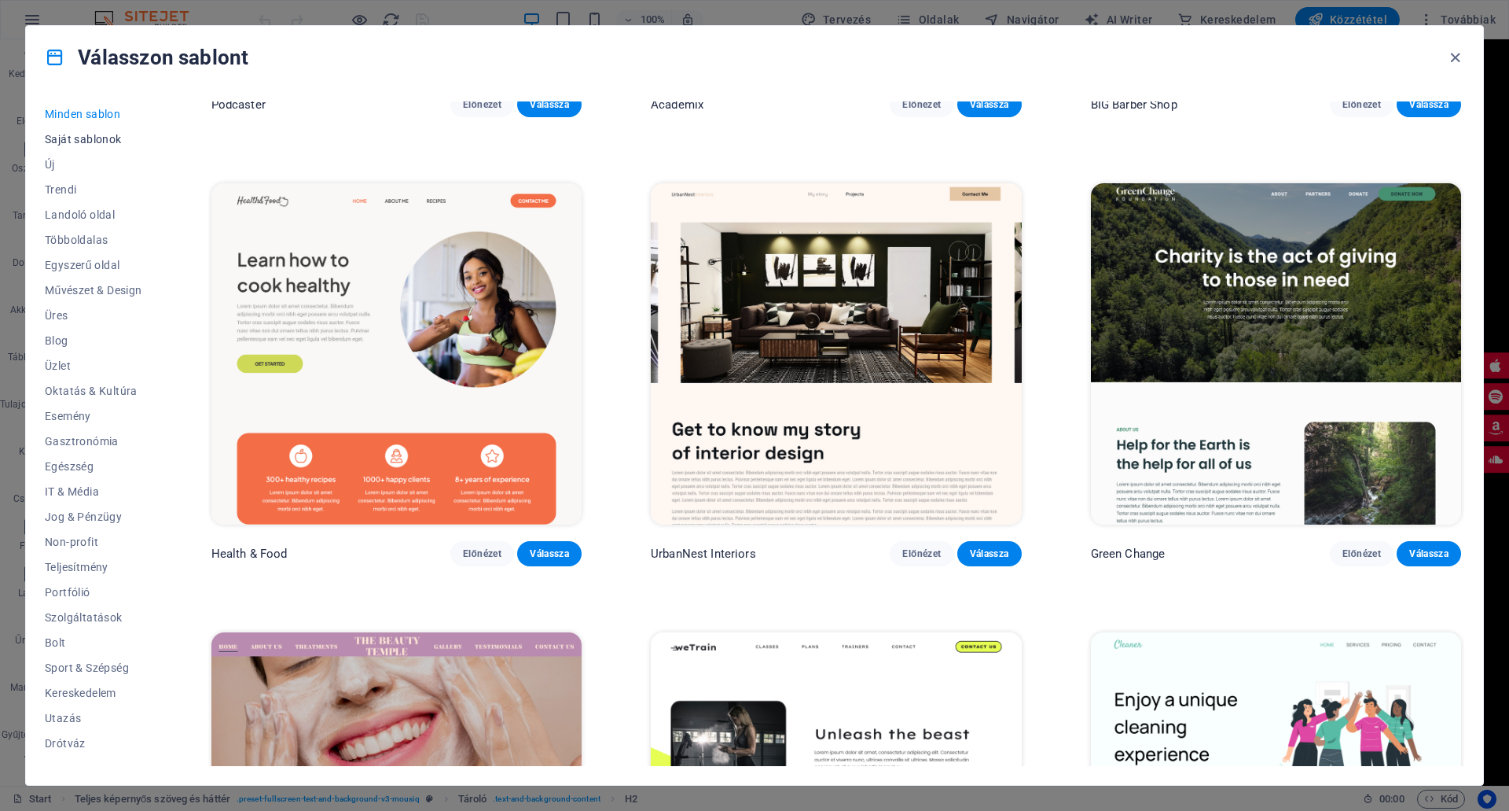
click at [87, 136] on span "Saját sablonok" at bounding box center [93, 139] width 97 height 13
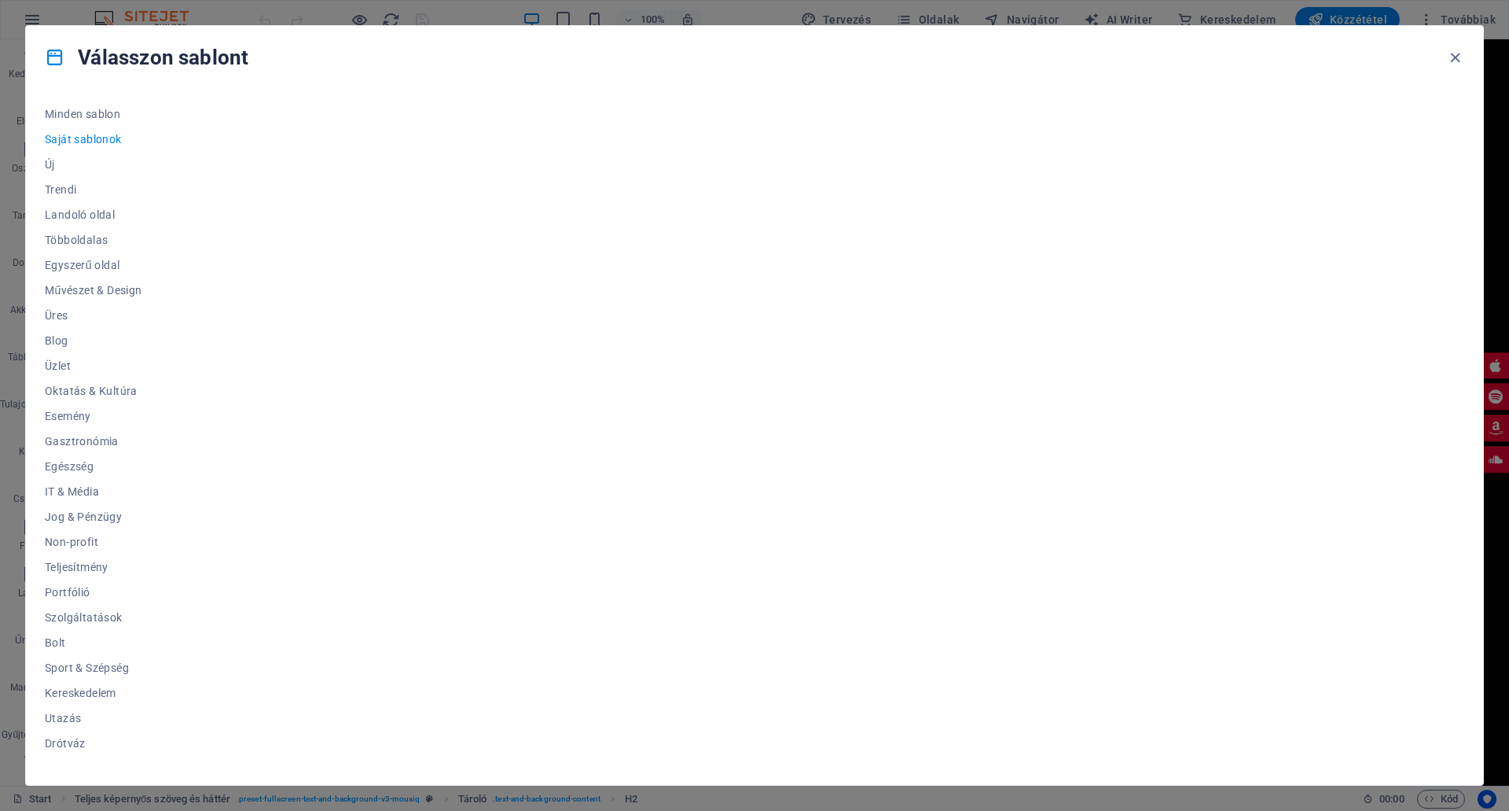
click at [81, 133] on span "Saját sablonok" at bounding box center [93, 139] width 97 height 13
drag, startPoint x: 81, startPoint y: 133, endPoint x: 53, endPoint y: 134, distance: 28.3
click at [53, 134] on span "Saját sablonok" at bounding box center [93, 139] width 97 height 13
click at [62, 307] on button "Üres" at bounding box center [93, 315] width 97 height 25
click at [118, 289] on span "Művészet & Design" at bounding box center [93, 290] width 97 height 13
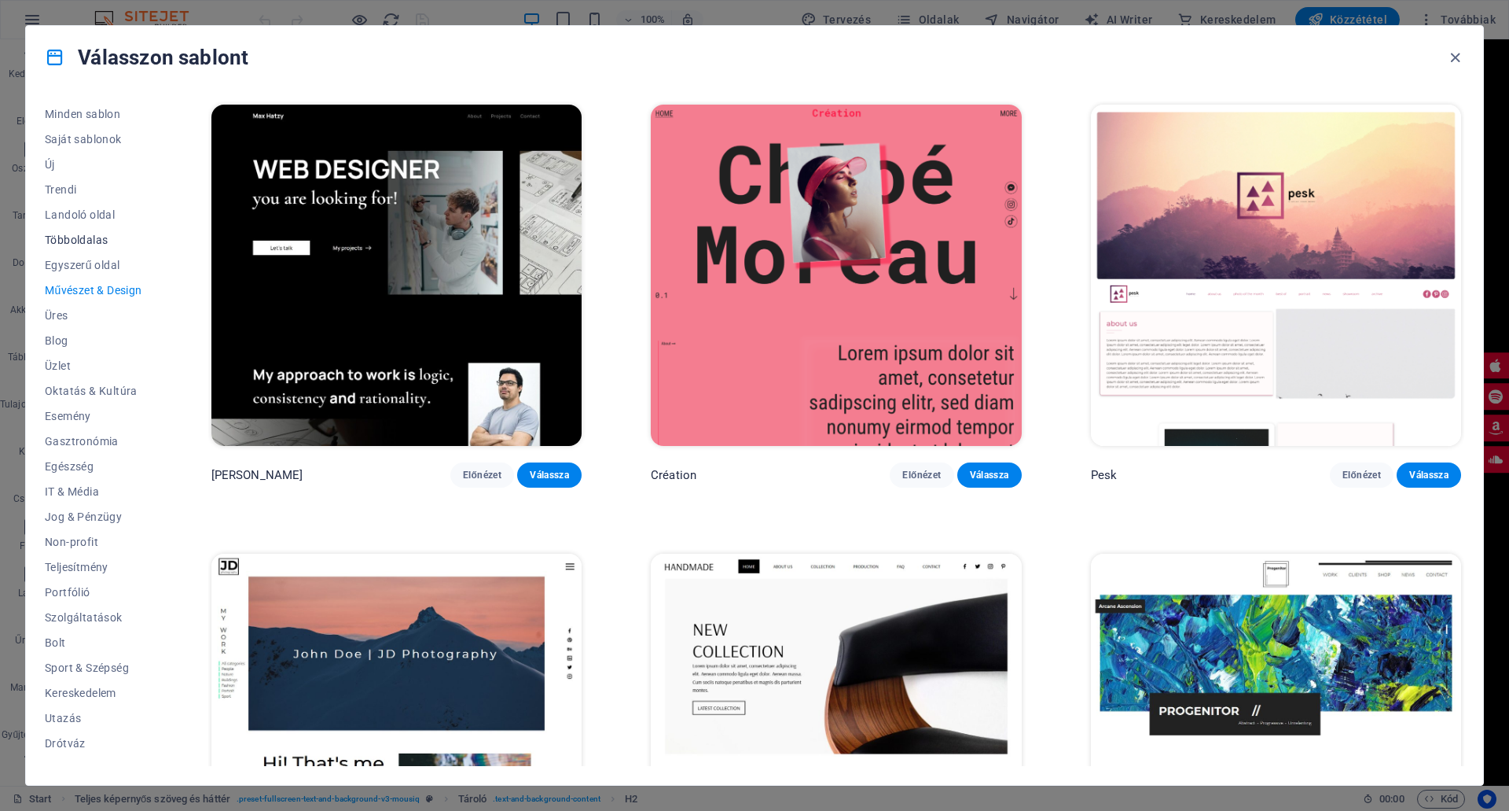
click at [91, 238] on span "Többoldalas" at bounding box center [93, 239] width 97 height 13
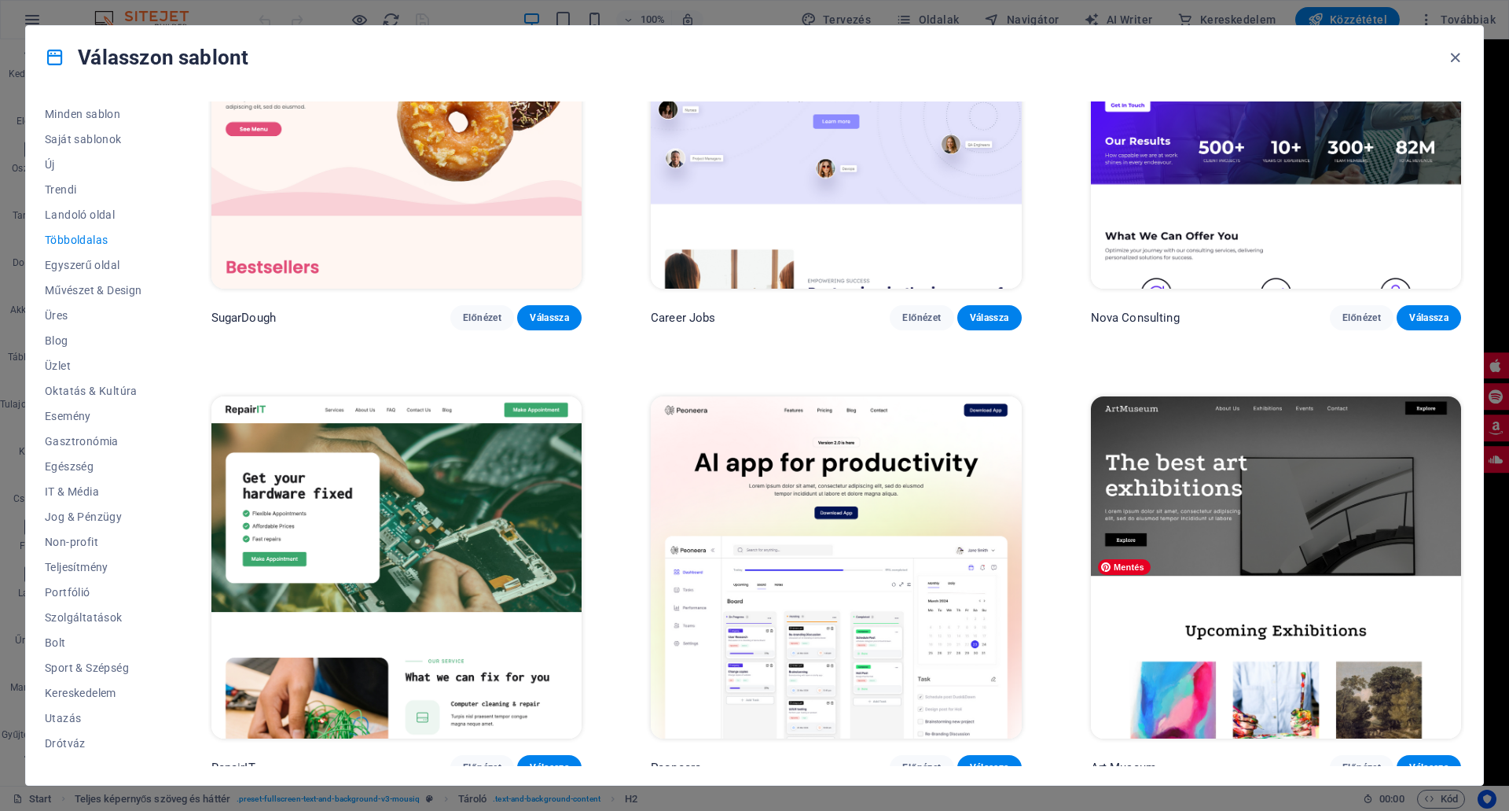
scroll to position [314, 0]
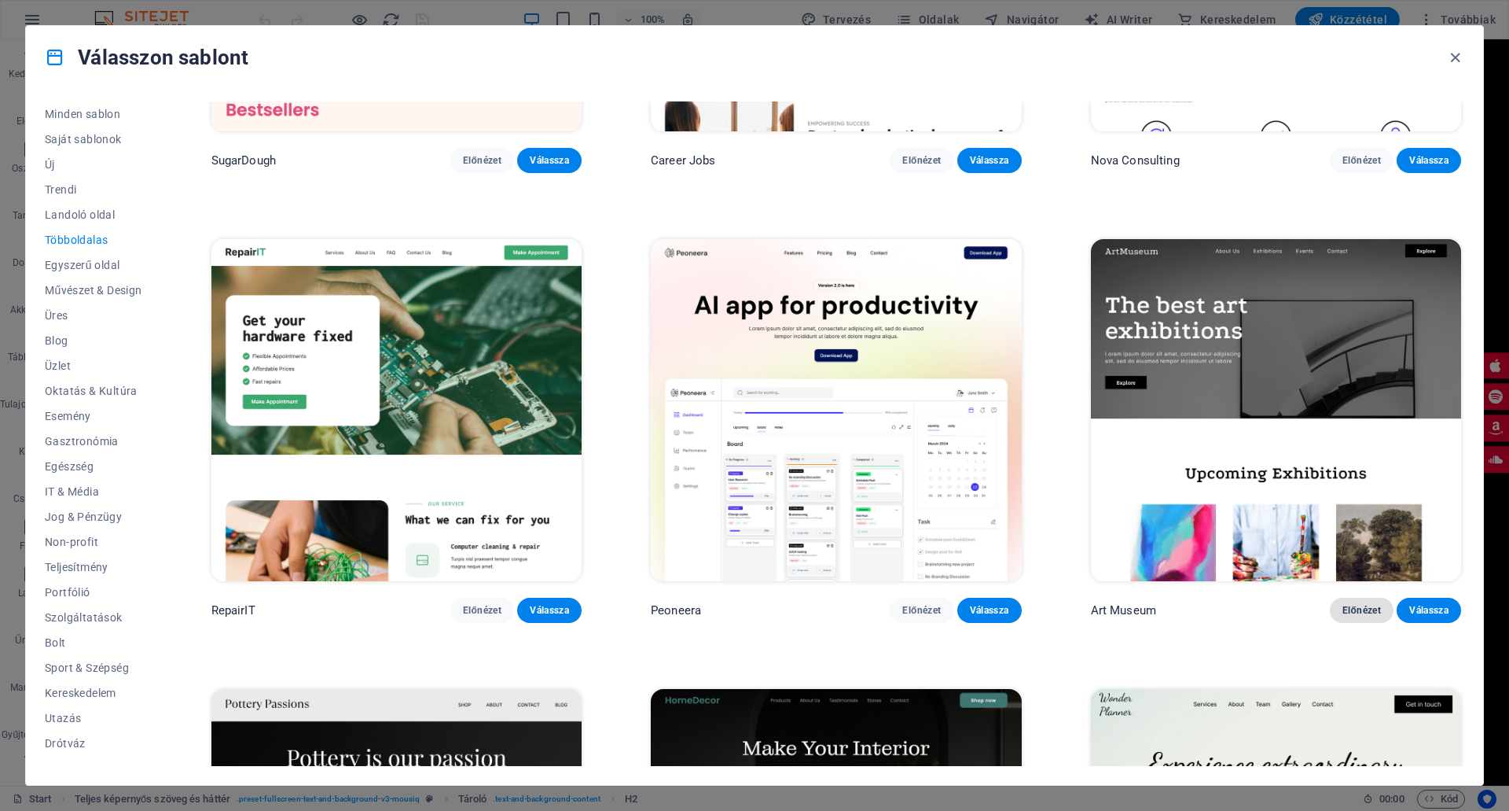
click at [1357, 604] on span "Előnézet" at bounding box center [1362, 610] width 39 height 13
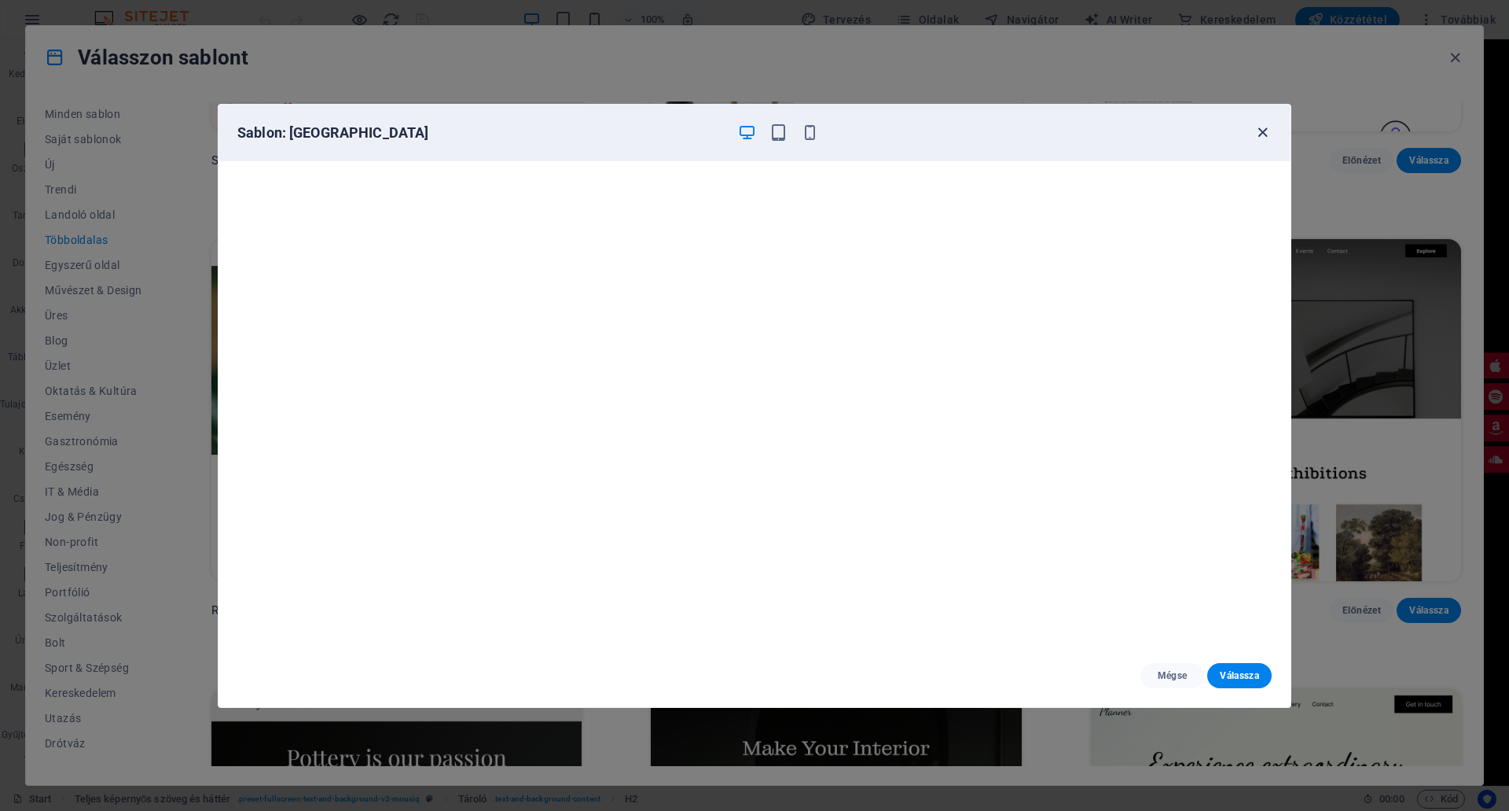
drag, startPoint x: 1260, startPoint y: 132, endPoint x: 1263, endPoint y: 149, distance: 16.7
click at [1260, 133] on icon "button" at bounding box center [1263, 132] width 18 height 18
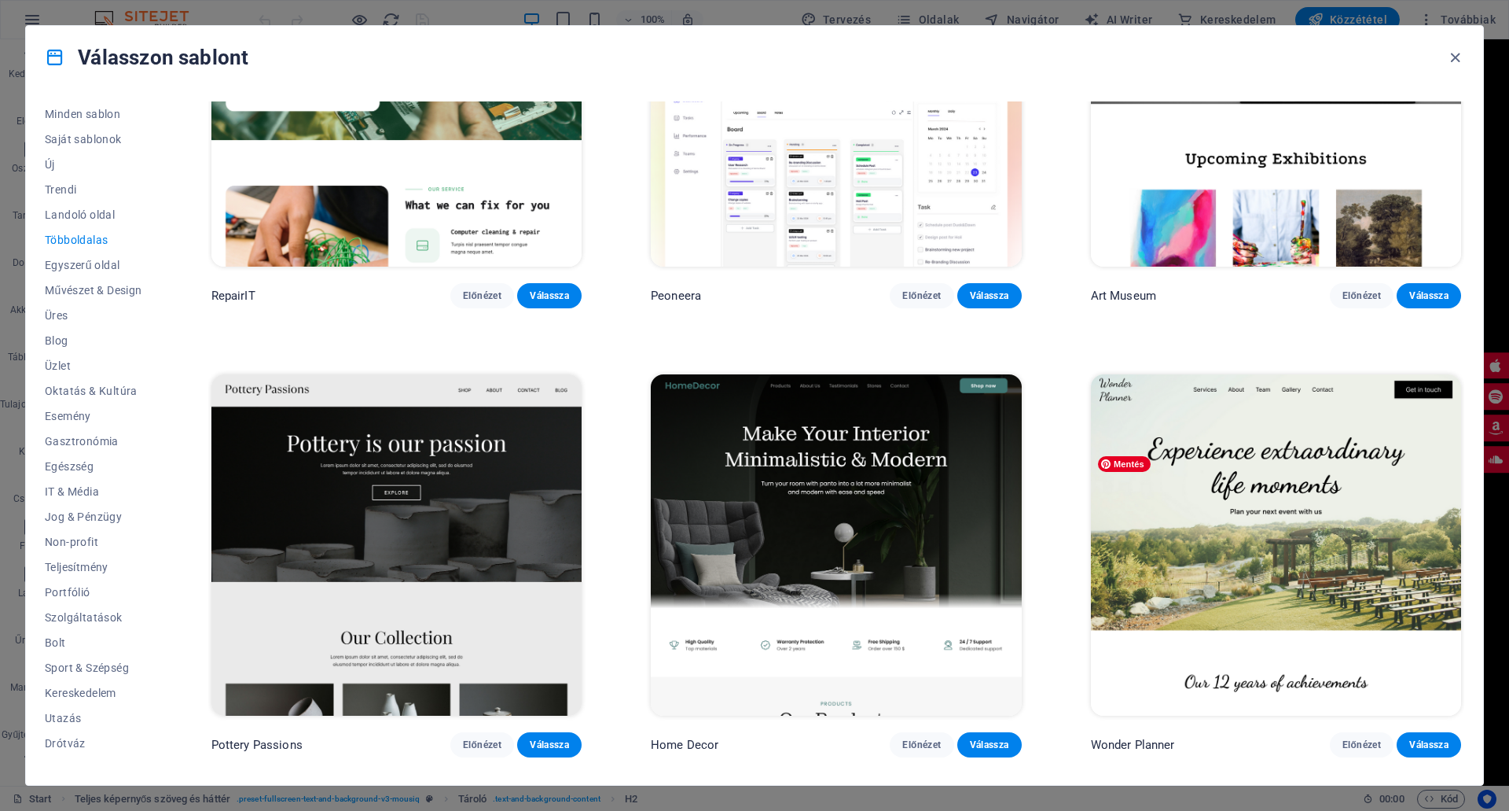
scroll to position [708, 0]
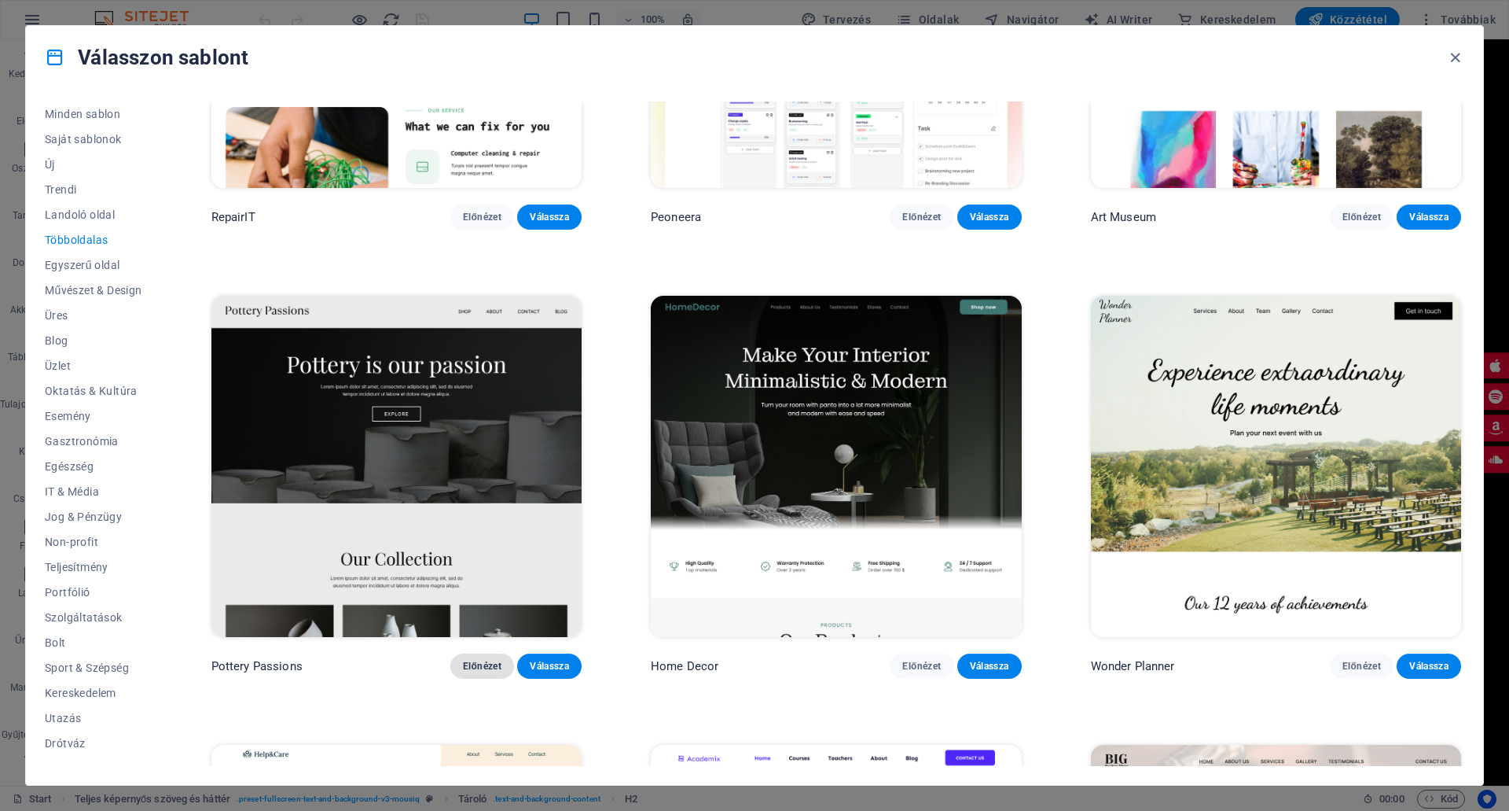
click at [480, 660] on span "Előnézet" at bounding box center [482, 666] width 39 height 13
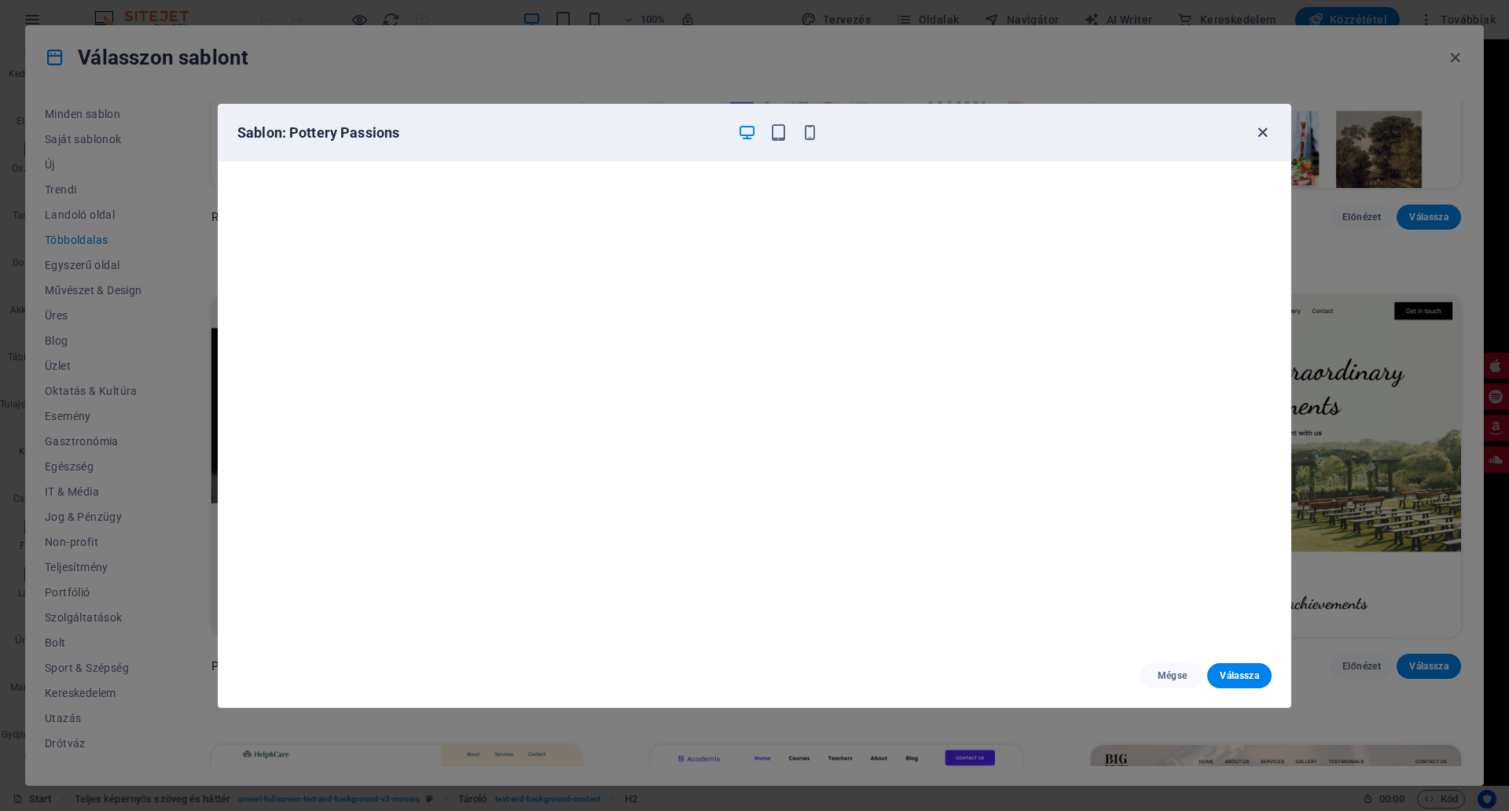
click at [1256, 129] on icon "button" at bounding box center [1263, 132] width 18 height 18
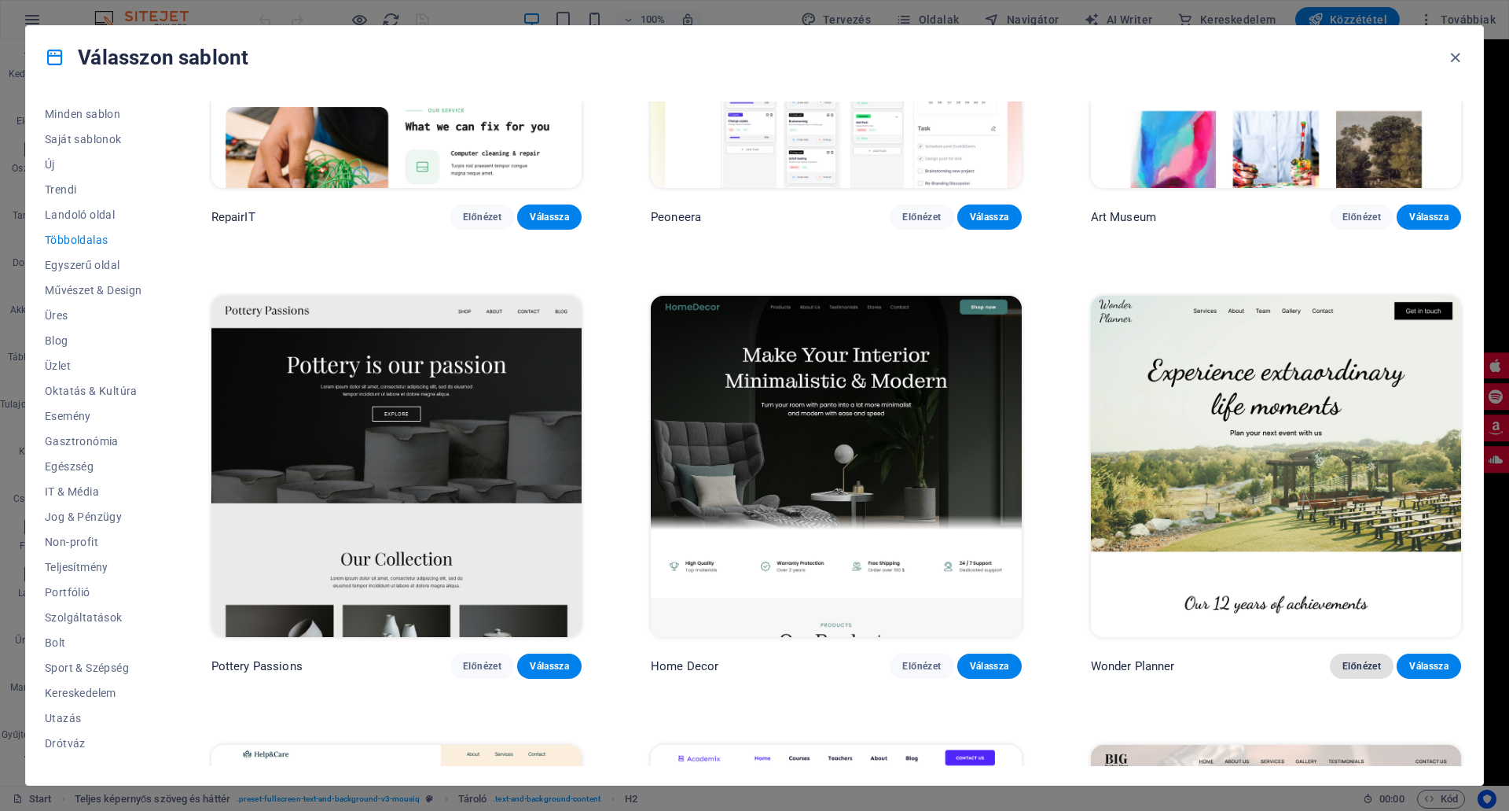
click at [1351, 653] on button "Előnézet" at bounding box center [1362, 665] width 64 height 25
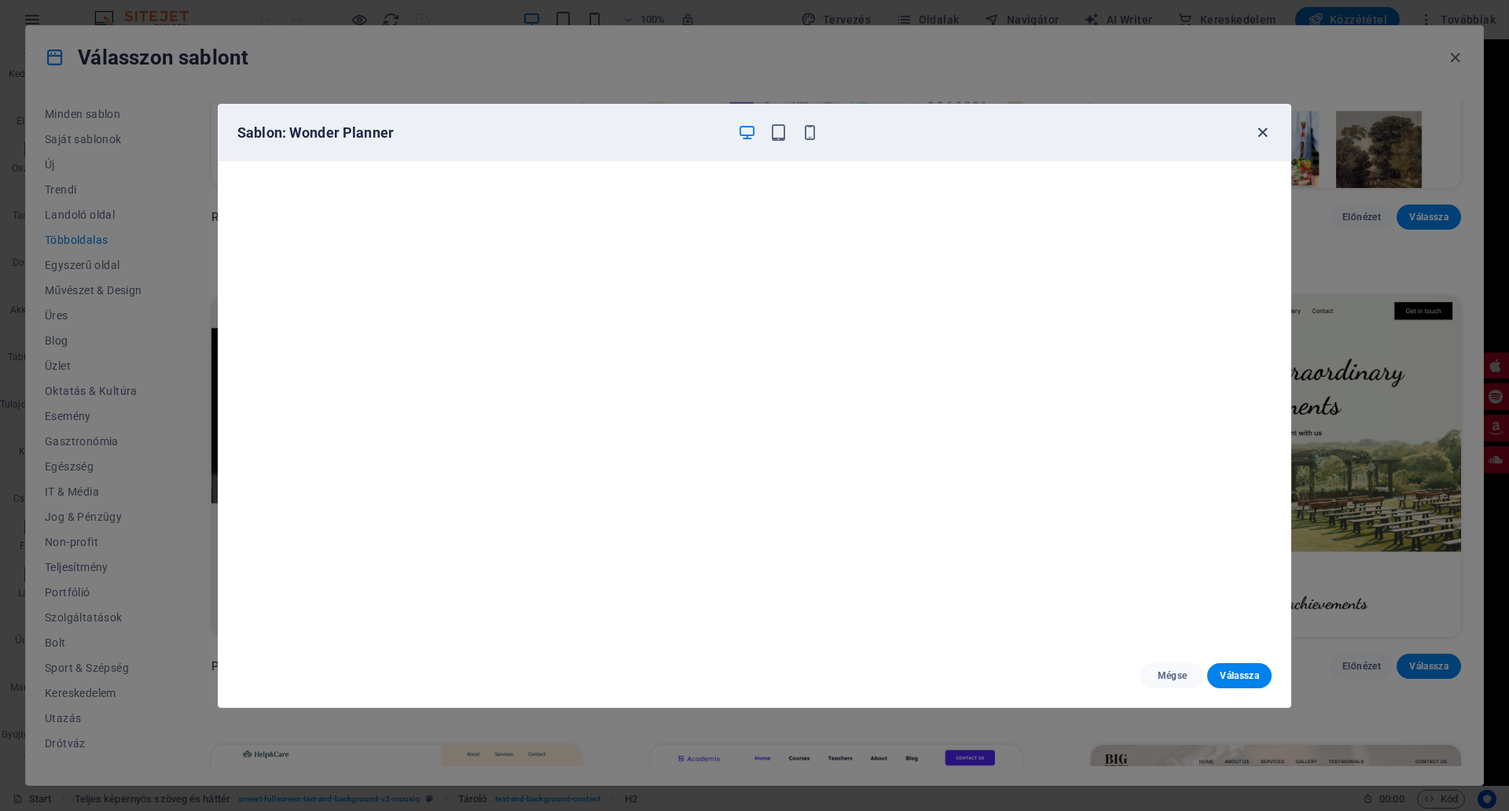
click at [1259, 133] on icon "button" at bounding box center [1263, 132] width 18 height 18
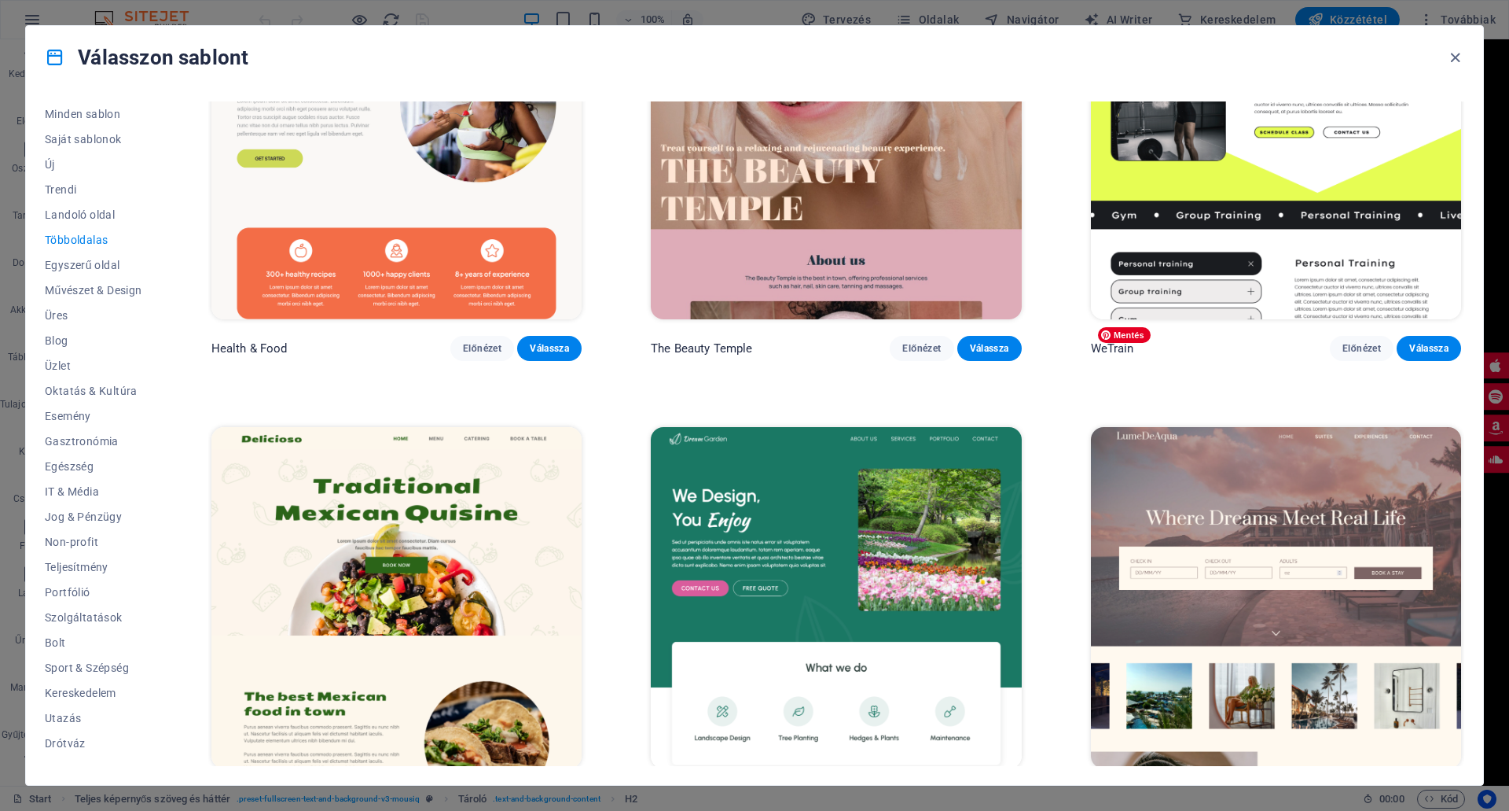
scroll to position [2123, 0]
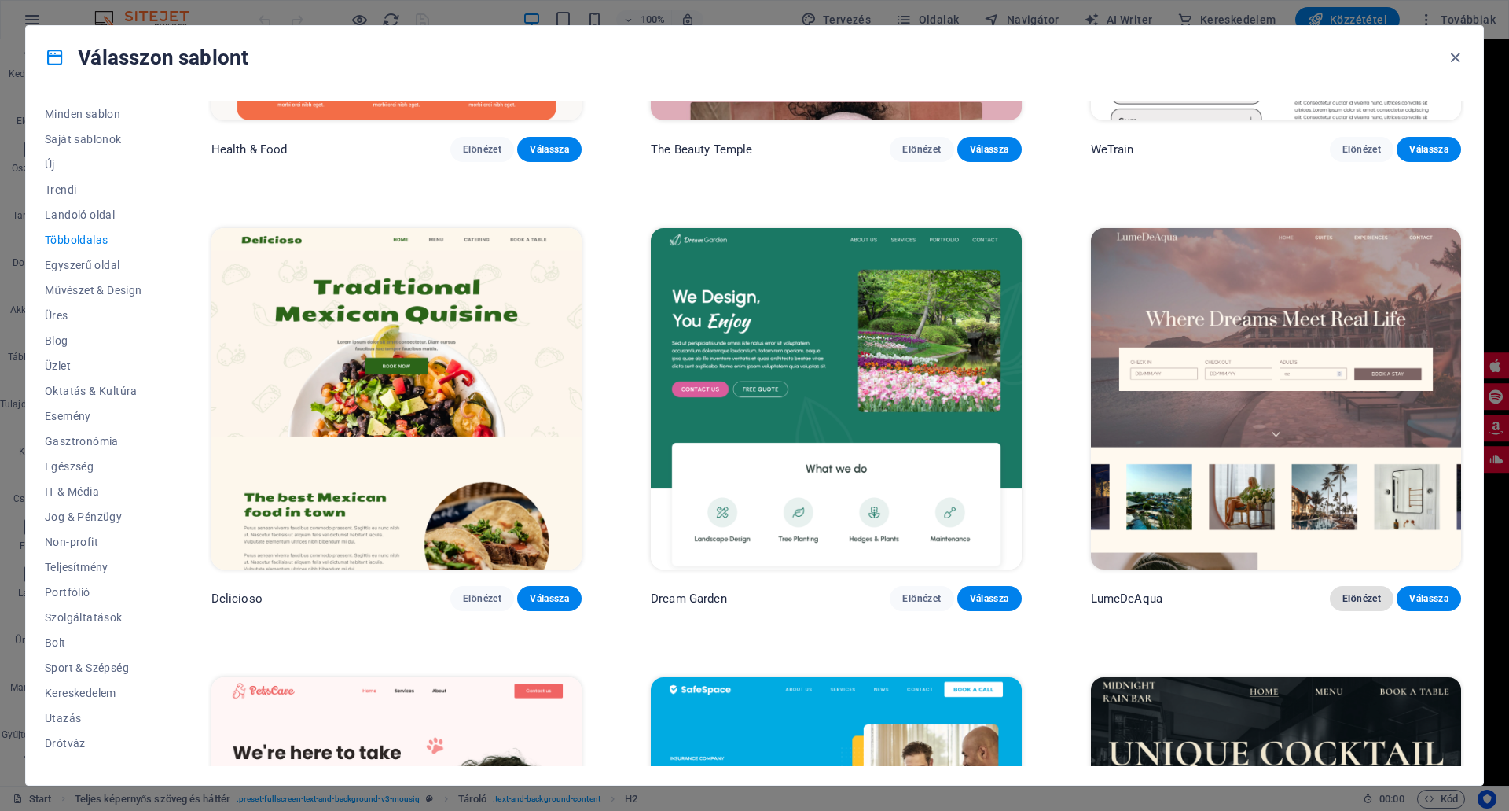
click at [1350, 592] on span "Előnézet" at bounding box center [1362, 598] width 39 height 13
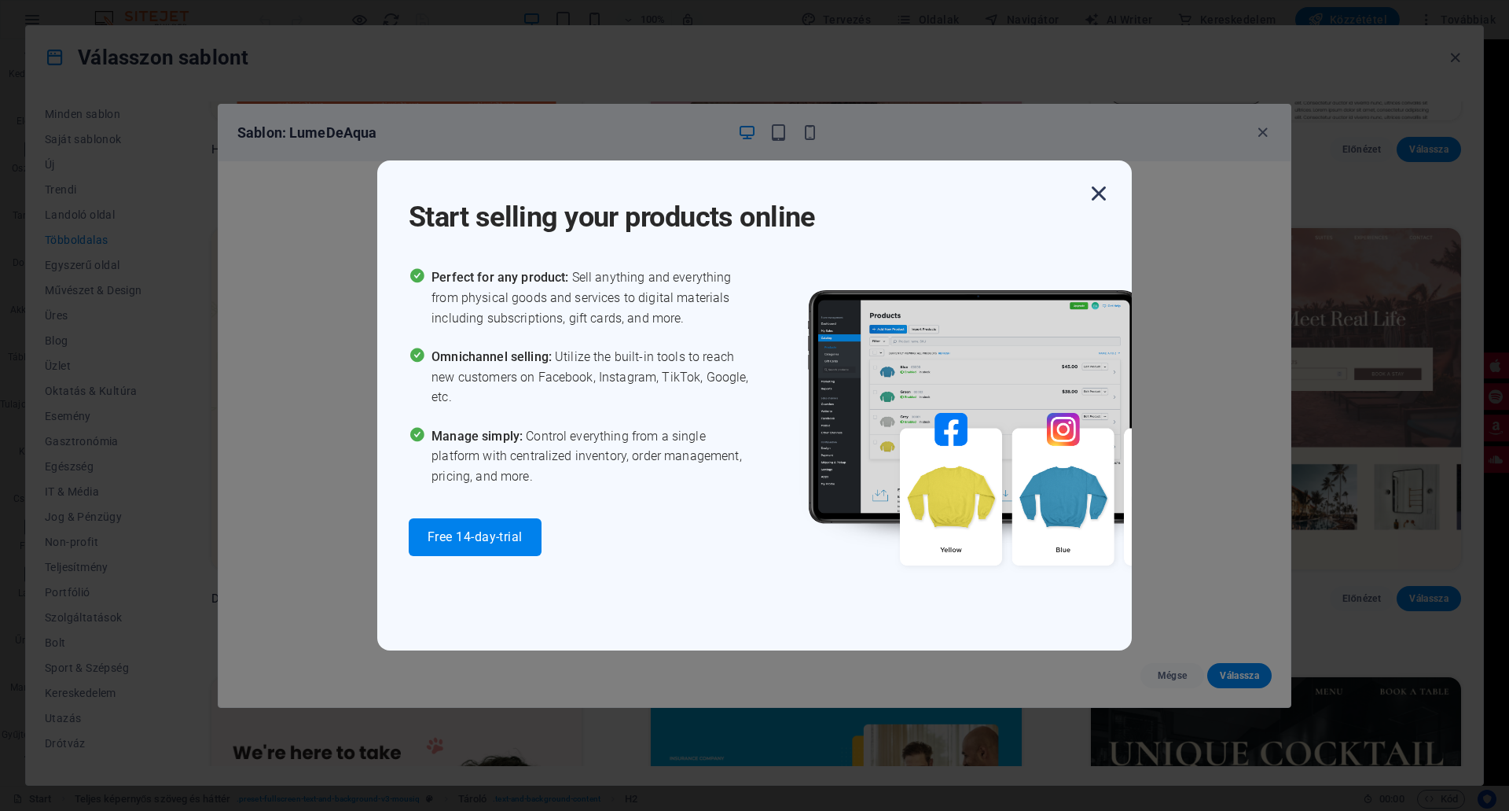
click at [1098, 190] on icon "button" at bounding box center [1099, 193] width 28 height 28
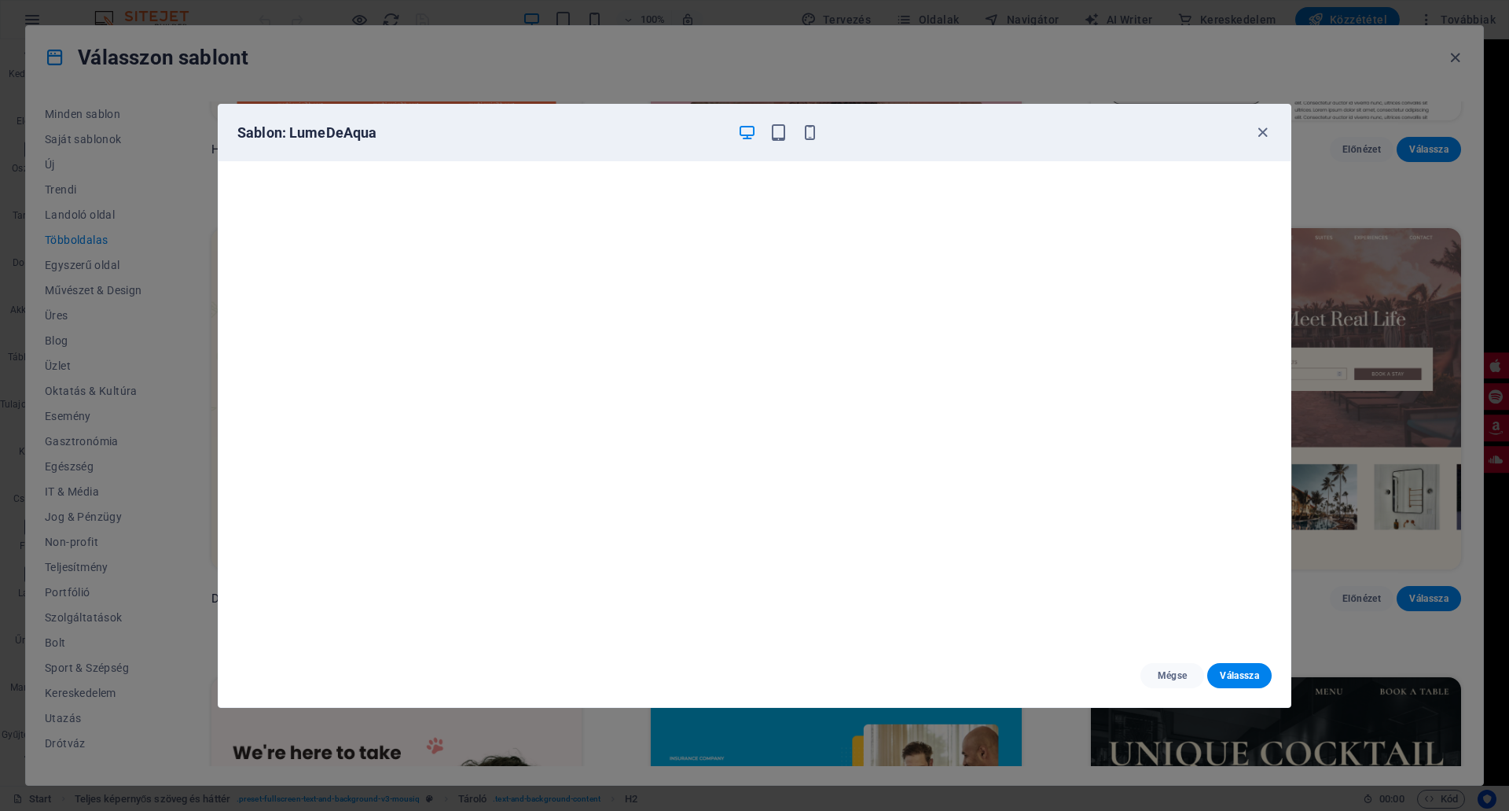
scroll to position [4, 0]
click at [1259, 128] on icon "button" at bounding box center [1263, 132] width 18 height 18
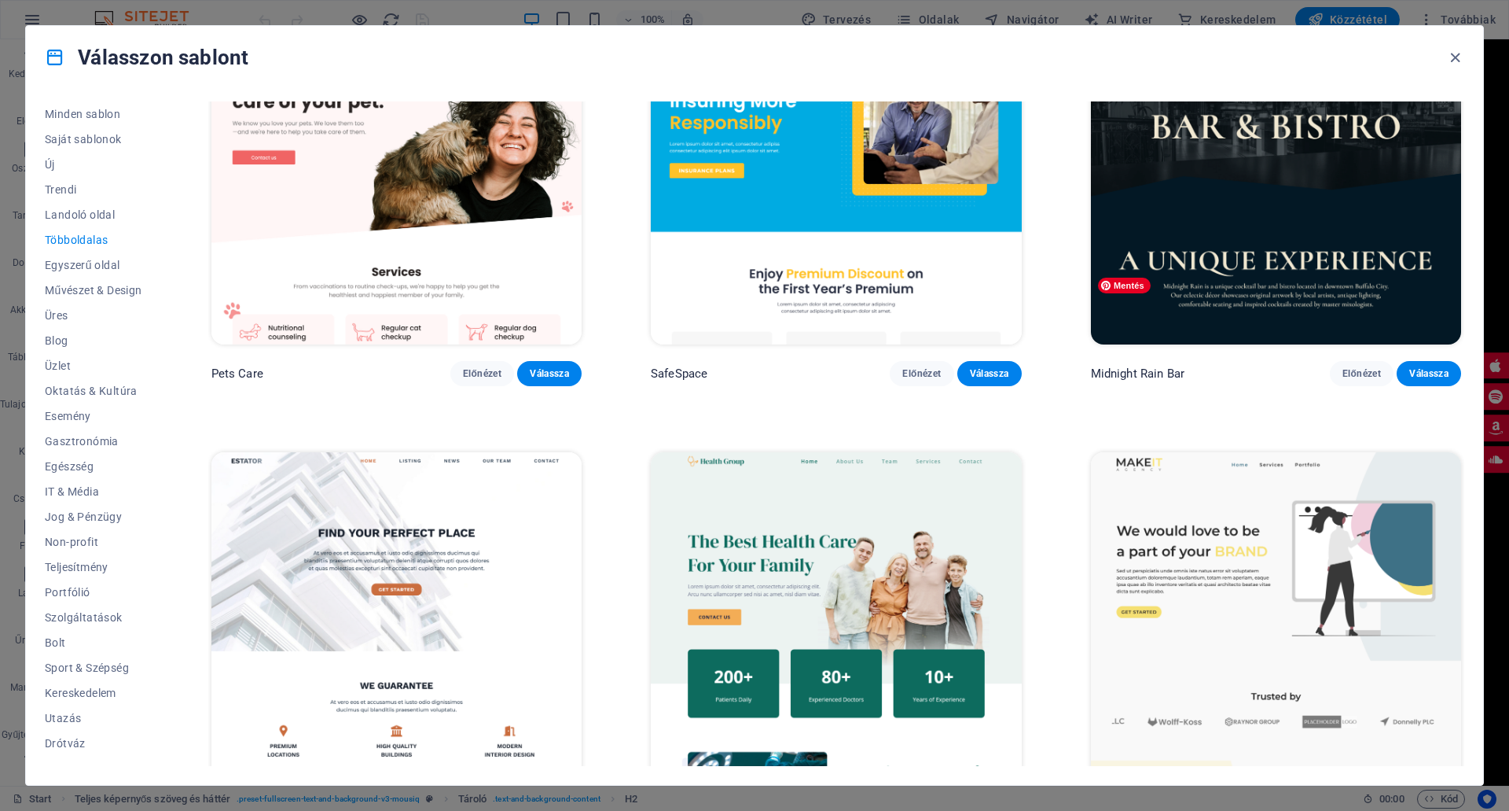
scroll to position [2909, 0]
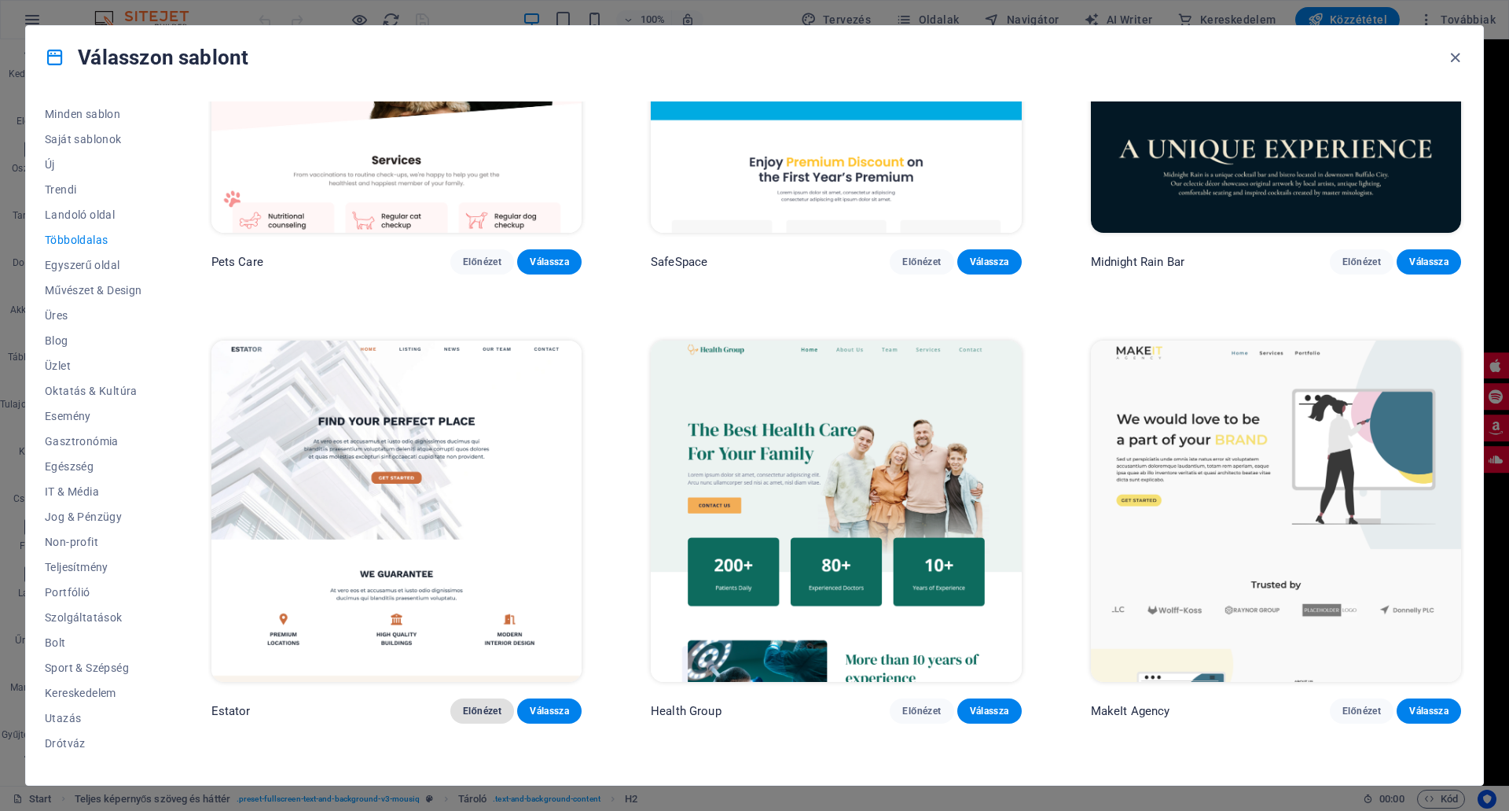
click at [478, 704] on span "Előnézet" at bounding box center [482, 710] width 39 height 13
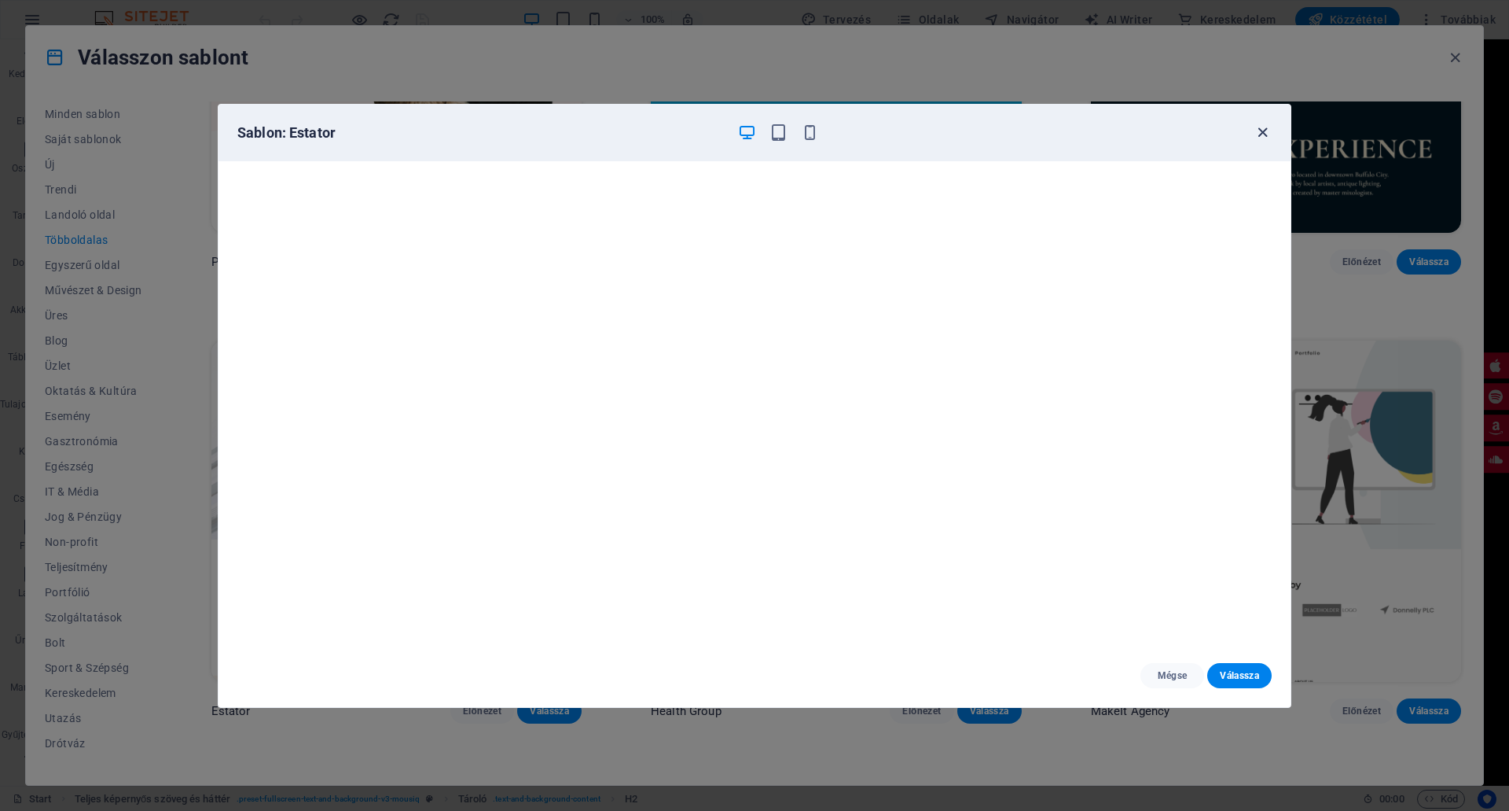
click at [1259, 127] on icon "button" at bounding box center [1263, 132] width 18 height 18
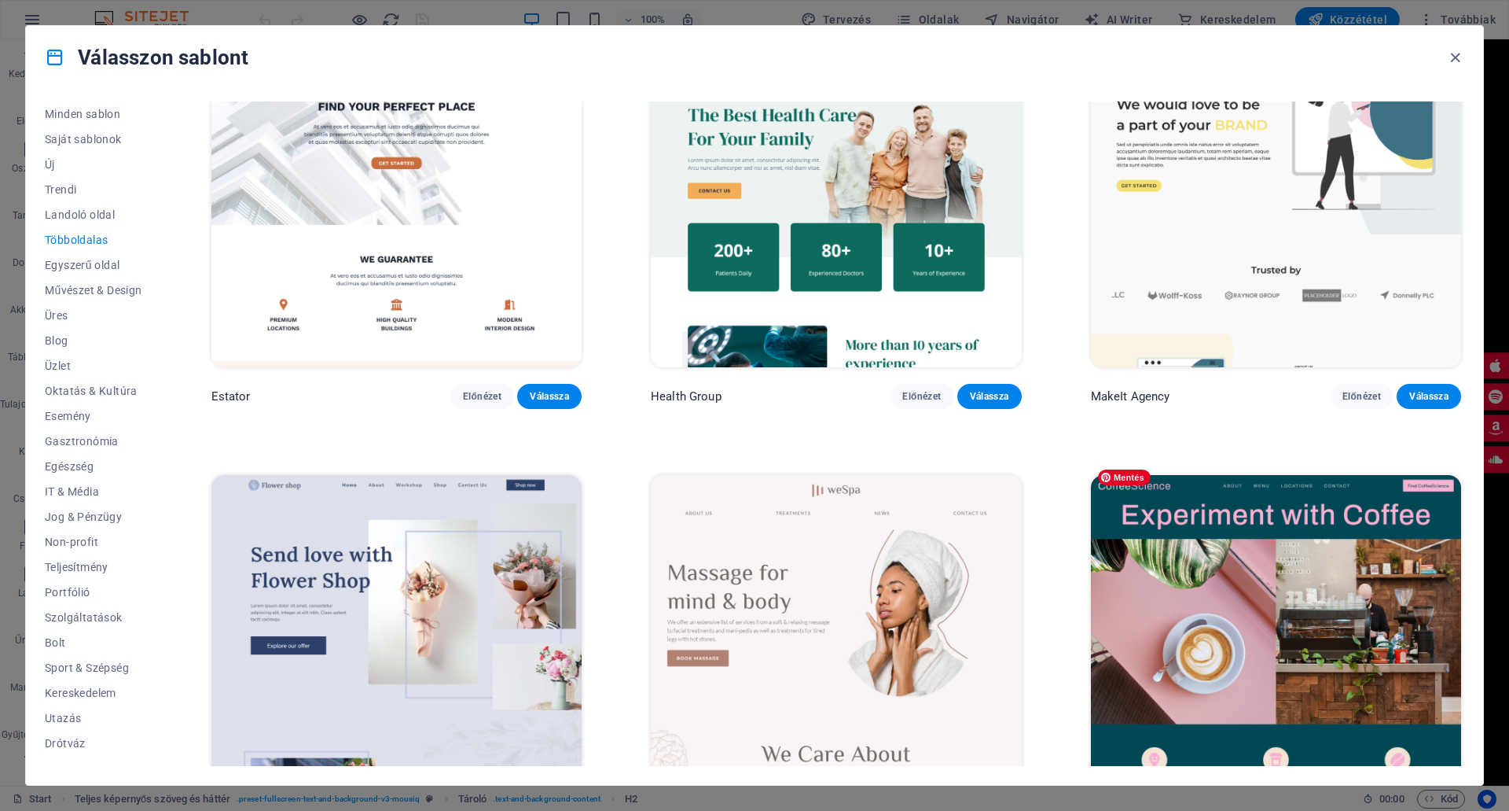
scroll to position [3459, 0]
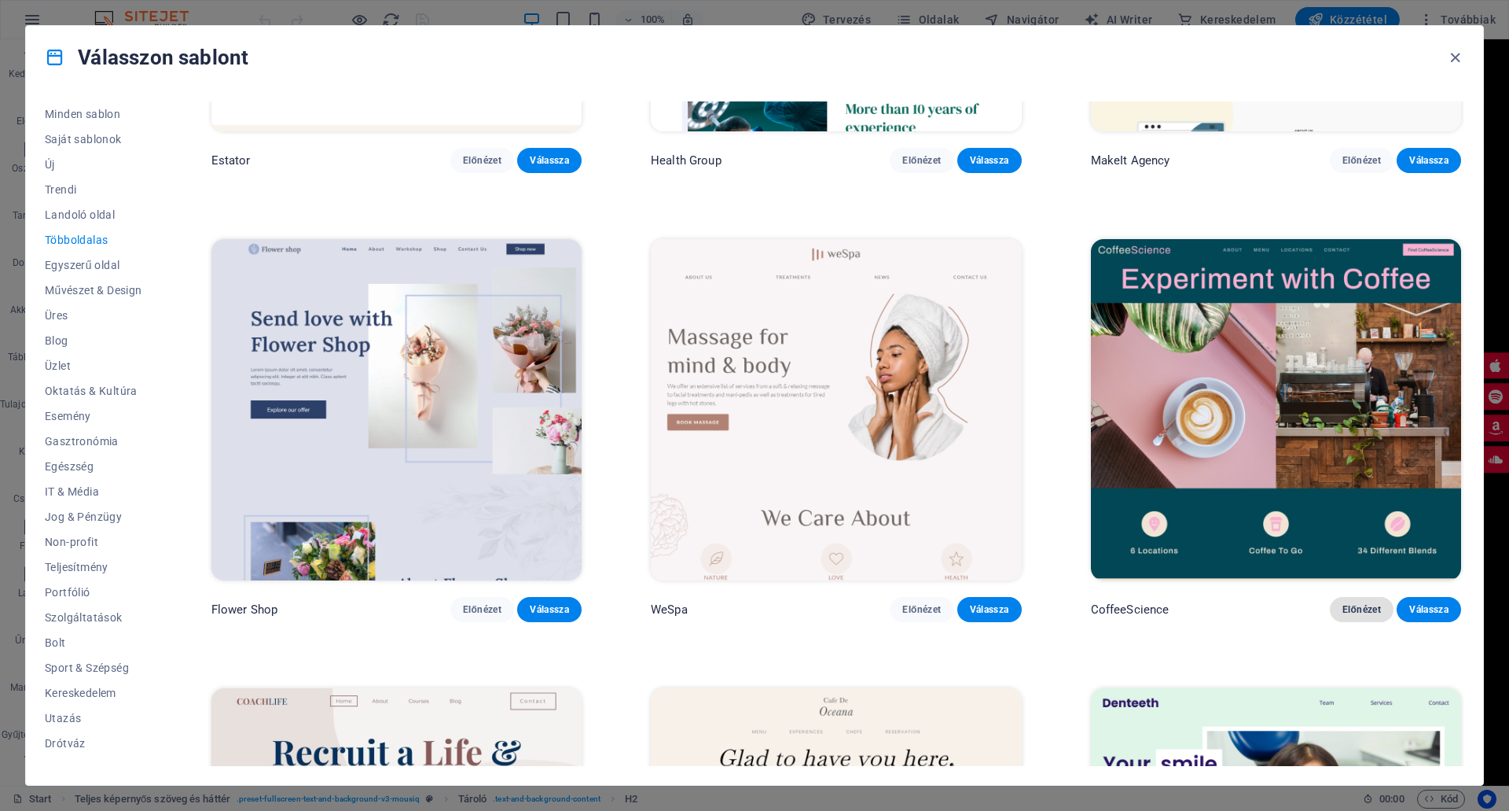
click at [1360, 603] on span "Előnézet" at bounding box center [1362, 609] width 39 height 13
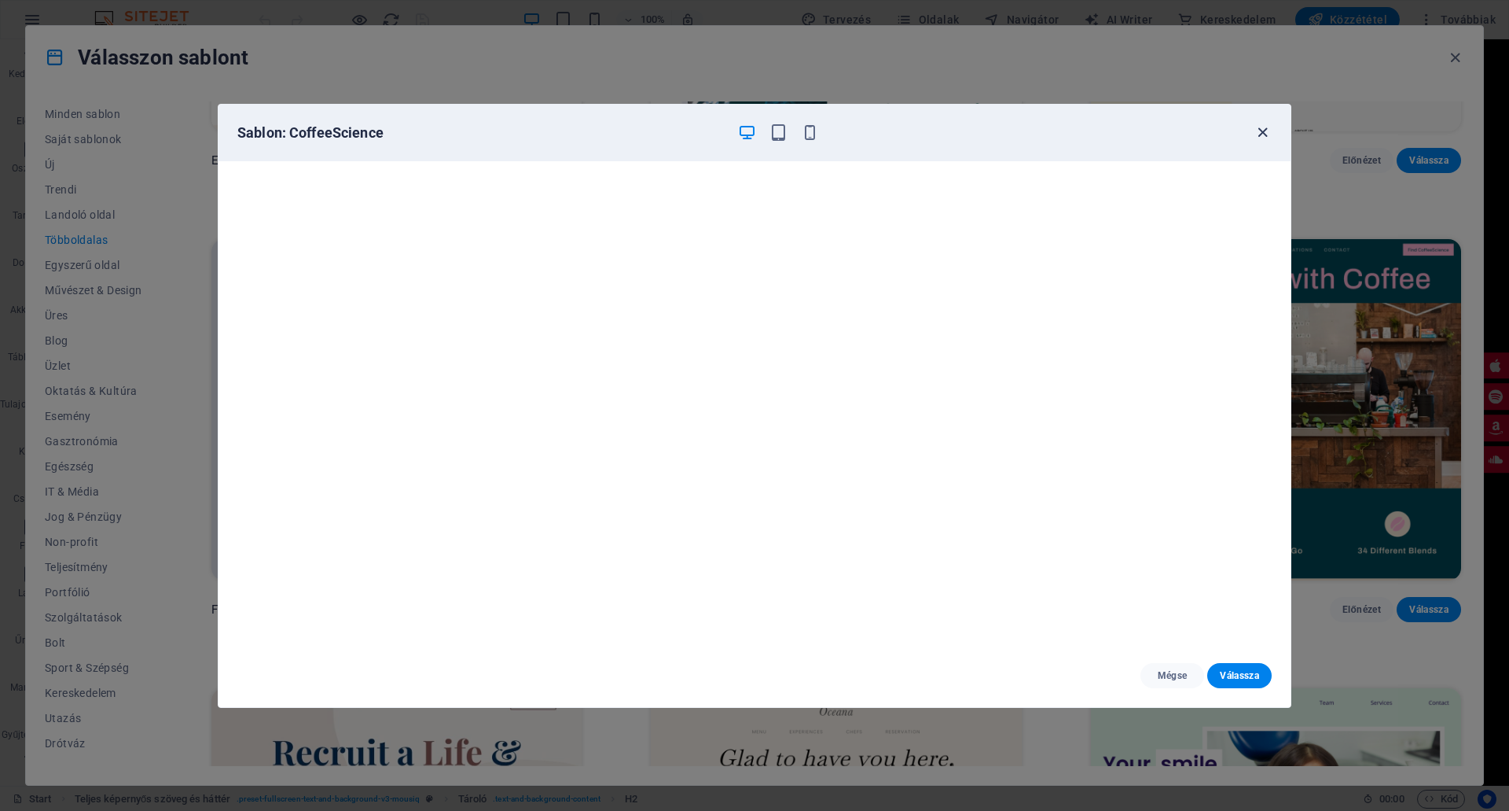
click at [1261, 127] on icon "button" at bounding box center [1263, 132] width 18 height 18
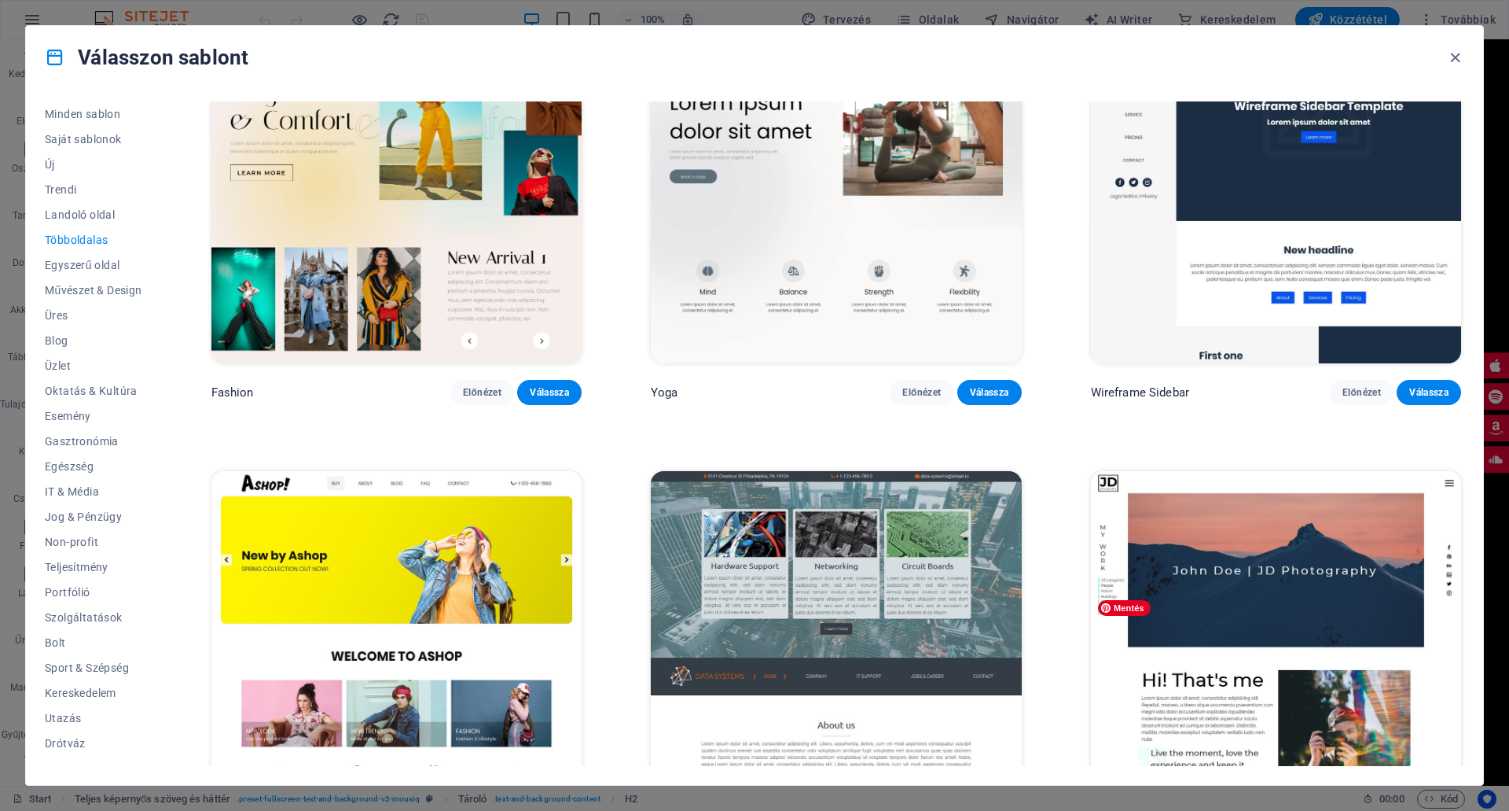
scroll to position [5110, 0]
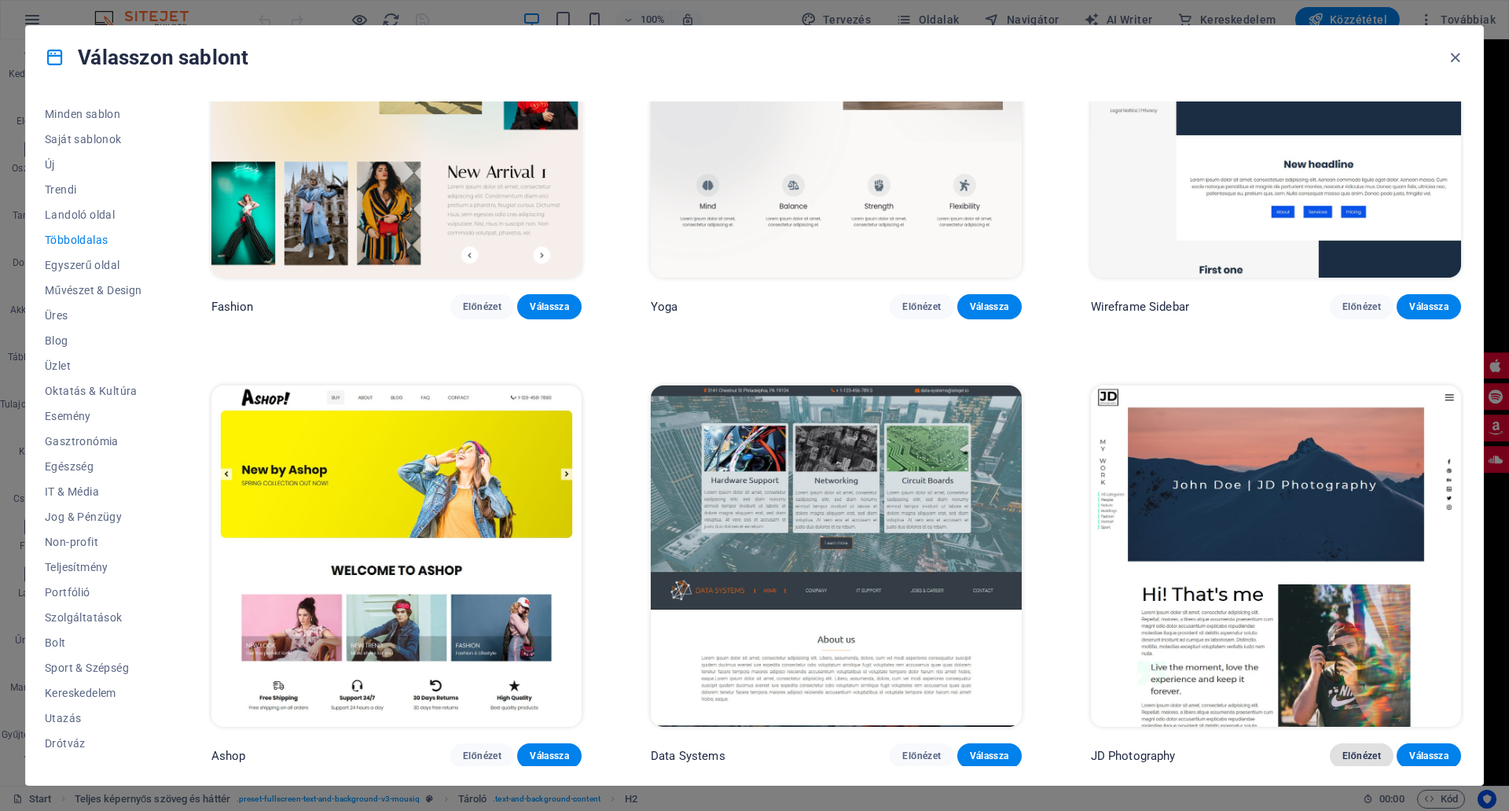
click at [1365, 749] on span "Előnézet" at bounding box center [1362, 755] width 39 height 13
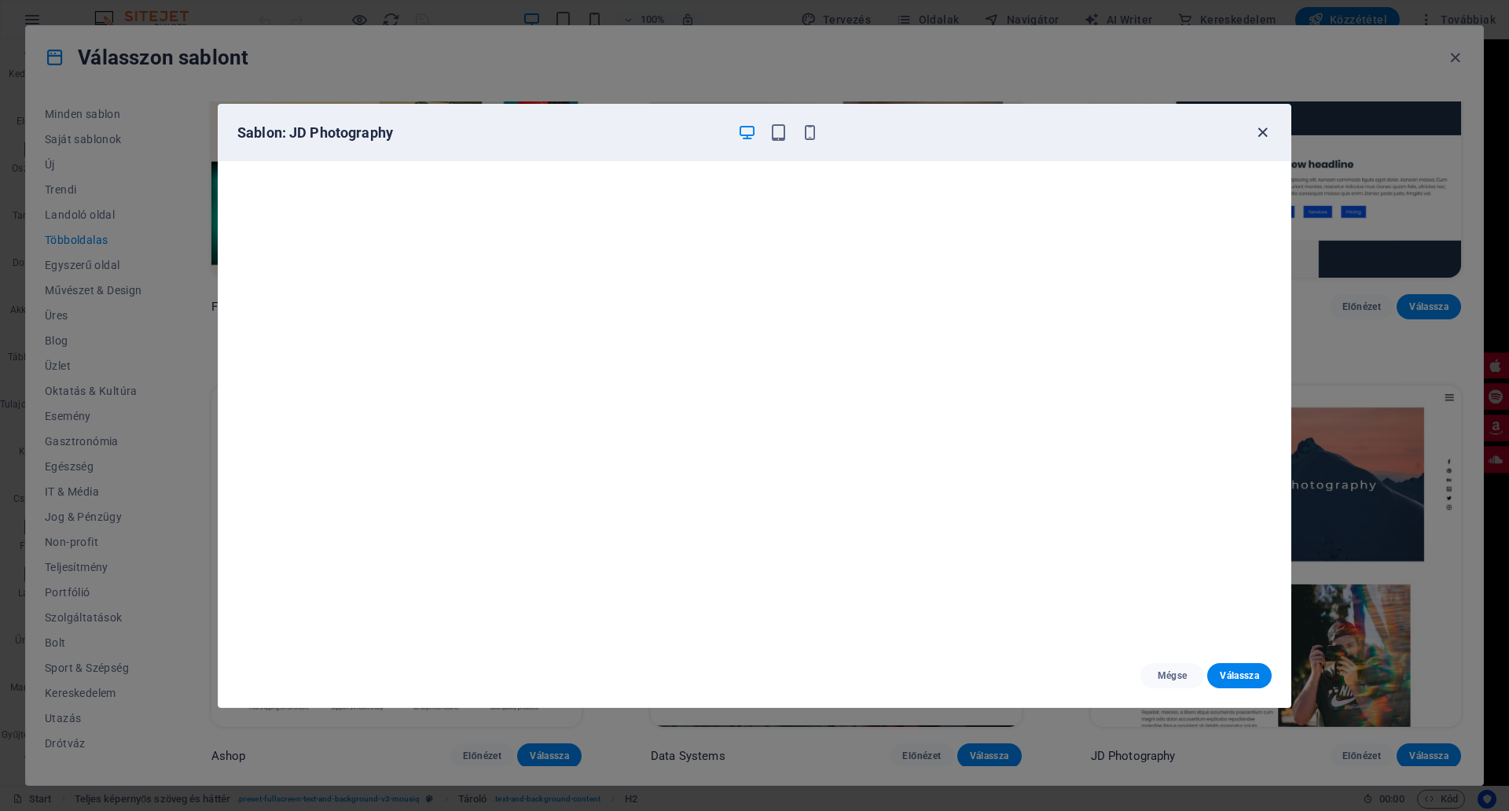
click at [1260, 131] on icon "button" at bounding box center [1263, 132] width 18 height 18
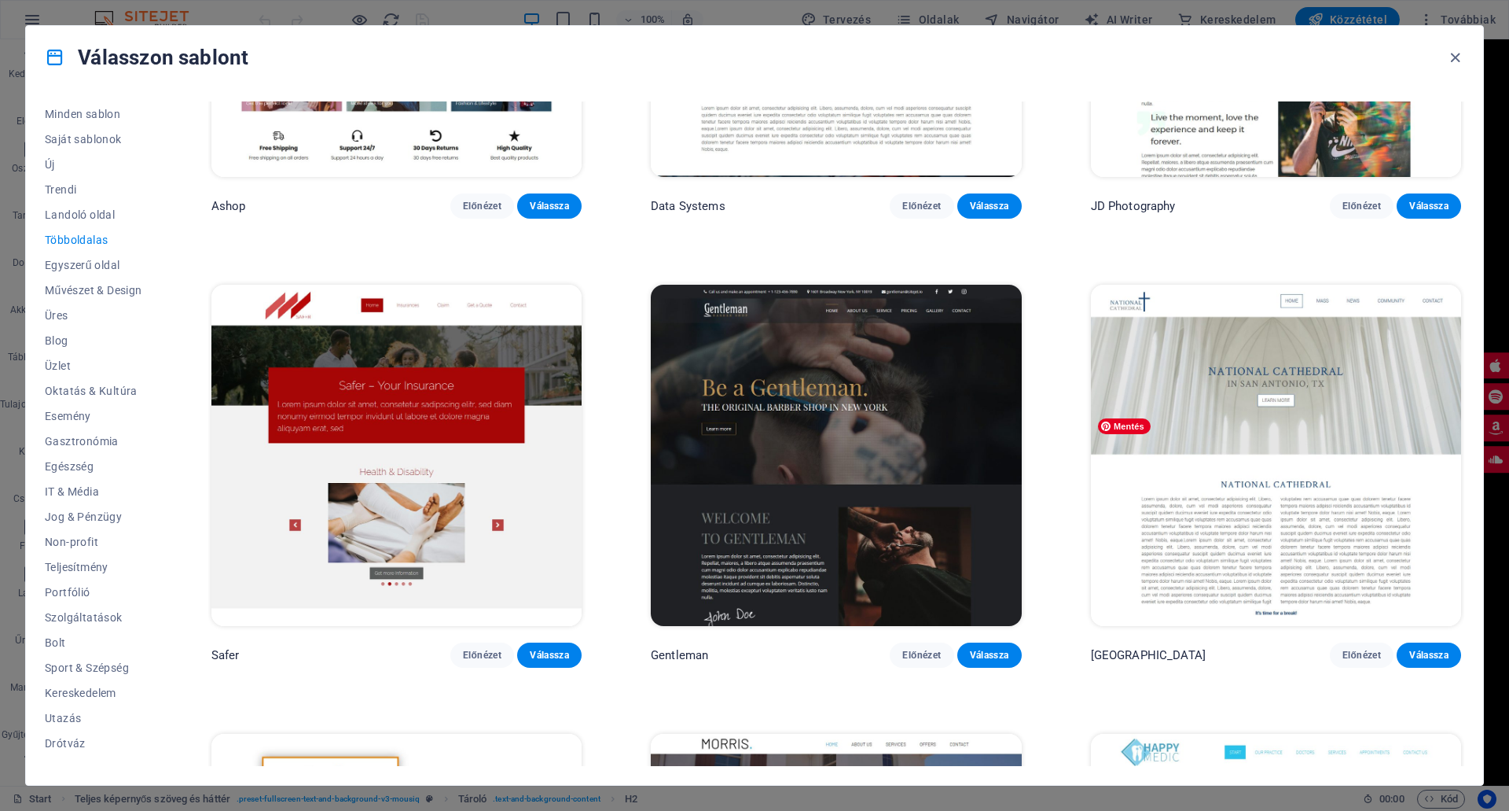
scroll to position [5660, 0]
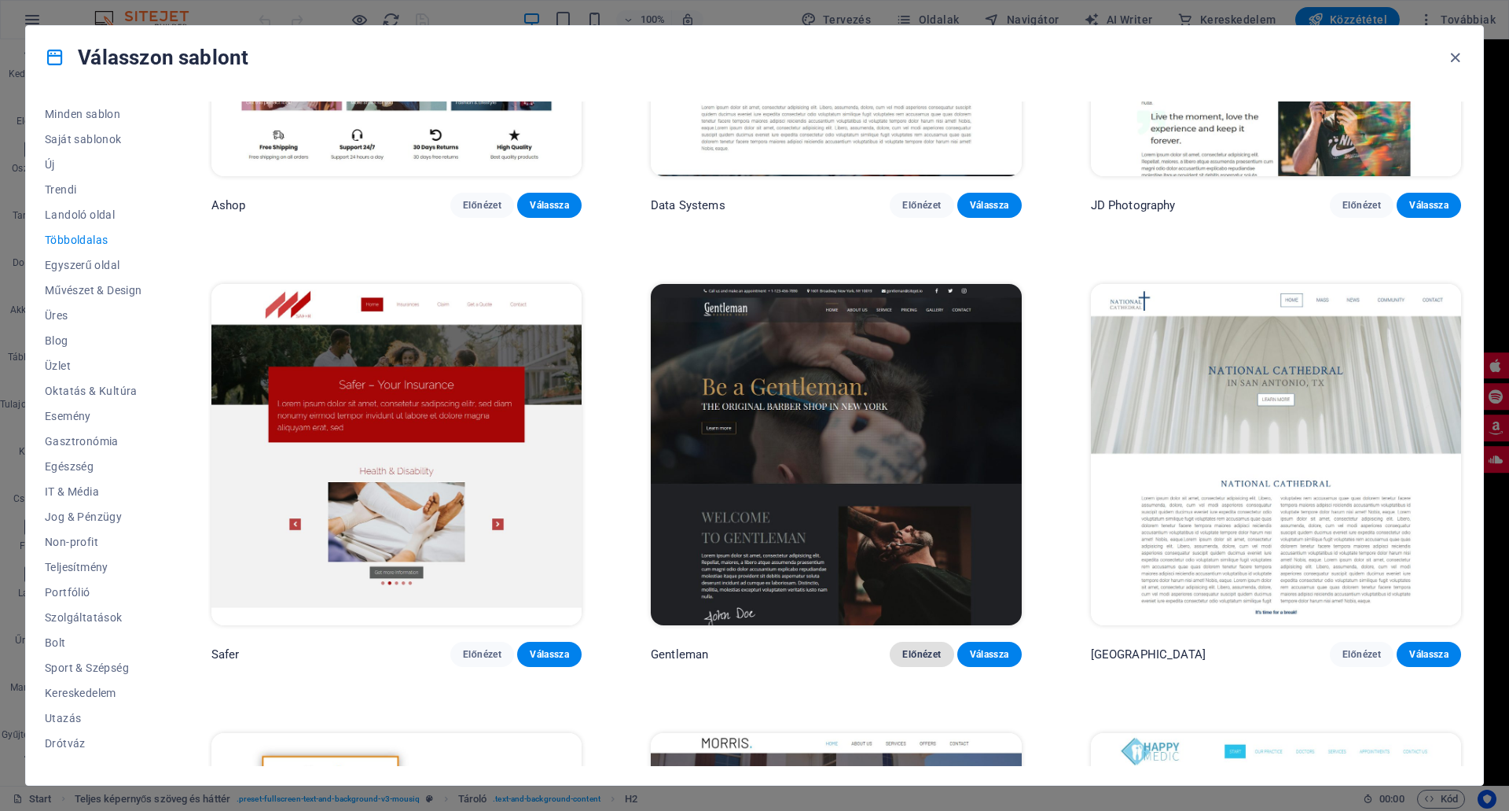
click at [915, 642] on button "Előnézet" at bounding box center [922, 654] width 64 height 25
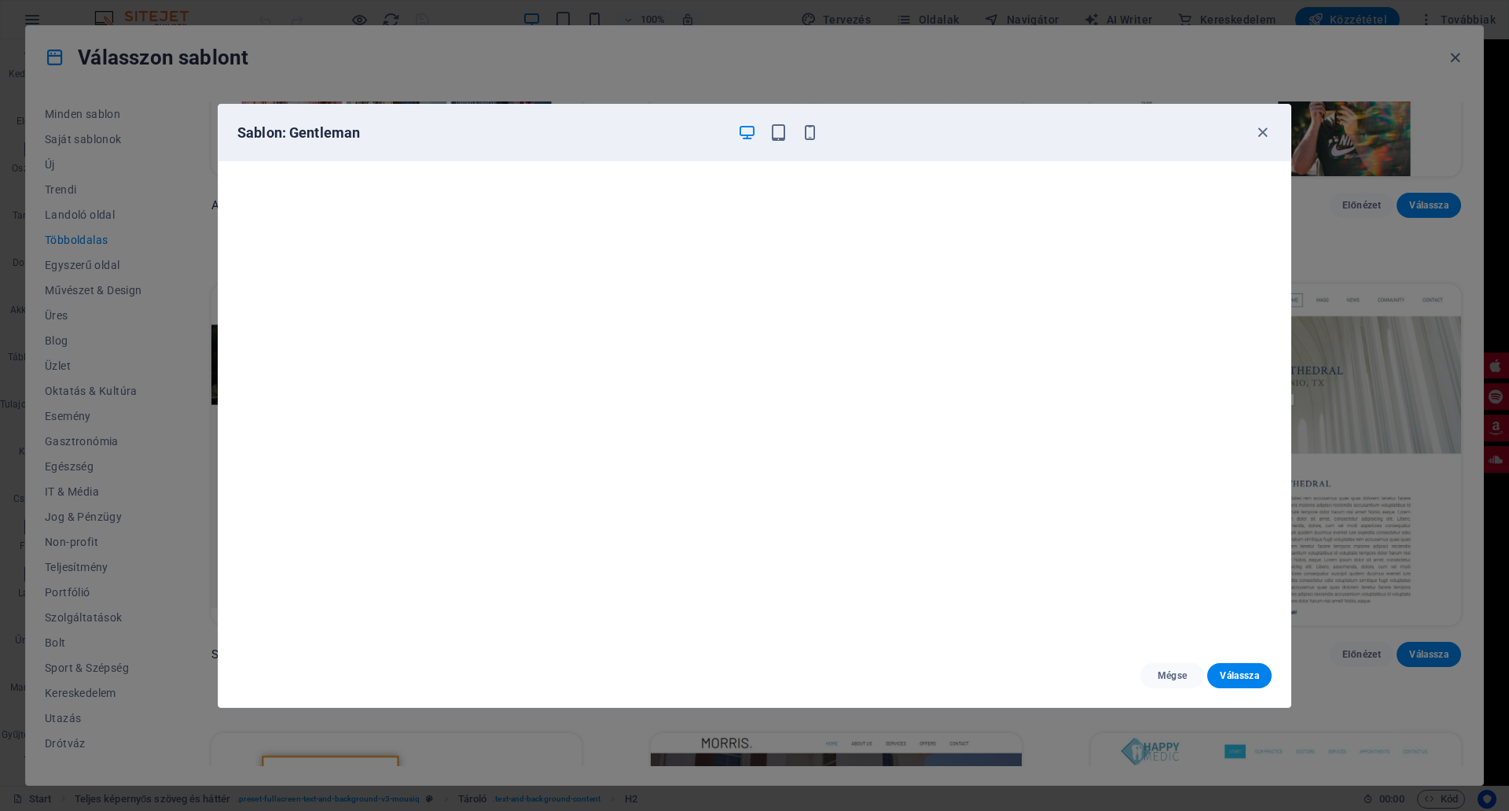
scroll to position [0, 0]
click at [1167, 669] on span "Mégse" at bounding box center [1172, 675] width 39 height 13
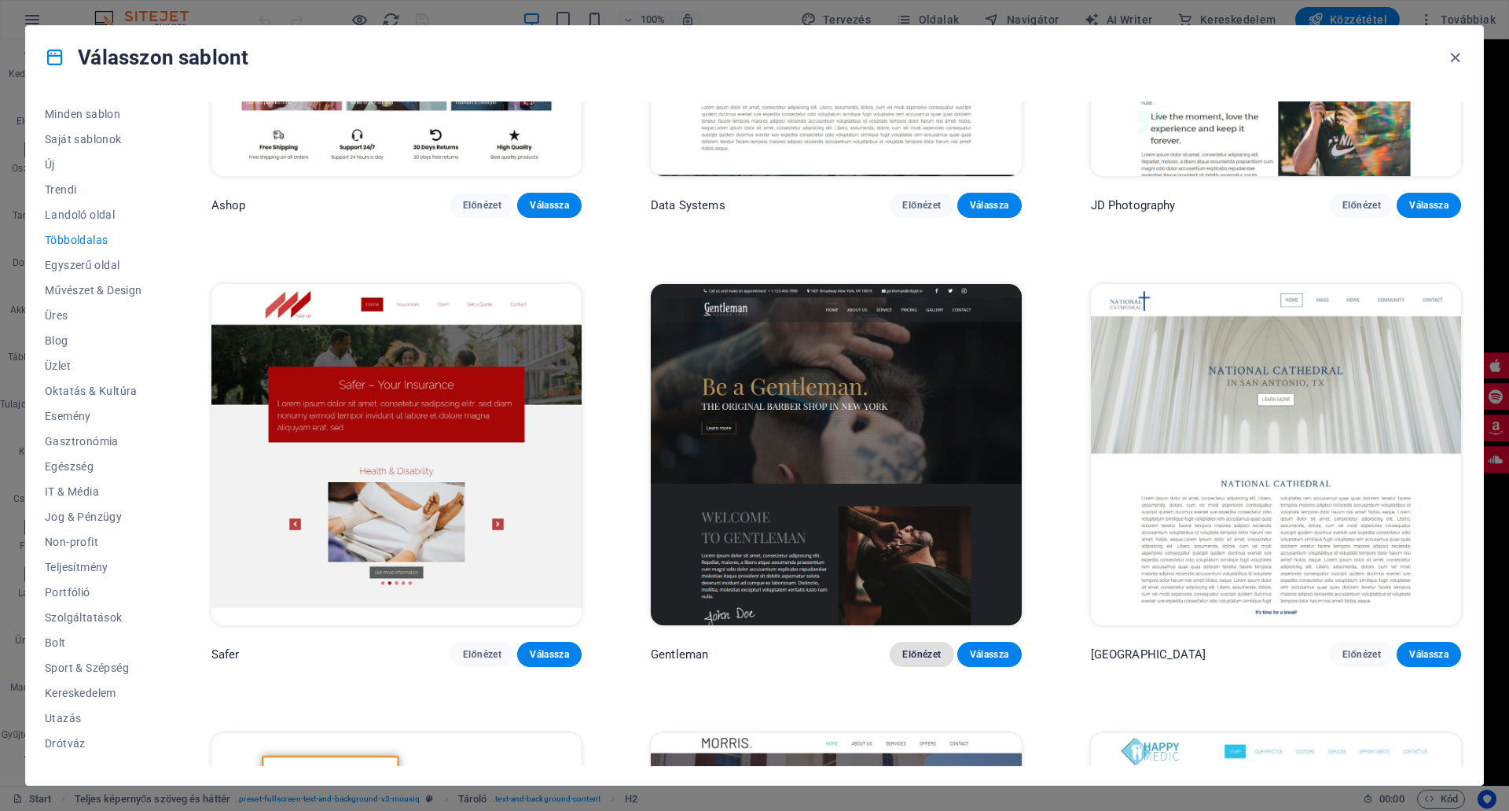
click at [925, 648] on span "Előnézet" at bounding box center [922, 654] width 39 height 13
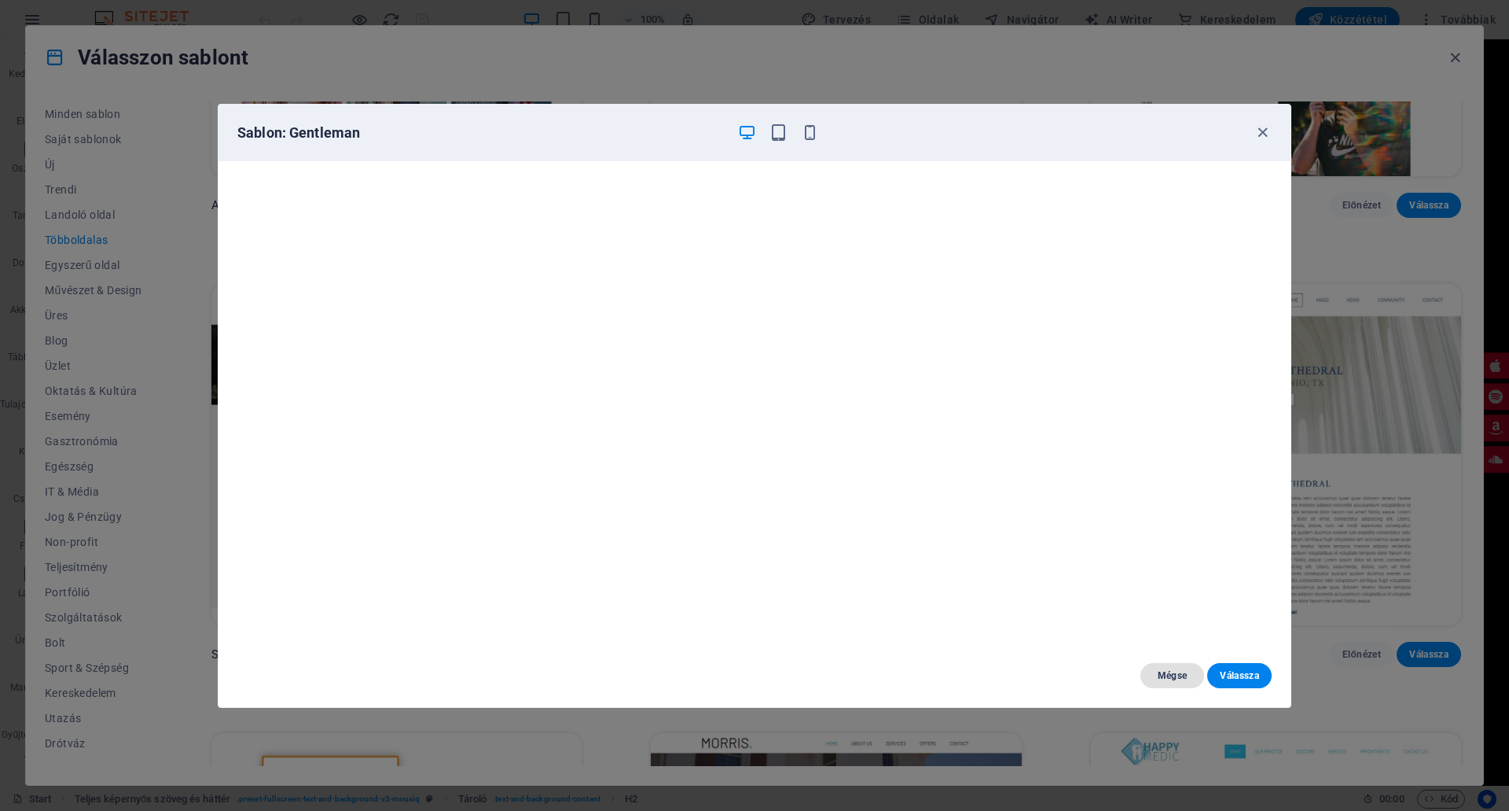
click at [1178, 666] on button "Mégse" at bounding box center [1173, 675] width 64 height 25
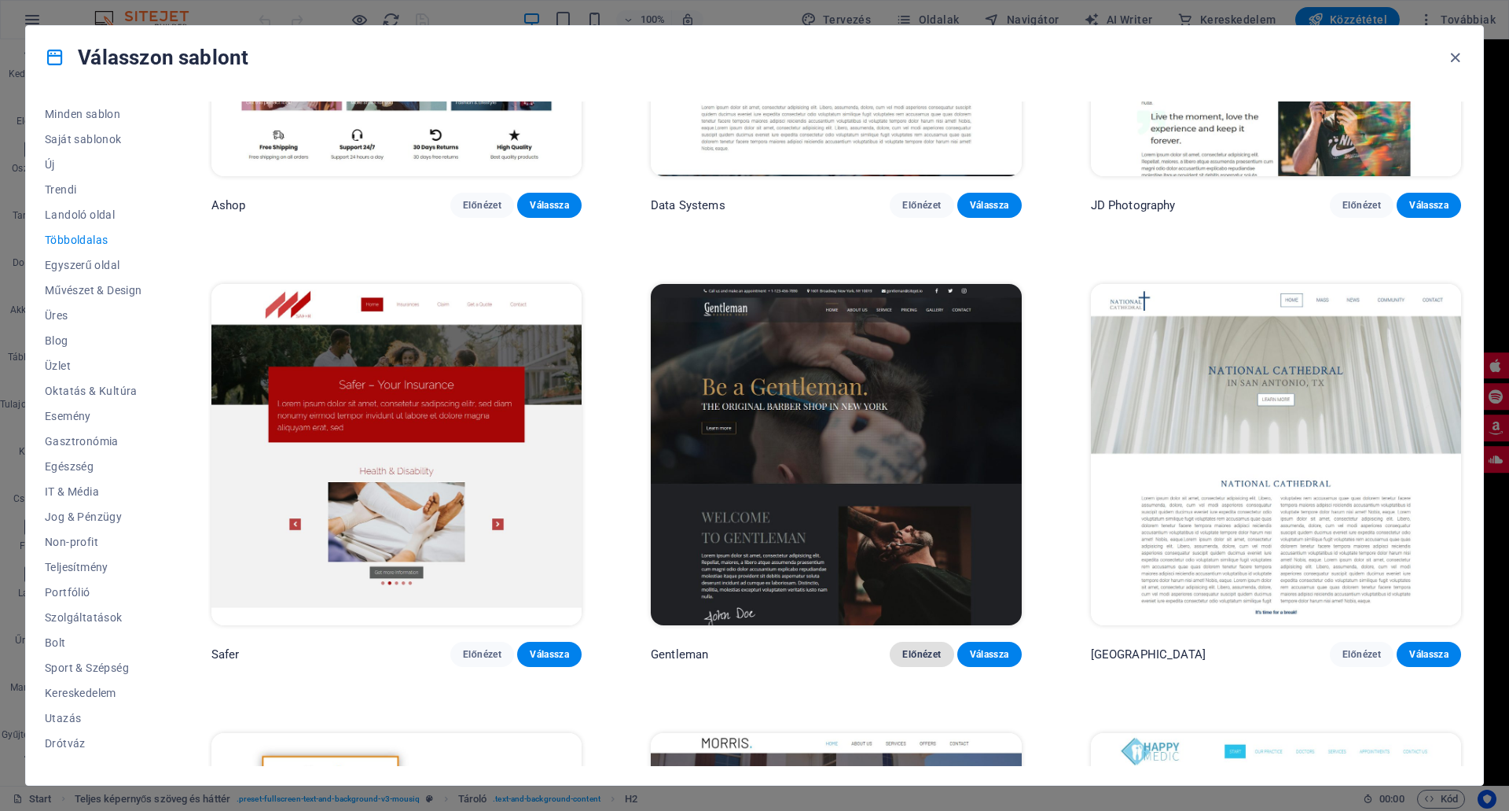
click at [926, 648] on span "Előnézet" at bounding box center [922, 654] width 39 height 13
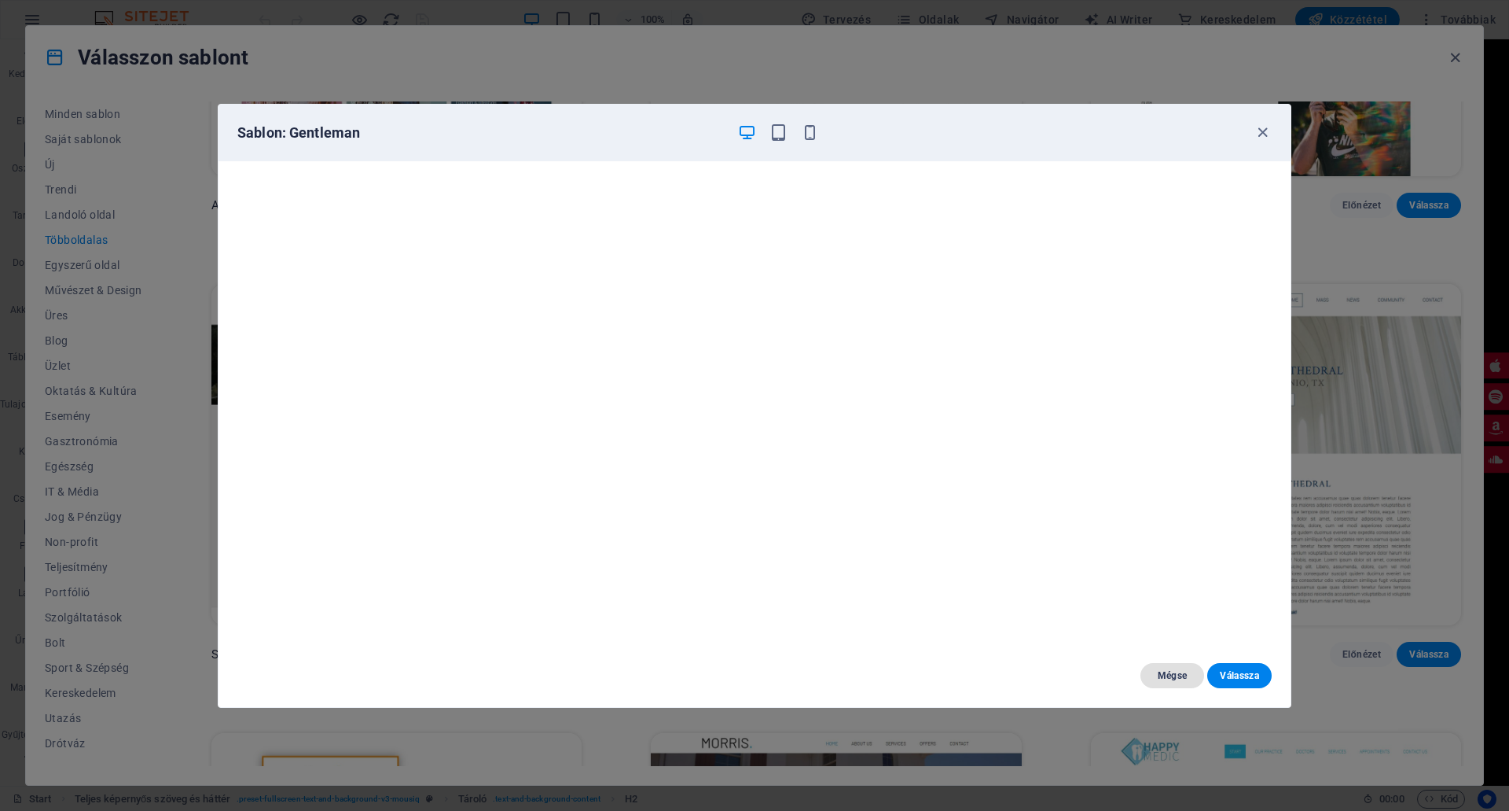
click at [1176, 671] on span "Mégse" at bounding box center [1172, 675] width 39 height 13
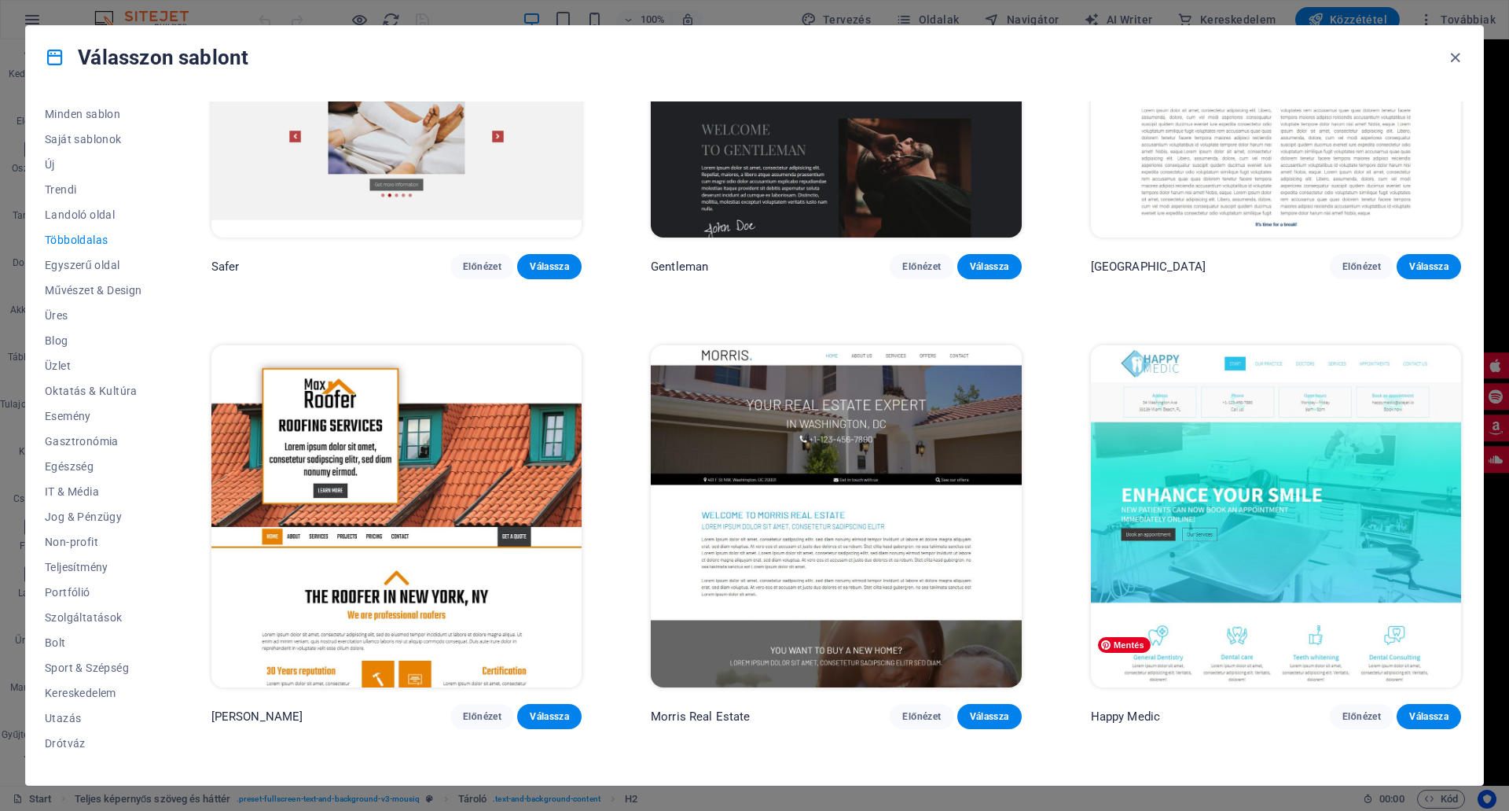
scroll to position [6132, 0]
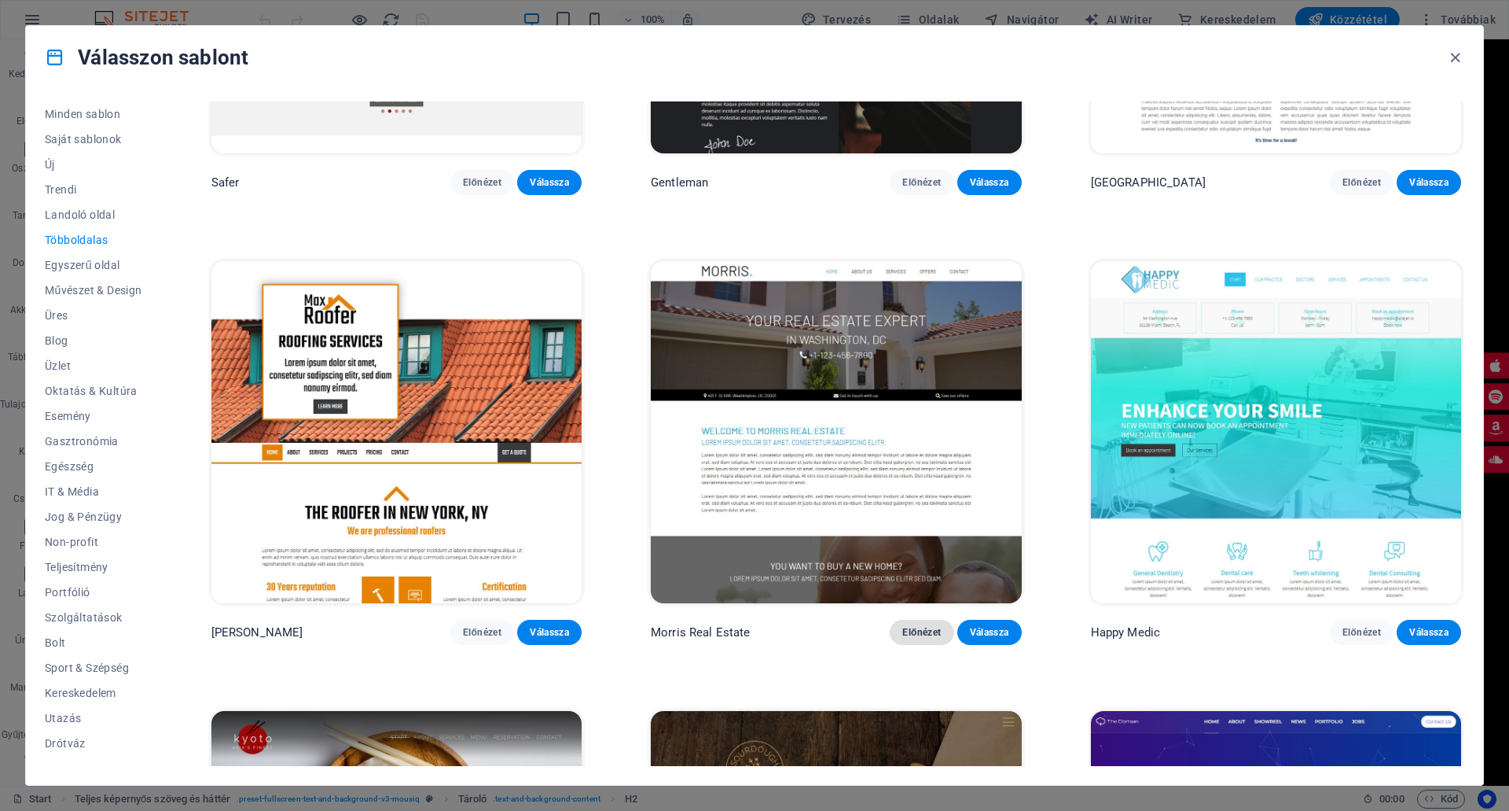
click at [908, 626] on span "Előnézet" at bounding box center [922, 632] width 39 height 13
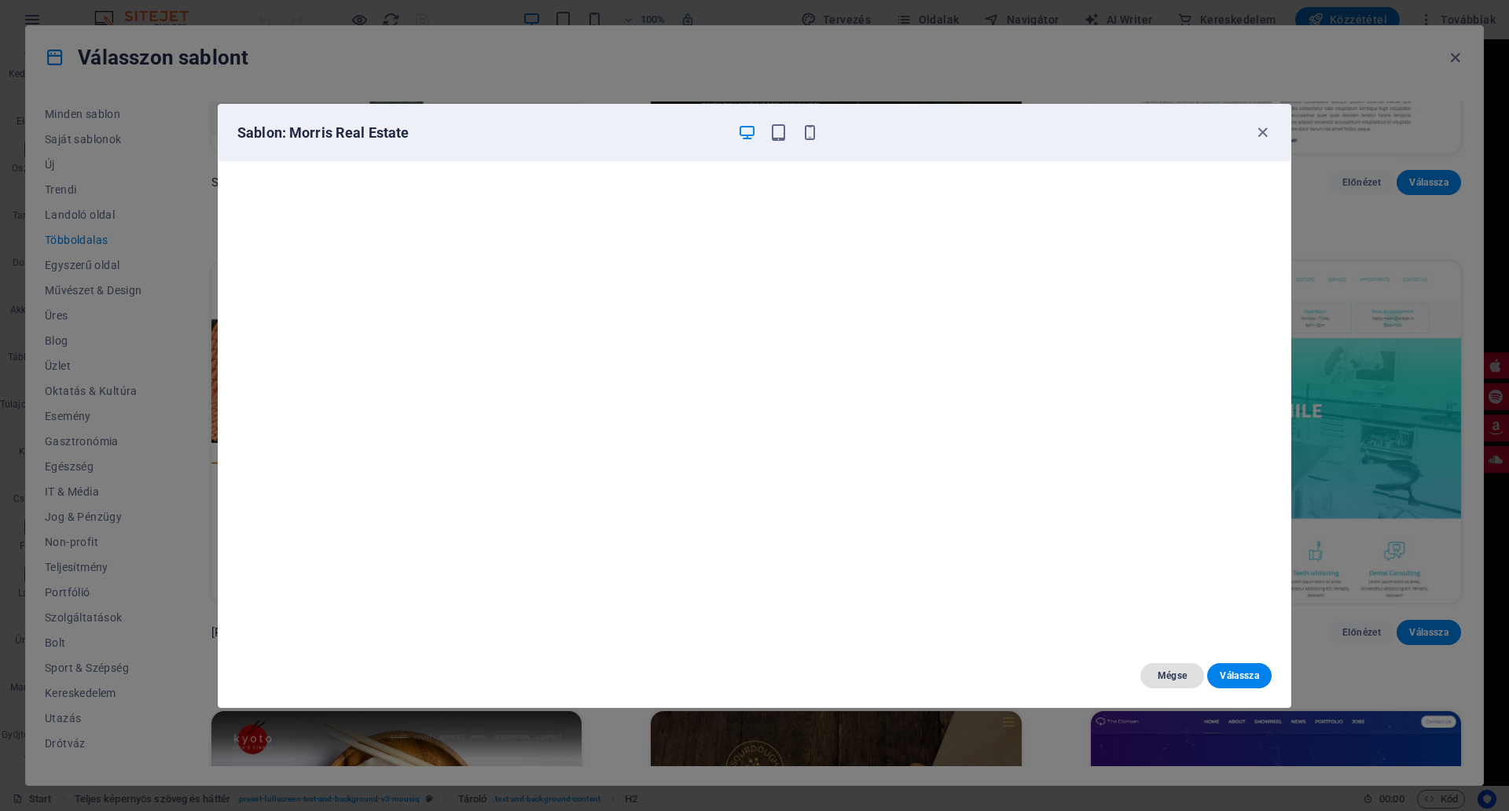
click at [1177, 670] on span "Mégse" at bounding box center [1172, 675] width 39 height 13
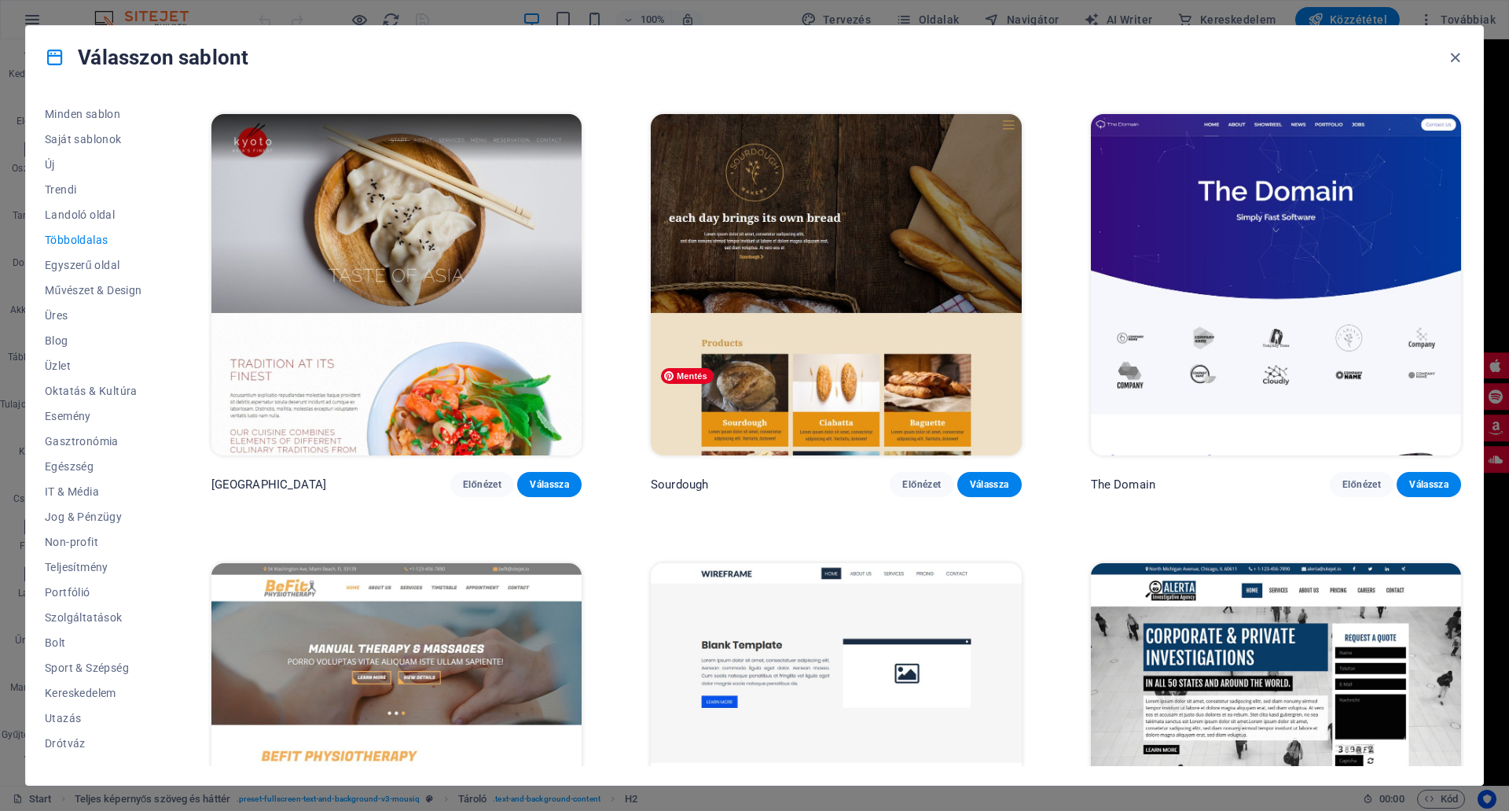
scroll to position [6840, 0]
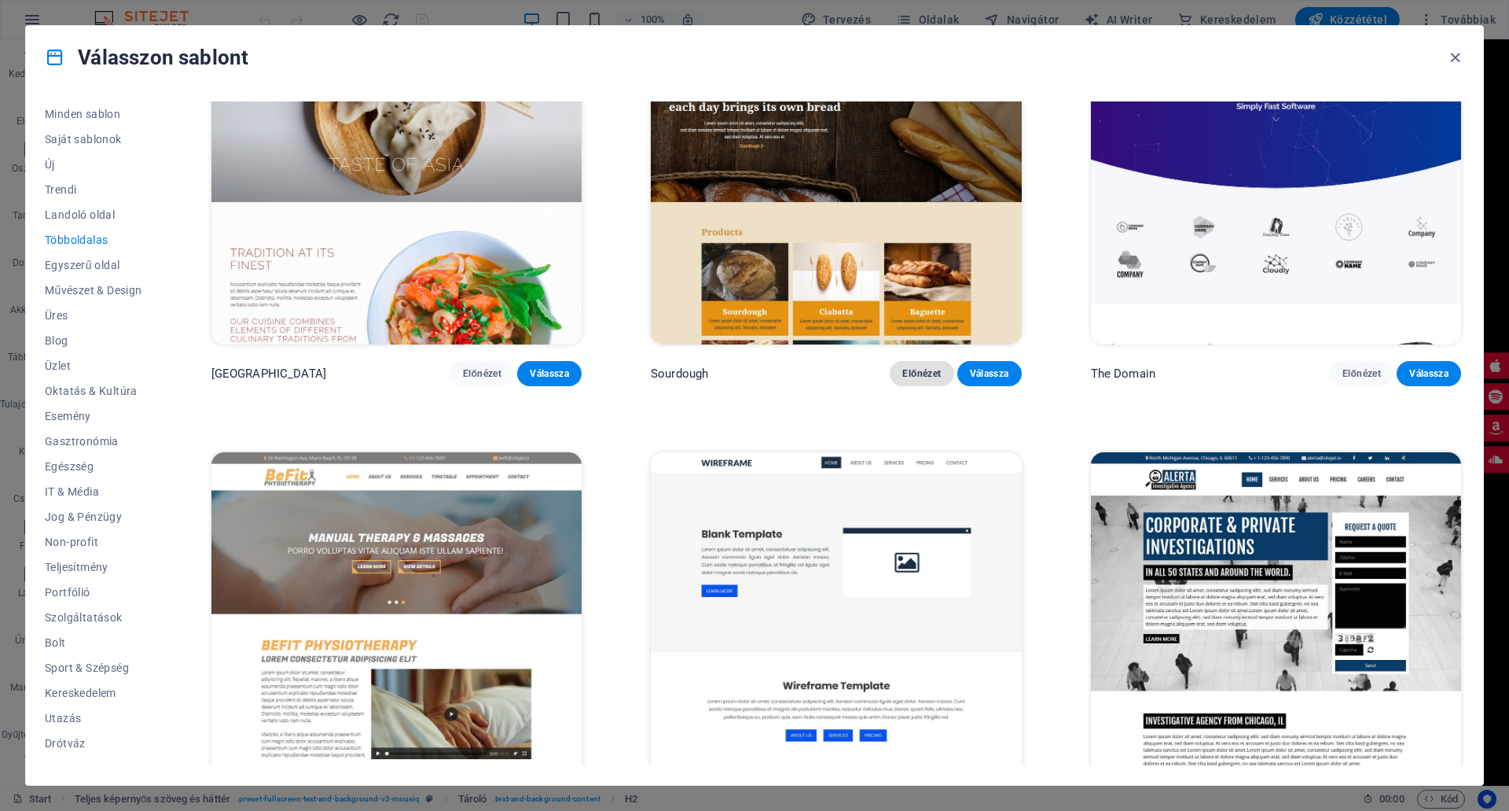
click at [913, 367] on span "Előnézet" at bounding box center [922, 373] width 39 height 13
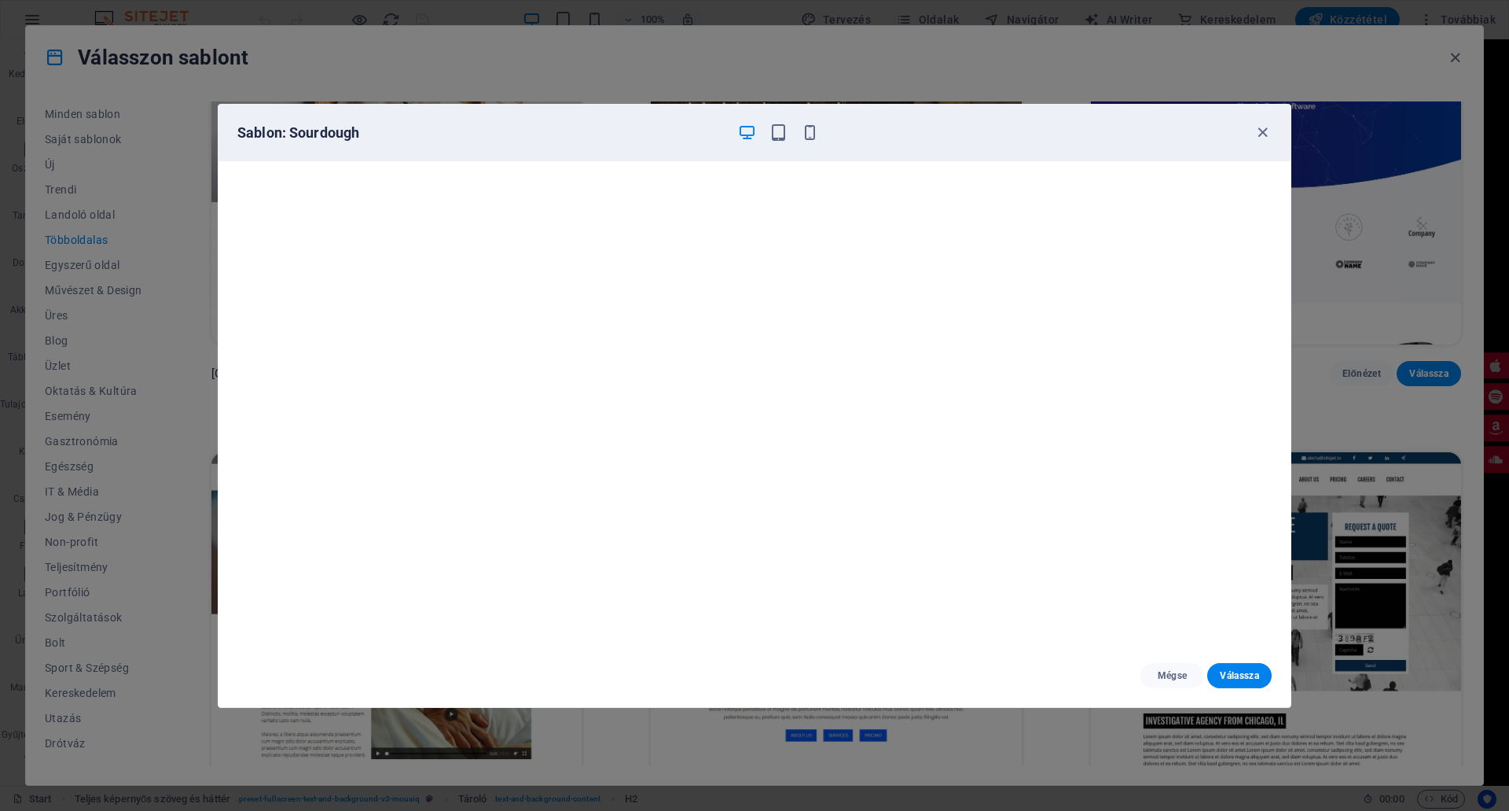
scroll to position [4, 0]
click at [1157, 666] on button "Mégse" at bounding box center [1173, 675] width 64 height 25
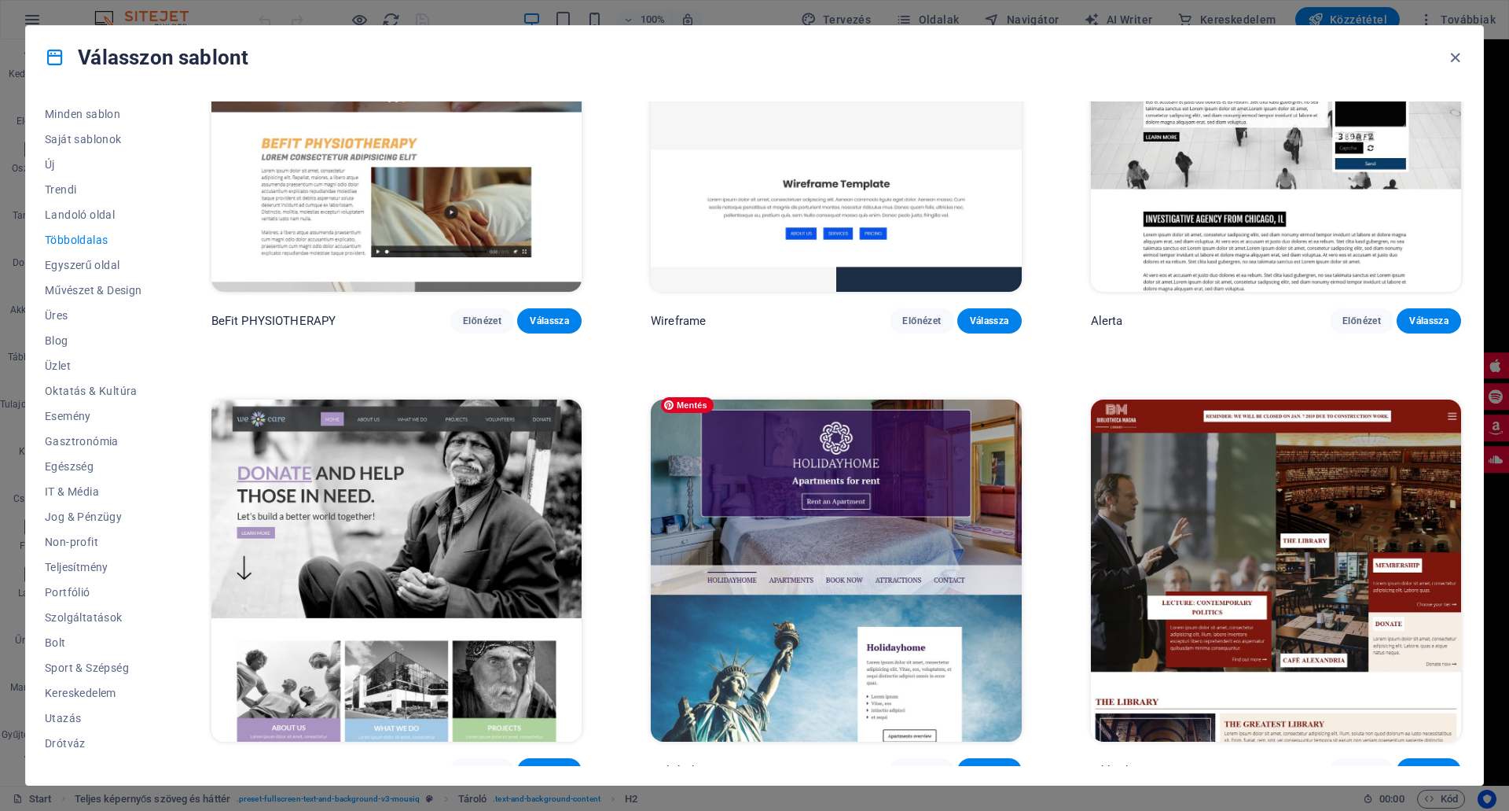
scroll to position [7390, 0]
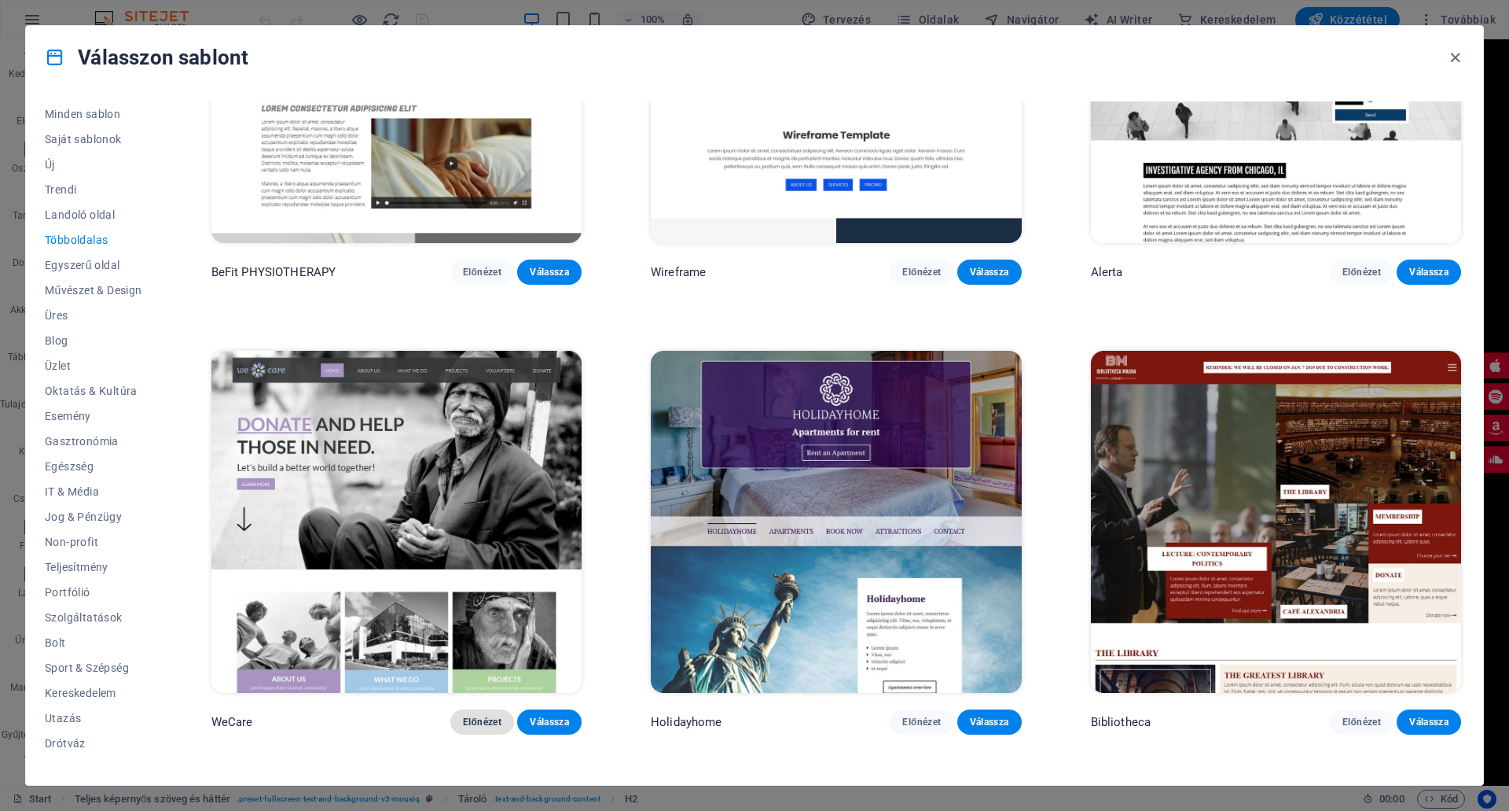
click at [479, 715] on span "Előnézet" at bounding box center [482, 721] width 39 height 13
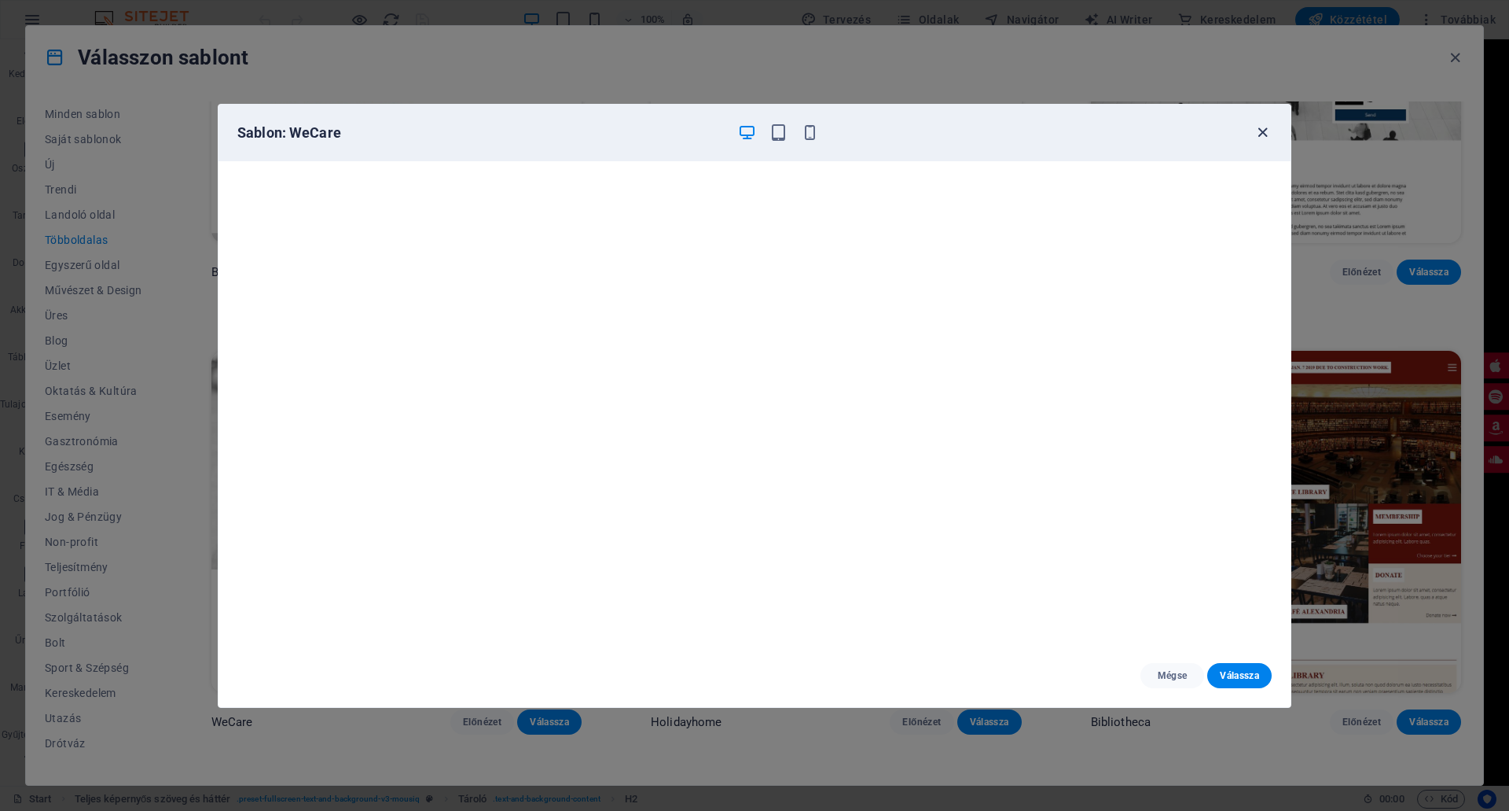
click at [1256, 134] on icon "button" at bounding box center [1263, 132] width 18 height 18
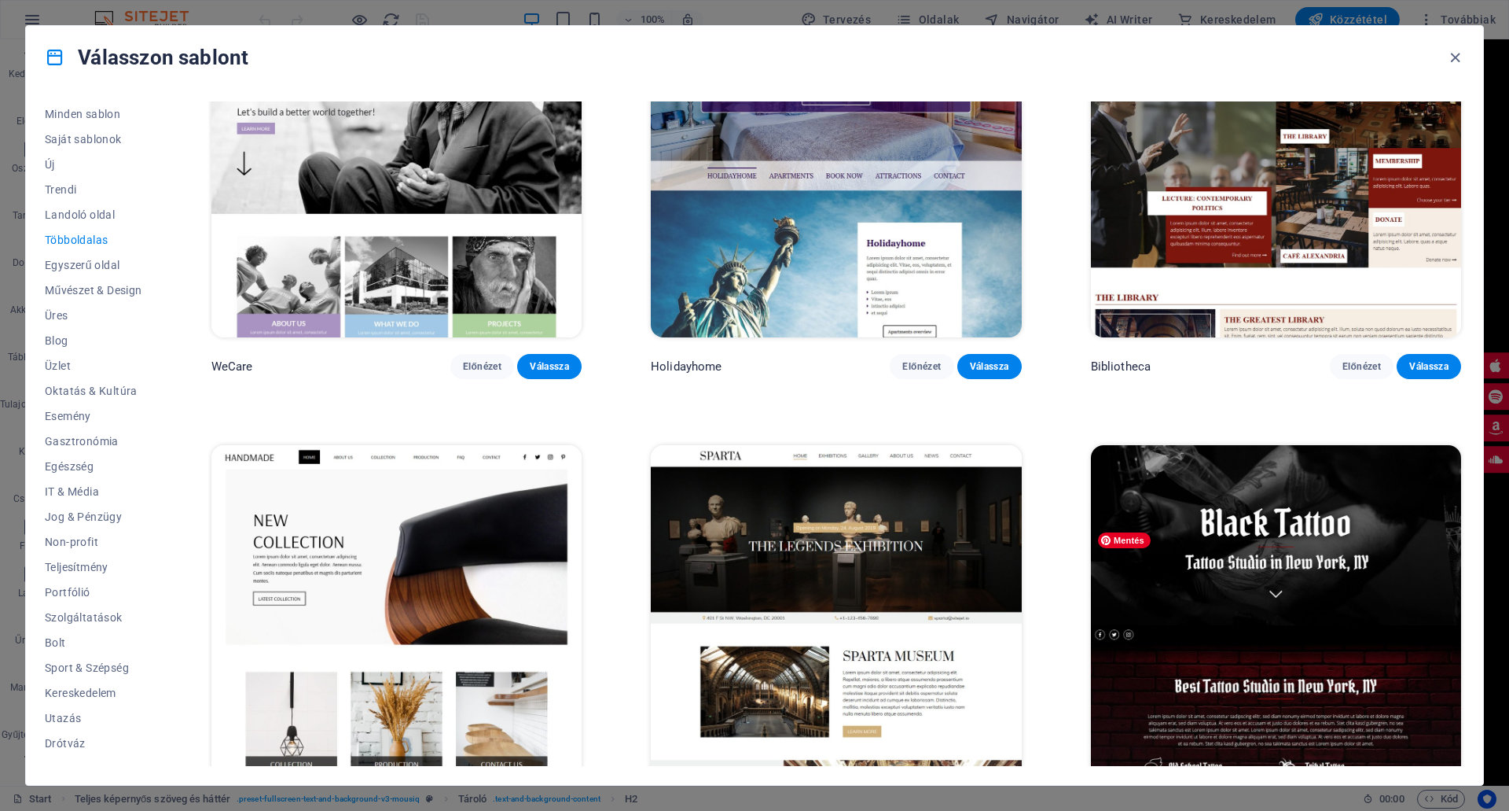
scroll to position [7940, 0]
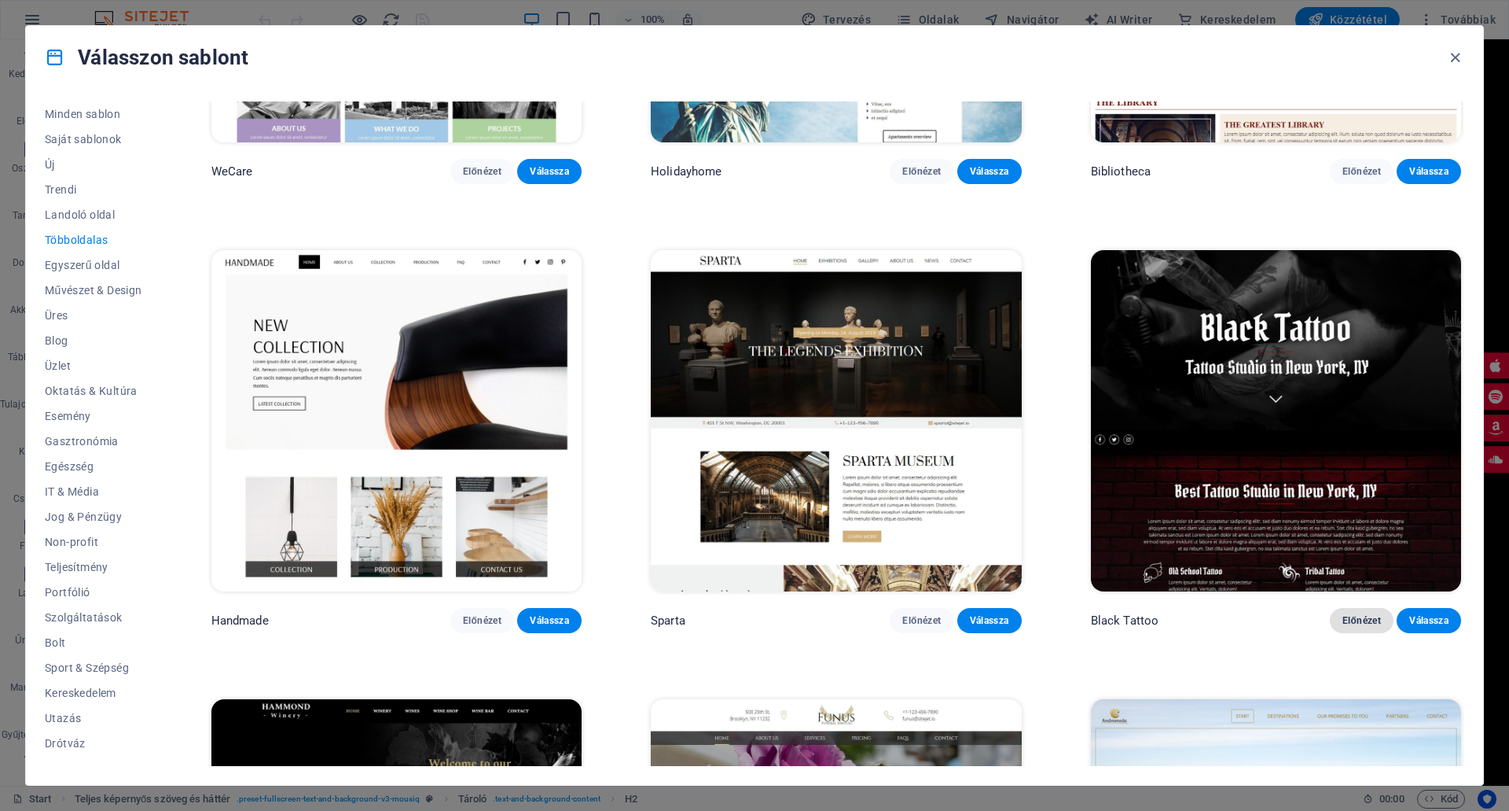
click at [1354, 614] on span "Előnézet" at bounding box center [1362, 620] width 39 height 13
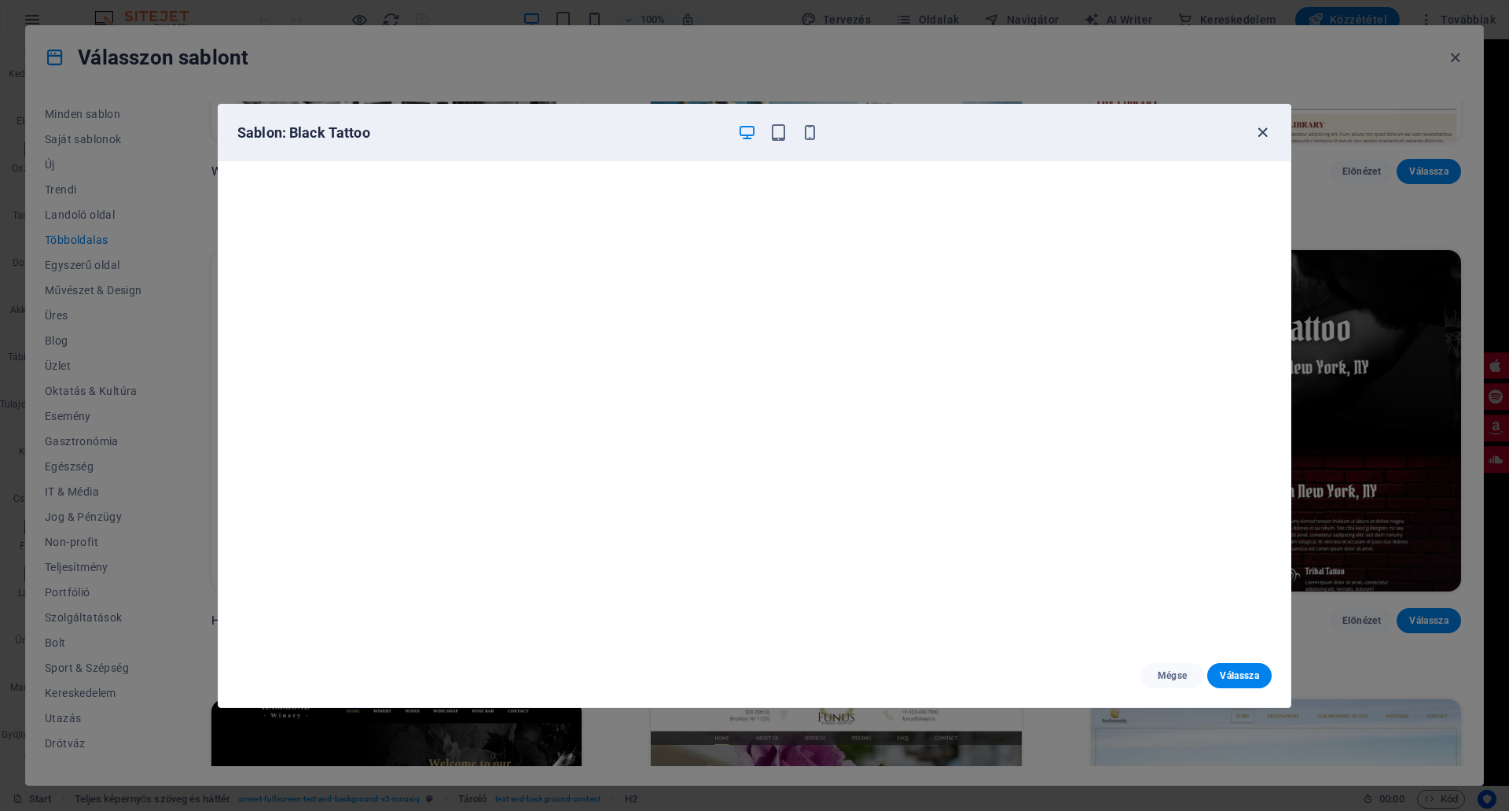
click at [1259, 131] on icon "button" at bounding box center [1263, 132] width 18 height 18
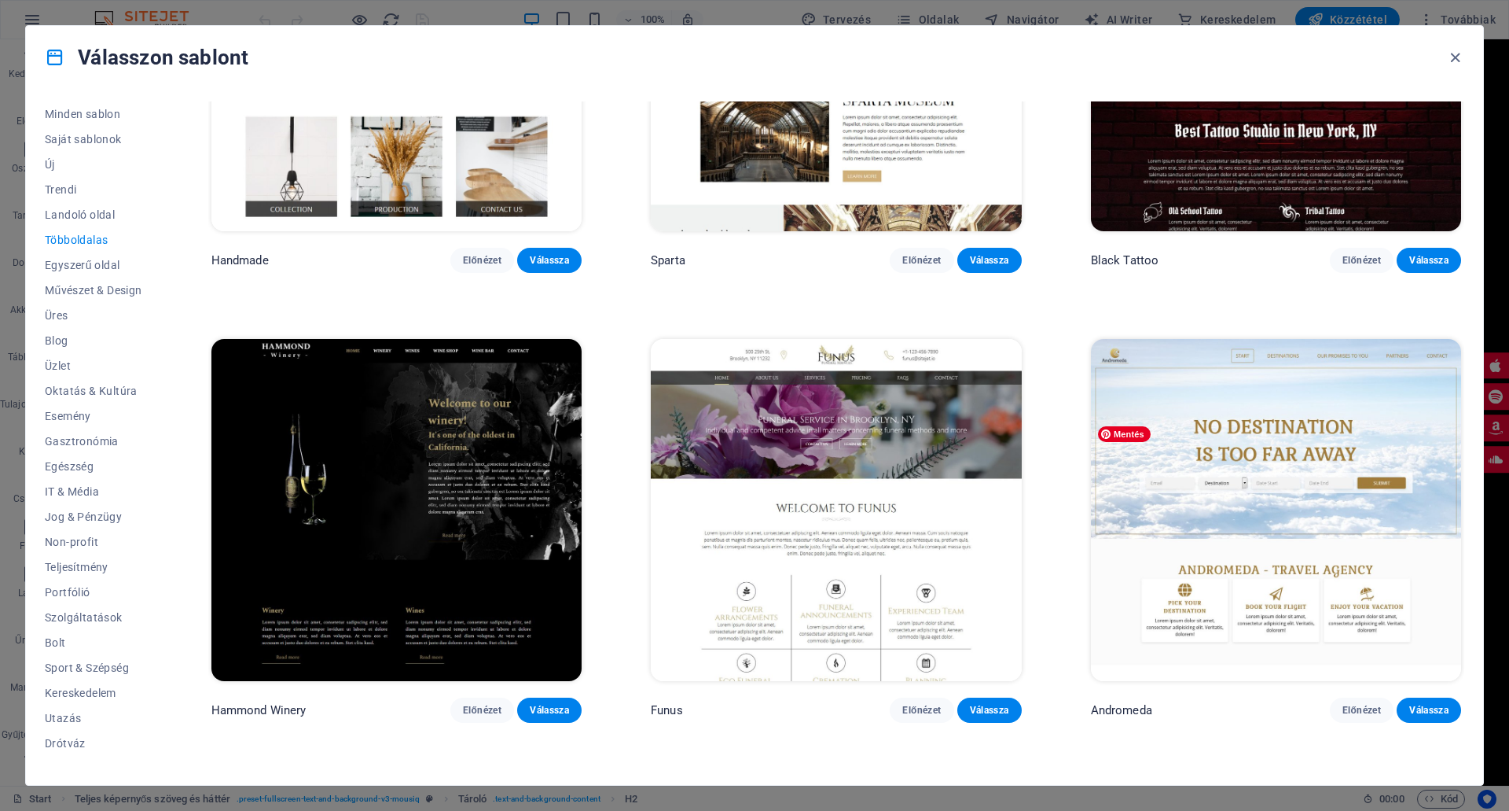
scroll to position [8333, 0]
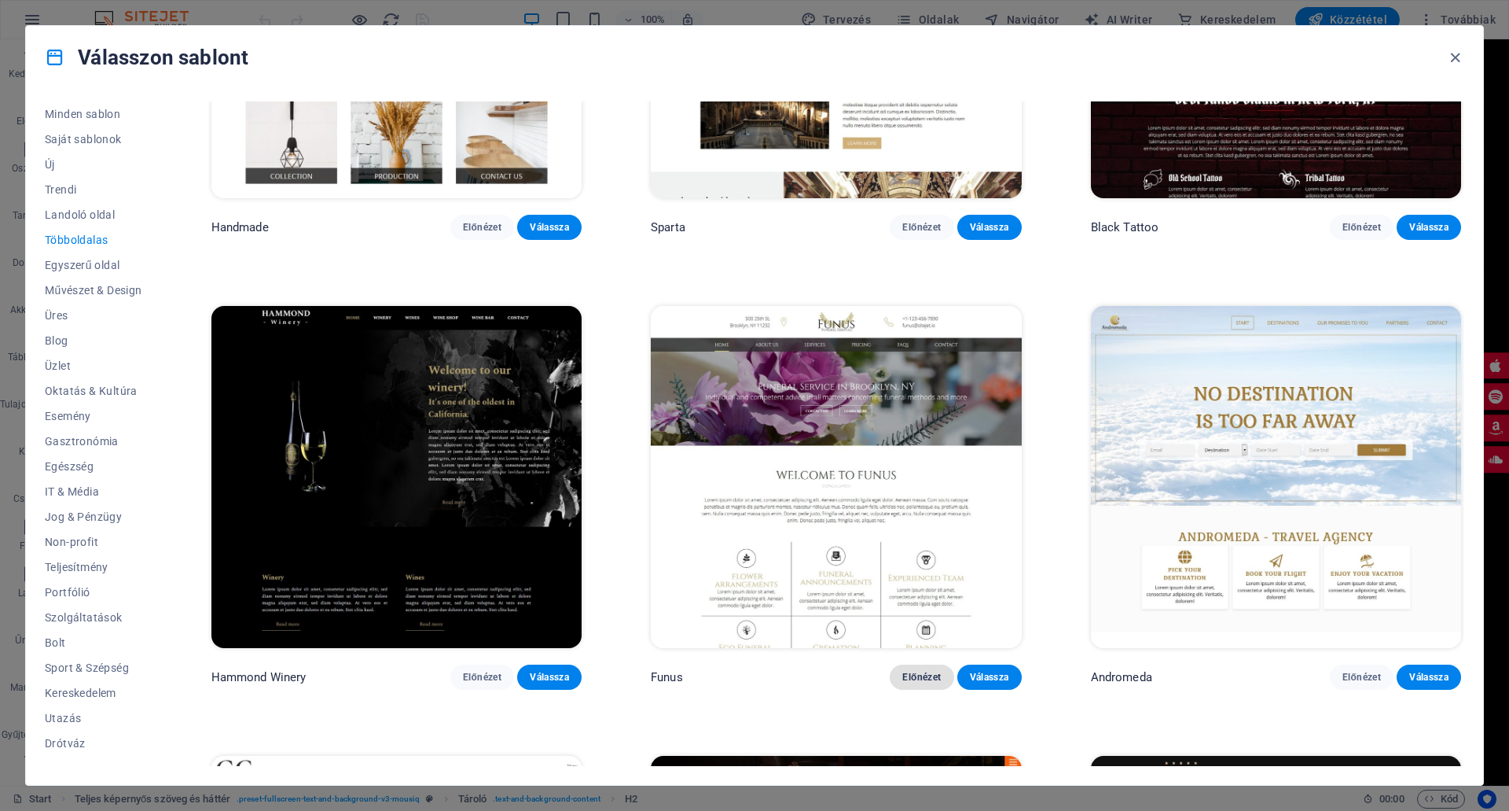
click at [916, 671] on span "Előnézet" at bounding box center [922, 677] width 39 height 13
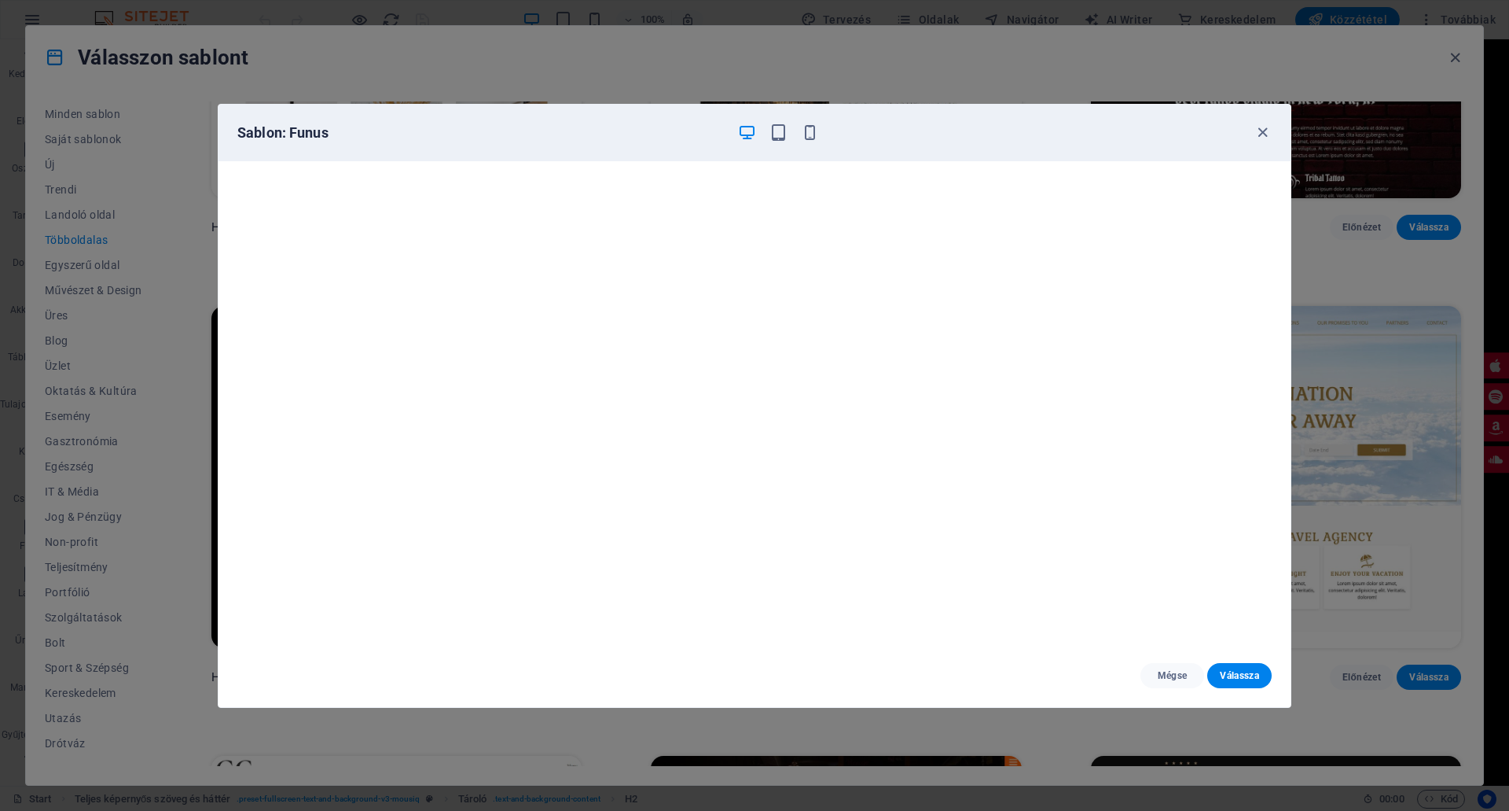
drag, startPoint x: 1266, startPoint y: 133, endPoint x: 1268, endPoint y: 153, distance: 19.8
click at [1264, 133] on icon "button" at bounding box center [1263, 132] width 18 height 18
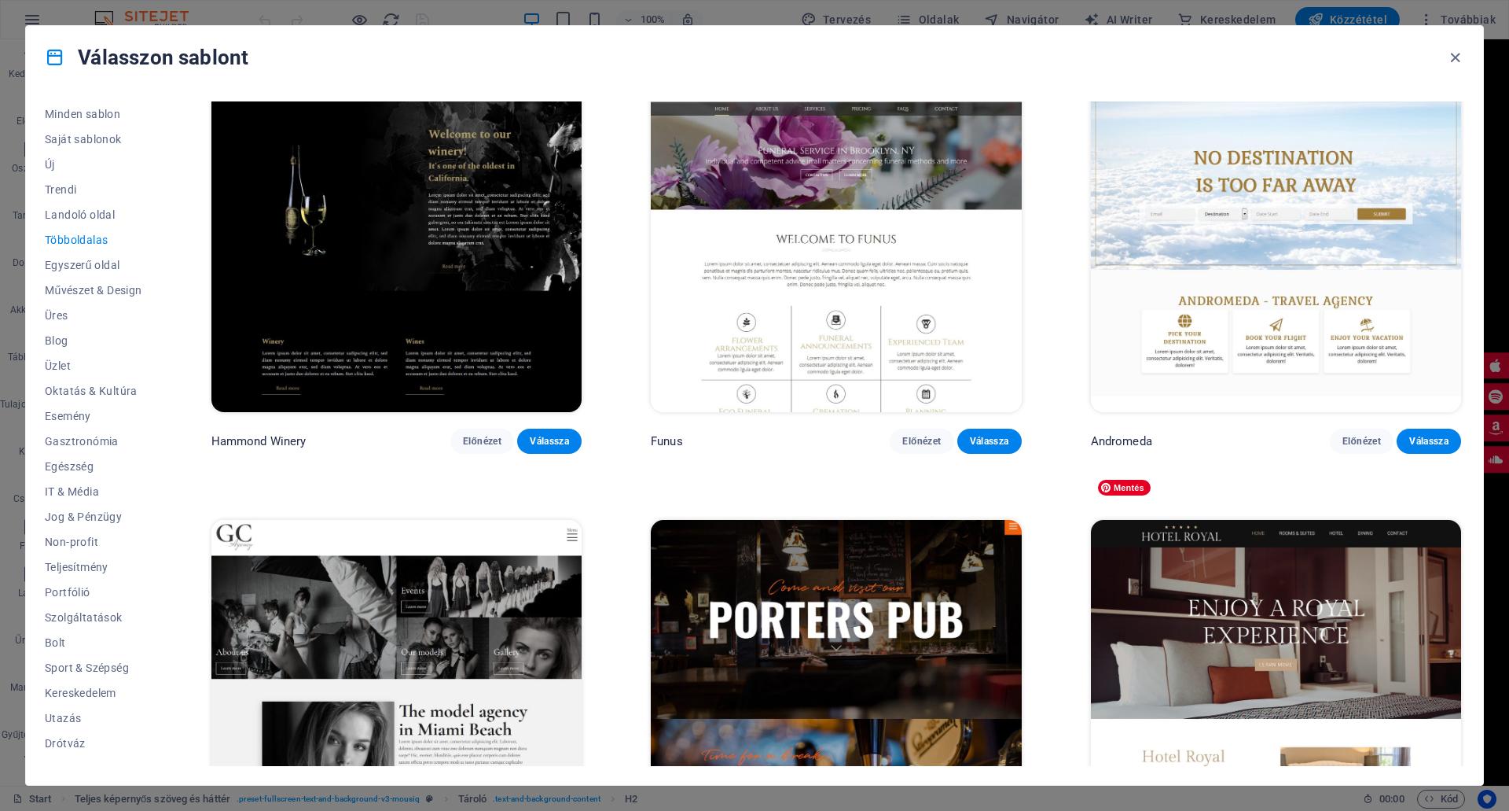
scroll to position [8884, 0]
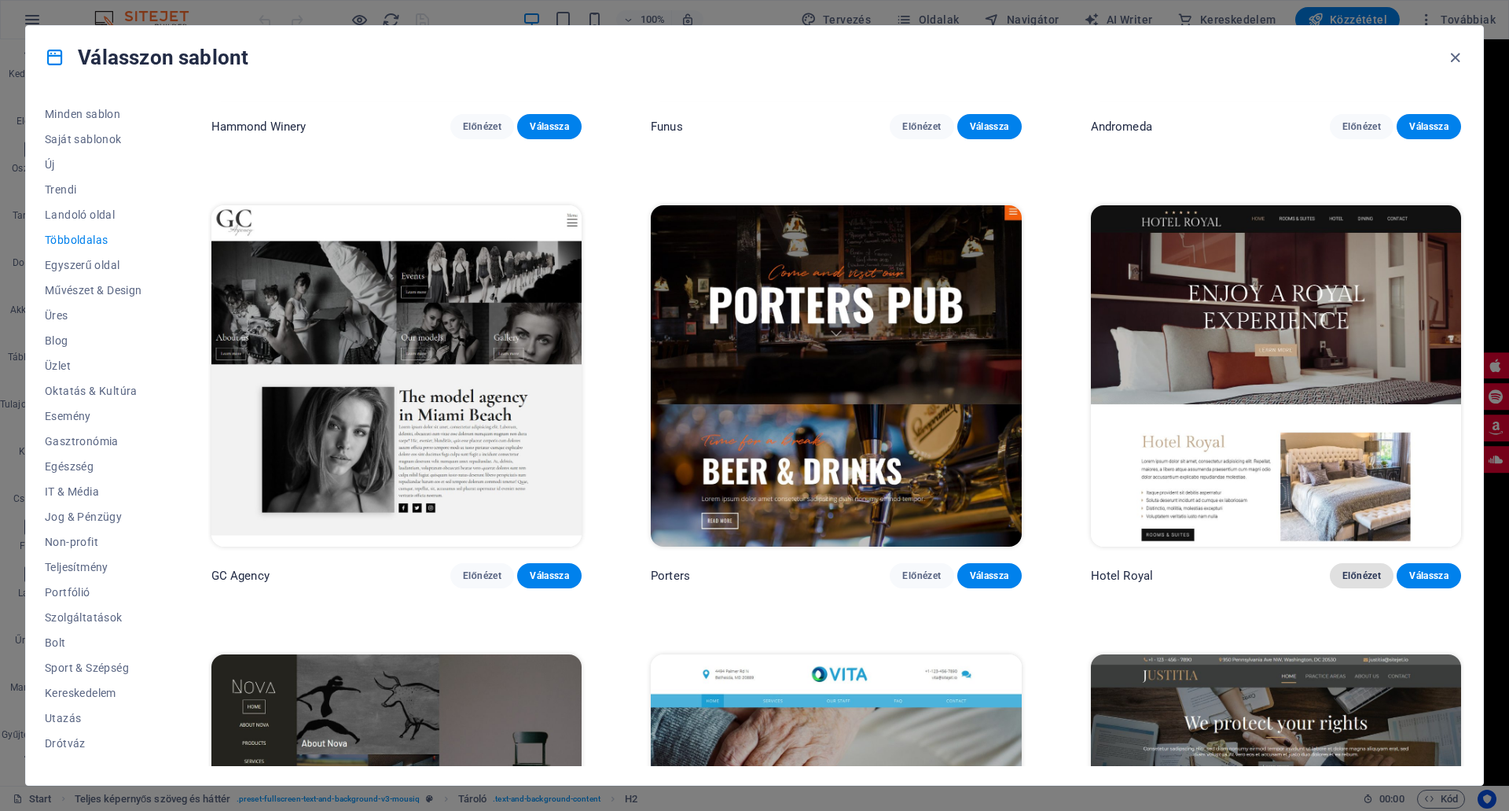
click at [1366, 569] on span "Előnézet" at bounding box center [1362, 575] width 39 height 13
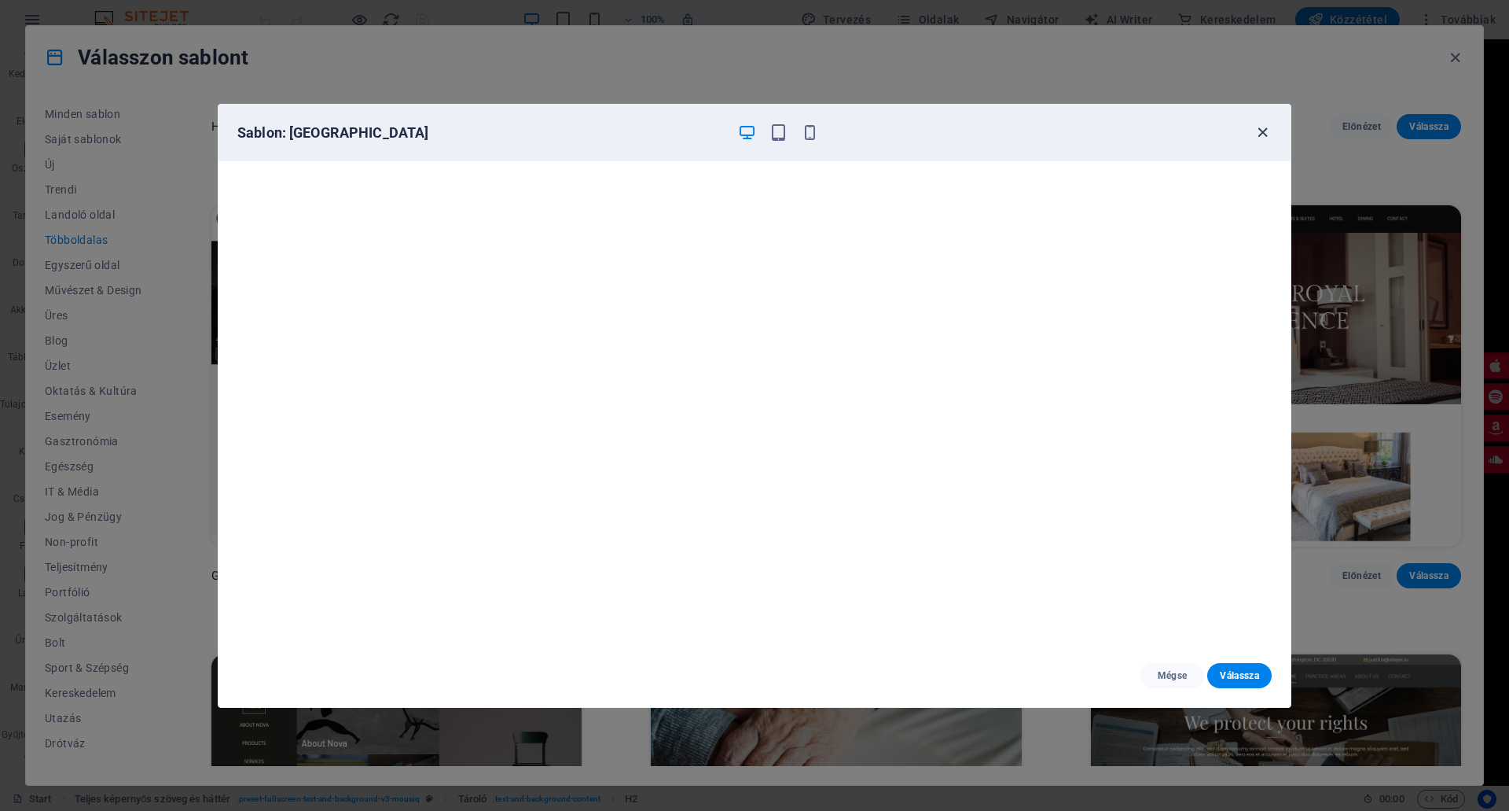
click at [1262, 133] on icon "button" at bounding box center [1263, 132] width 18 height 18
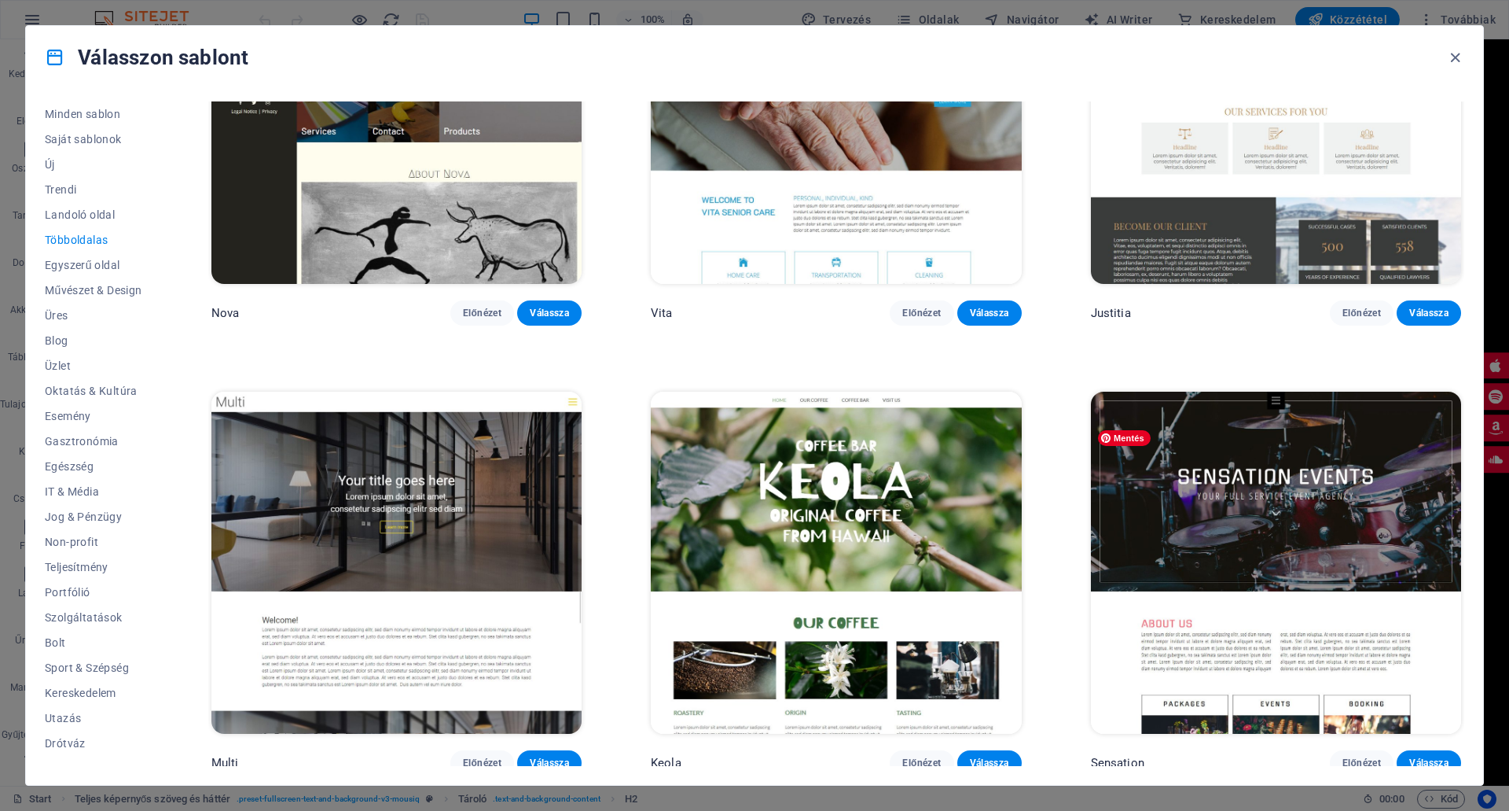
scroll to position [9670, 0]
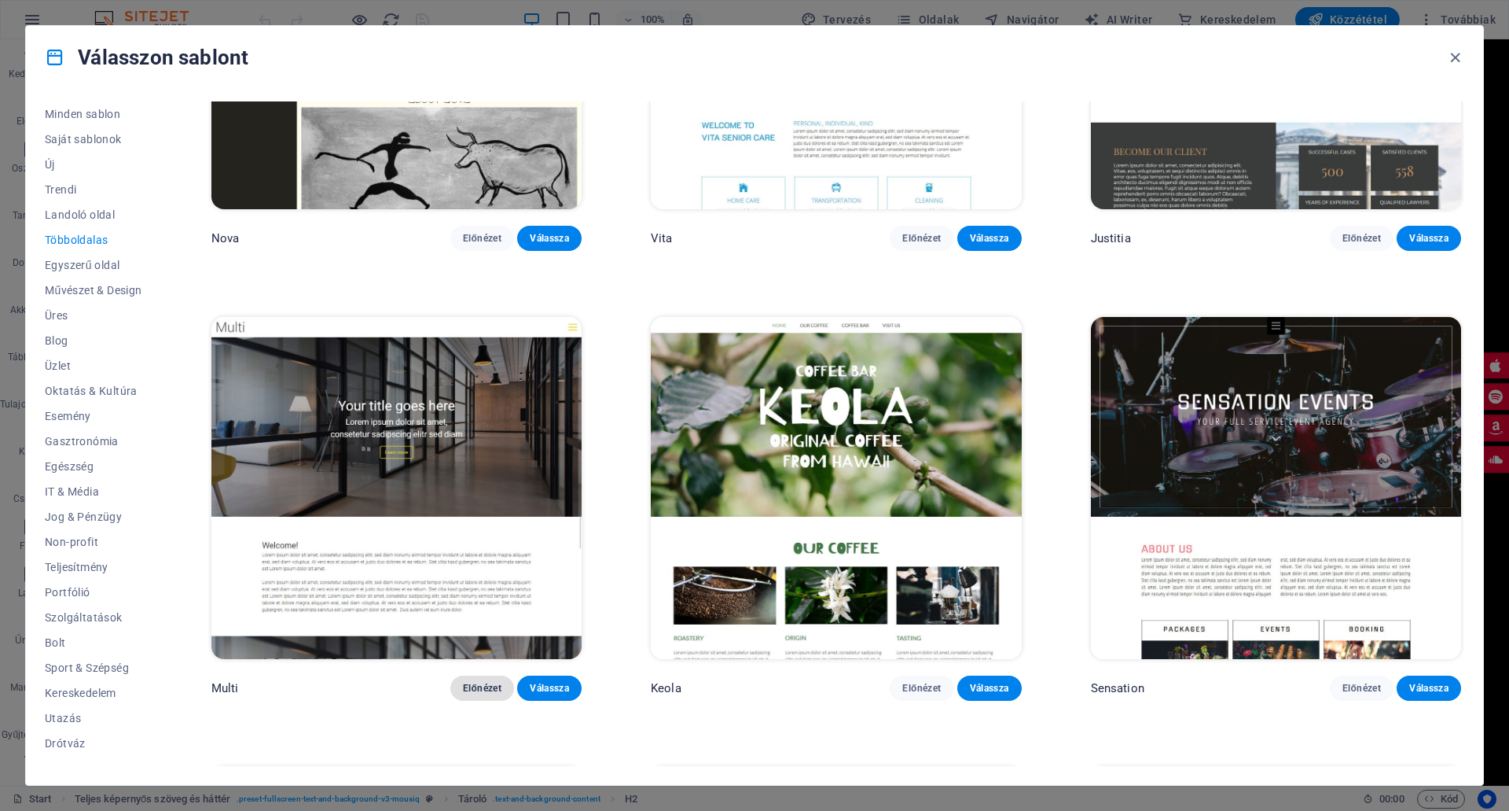
click at [483, 682] on span "Előnézet" at bounding box center [482, 688] width 39 height 13
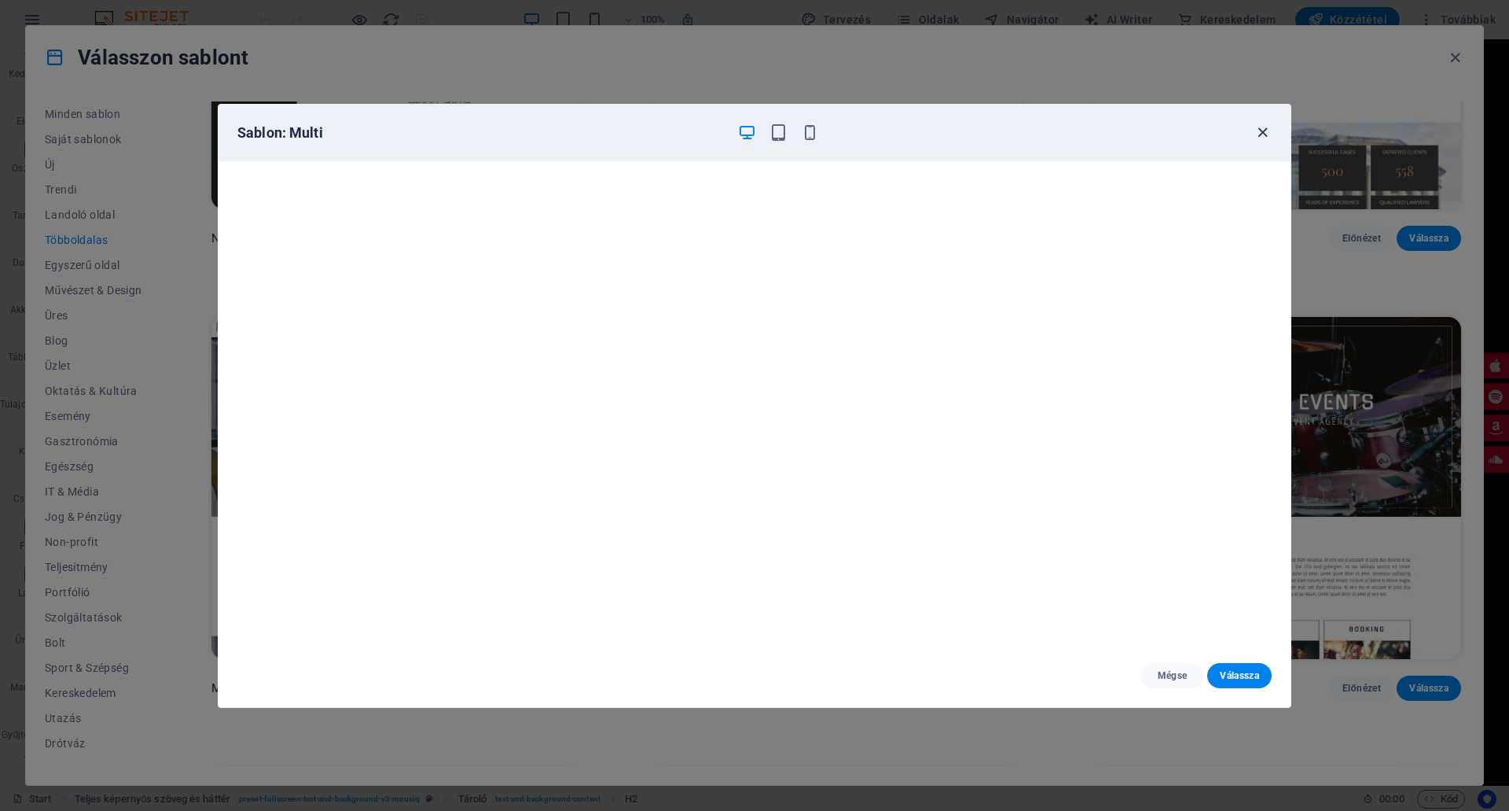
click at [1265, 129] on icon "button" at bounding box center [1263, 132] width 18 height 18
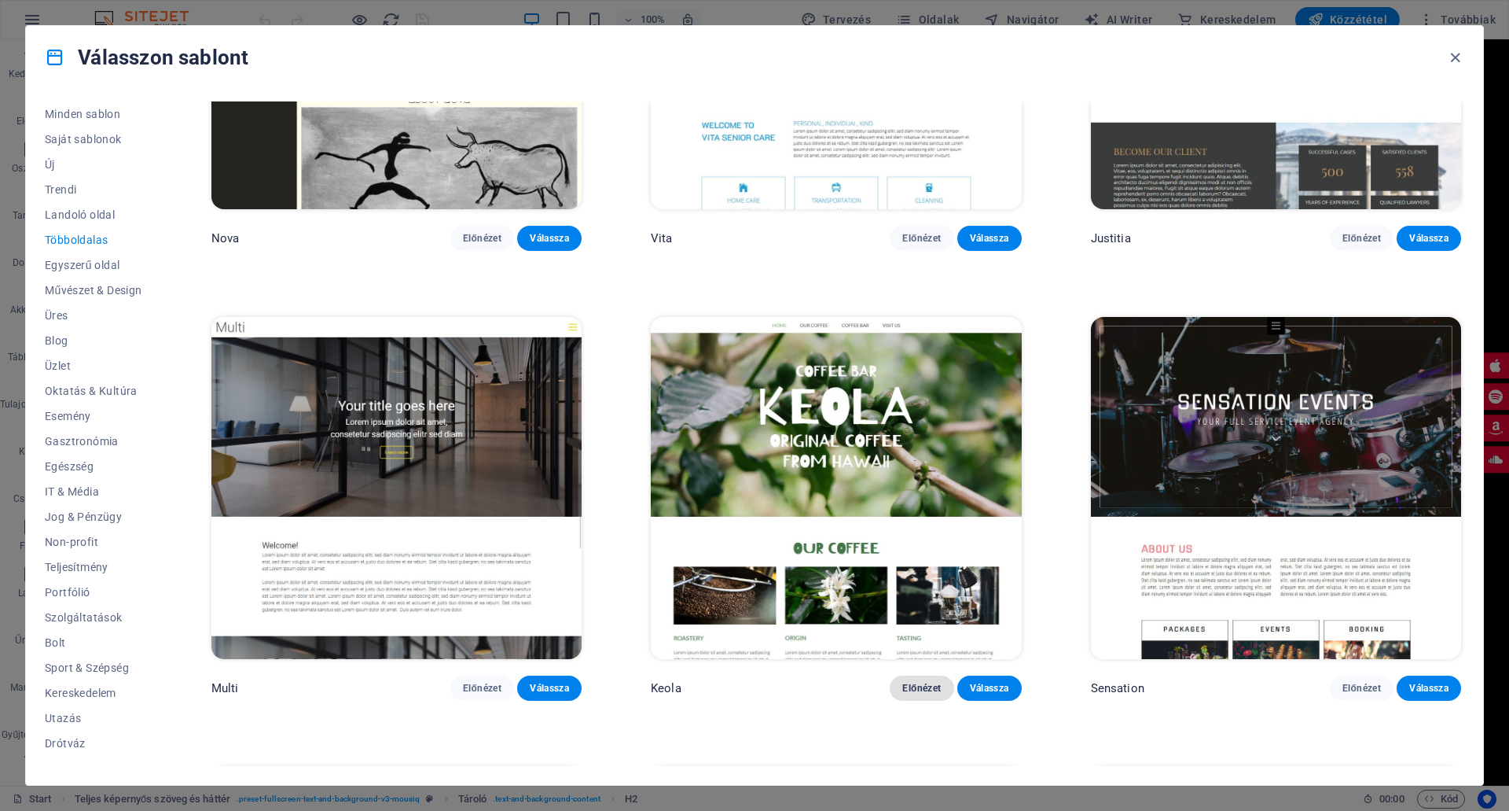
click at [913, 675] on button "Előnézet" at bounding box center [922, 687] width 64 height 25
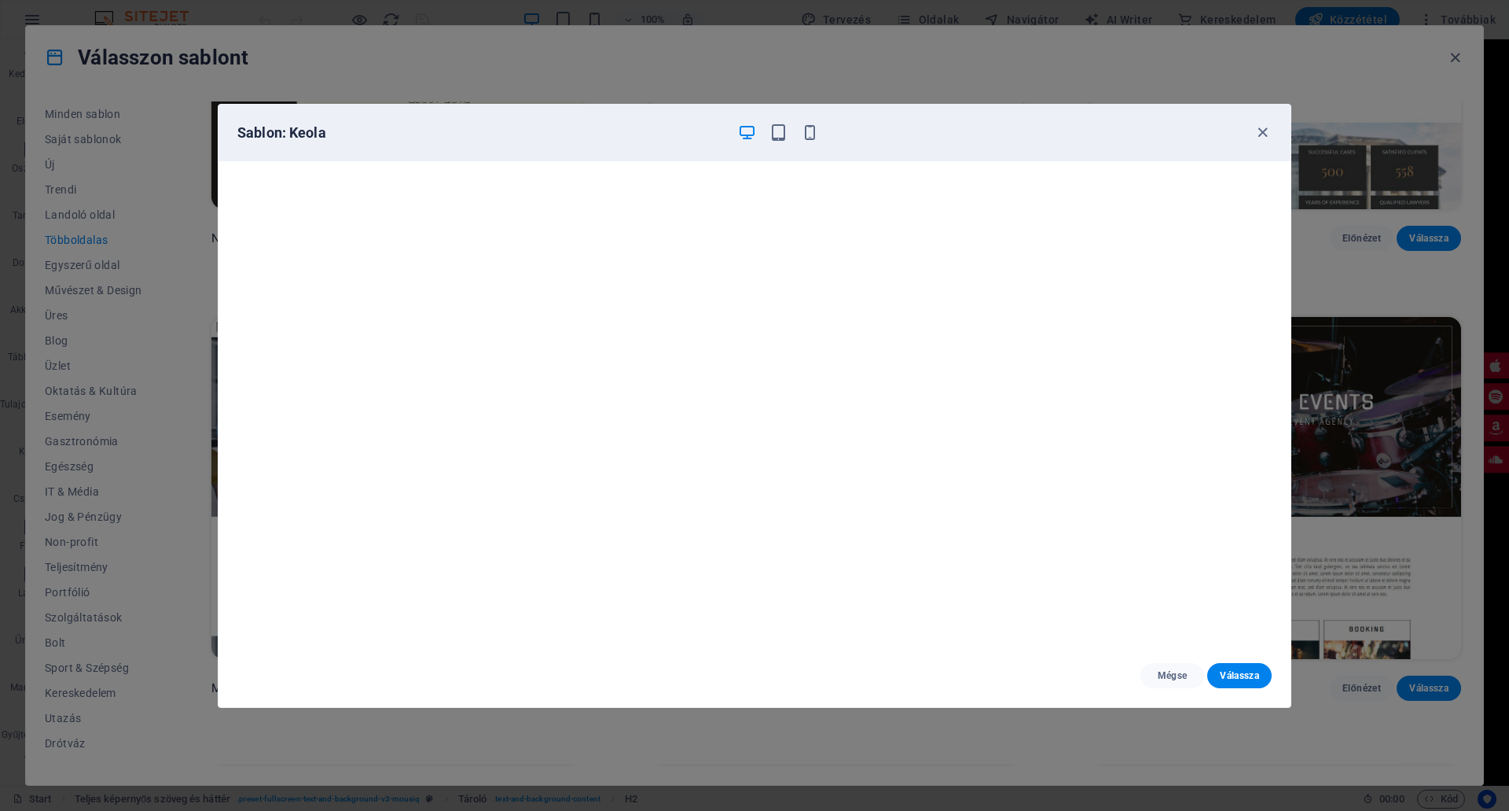
scroll to position [4, 0]
drag, startPoint x: 1259, startPoint y: 133, endPoint x: 1256, endPoint y: 150, distance: 17.6
click at [1257, 133] on icon "button" at bounding box center [1263, 132] width 18 height 18
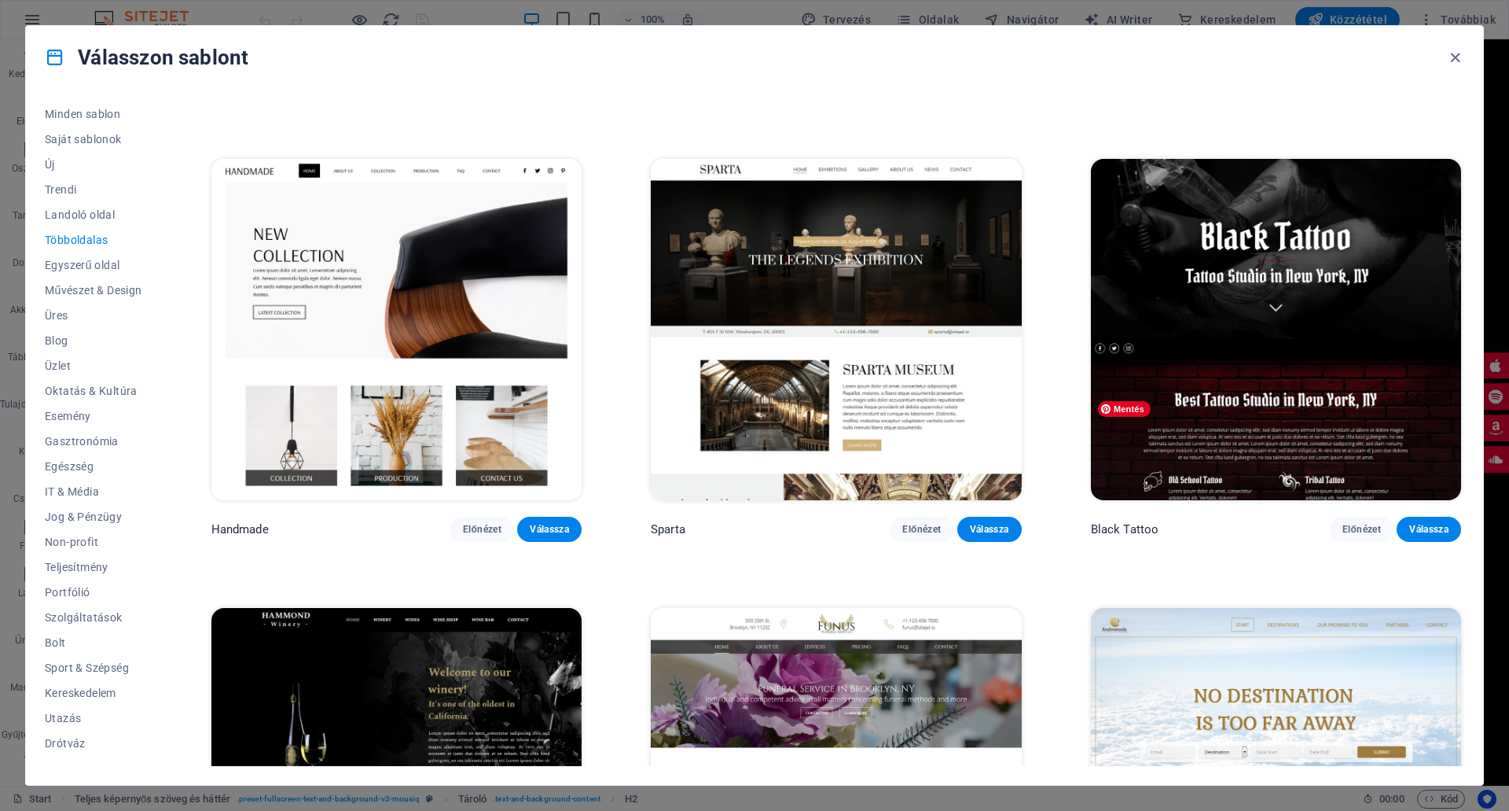
scroll to position [7796, 0]
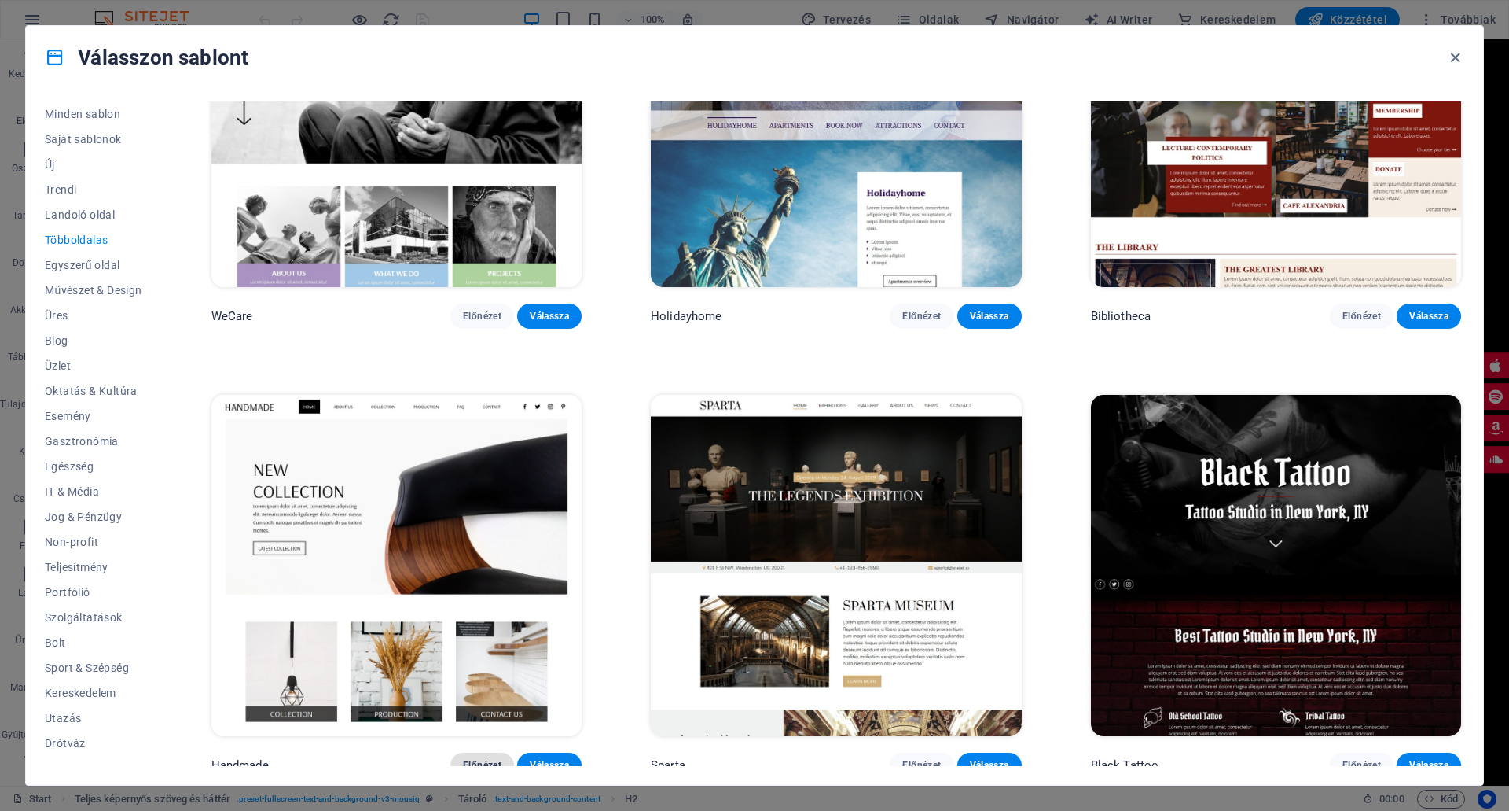
click at [472, 759] on span "Előnézet" at bounding box center [482, 765] width 39 height 13
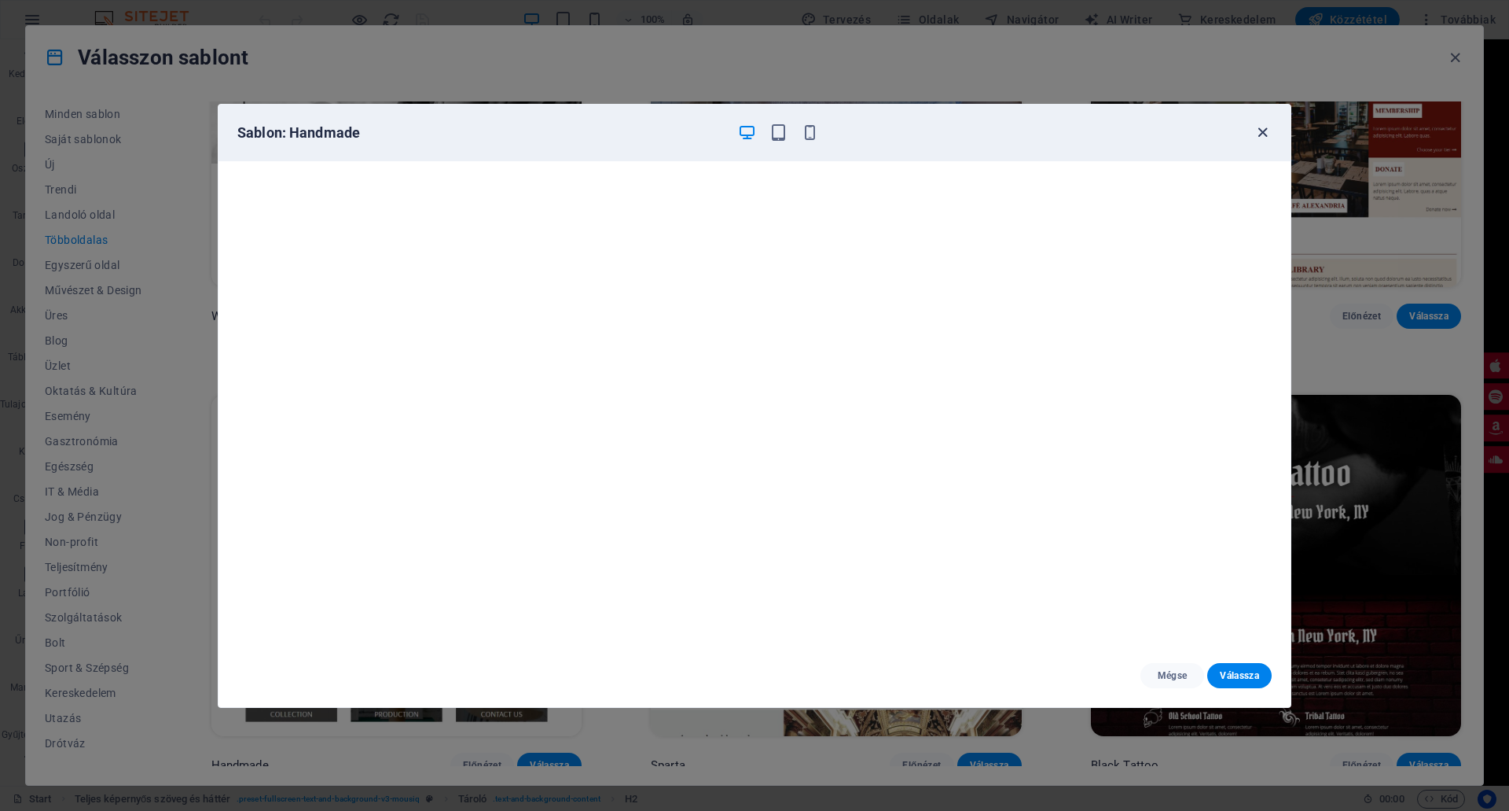
click at [1260, 136] on icon "button" at bounding box center [1263, 132] width 18 height 18
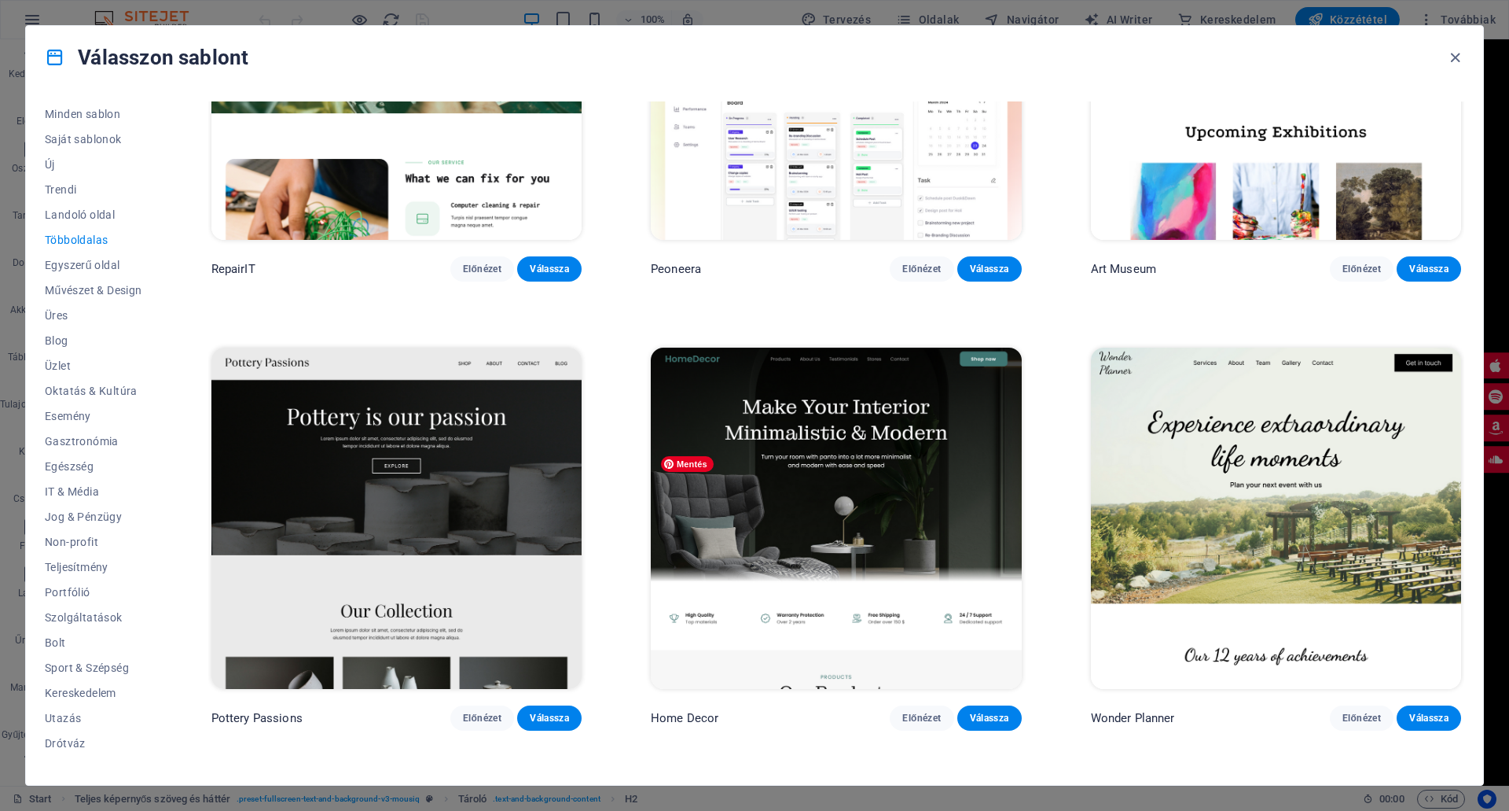
scroll to position [708, 0]
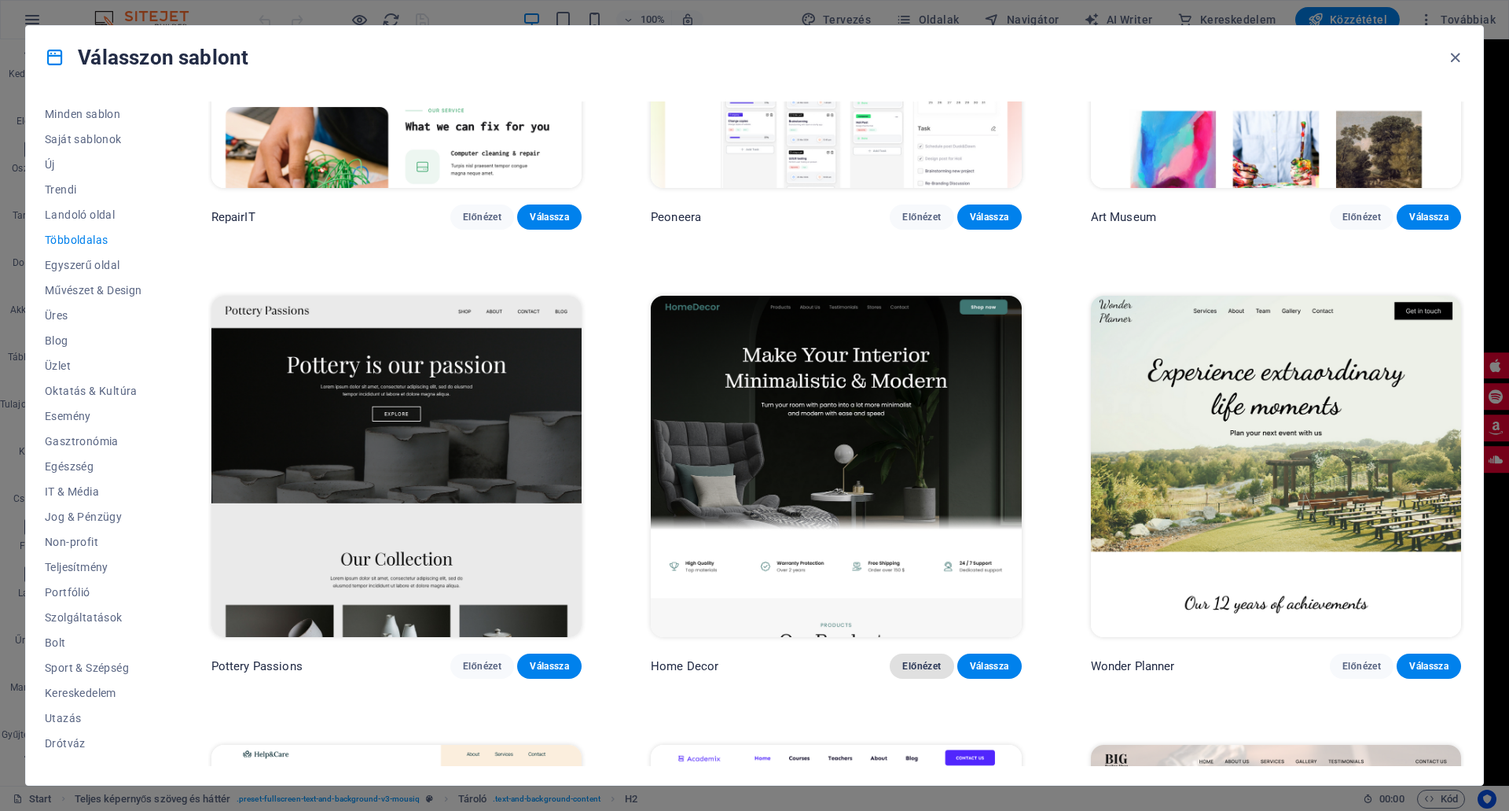
click at [910, 653] on button "Előnézet" at bounding box center [922, 665] width 64 height 25
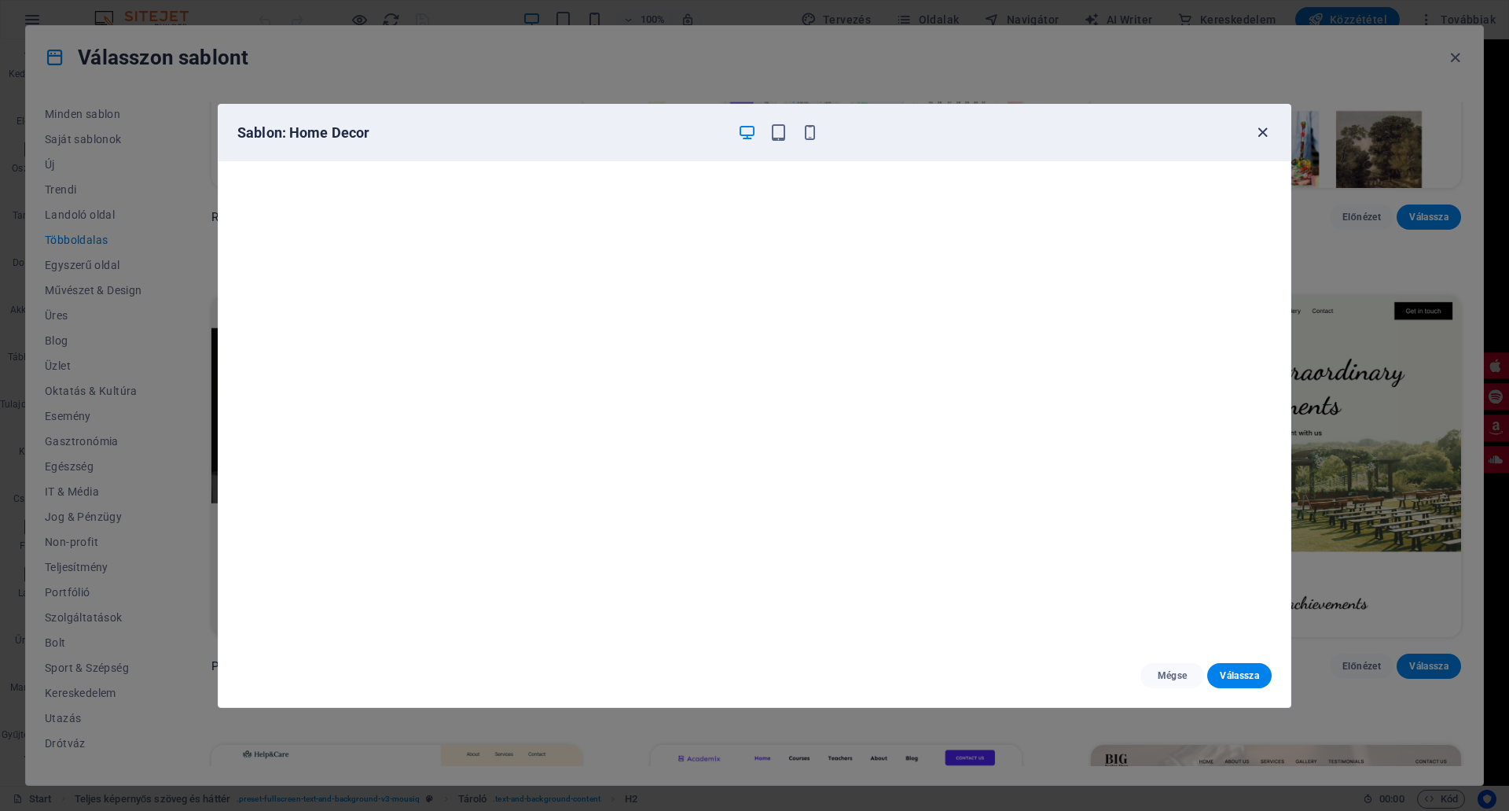
click at [1259, 129] on icon "button" at bounding box center [1263, 132] width 18 height 18
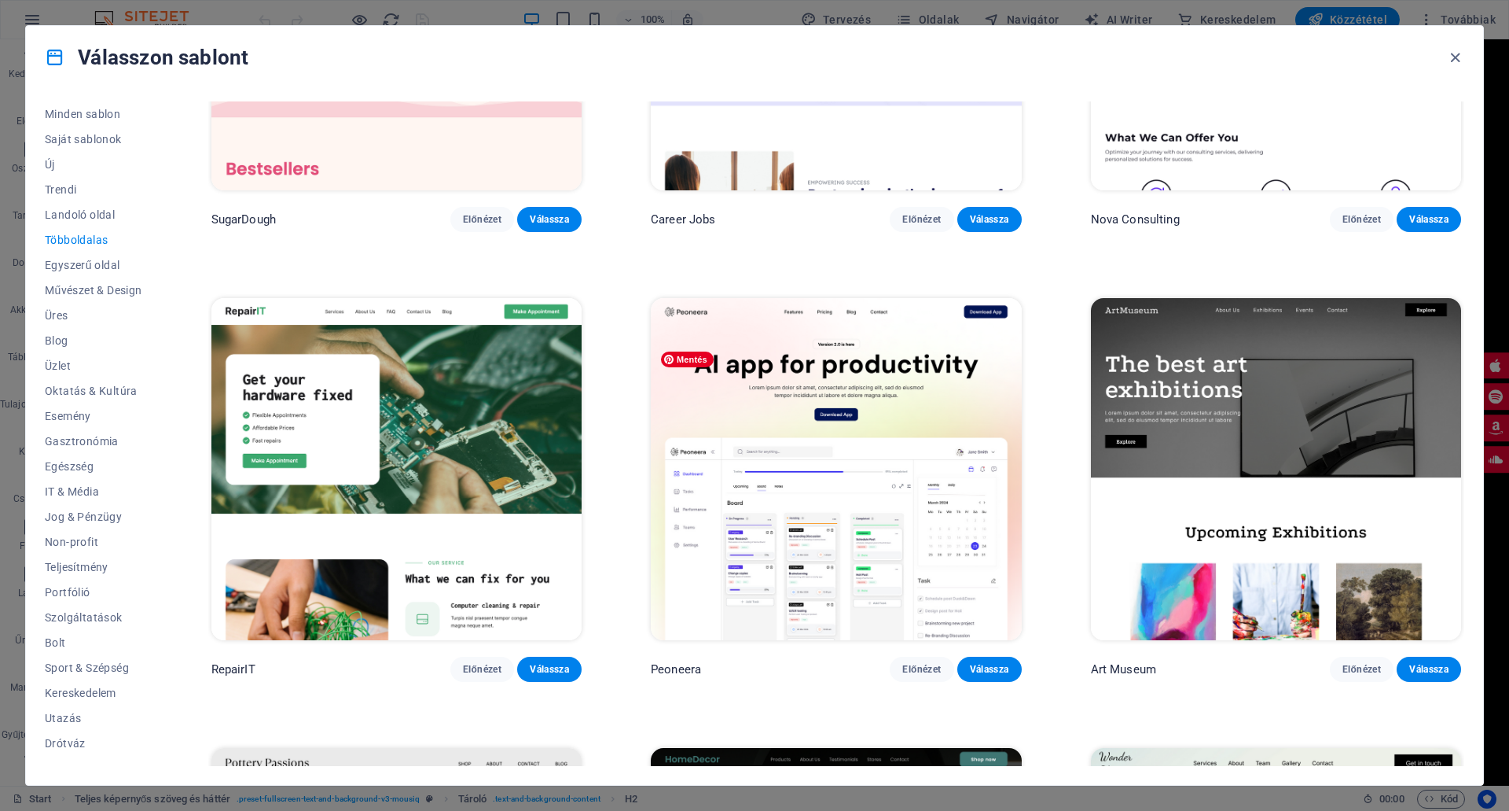
scroll to position [314, 0]
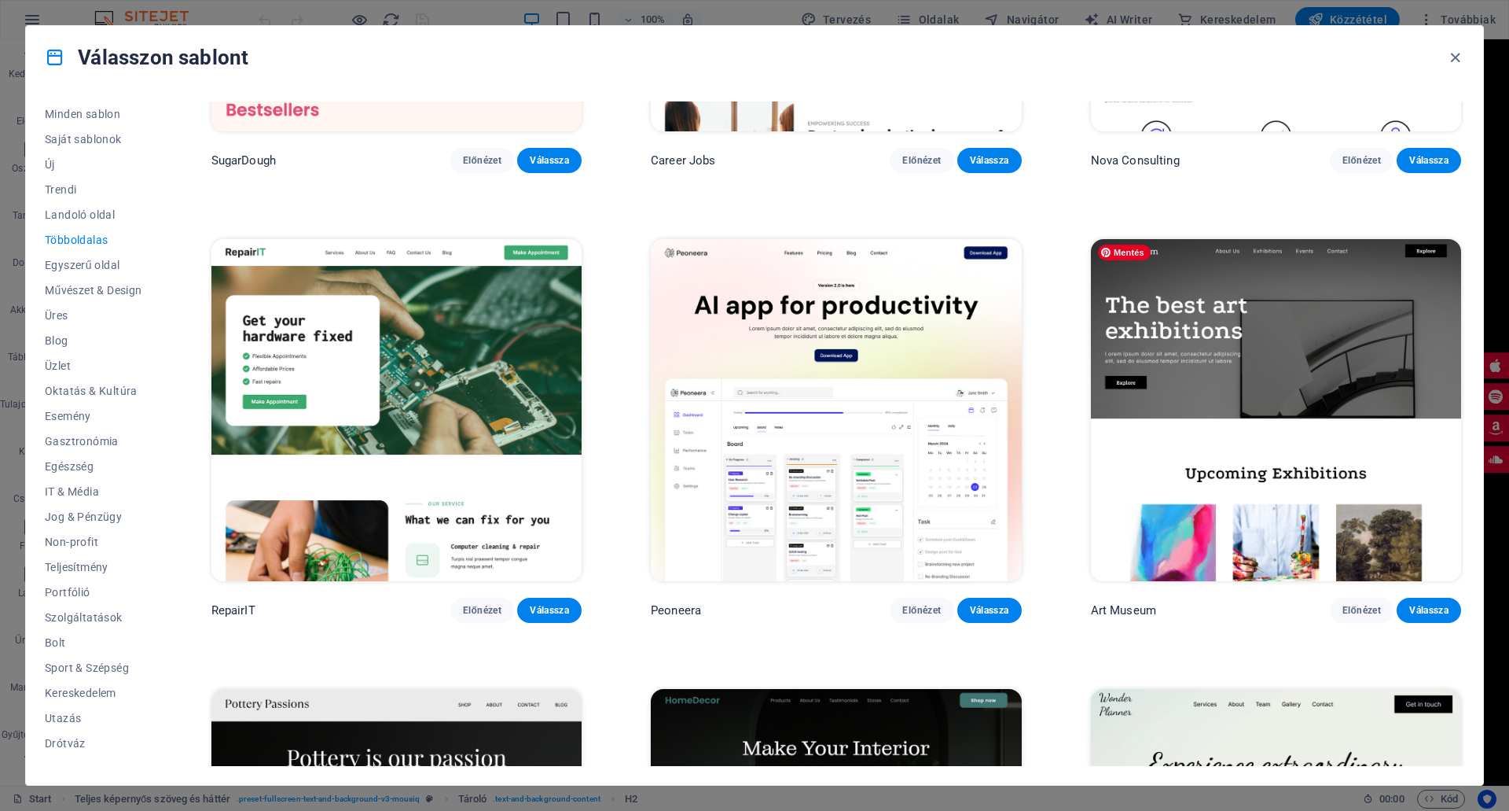
click at [1277, 357] on img at bounding box center [1276, 409] width 370 height 341
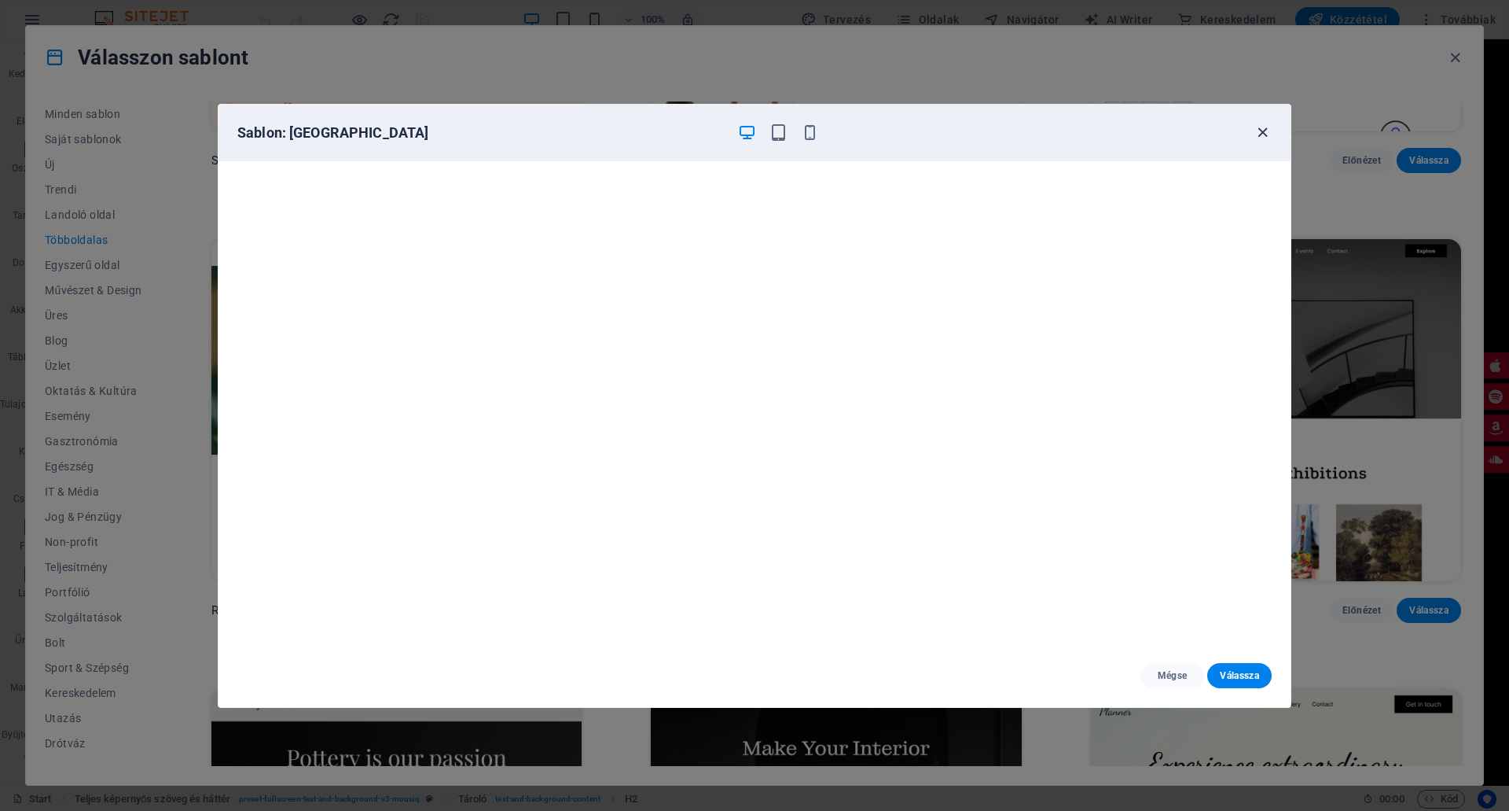
click at [1267, 133] on icon "button" at bounding box center [1263, 132] width 18 height 18
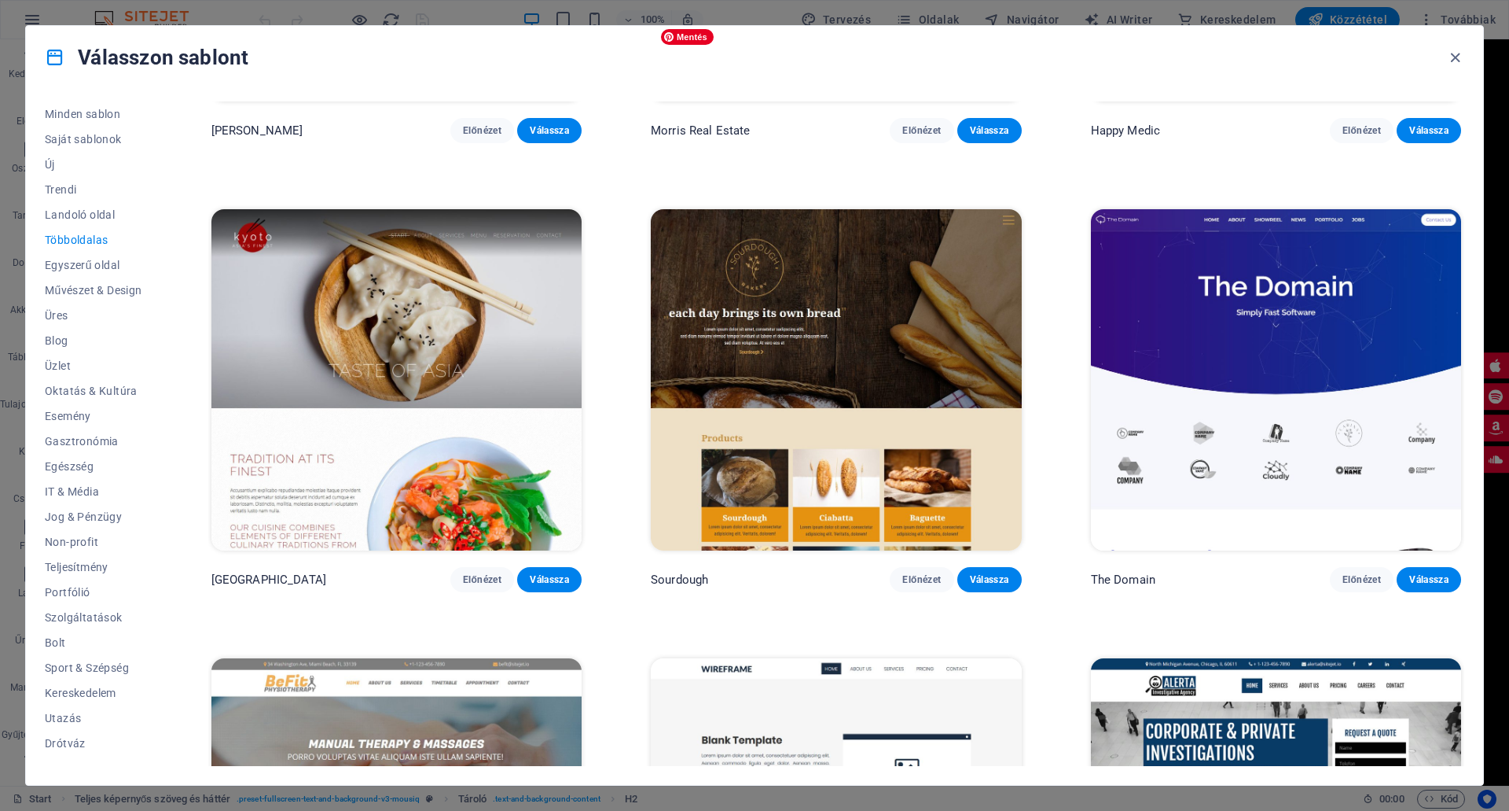
scroll to position [6604, 0]
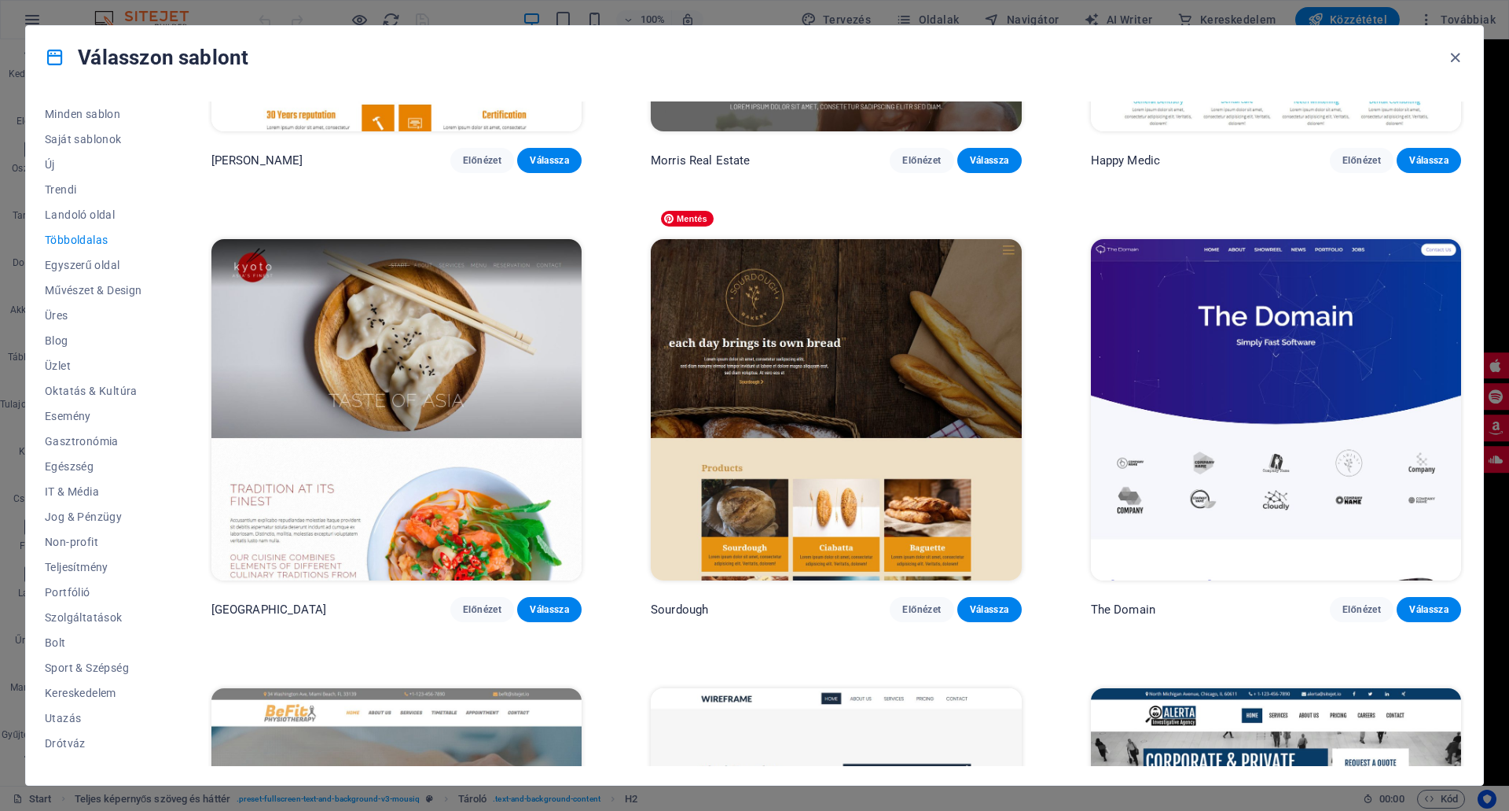
click at [864, 351] on img at bounding box center [836, 409] width 370 height 341
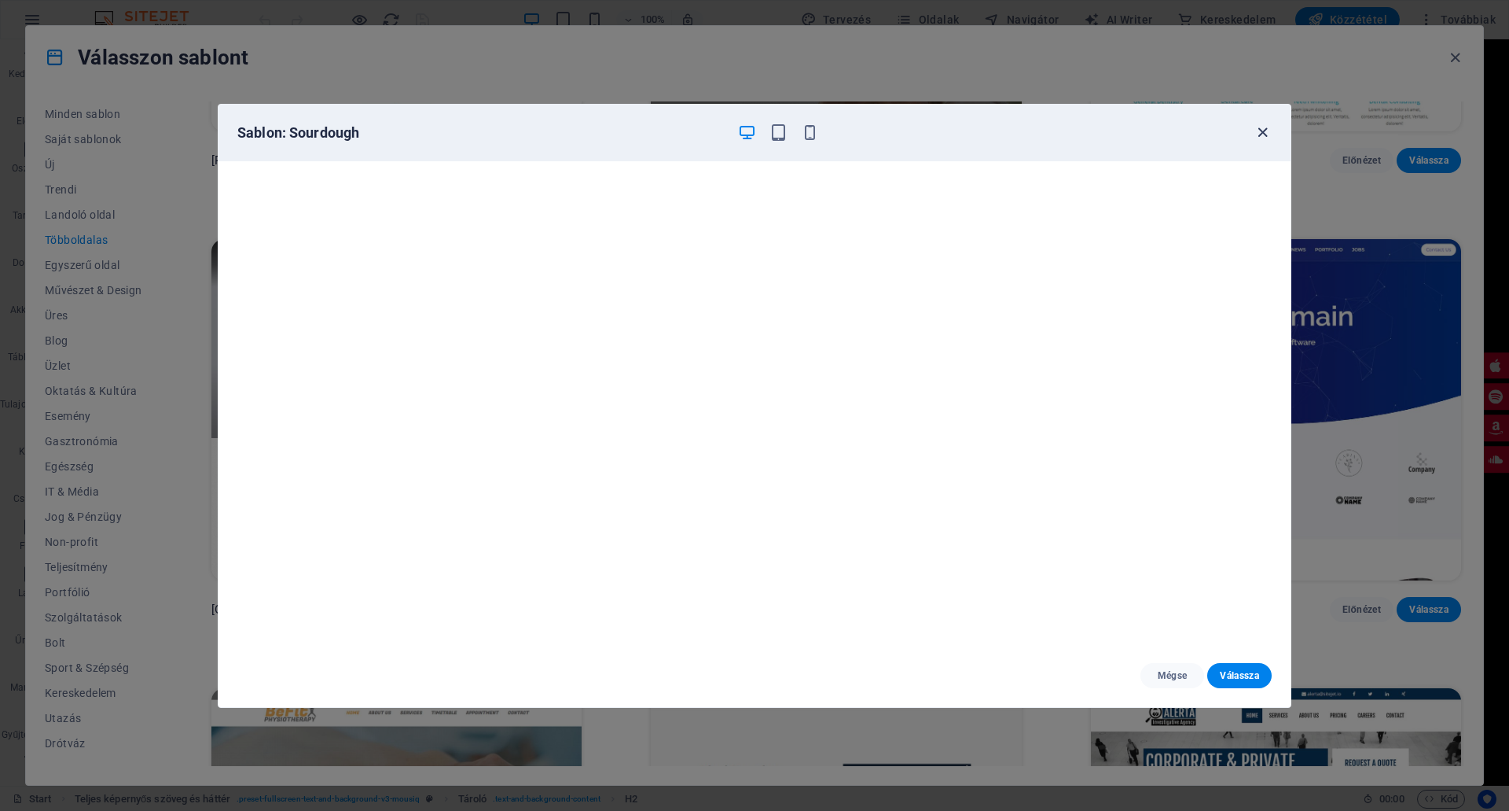
click at [1258, 132] on icon "button" at bounding box center [1263, 132] width 18 height 18
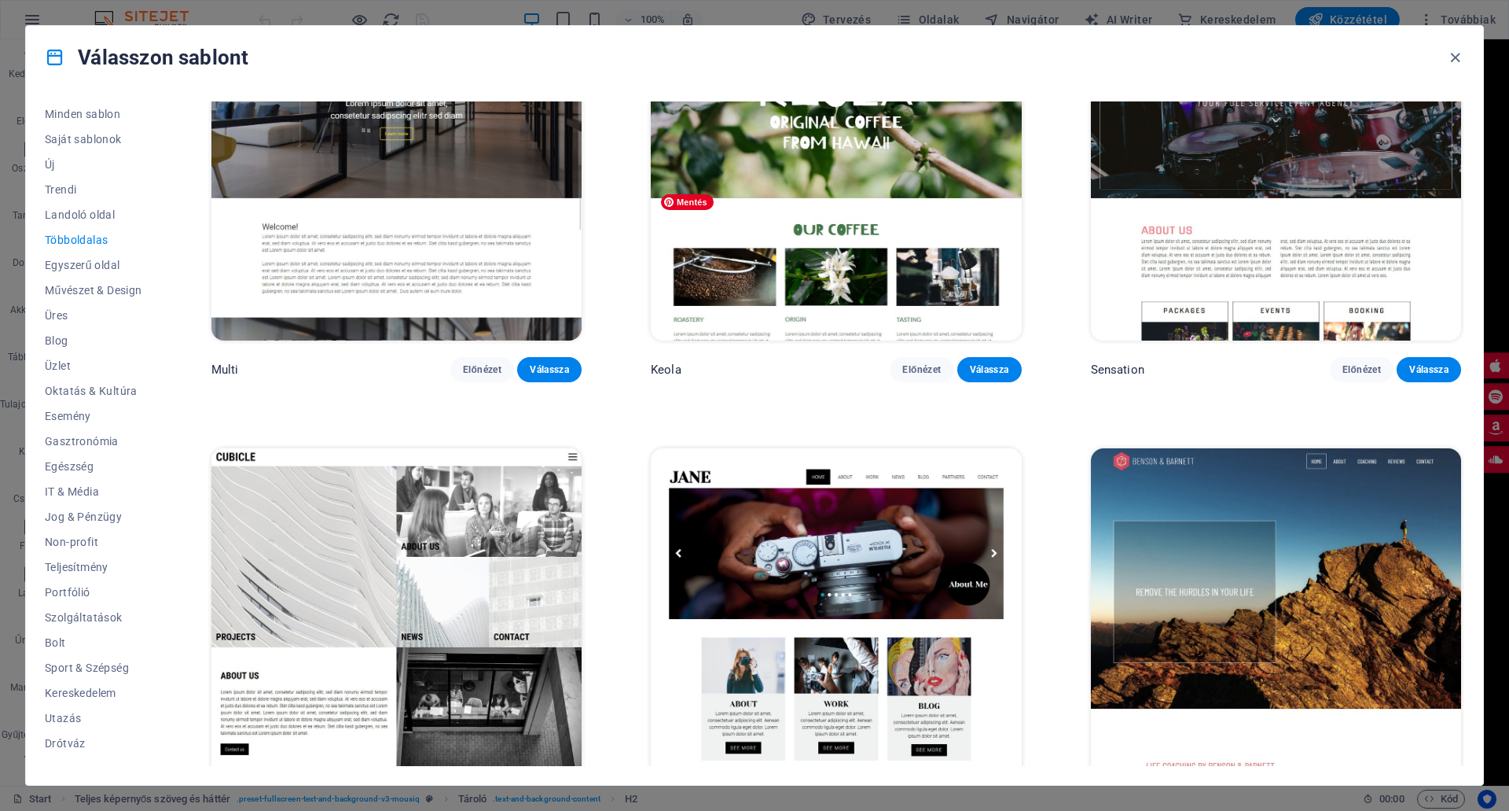
scroll to position [9997, 0]
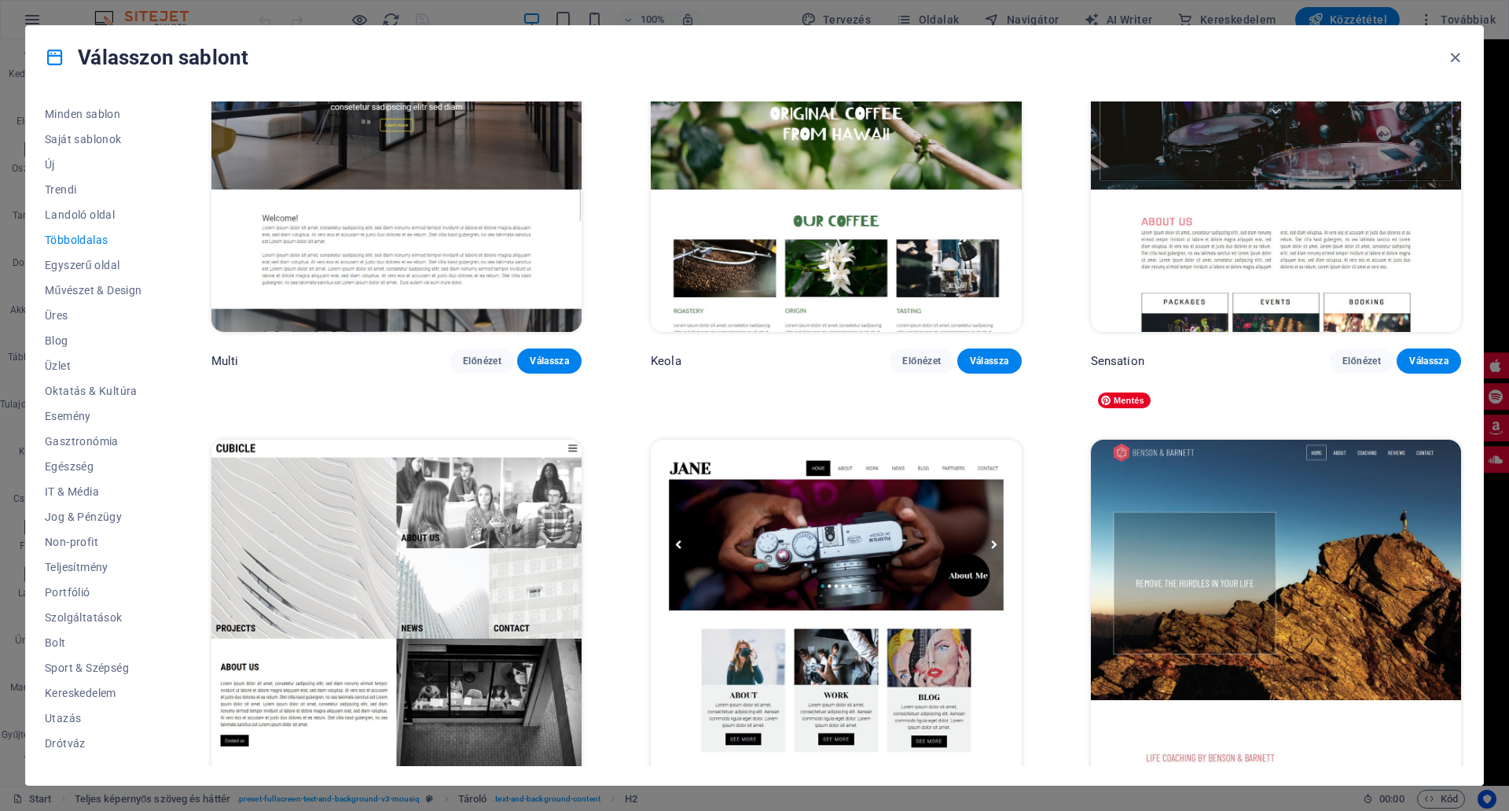
click at [1307, 529] on img at bounding box center [1276, 609] width 370 height 341
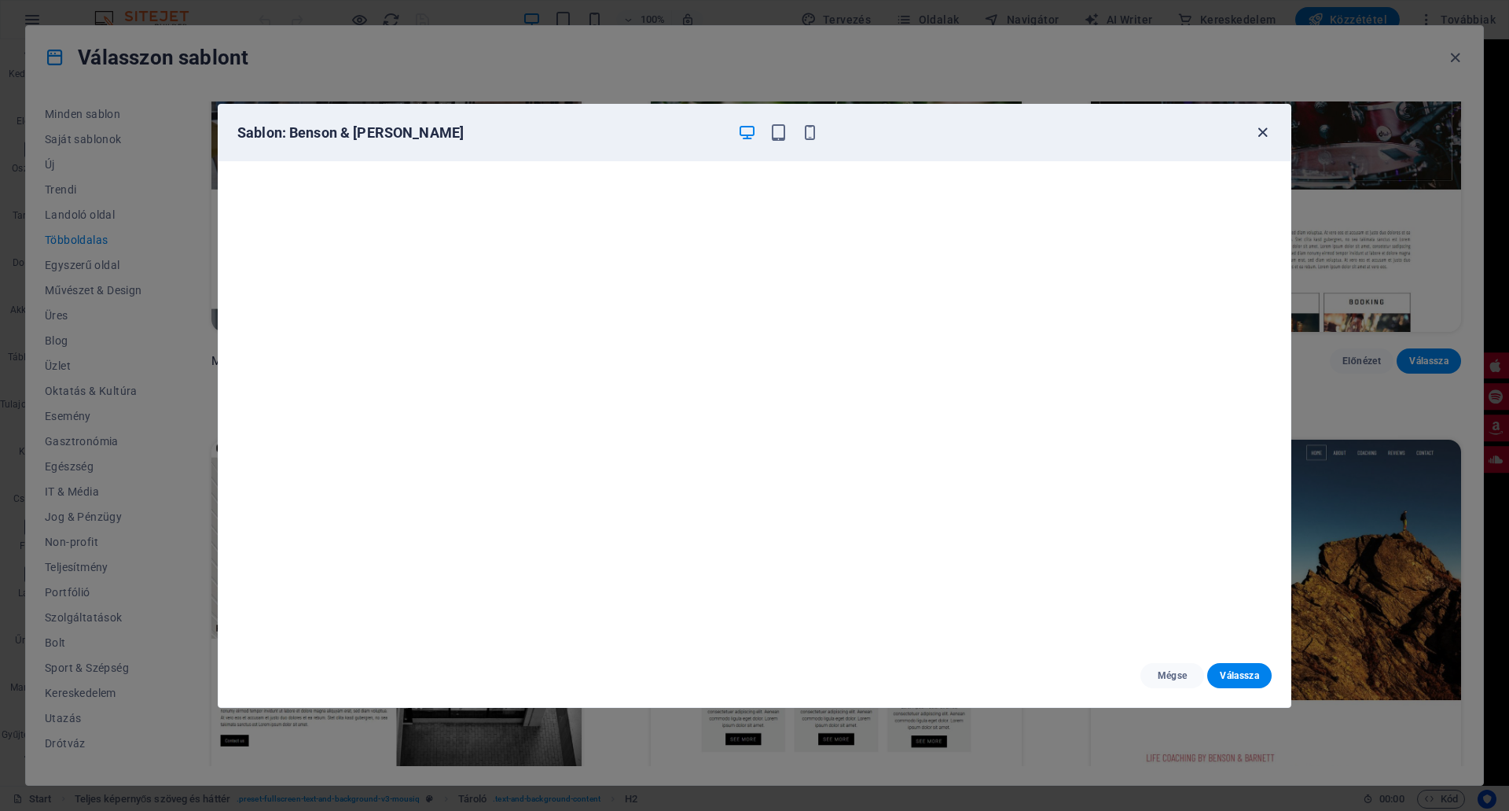
click at [1267, 128] on icon "button" at bounding box center [1263, 132] width 18 height 18
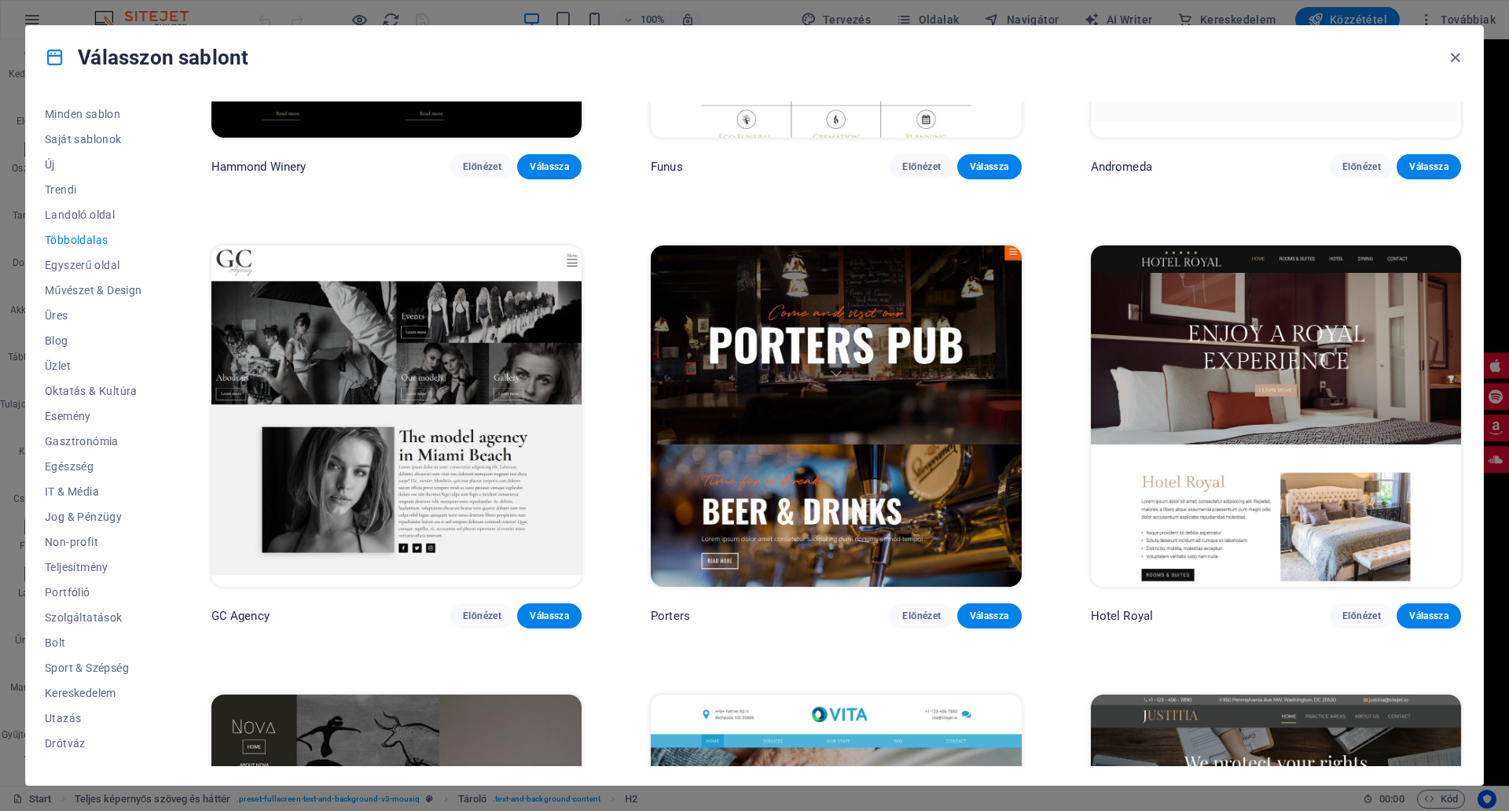
scroll to position [8818, 0]
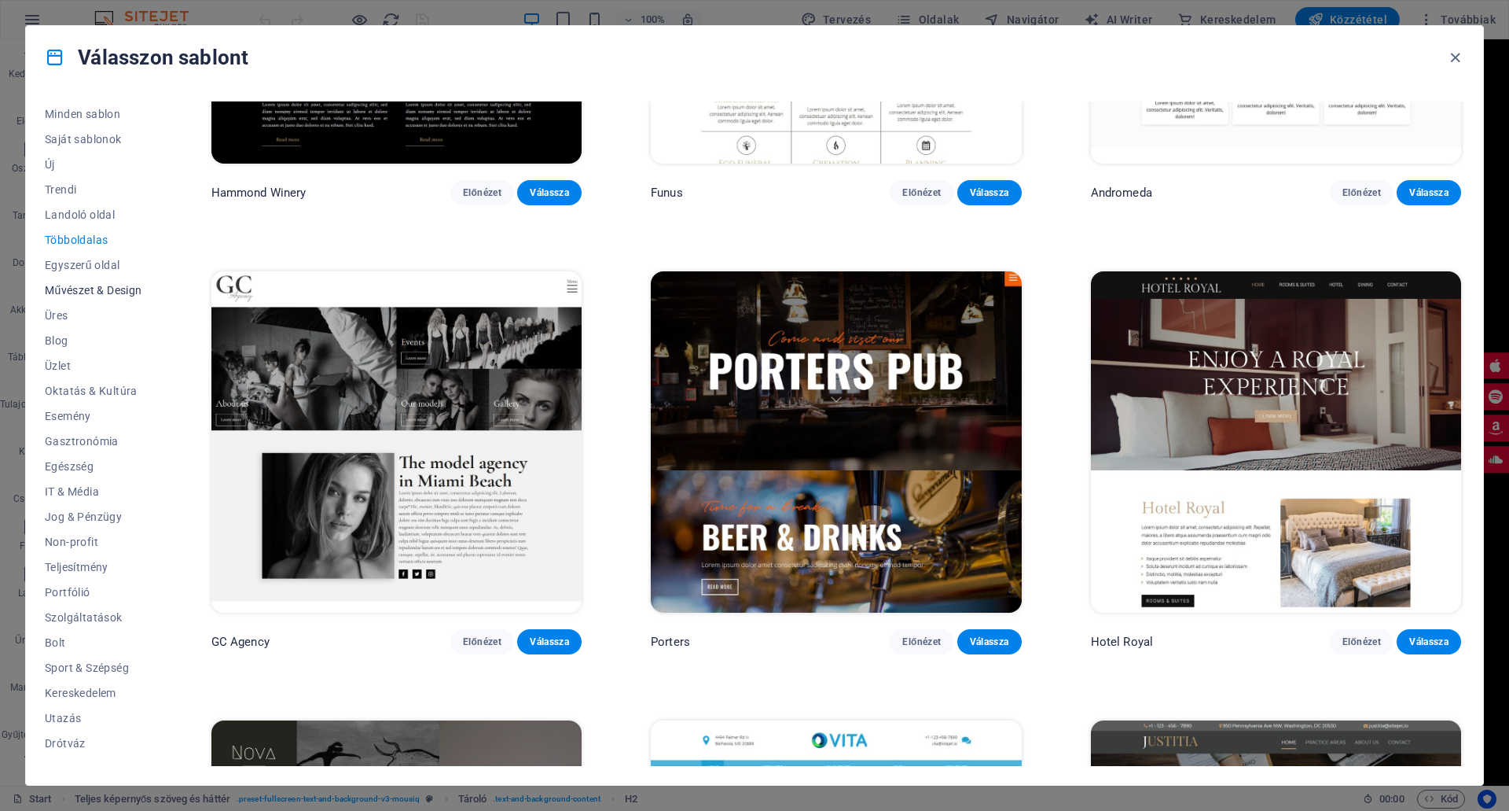
click at [75, 289] on span "Művészet & Design" at bounding box center [93, 290] width 97 height 13
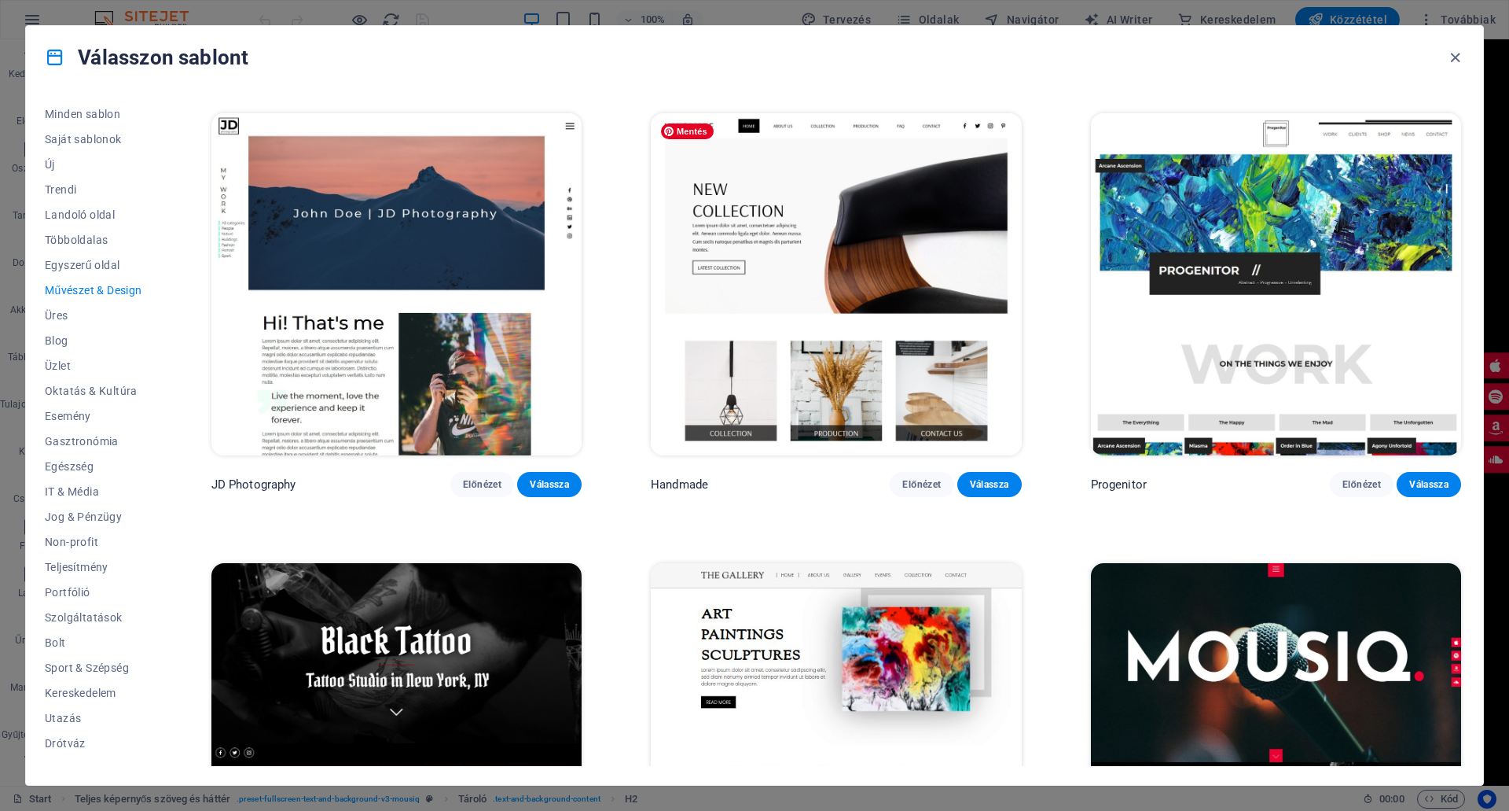
scroll to position [436, 0]
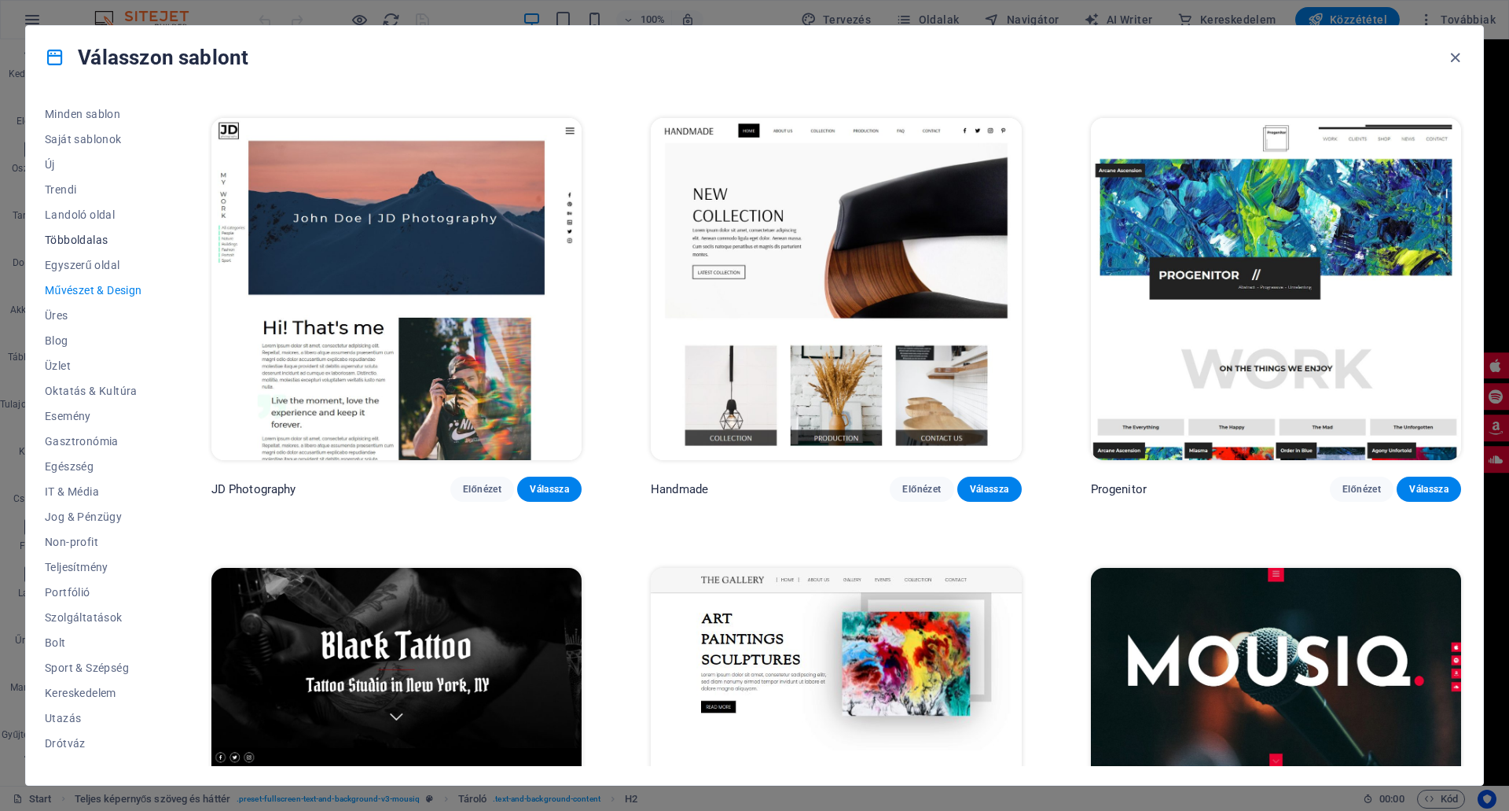
click at [74, 236] on span "Többoldalas" at bounding box center [93, 239] width 97 height 13
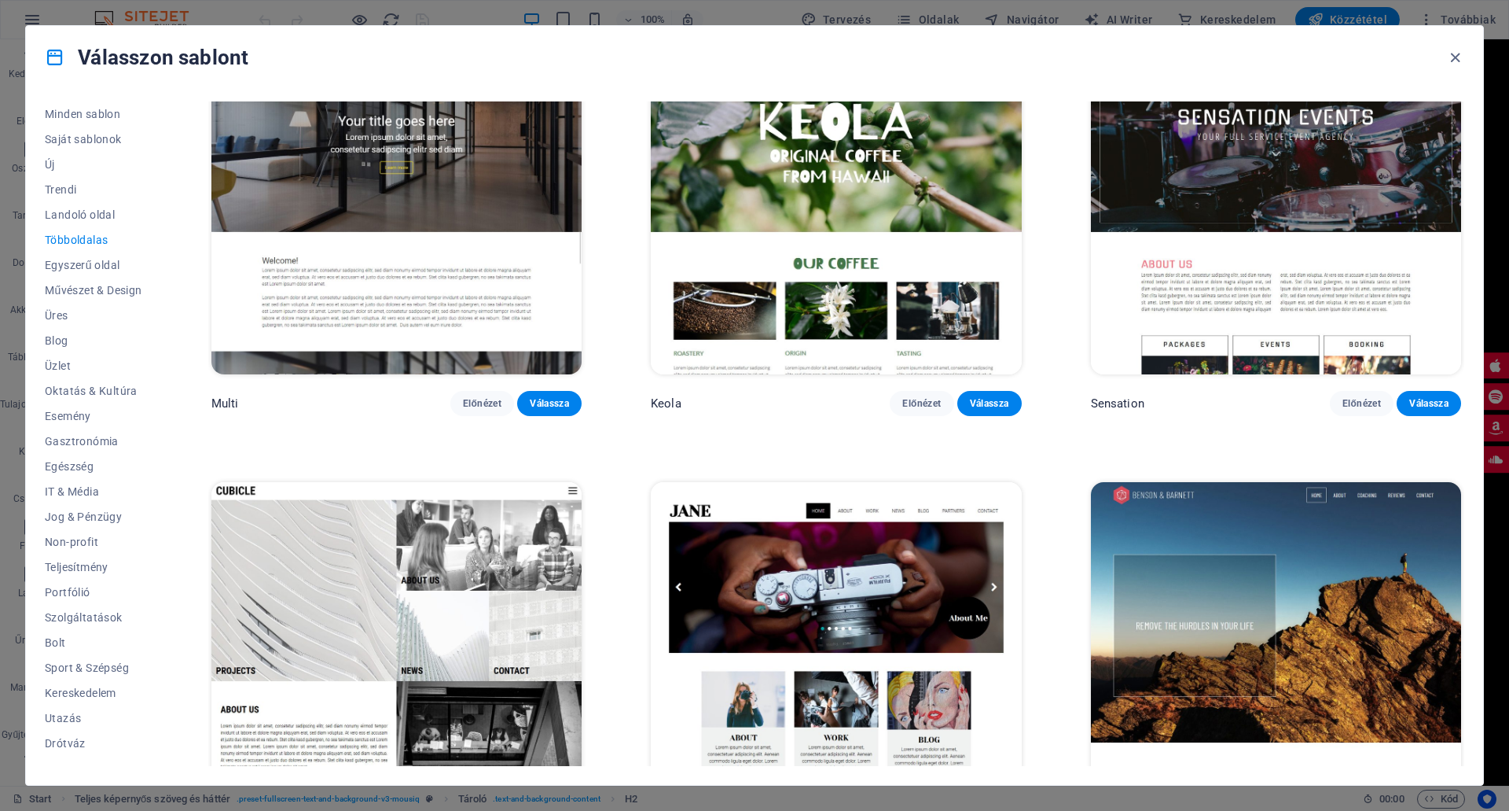
scroll to position [9997, 0]
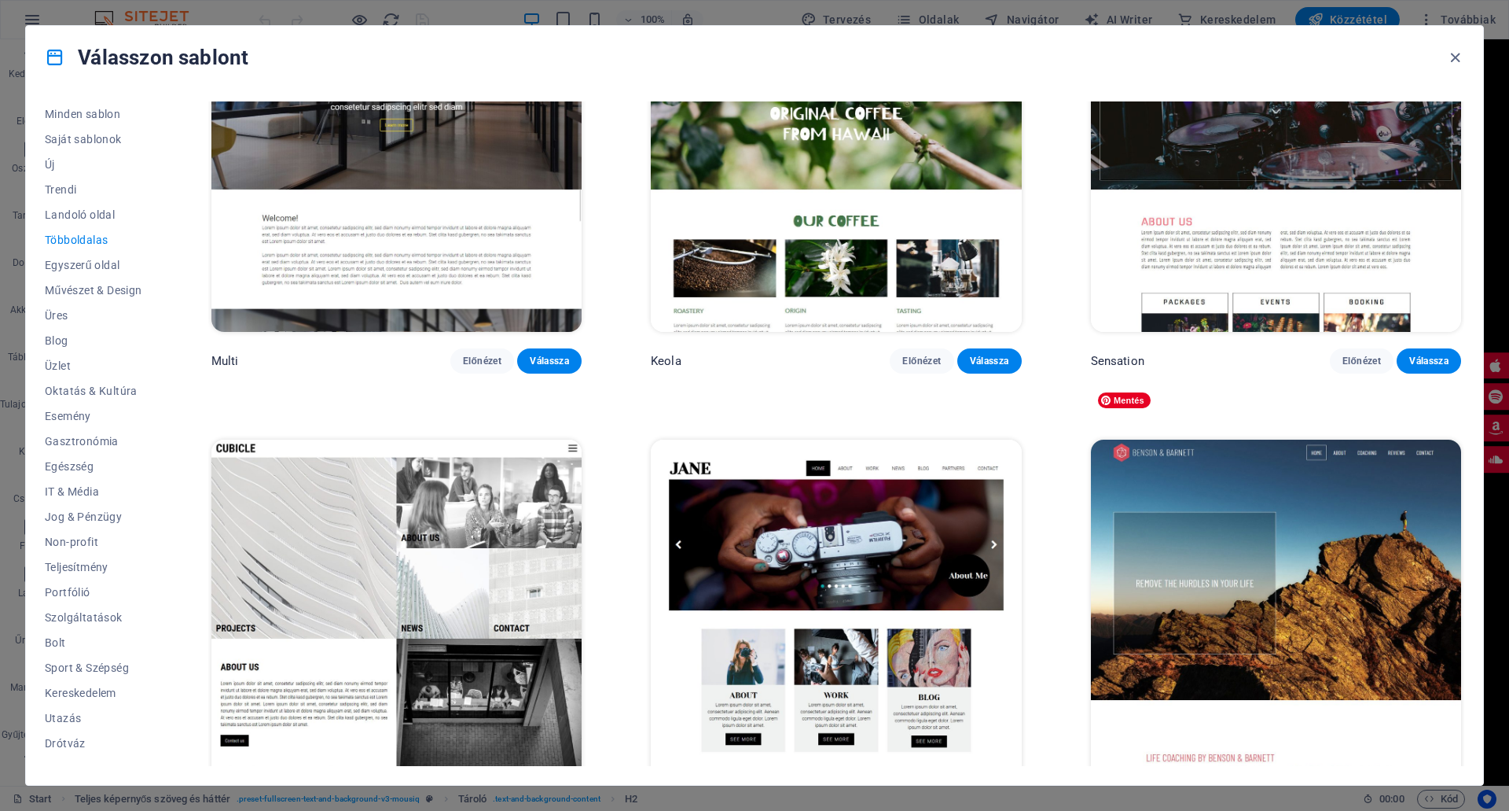
click at [1297, 527] on img at bounding box center [1276, 609] width 370 height 341
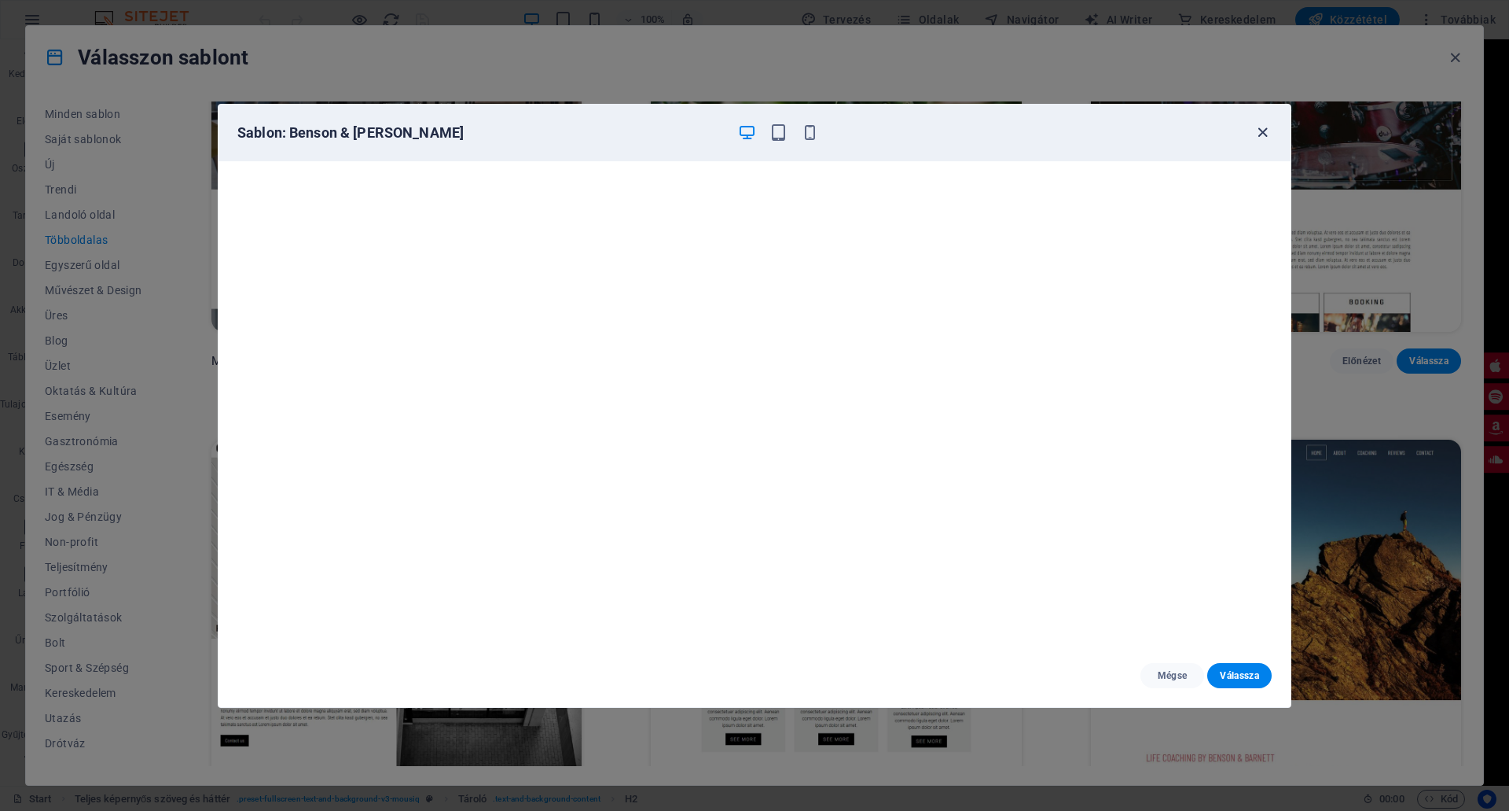
click at [1260, 138] on icon "button" at bounding box center [1263, 132] width 18 height 18
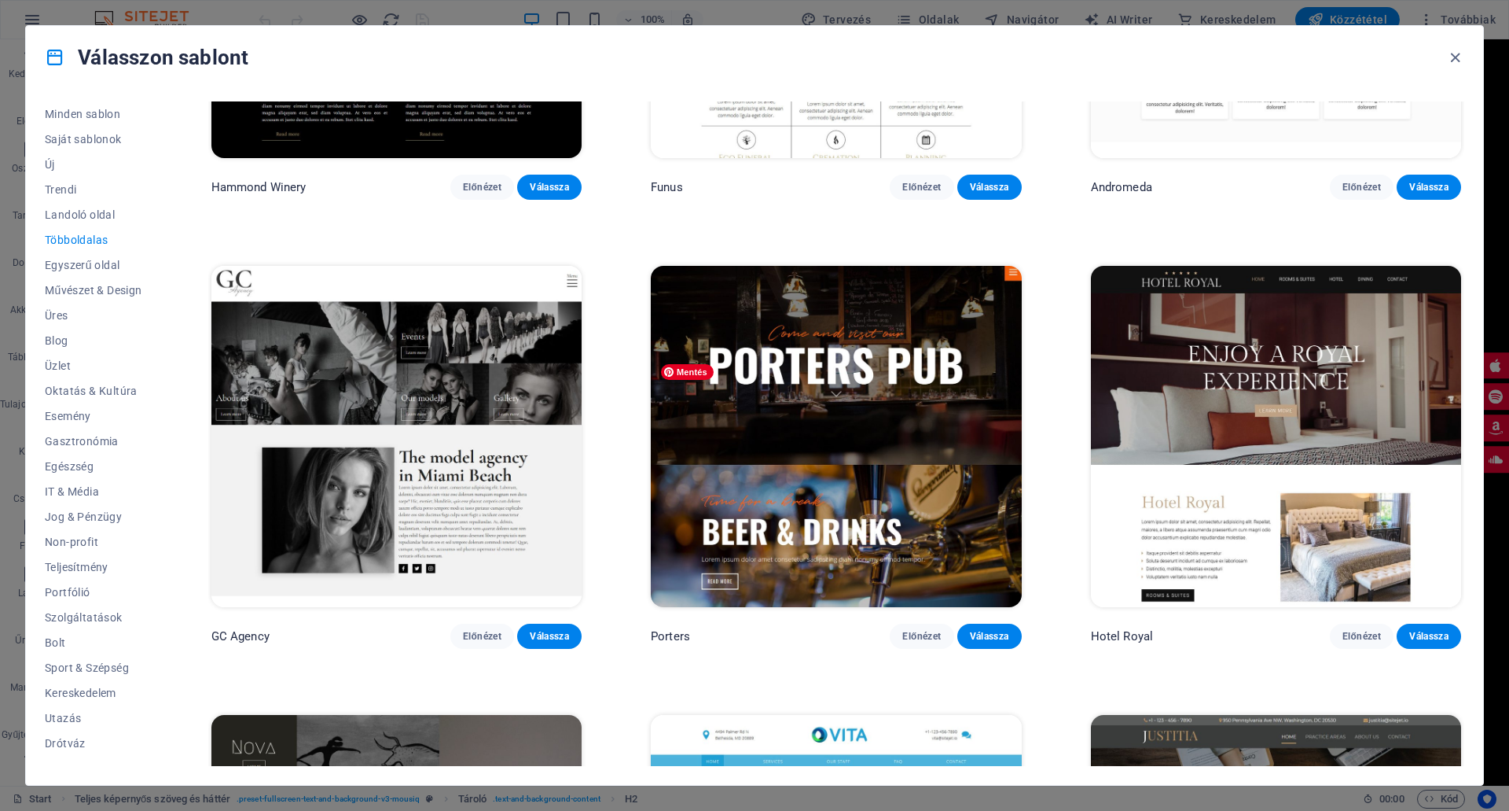
scroll to position [8818, 0]
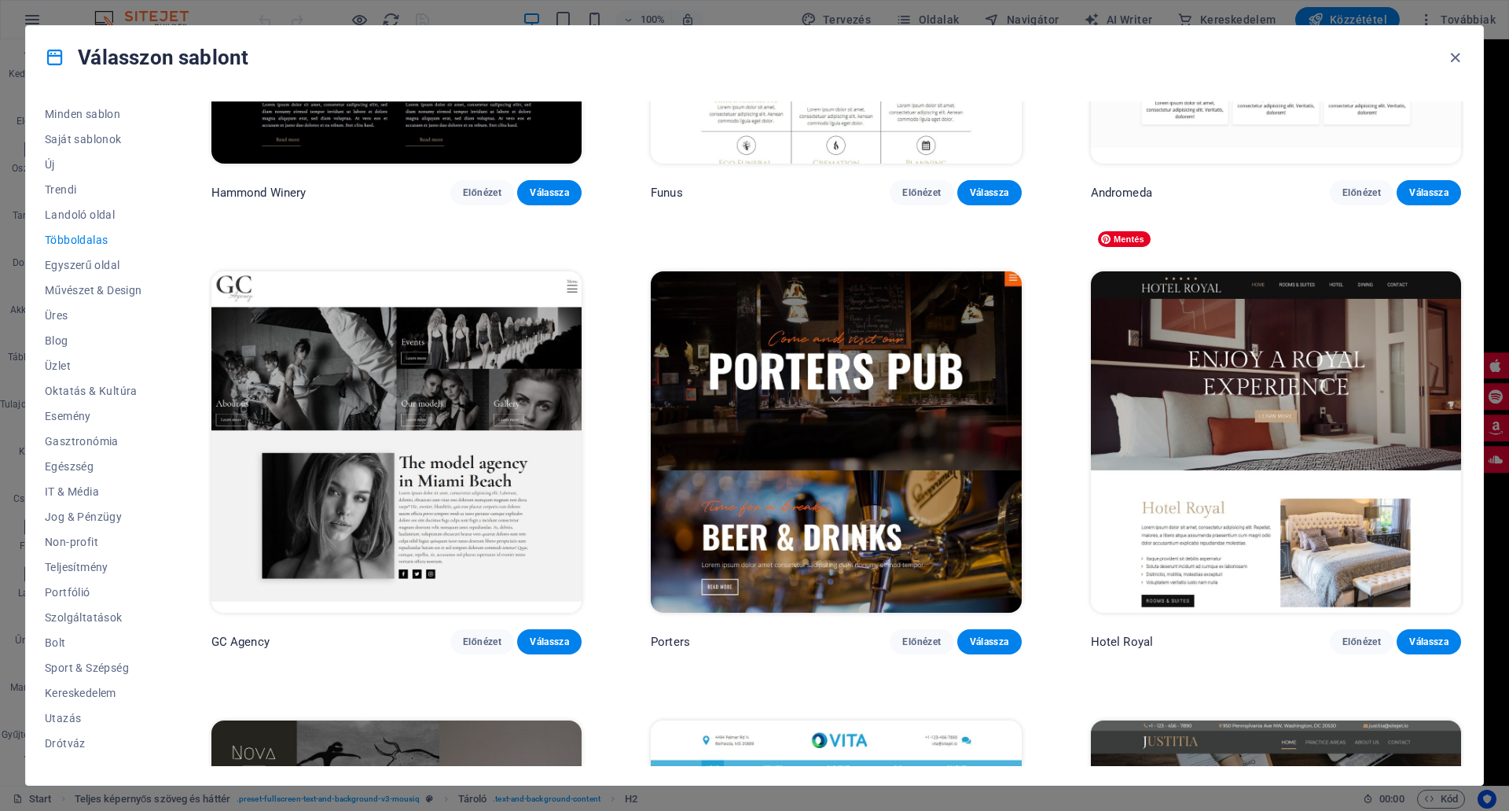
click at [1271, 296] on img at bounding box center [1276, 441] width 370 height 341
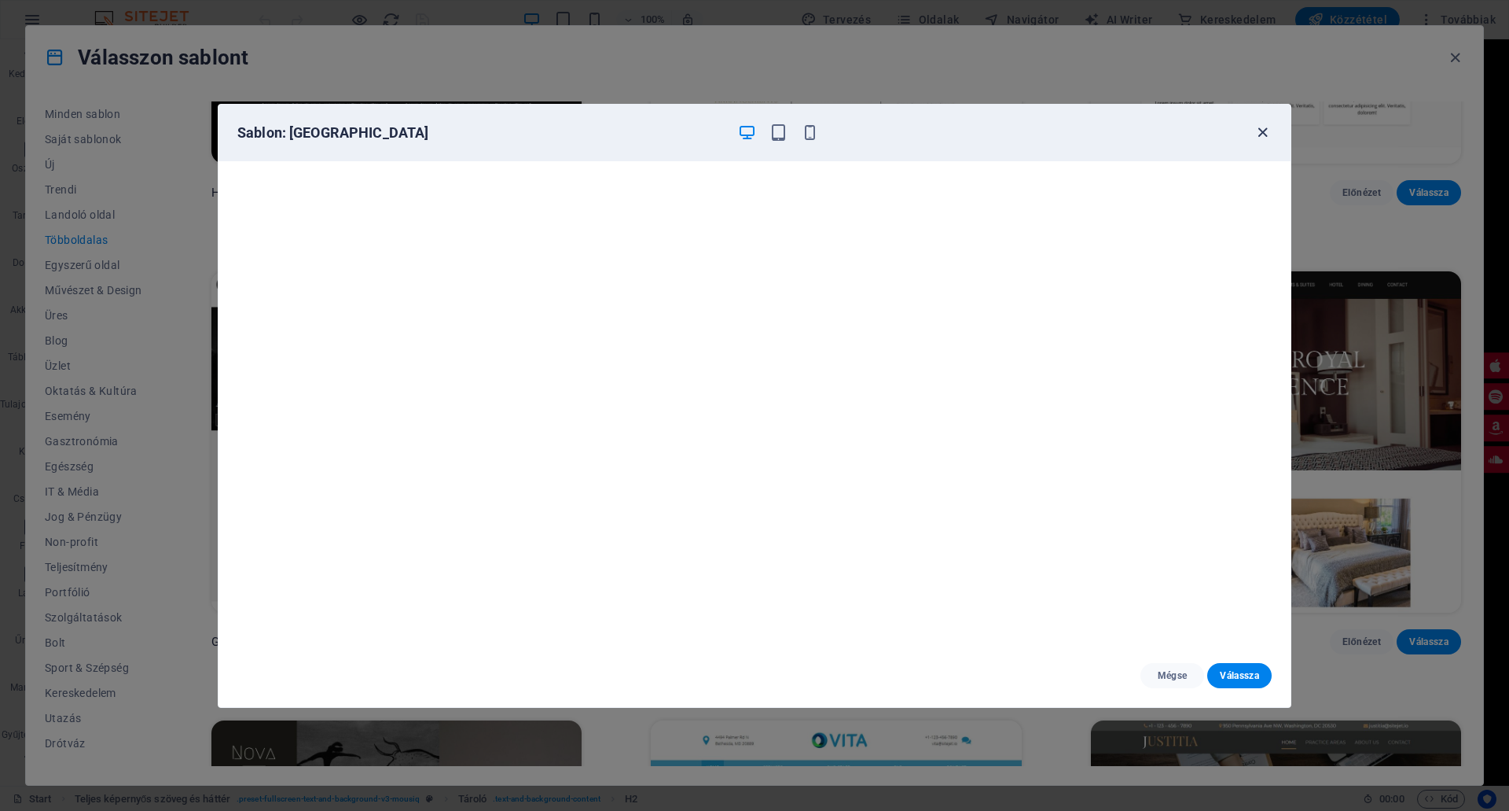
click at [1256, 131] on icon "button" at bounding box center [1263, 132] width 18 height 18
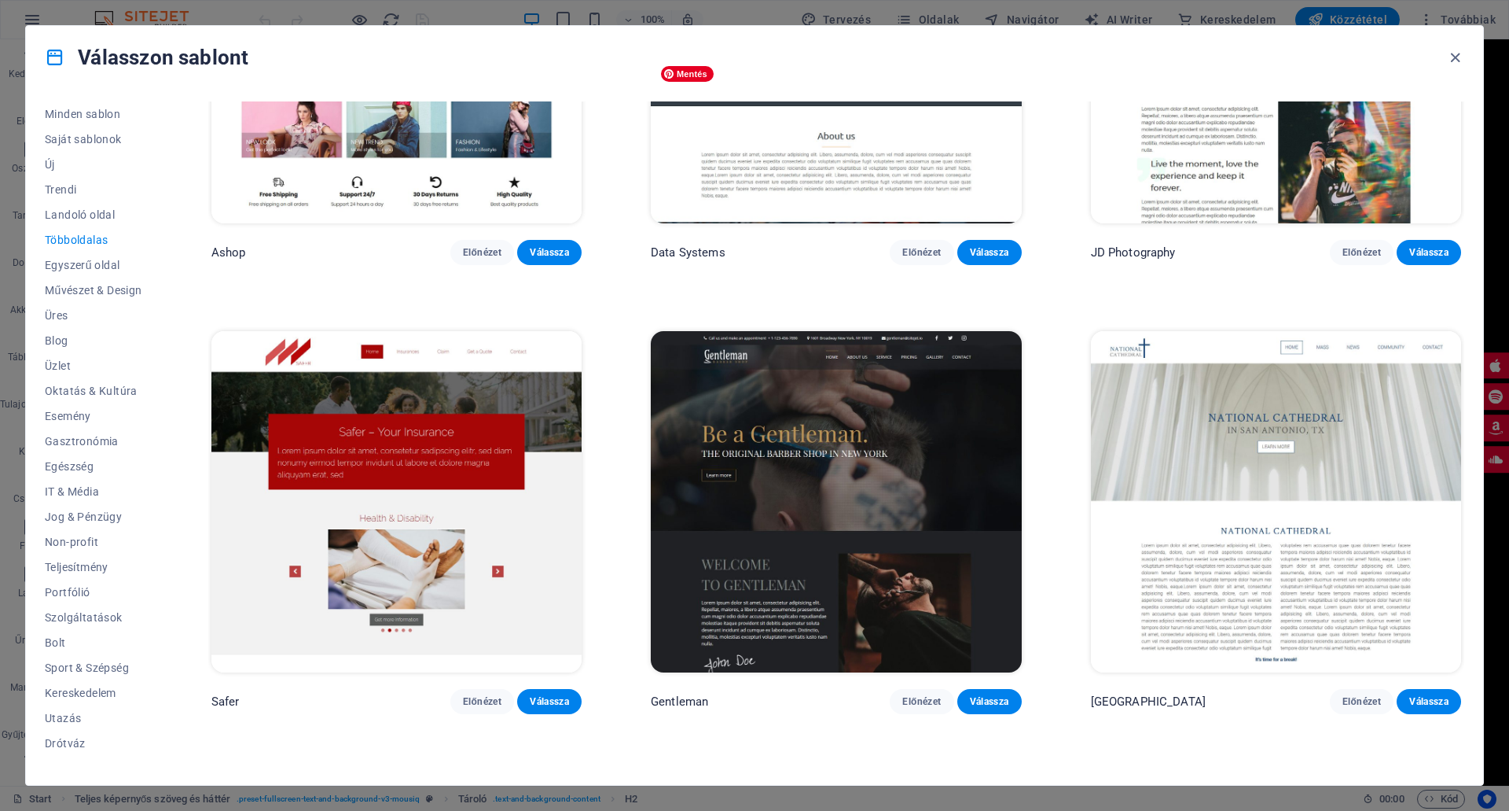
scroll to position [5594, 0]
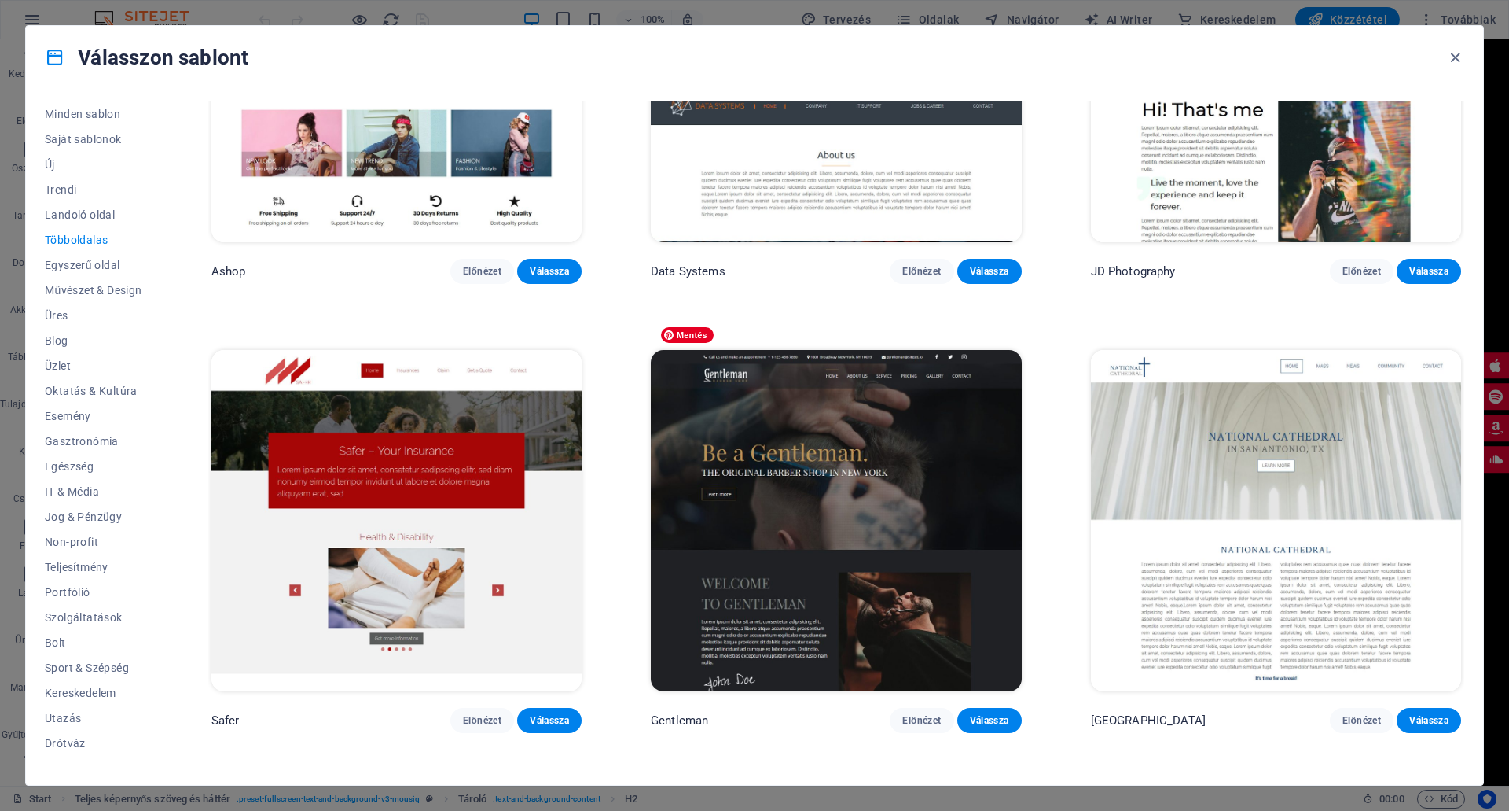
click at [841, 421] on img at bounding box center [836, 520] width 370 height 341
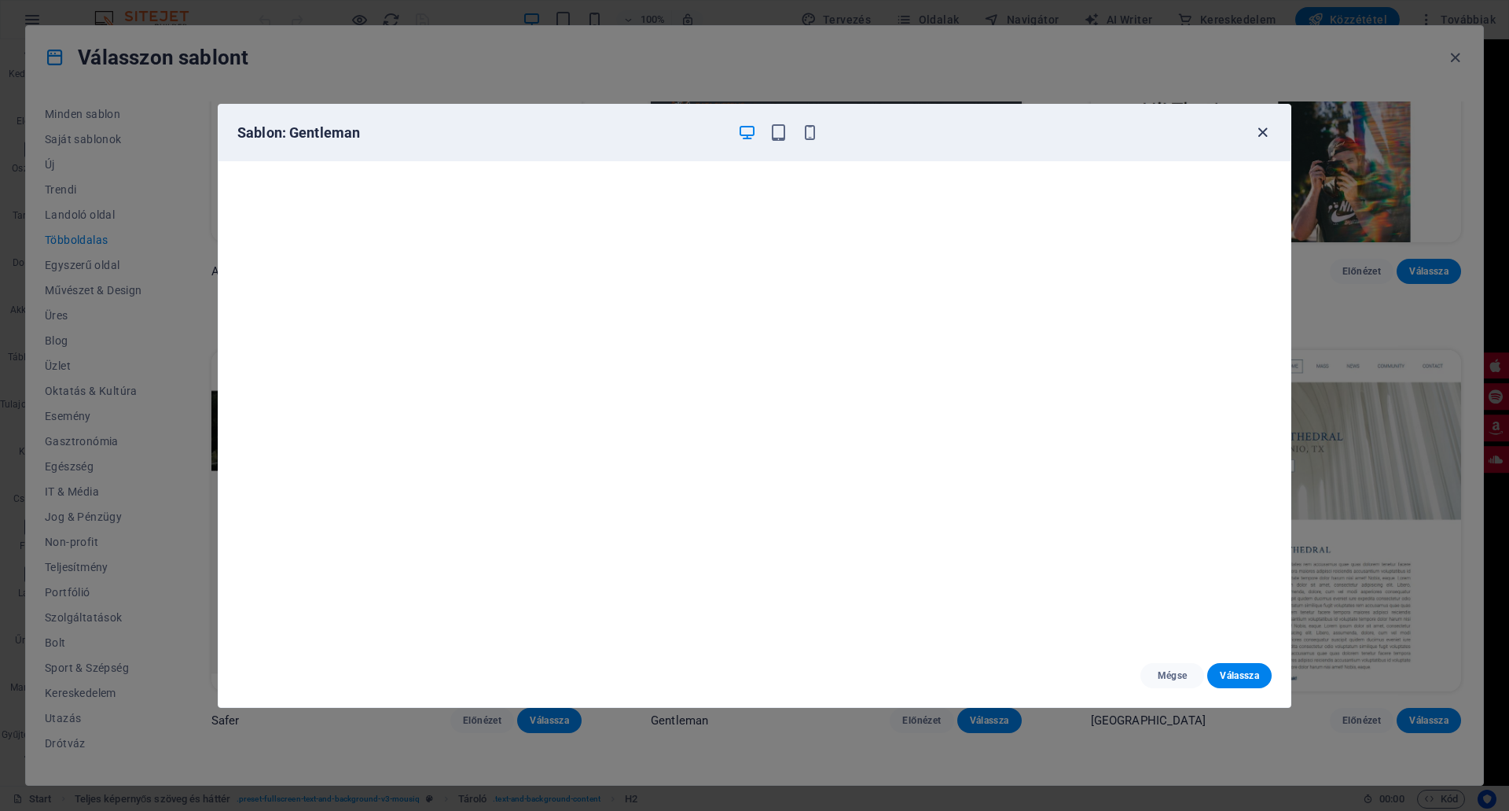
click at [1268, 131] on icon "button" at bounding box center [1263, 132] width 18 height 18
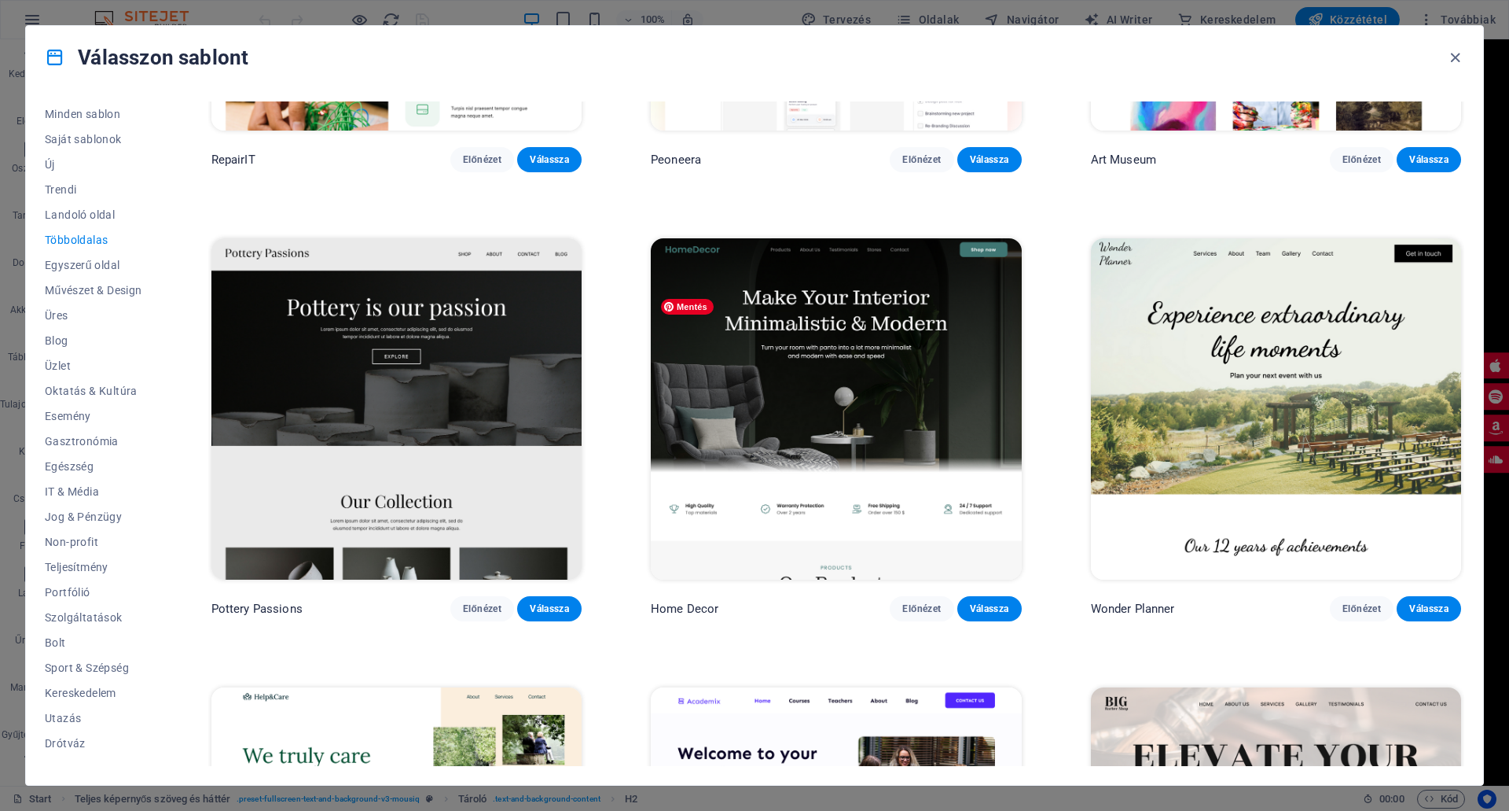
scroll to position [786, 0]
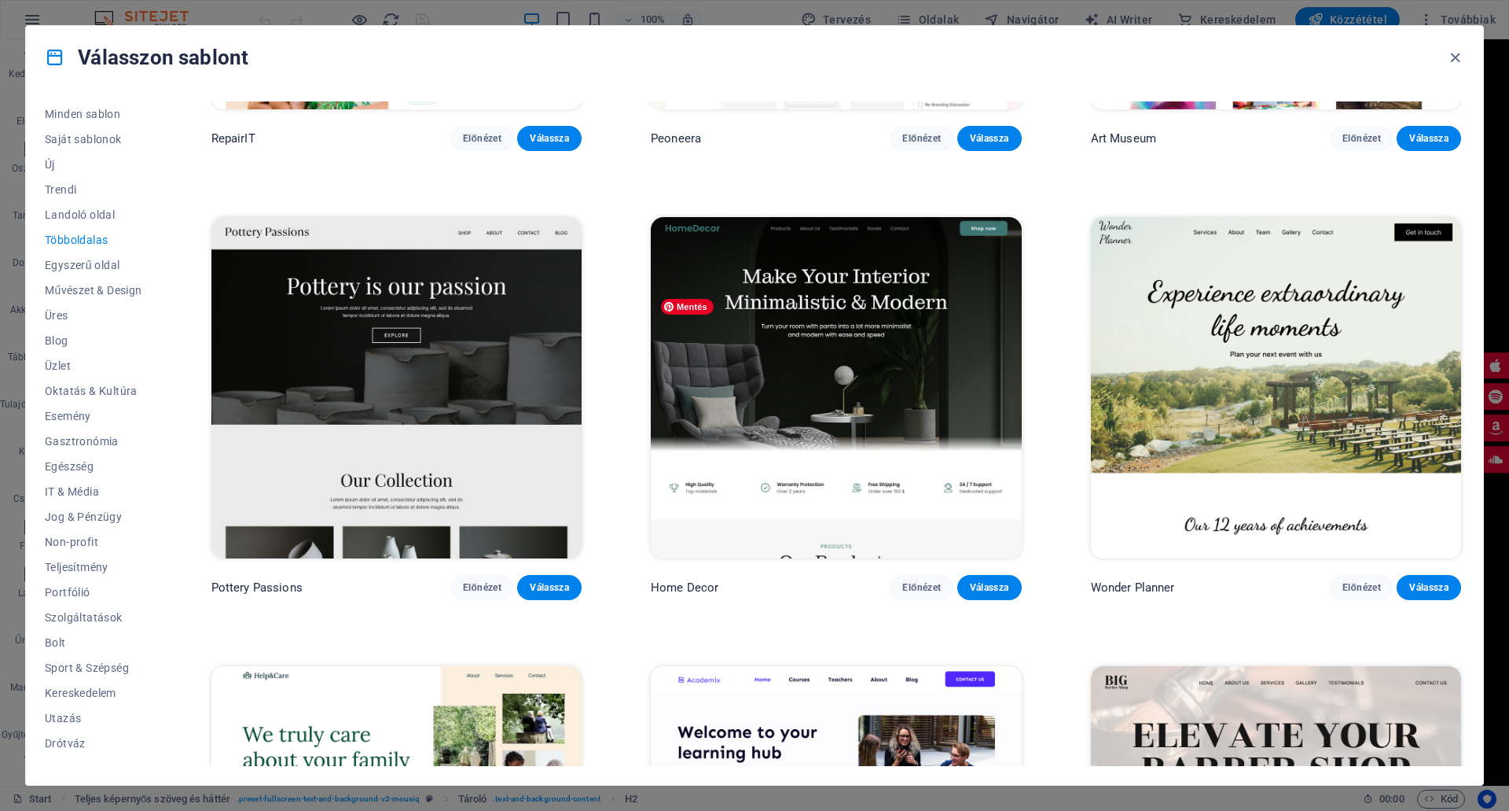
click at [840, 324] on img at bounding box center [836, 387] width 370 height 341
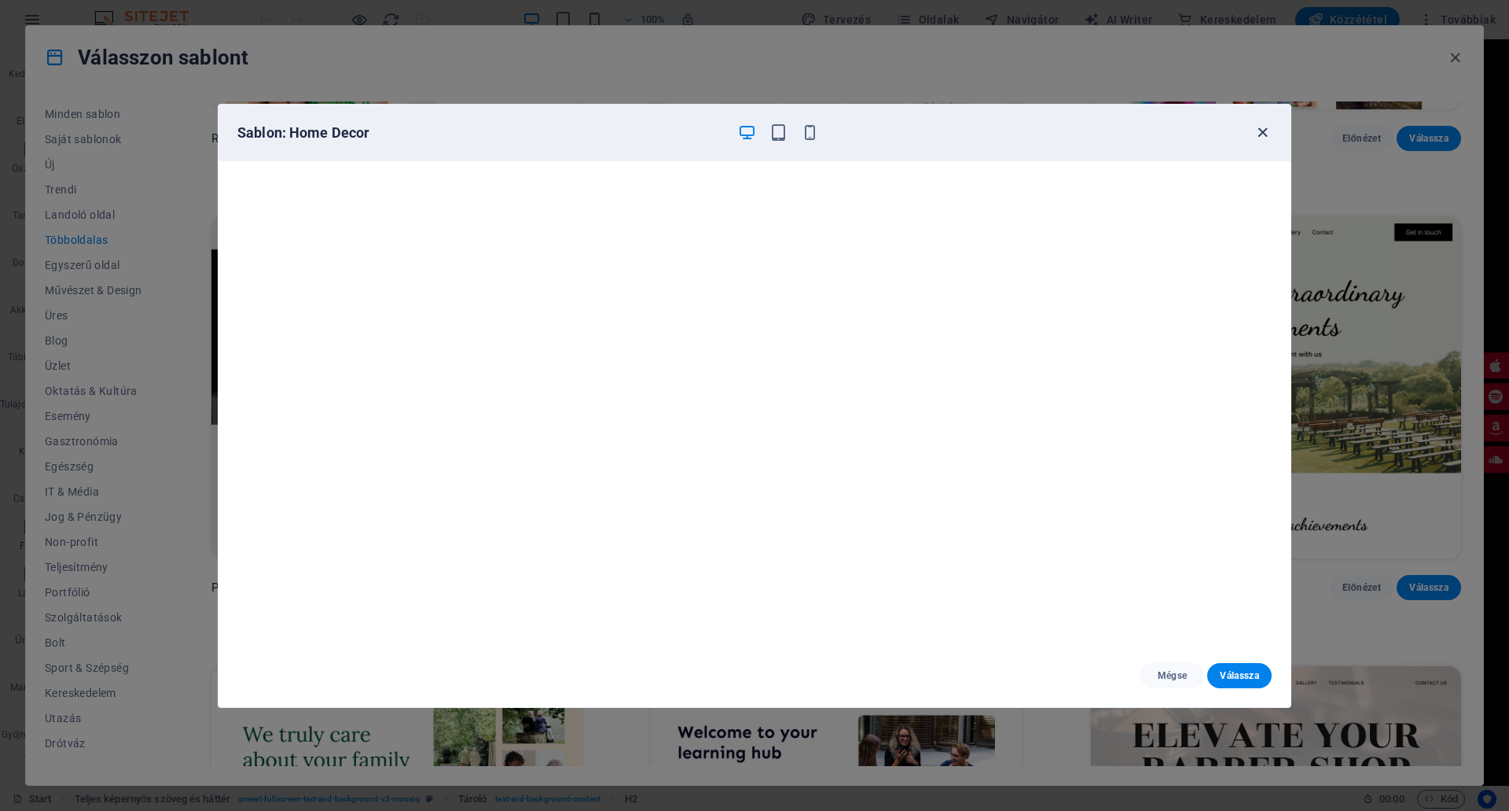
click at [1267, 123] on icon "button" at bounding box center [1263, 132] width 18 height 18
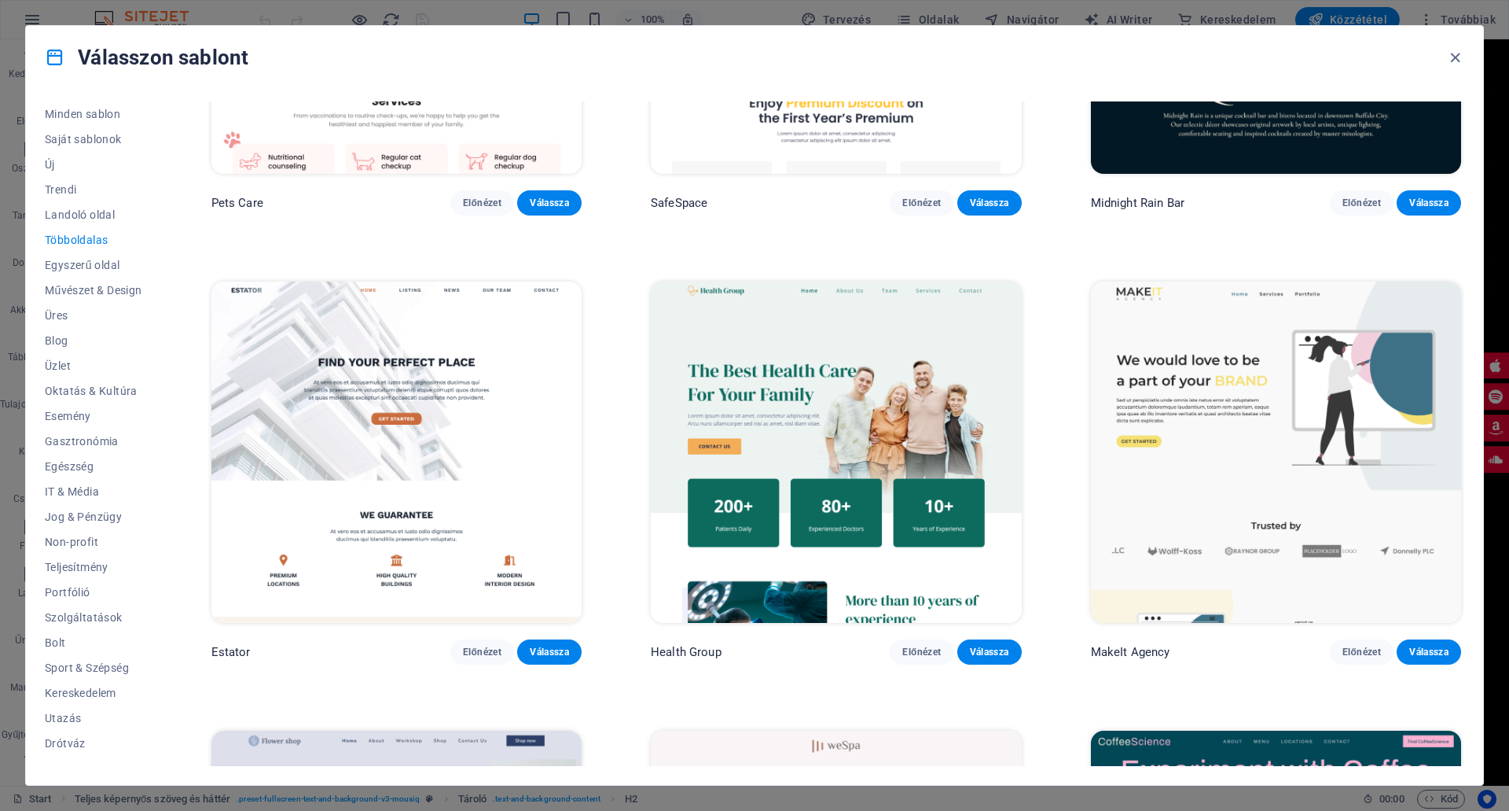
scroll to position [2987, 0]
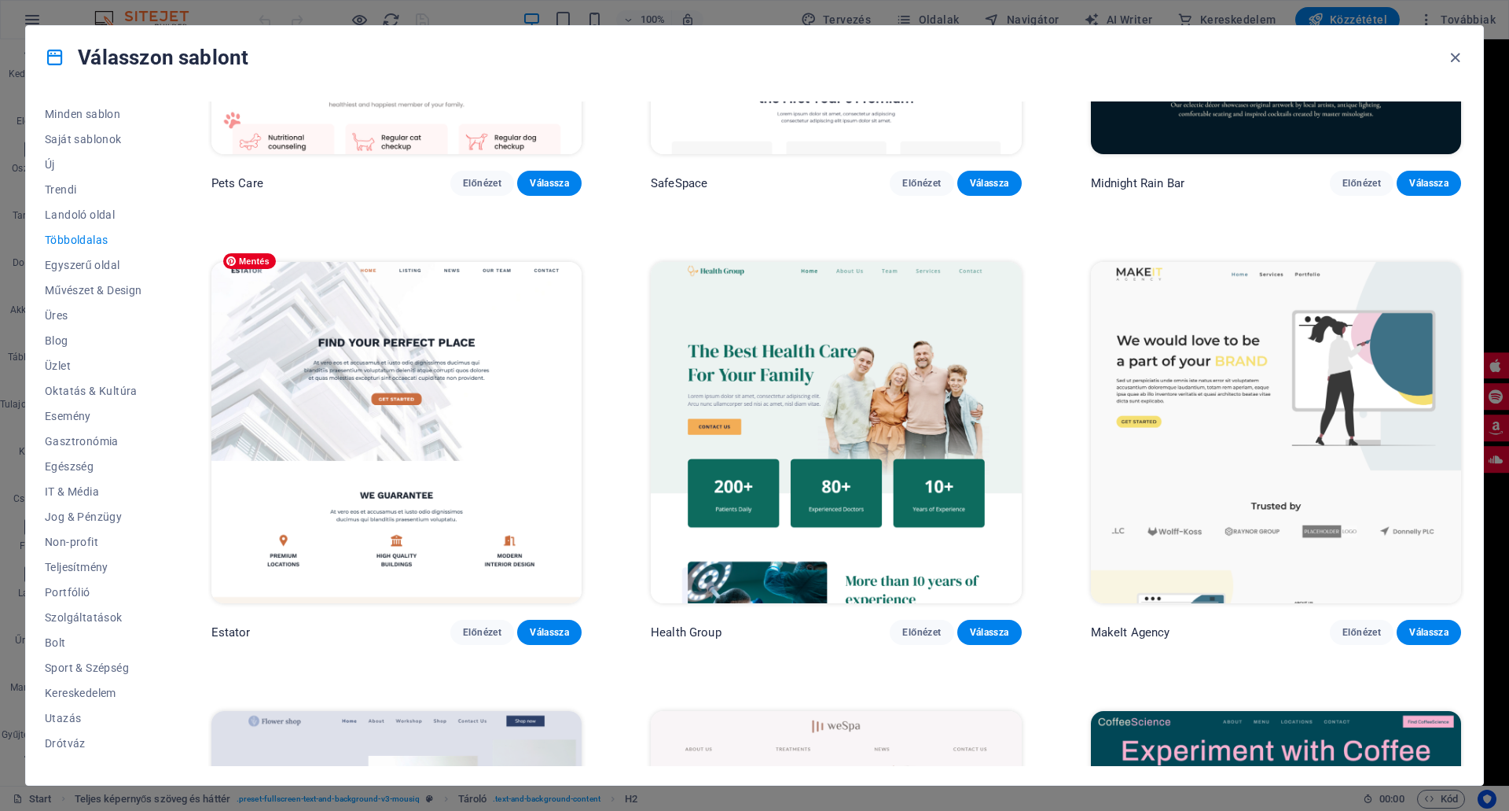
click at [418, 339] on img at bounding box center [396, 432] width 370 height 341
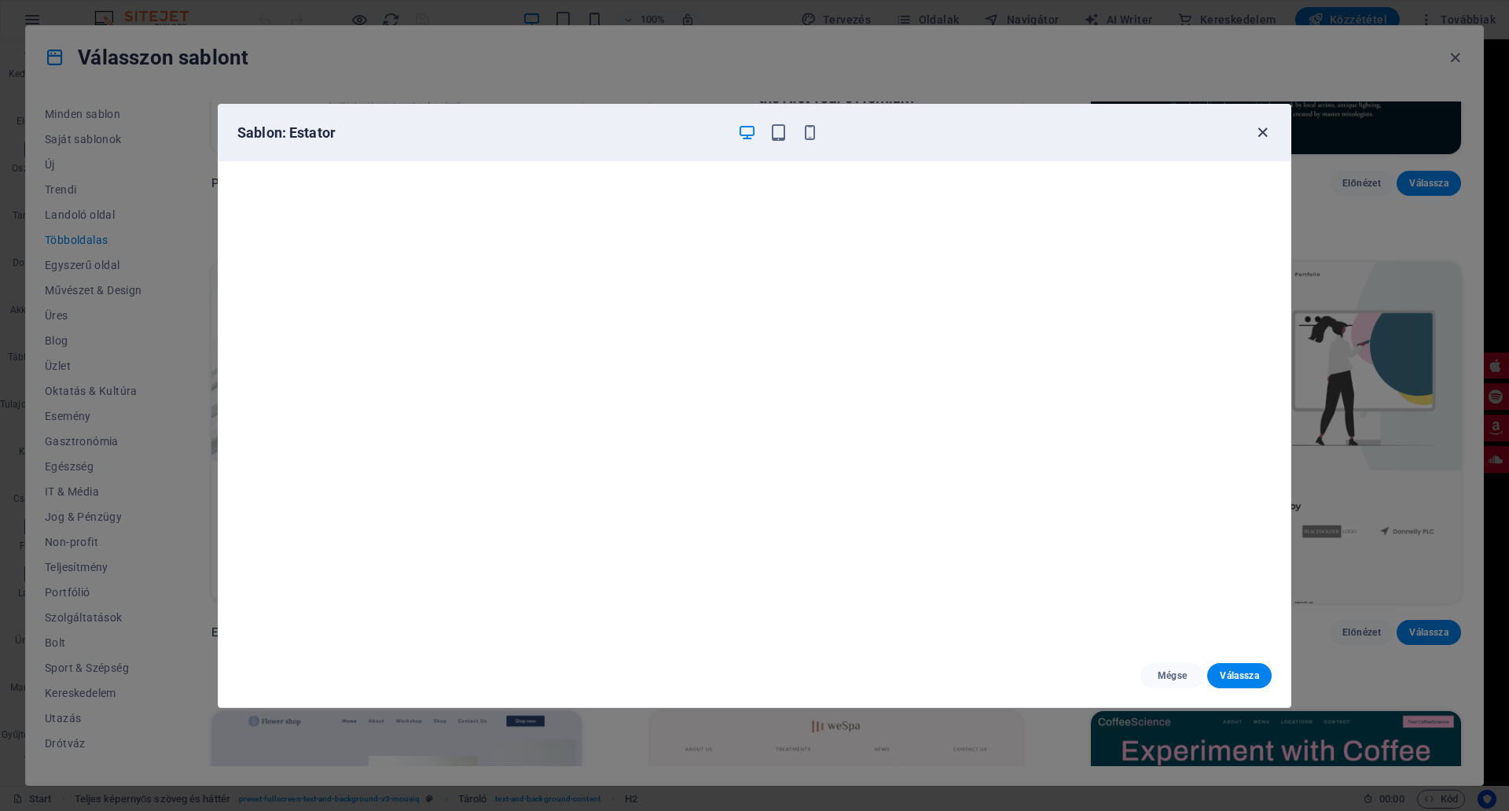
click at [1260, 128] on icon "button" at bounding box center [1263, 132] width 18 height 18
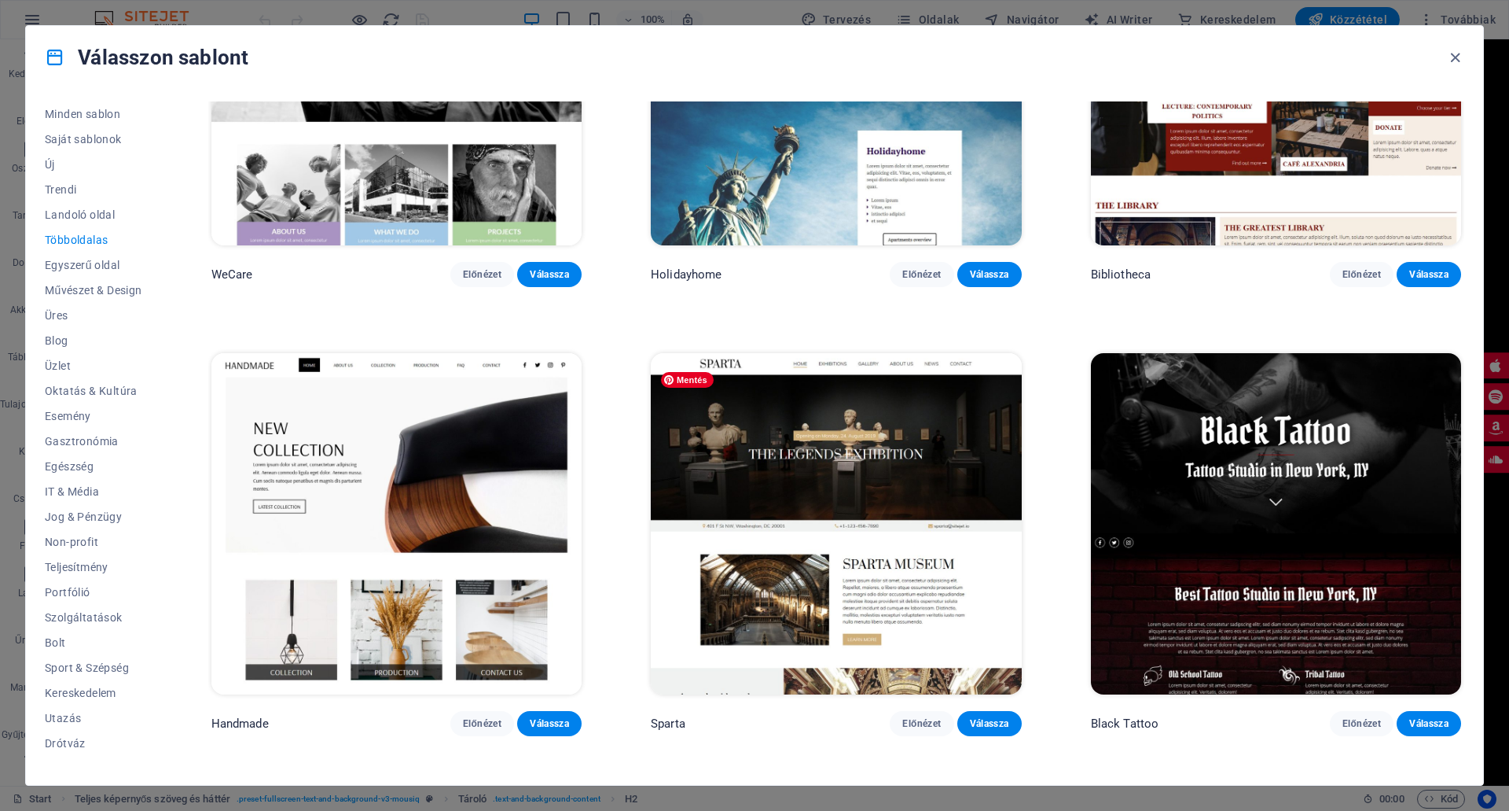
scroll to position [7862, 0]
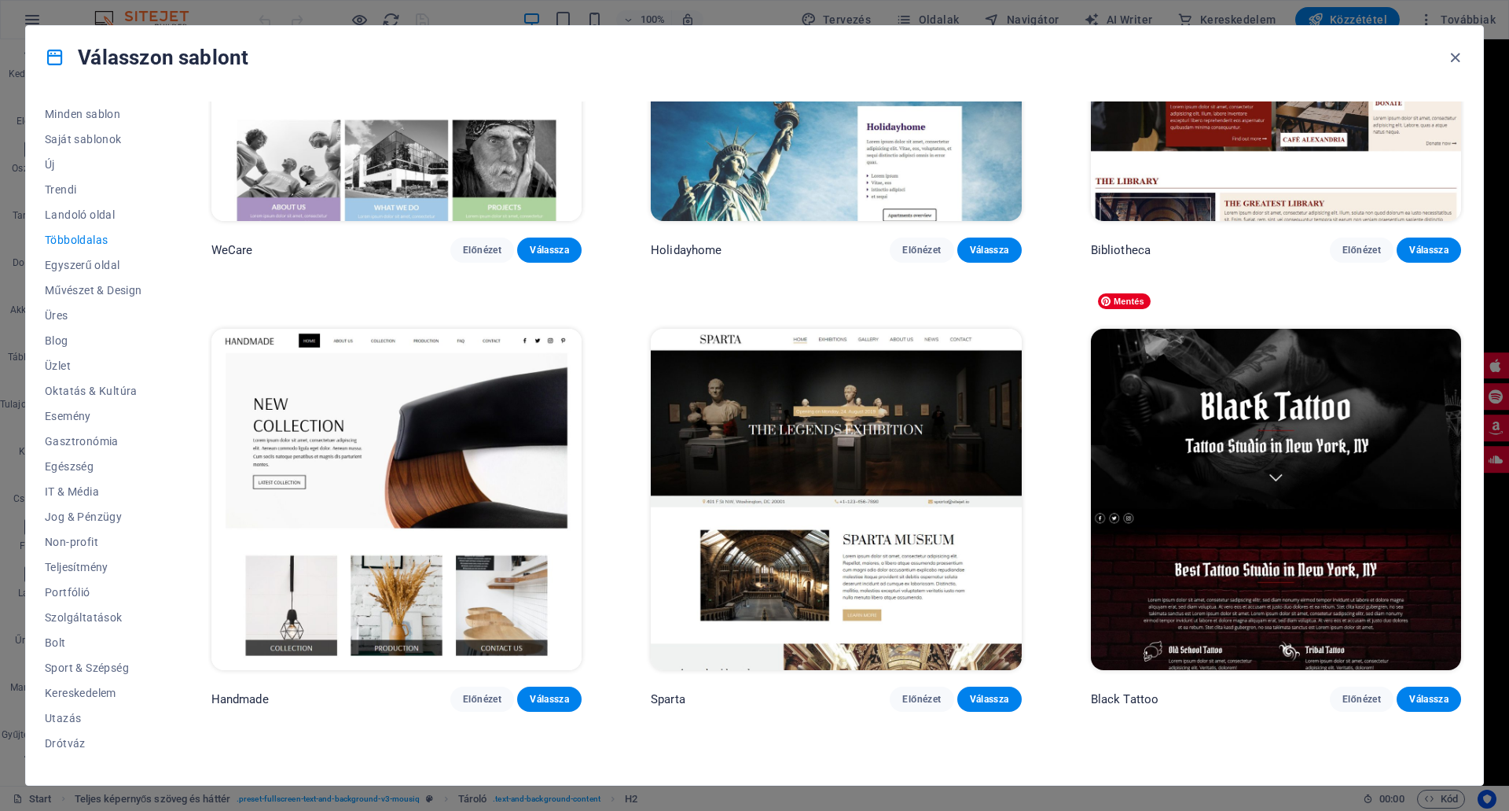
click at [1304, 376] on img at bounding box center [1276, 499] width 370 height 341
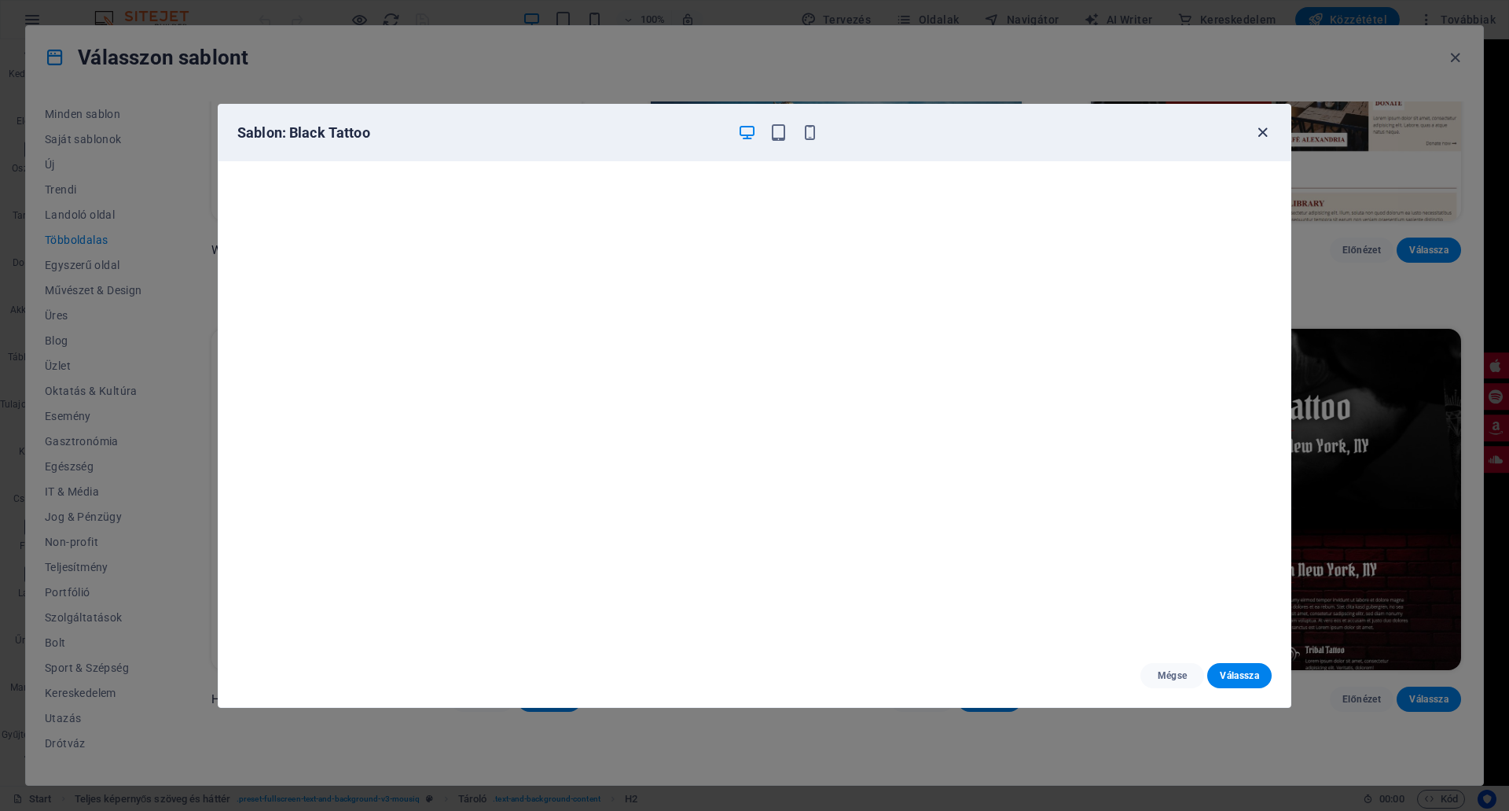
click at [1267, 138] on icon "button" at bounding box center [1263, 132] width 18 height 18
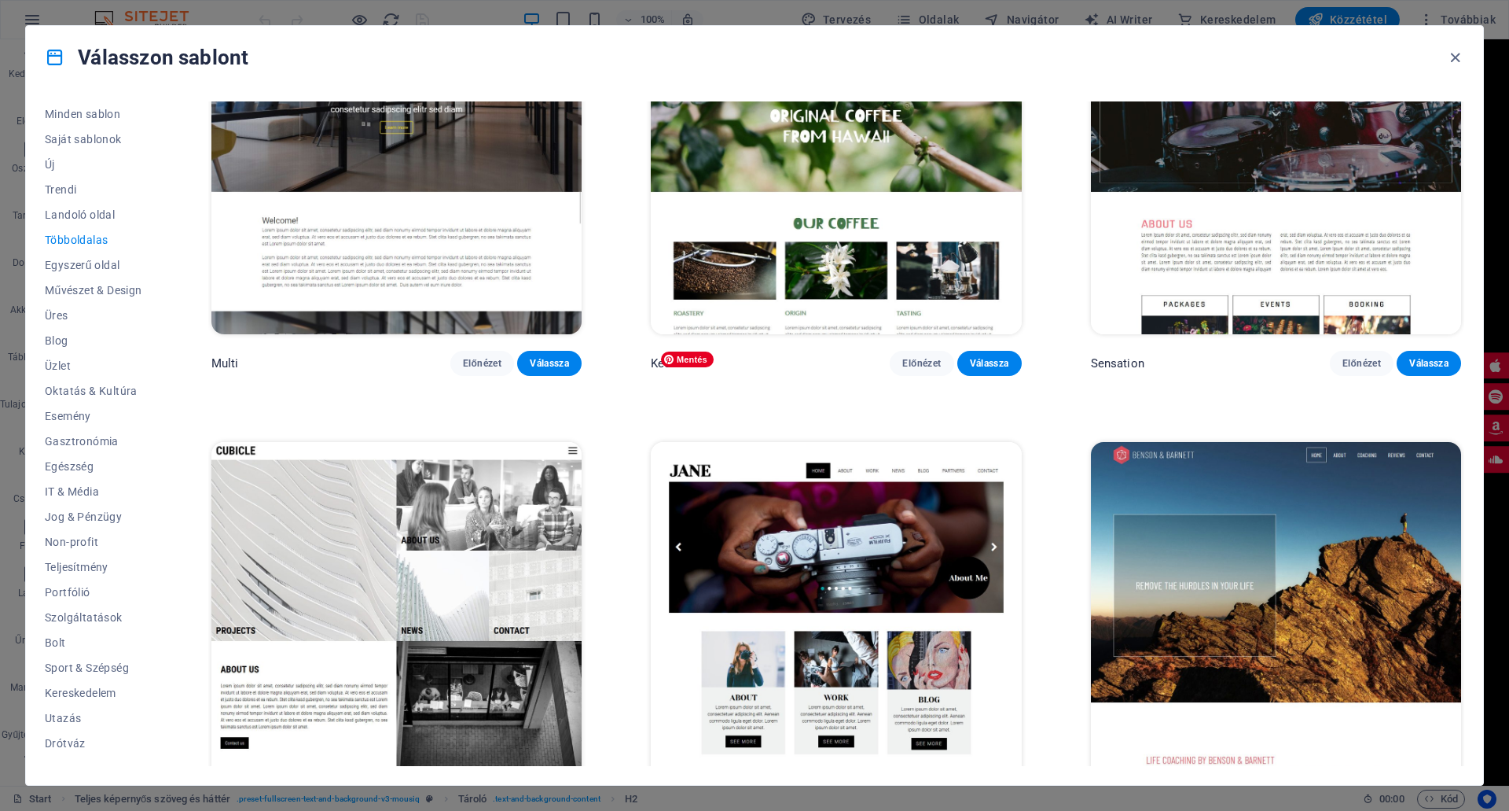
scroll to position [9997, 0]
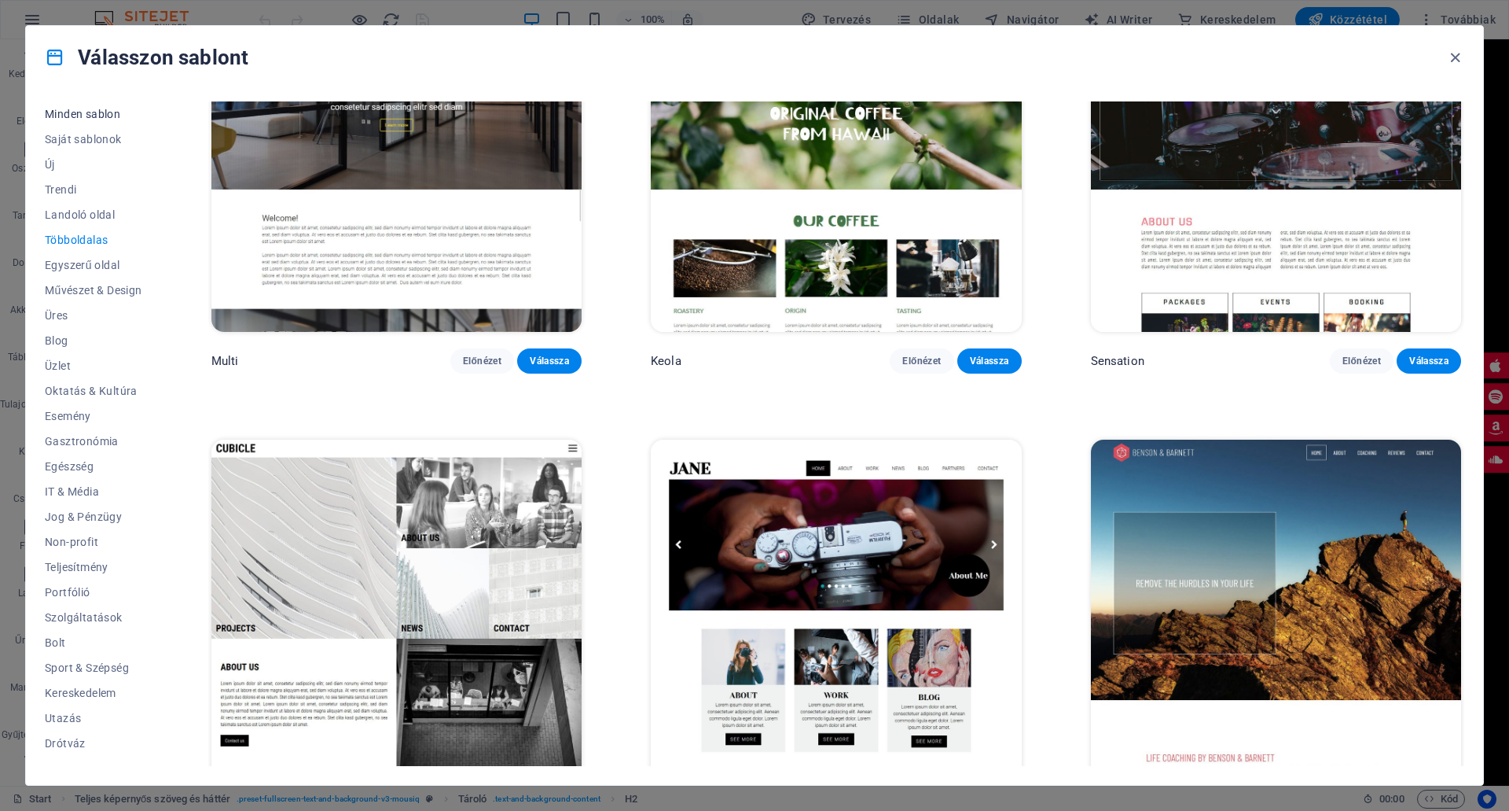
click at [95, 113] on span "Minden sablon" at bounding box center [93, 114] width 97 height 13
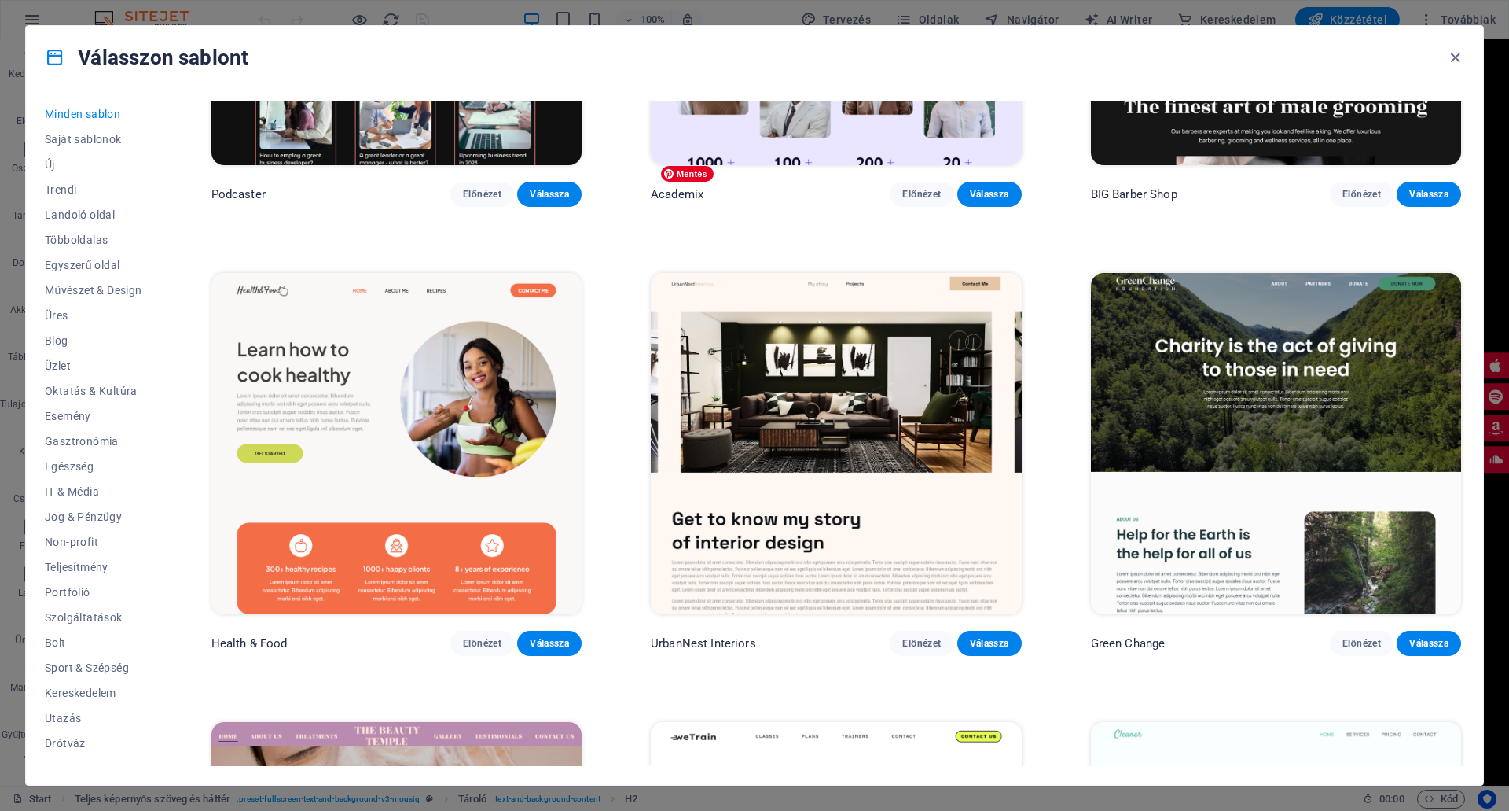
scroll to position [2987, 0]
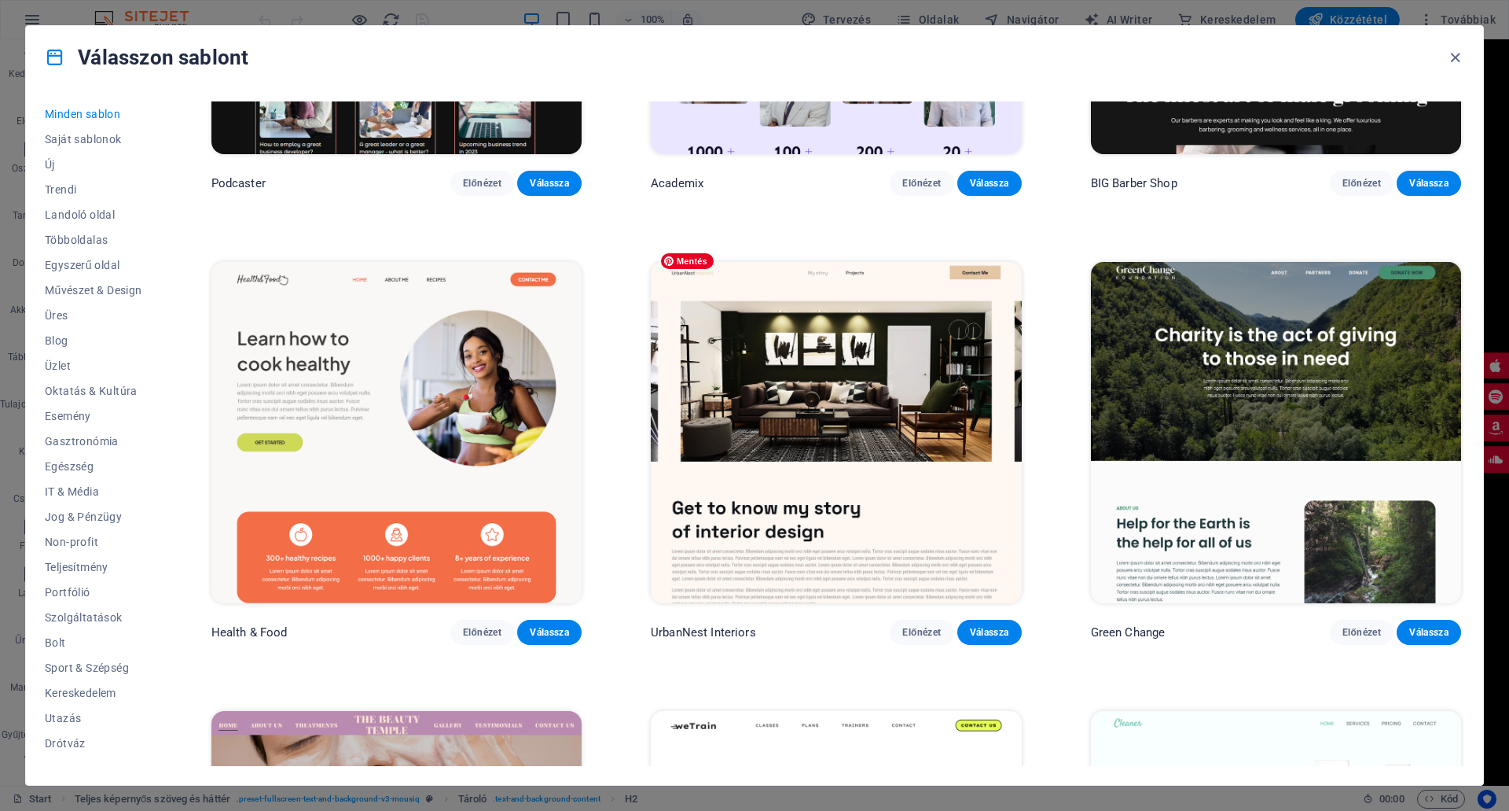
click at [852, 379] on img at bounding box center [836, 432] width 370 height 341
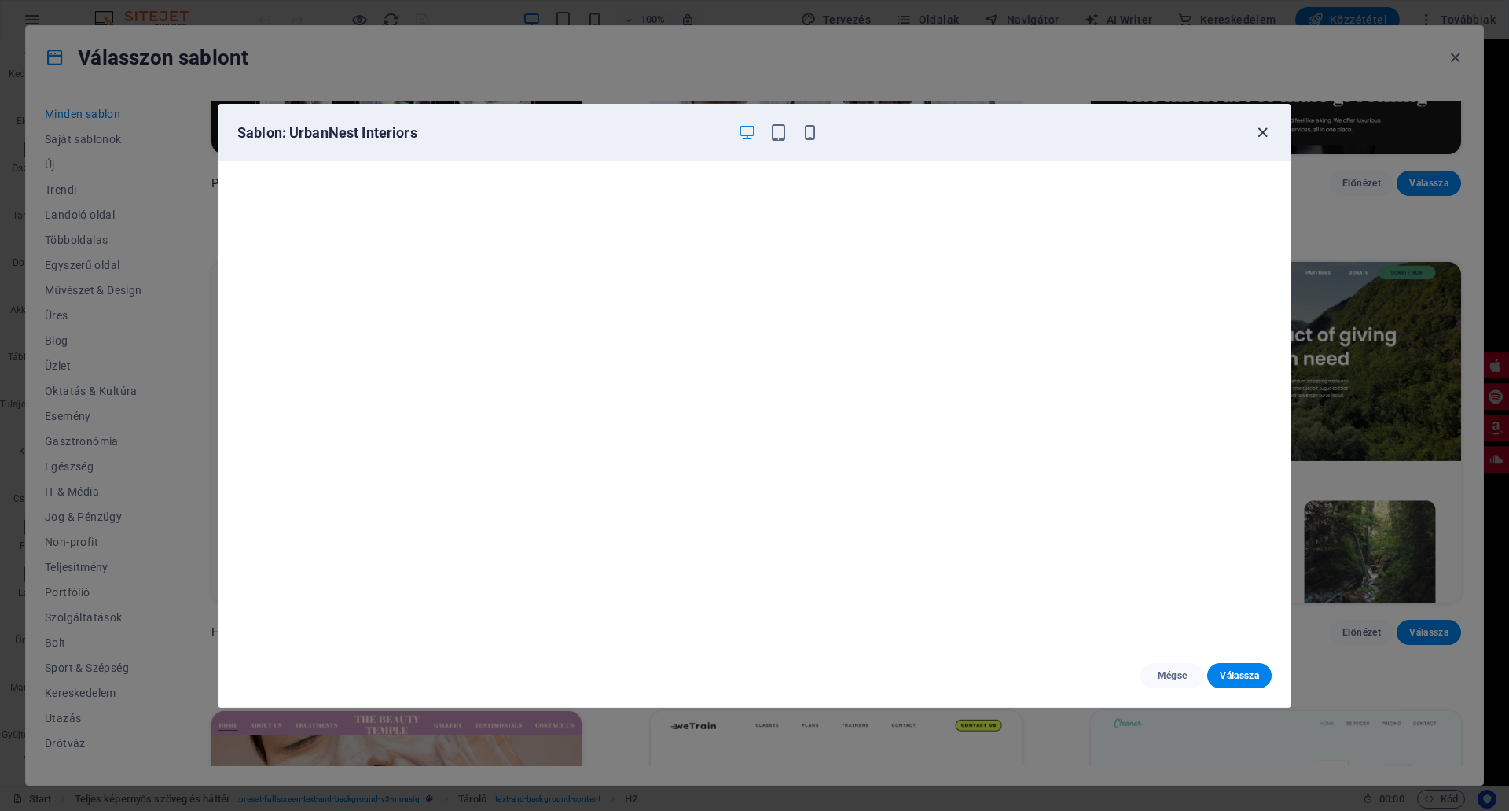
click at [1260, 131] on icon "button" at bounding box center [1263, 132] width 18 height 18
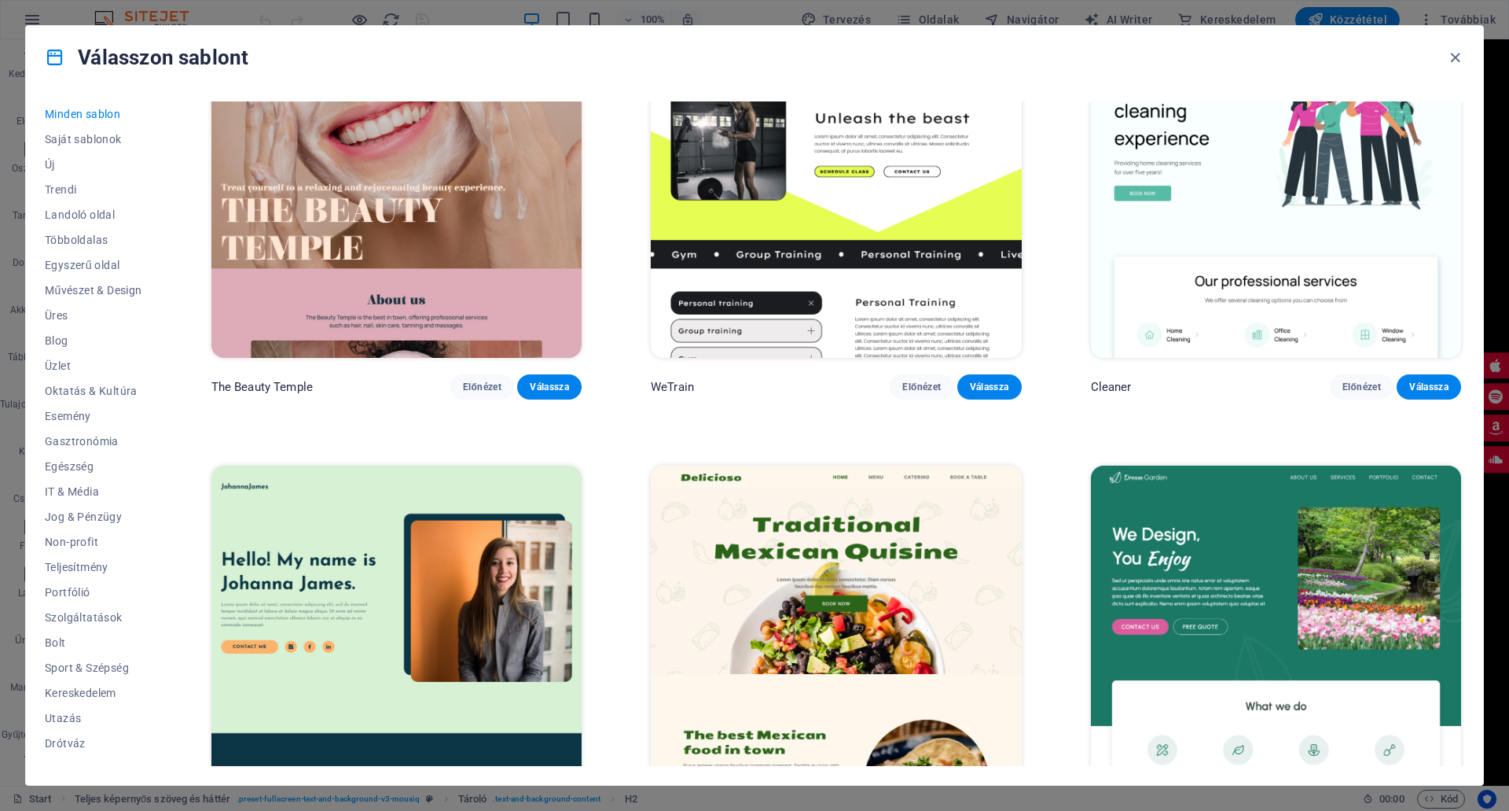
scroll to position [3852, 0]
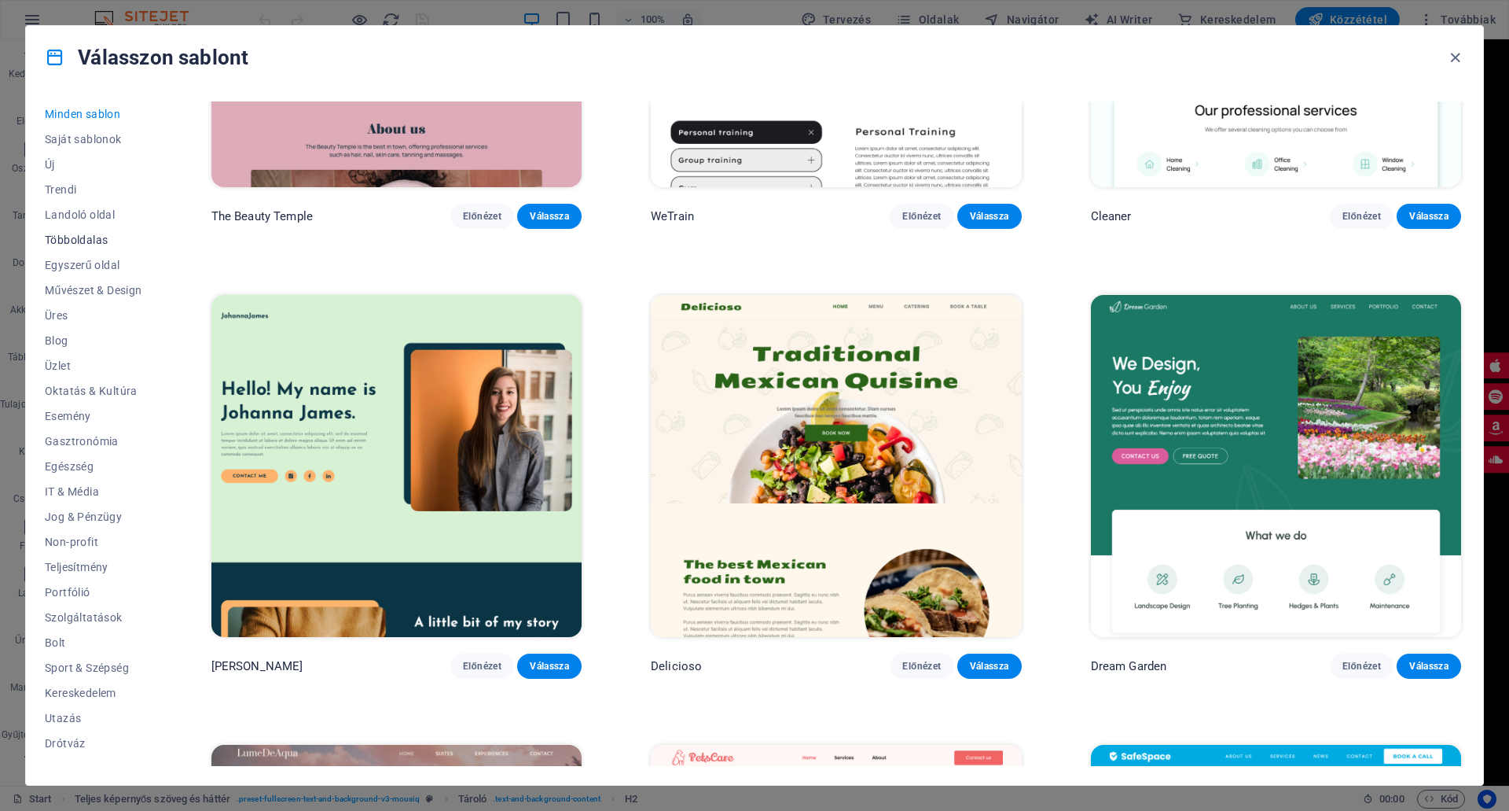
click at [72, 234] on span "Többoldalas" at bounding box center [93, 239] width 97 height 13
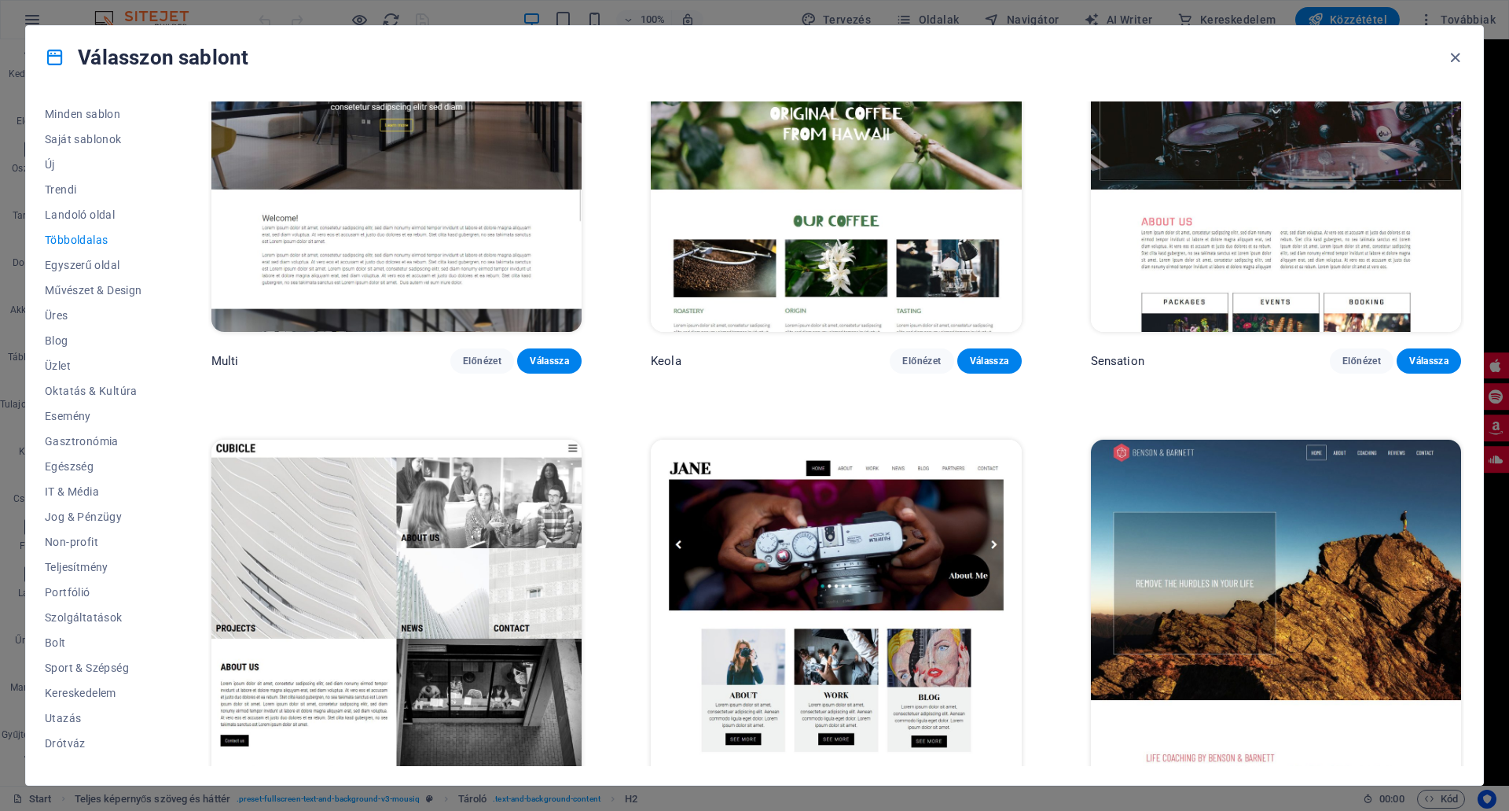
scroll to position [9934, 0]
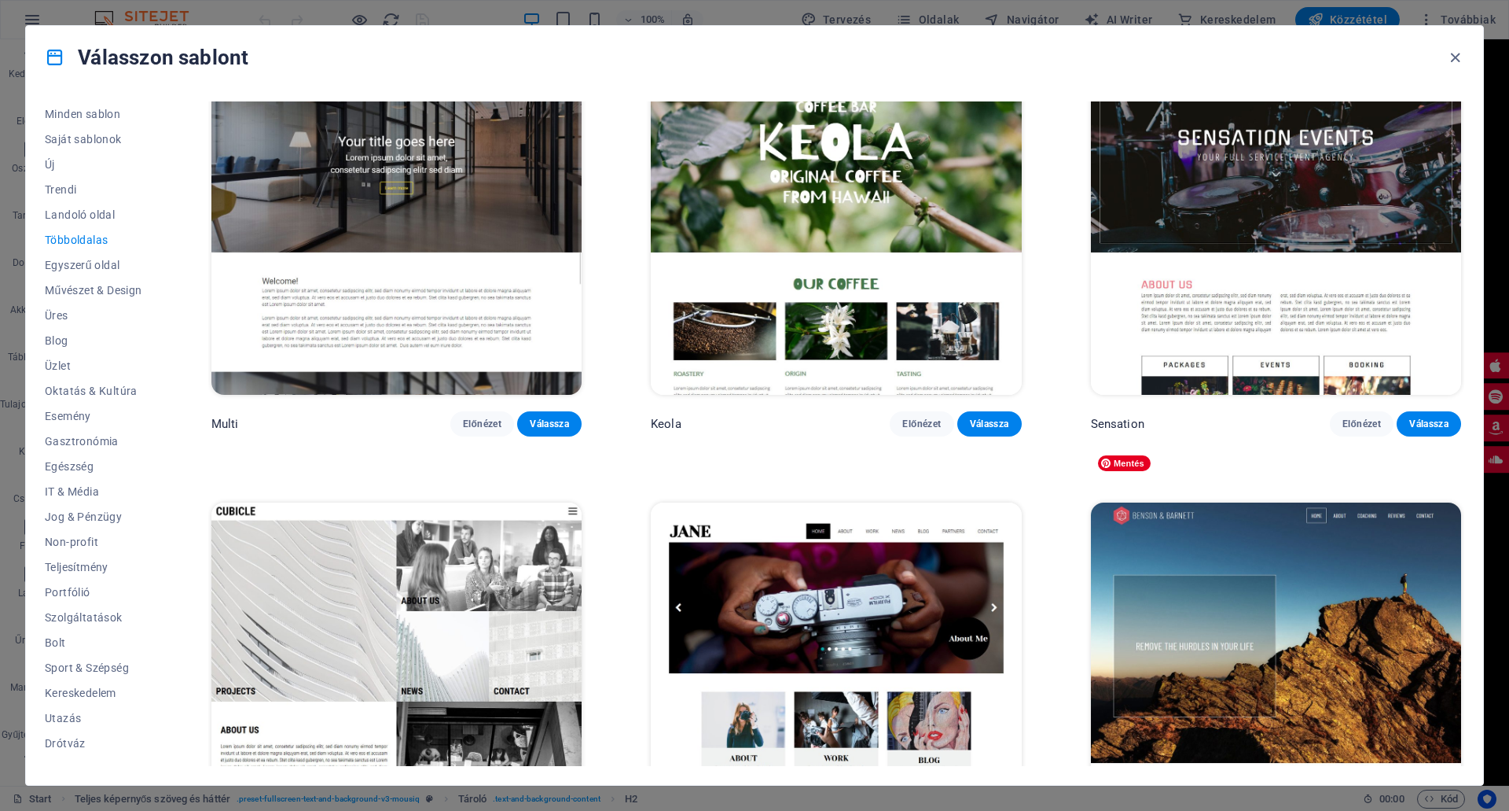
click at [1244, 525] on img at bounding box center [1276, 672] width 370 height 341
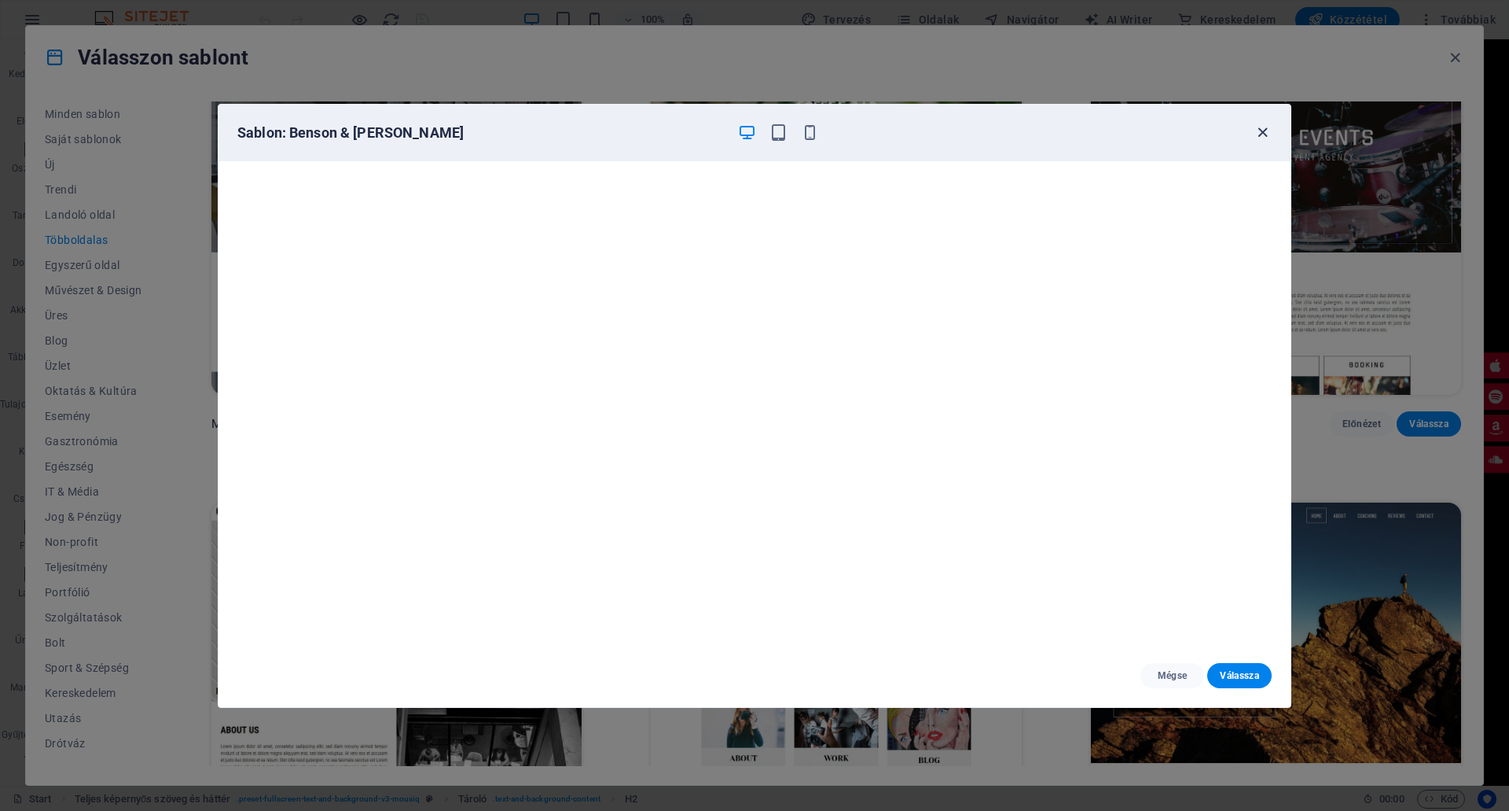
click at [1260, 131] on icon "button" at bounding box center [1263, 132] width 18 height 18
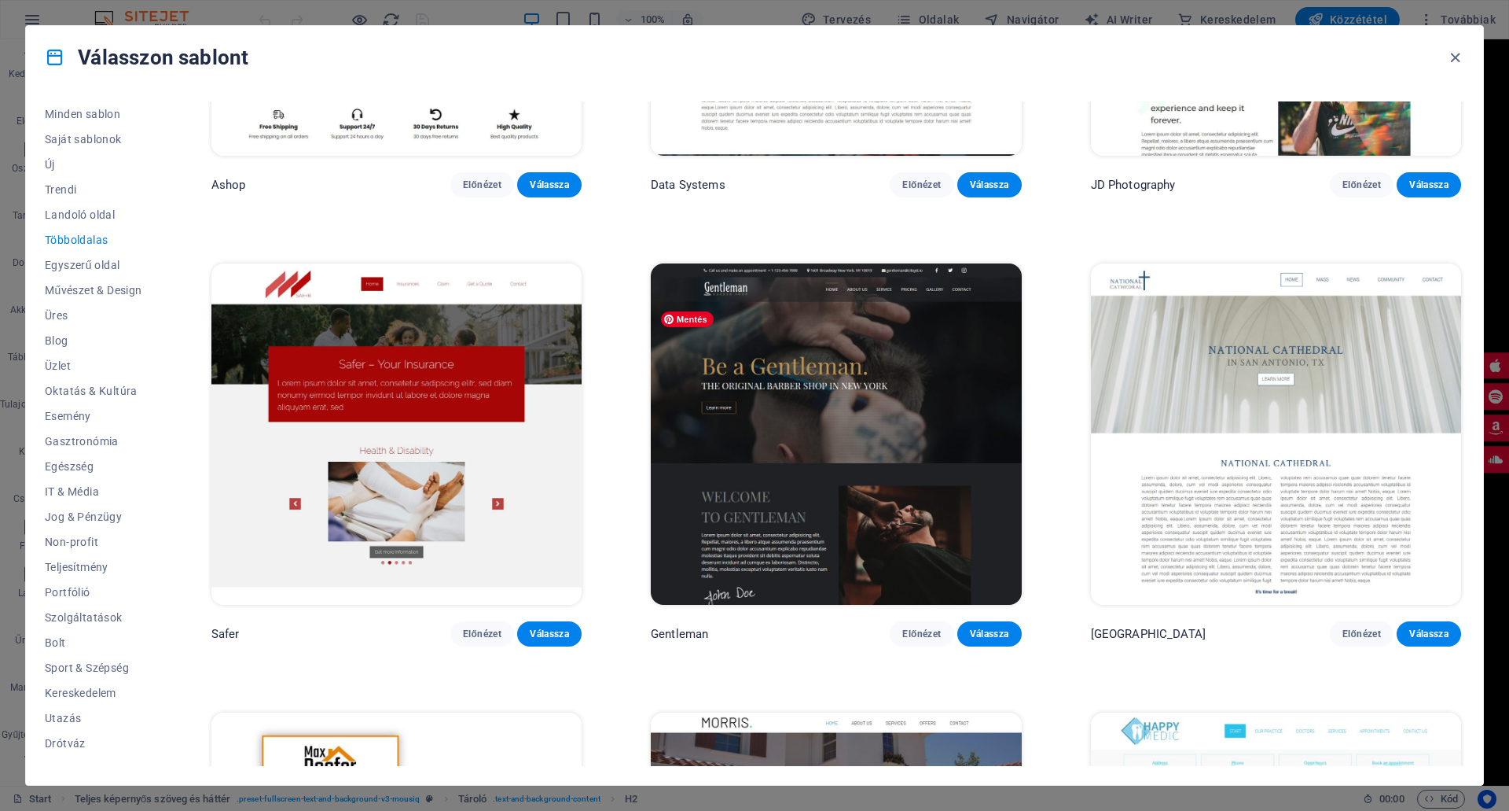
scroll to position [5689, 0]
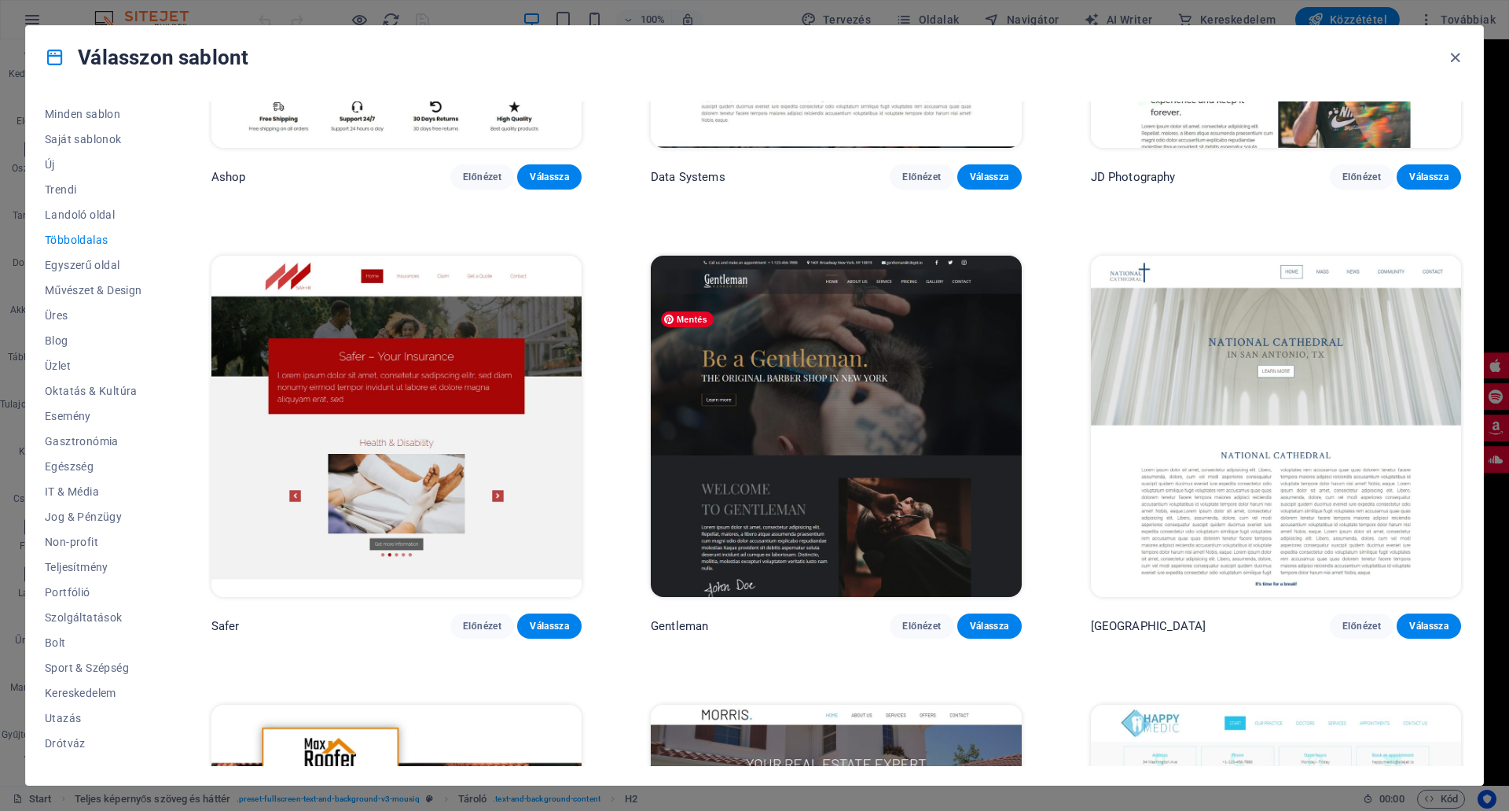
click at [858, 348] on img at bounding box center [836, 426] width 370 height 341
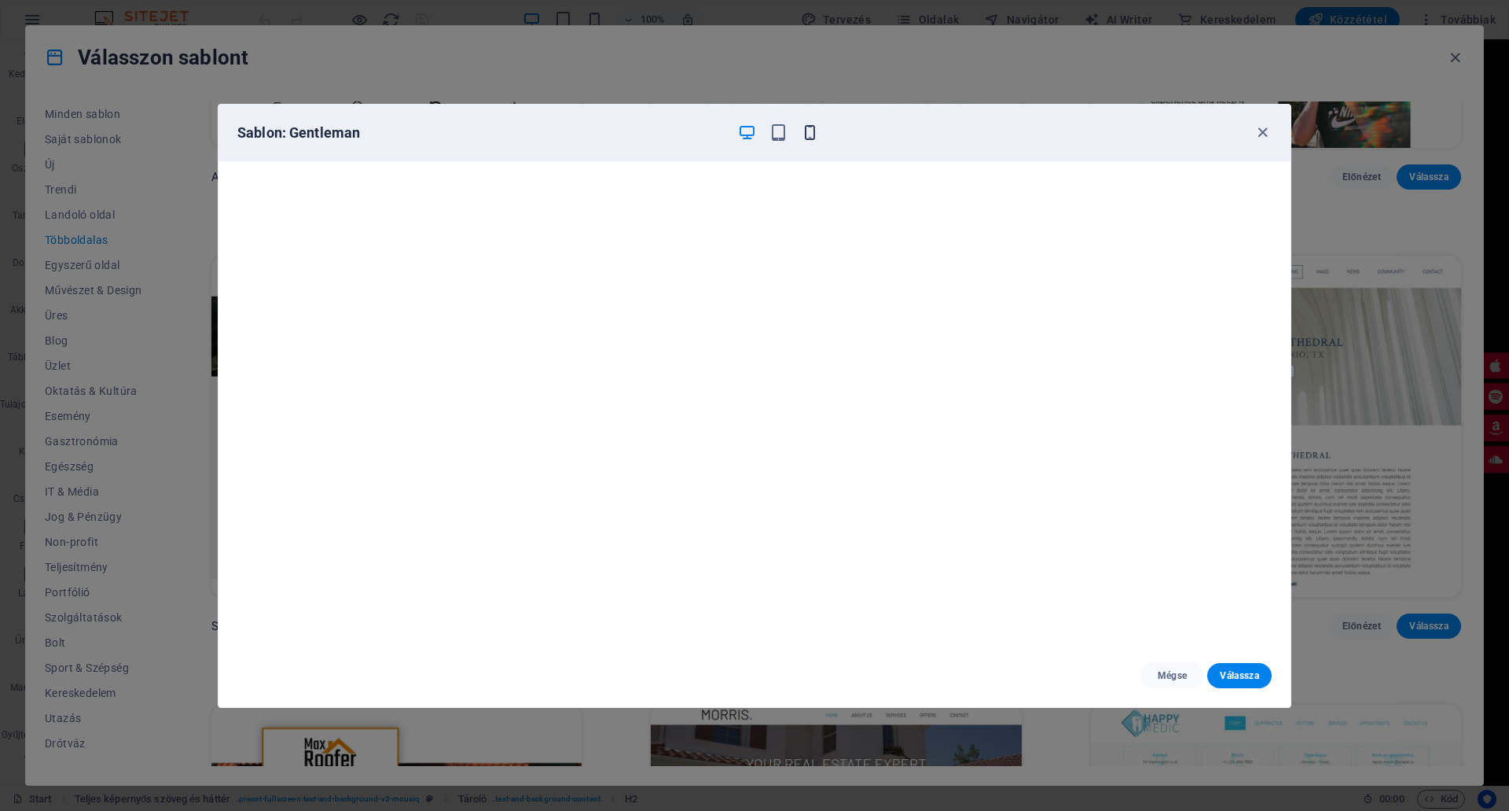
click at [811, 133] on icon "button" at bounding box center [810, 132] width 18 height 18
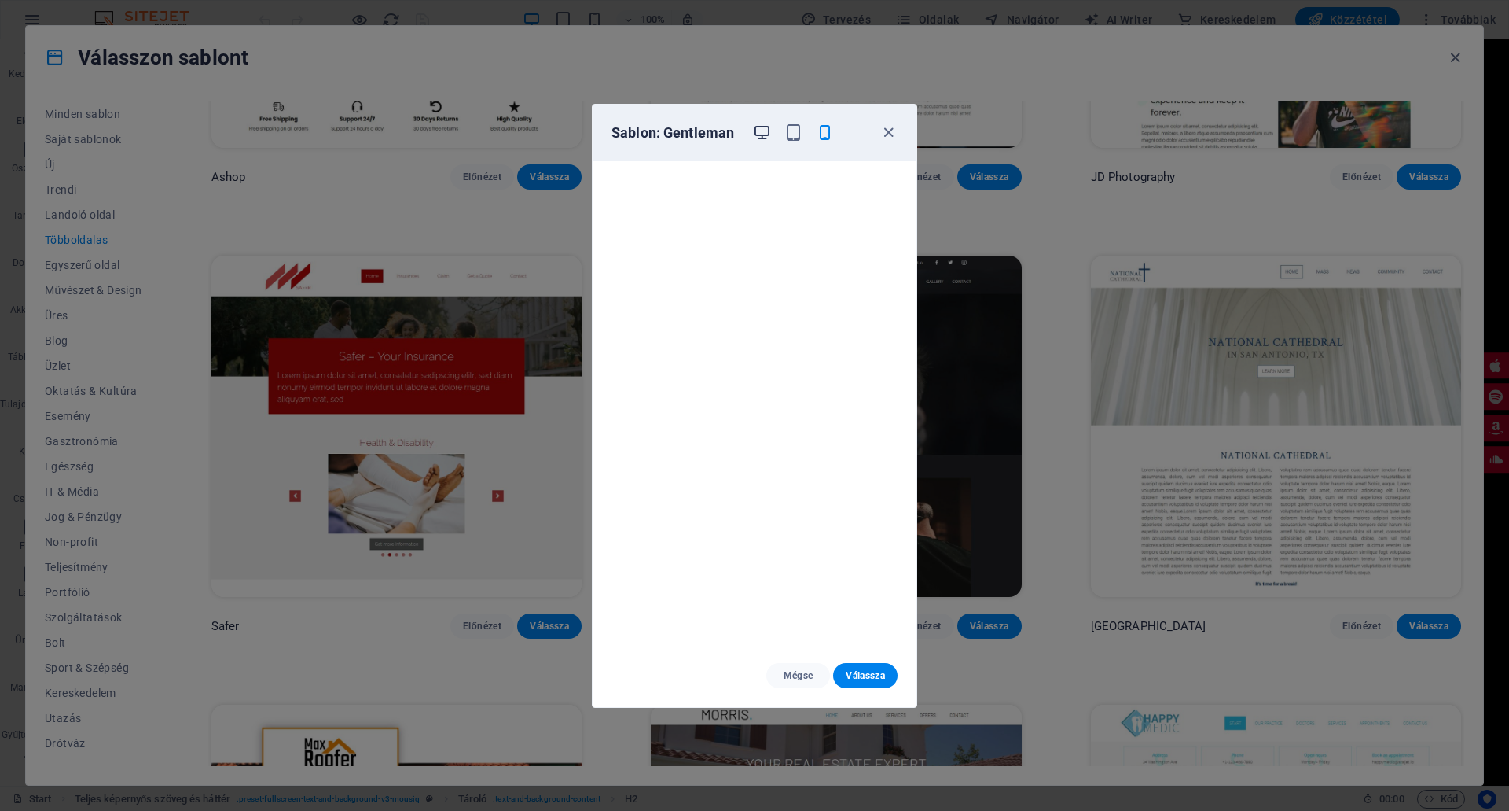
click at [763, 129] on icon "button" at bounding box center [762, 132] width 18 height 18
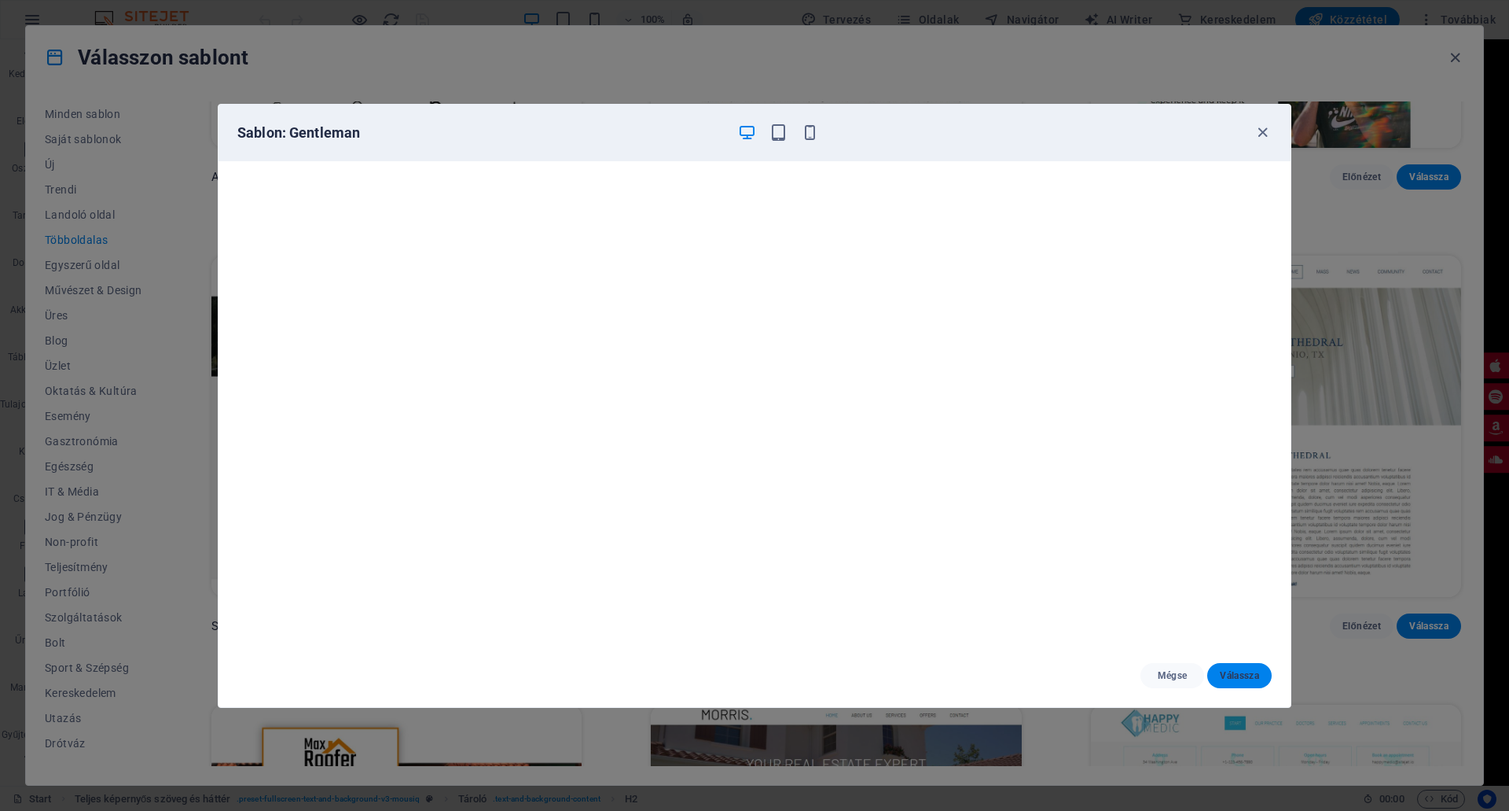
click at [1231, 667] on button "Válassza" at bounding box center [1240, 675] width 64 height 25
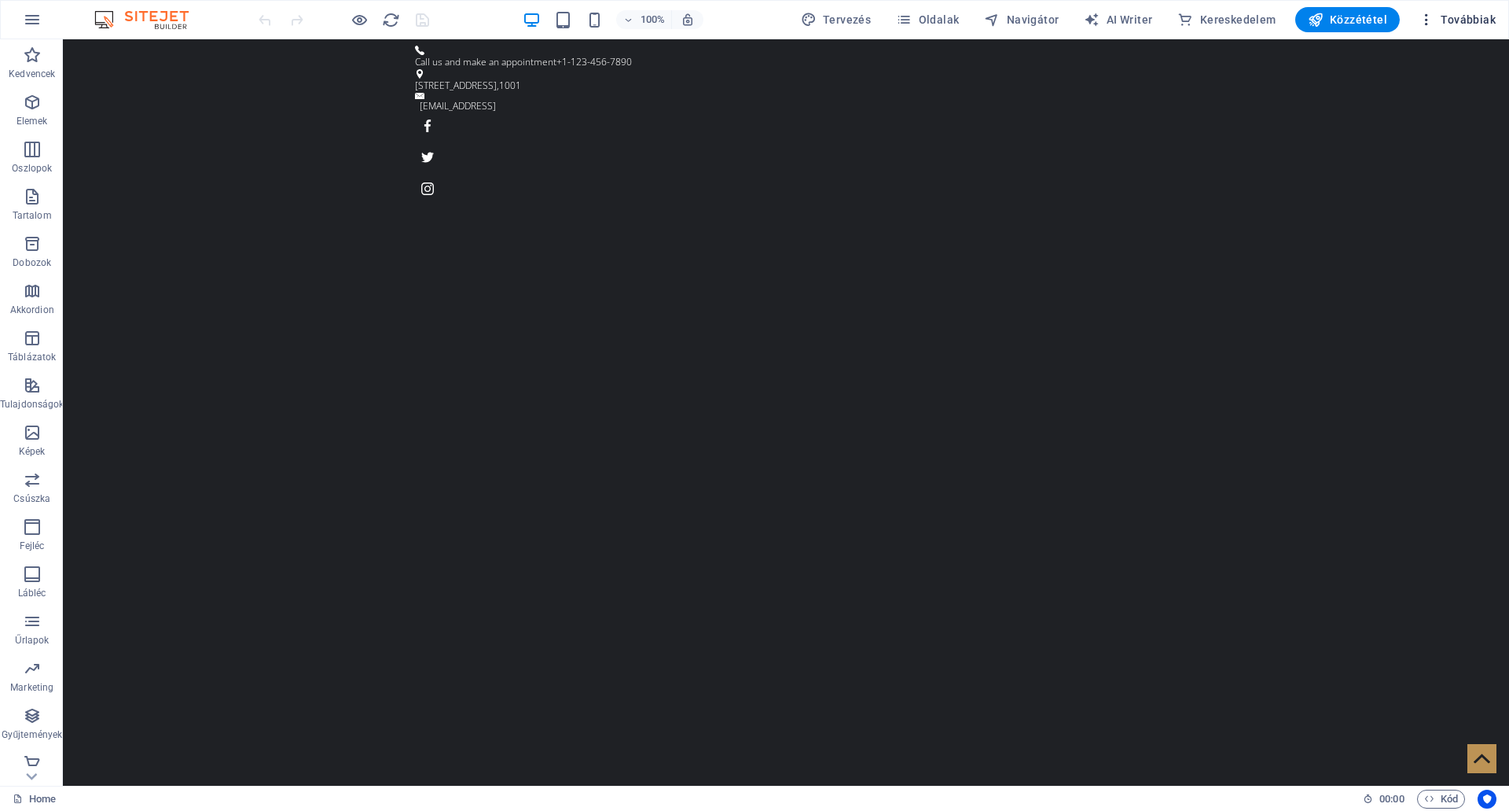
click at [1426, 22] on icon "button" at bounding box center [1427, 20] width 16 height 16
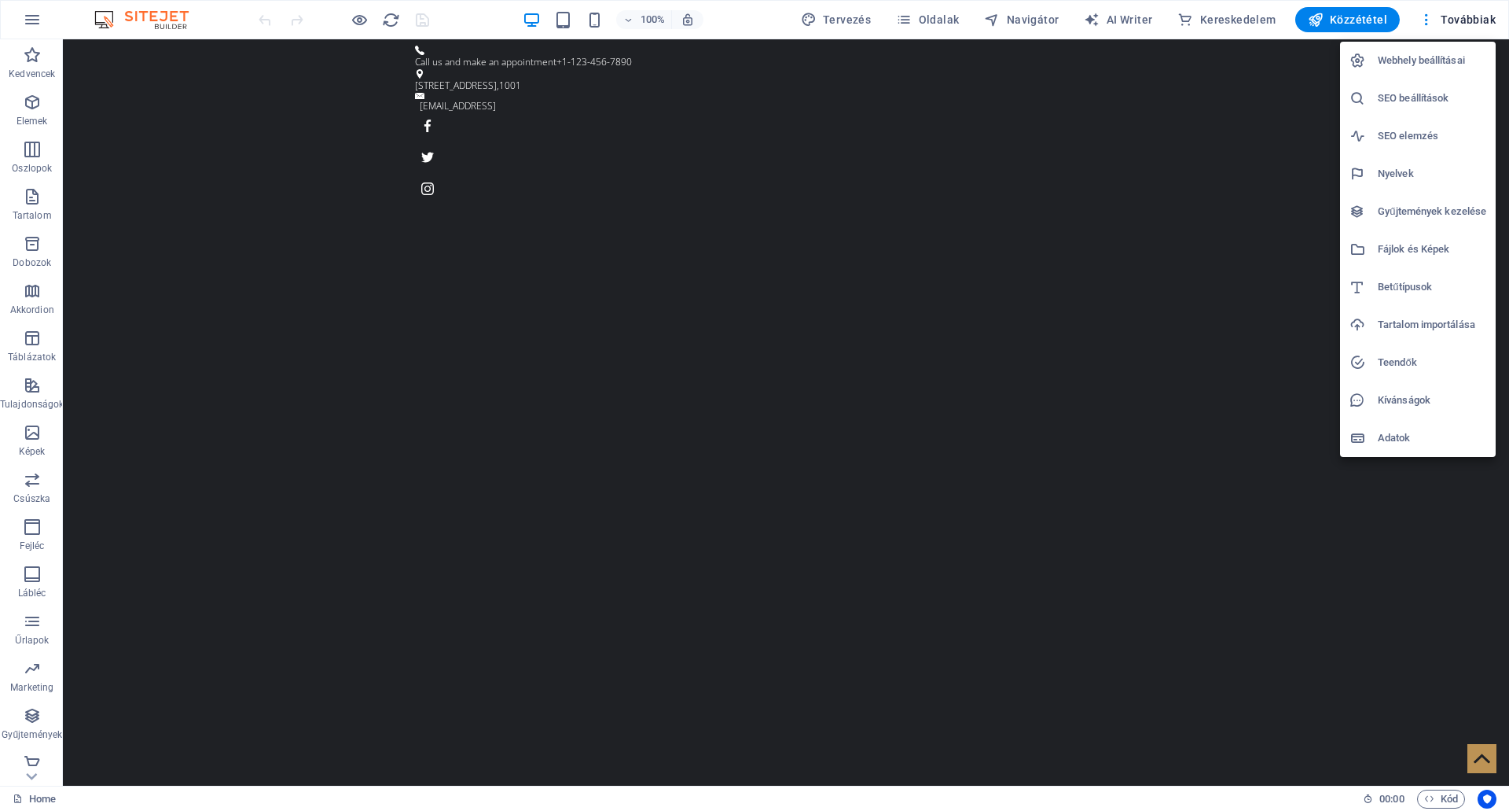
click at [22, 20] on div at bounding box center [754, 405] width 1509 height 811
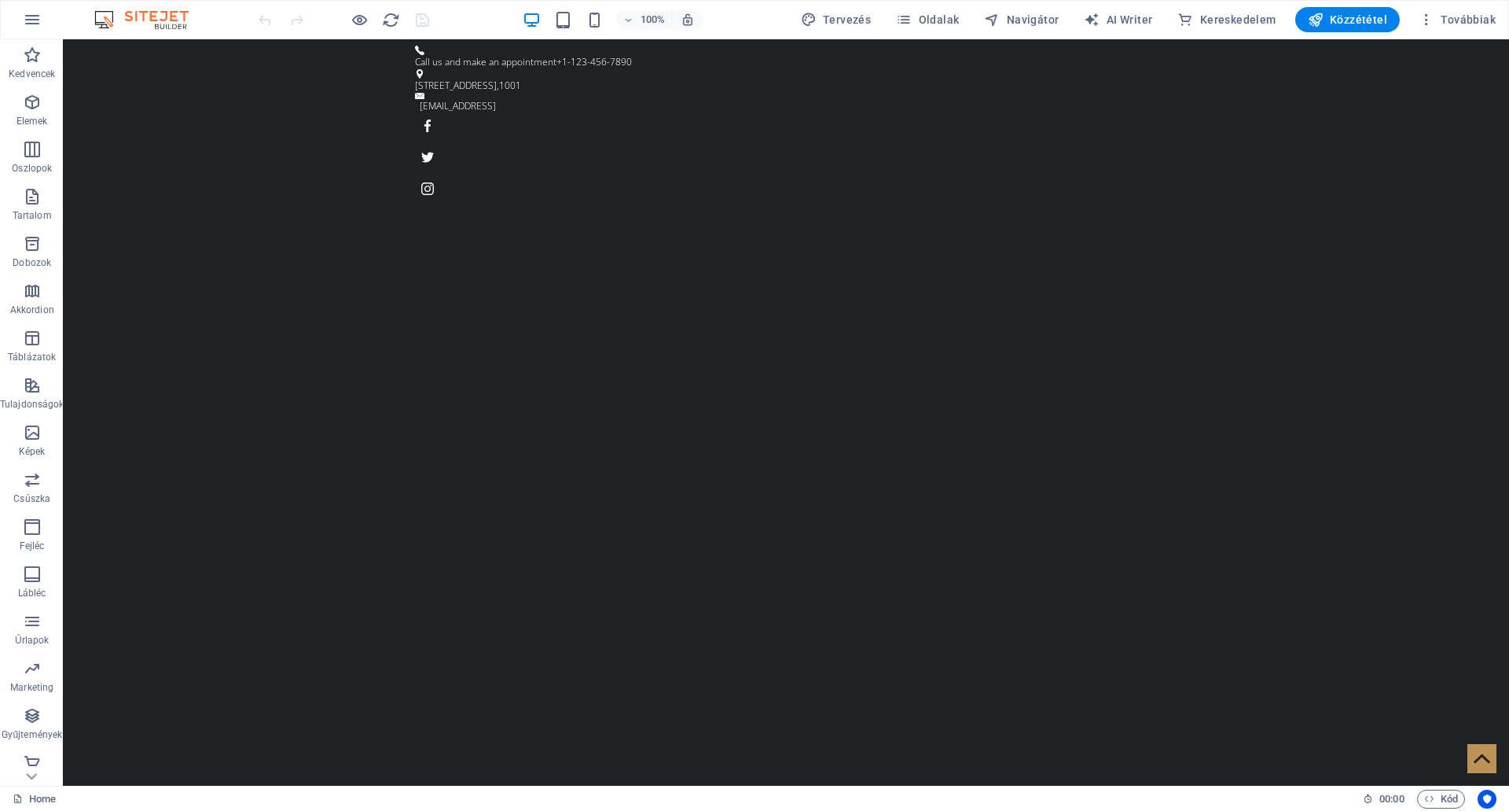
click at [29, 20] on icon "button" at bounding box center [32, 19] width 19 height 19
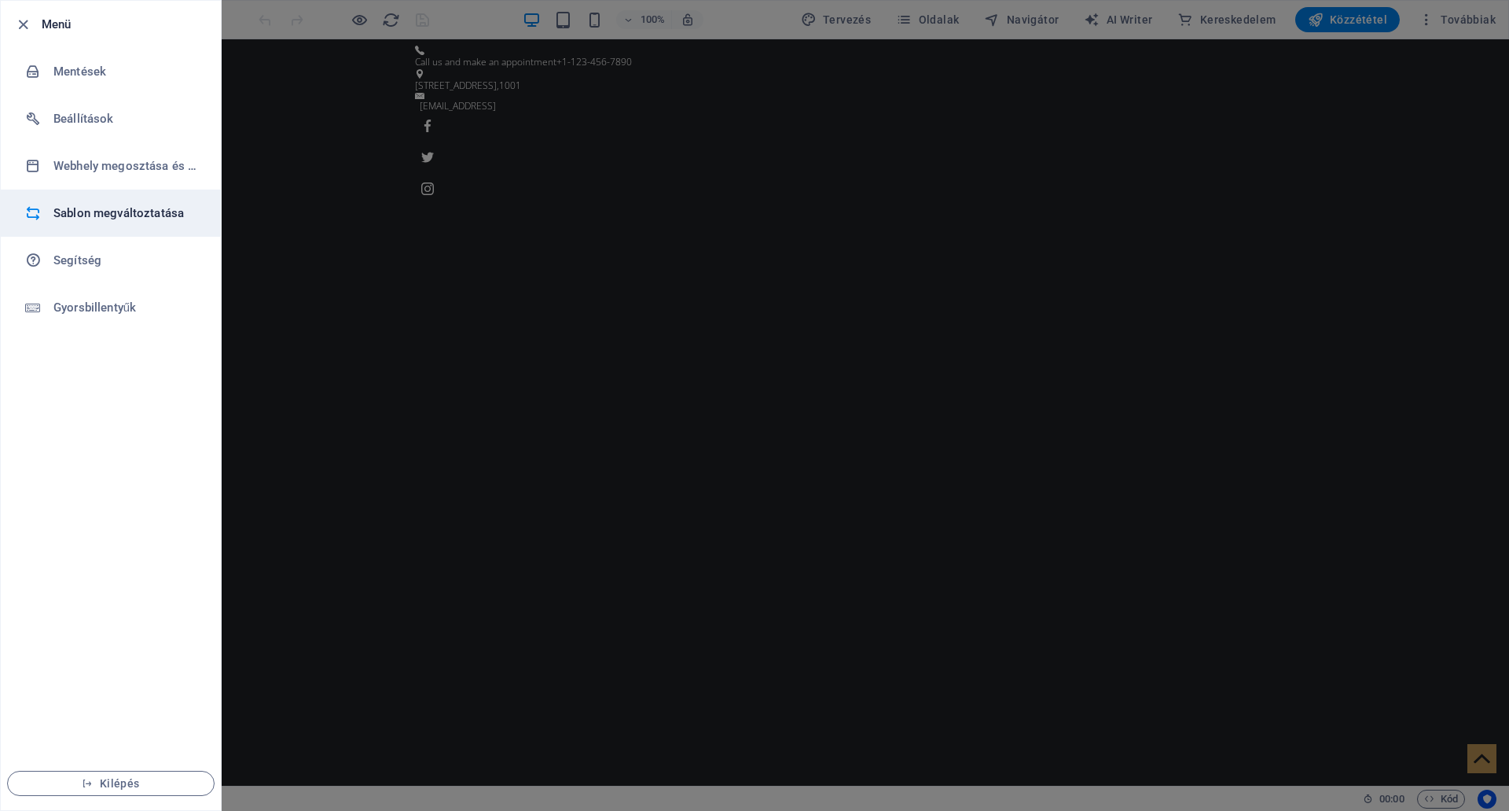
click at [73, 203] on li "Sablon megváltoztatása" at bounding box center [111, 212] width 220 height 47
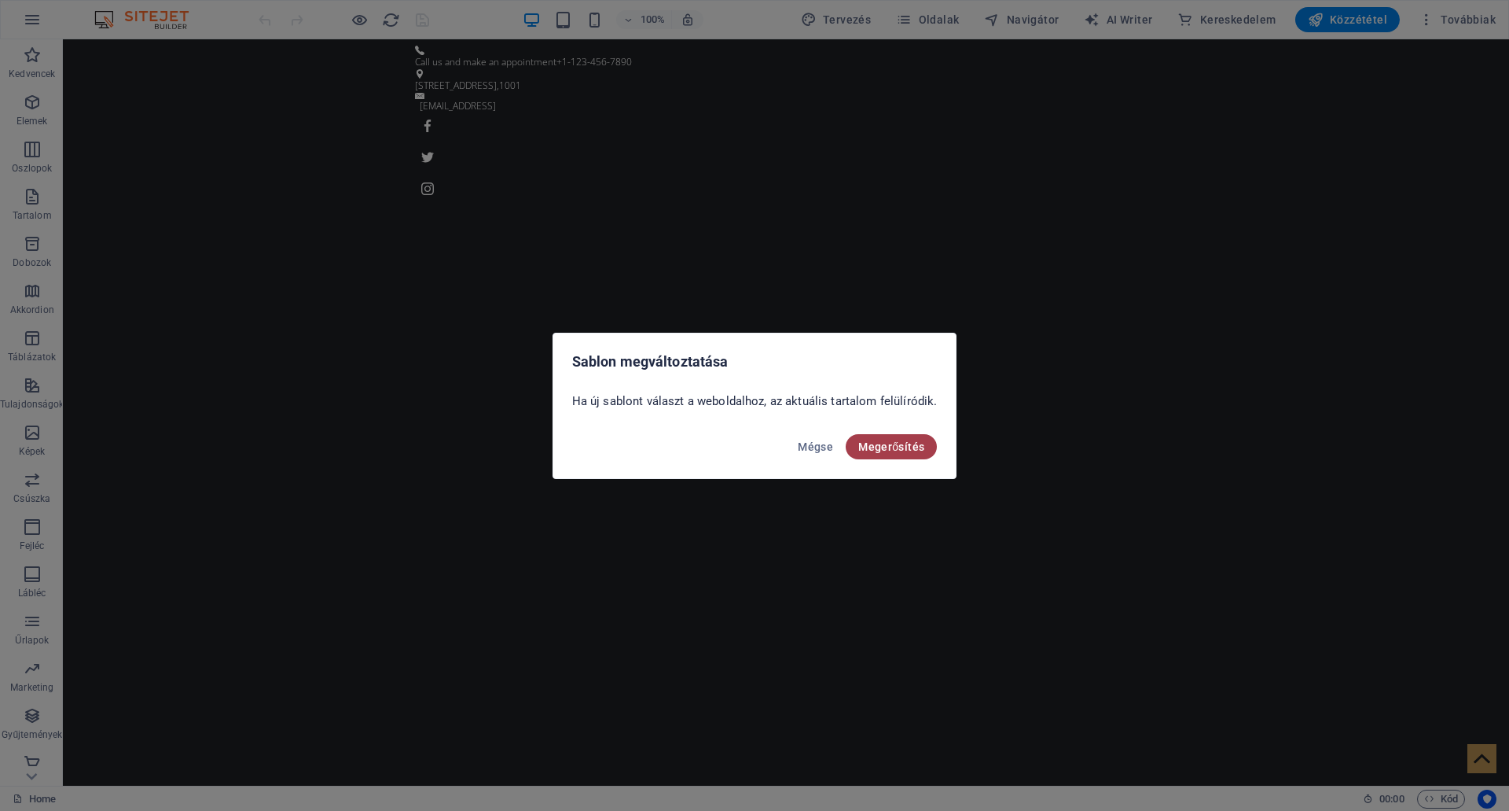
click at [870, 447] on span "Megerősítés" at bounding box center [891, 446] width 66 height 13
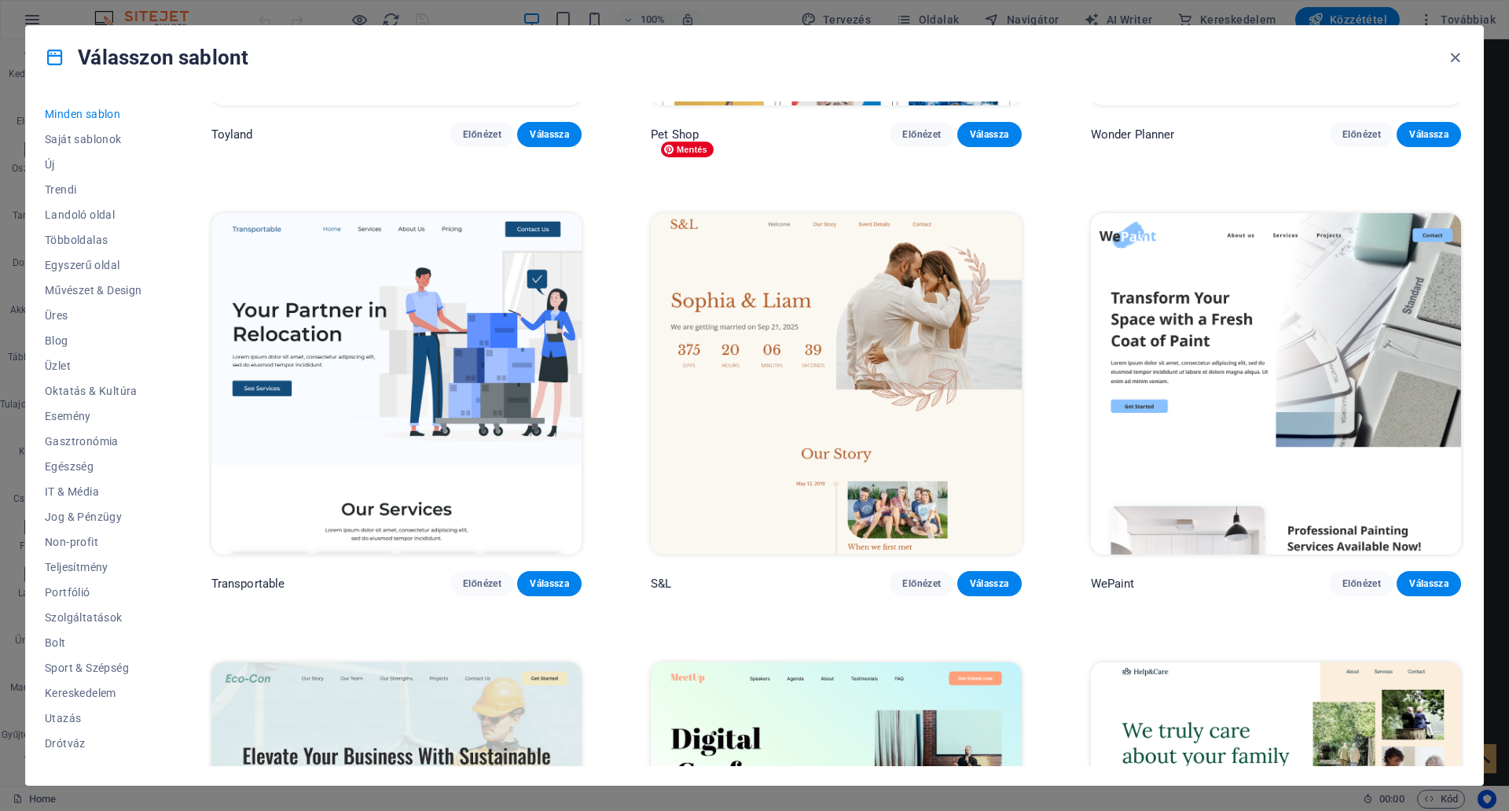
scroll to position [1730, 0]
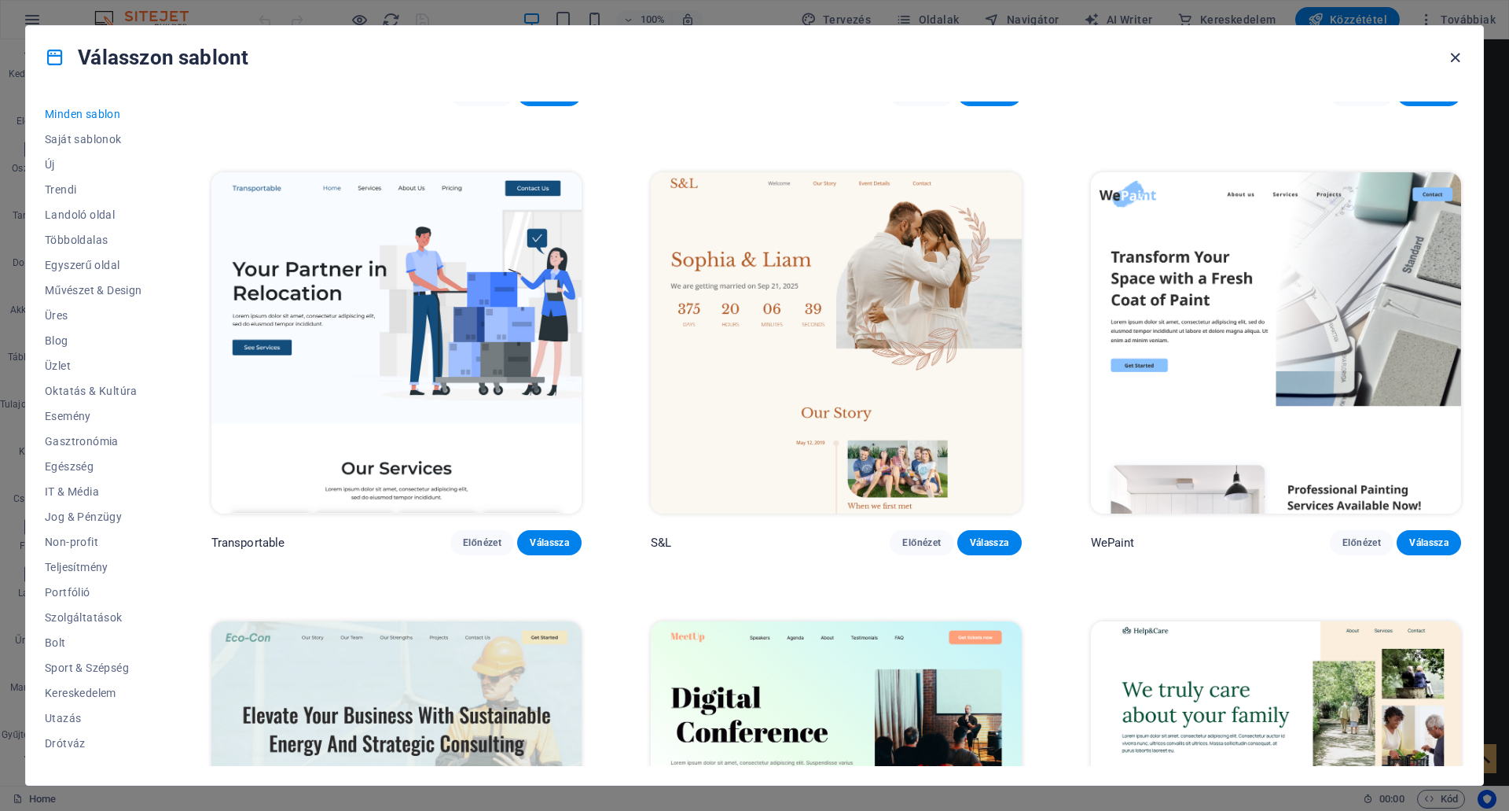
click at [1454, 52] on icon "button" at bounding box center [1456, 58] width 18 height 18
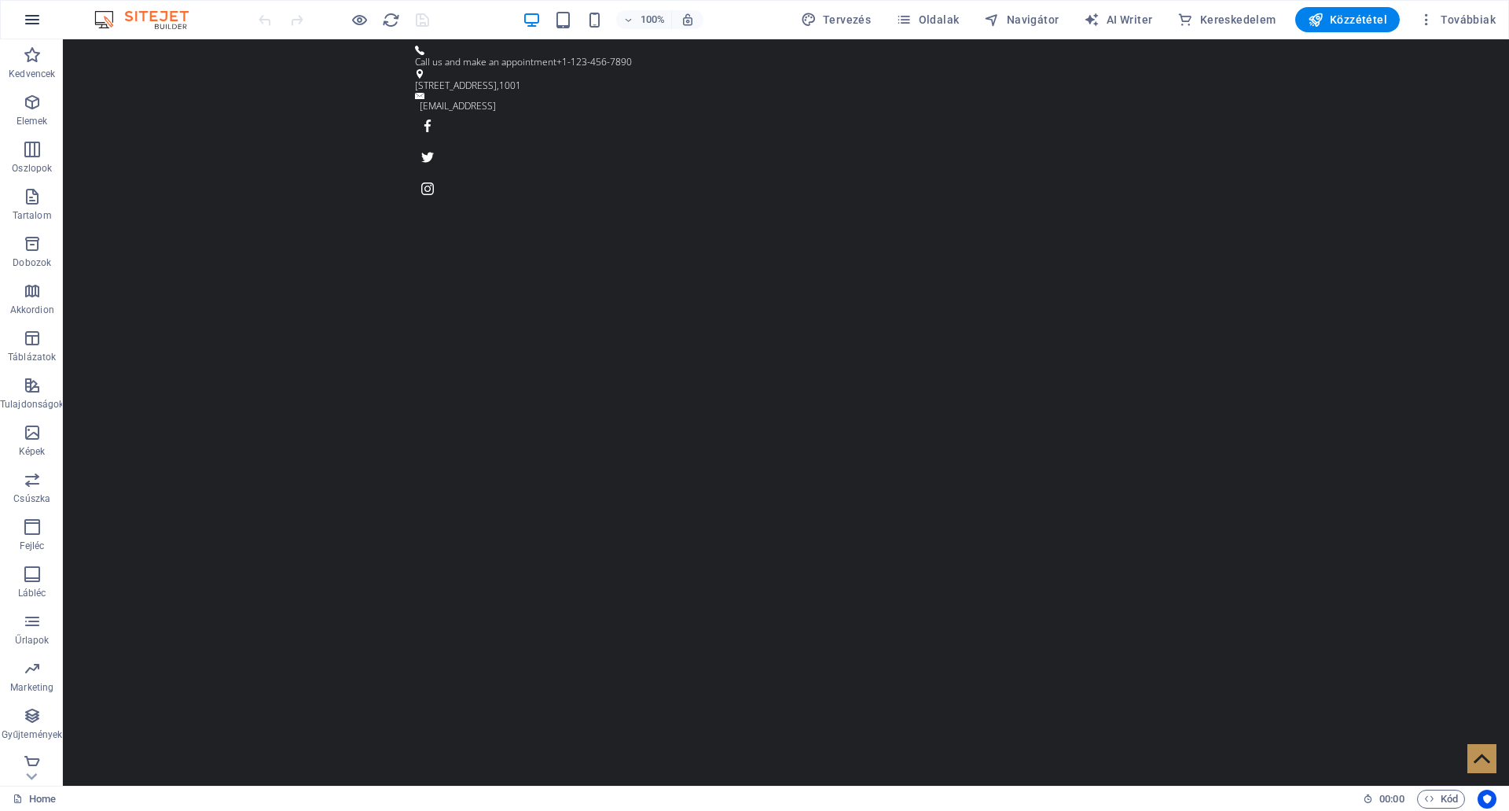
click at [38, 21] on icon "button" at bounding box center [32, 19] width 19 height 19
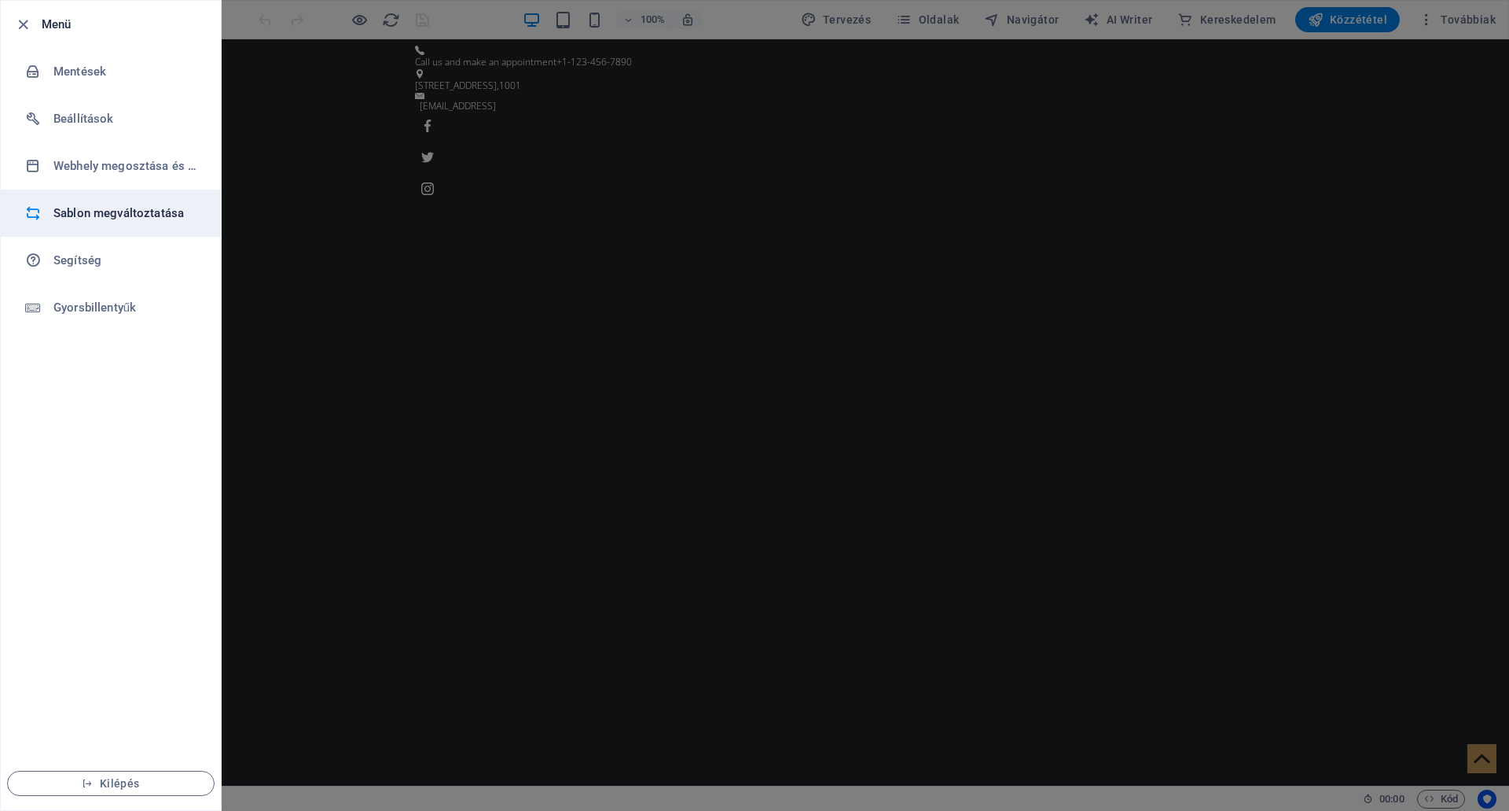
click at [73, 215] on h6 "Sablon megváltoztatása" at bounding box center [125, 213] width 145 height 19
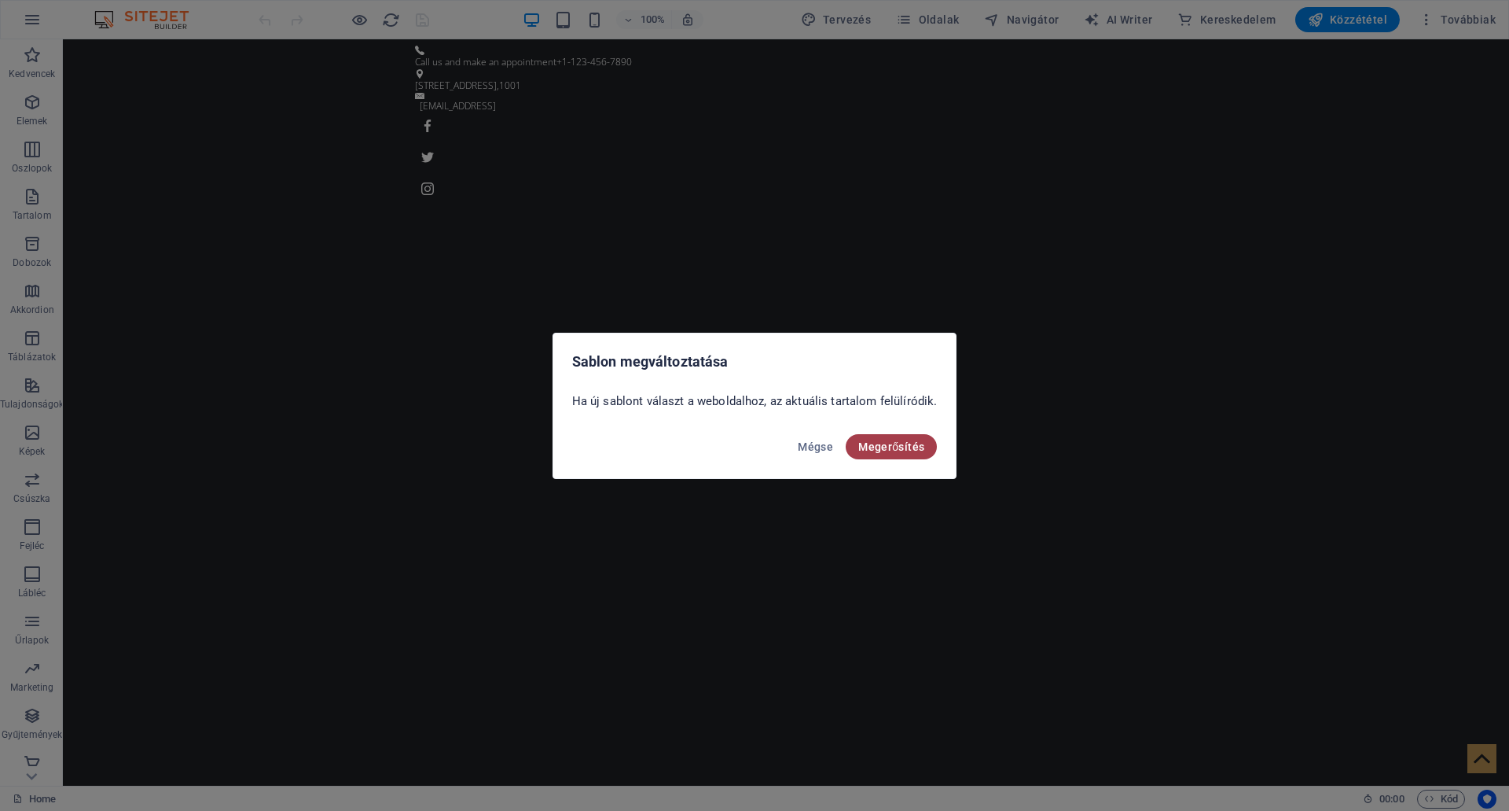
click at [906, 450] on span "Megerősítés" at bounding box center [891, 446] width 66 height 13
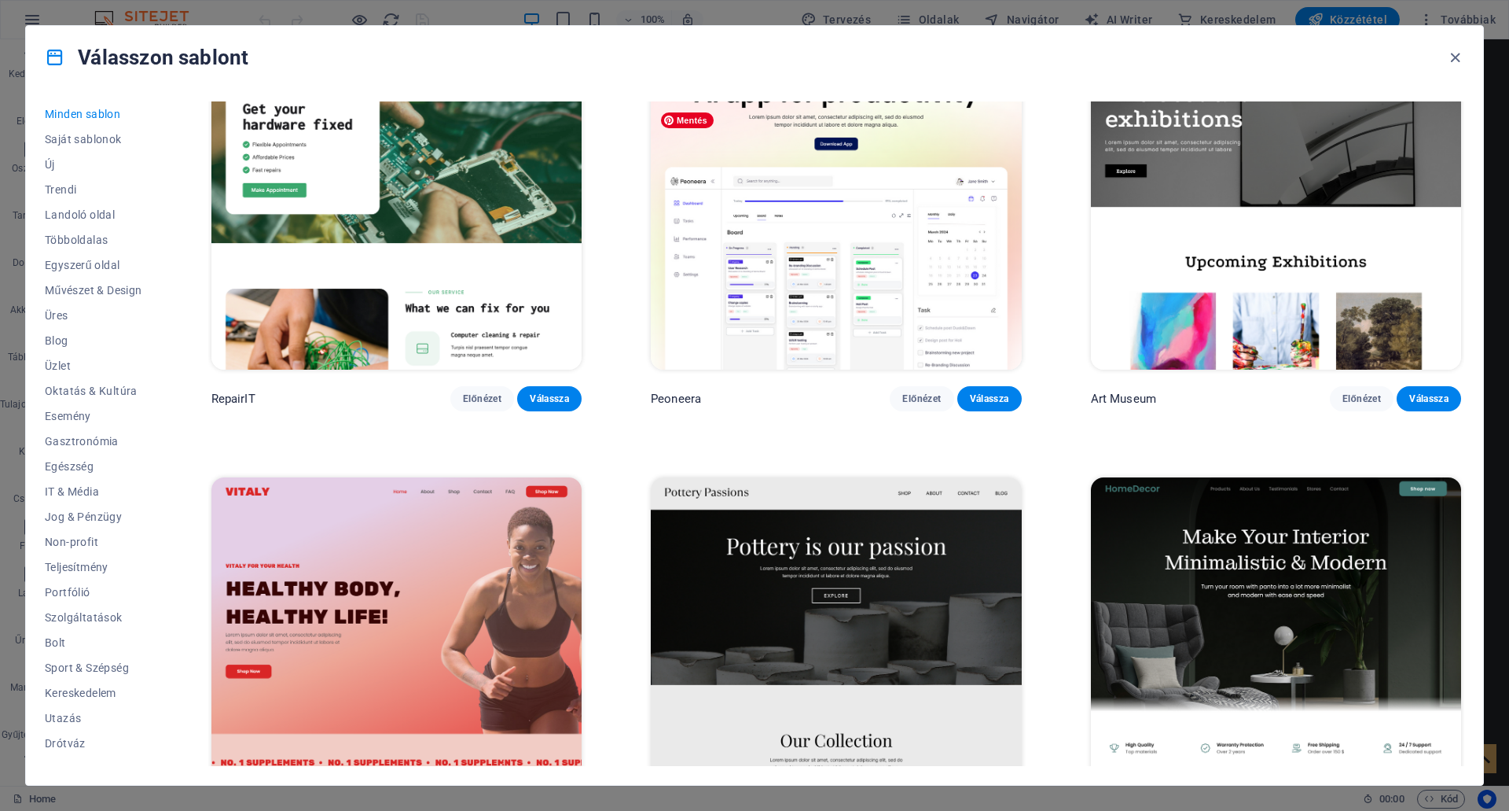
scroll to position [550, 0]
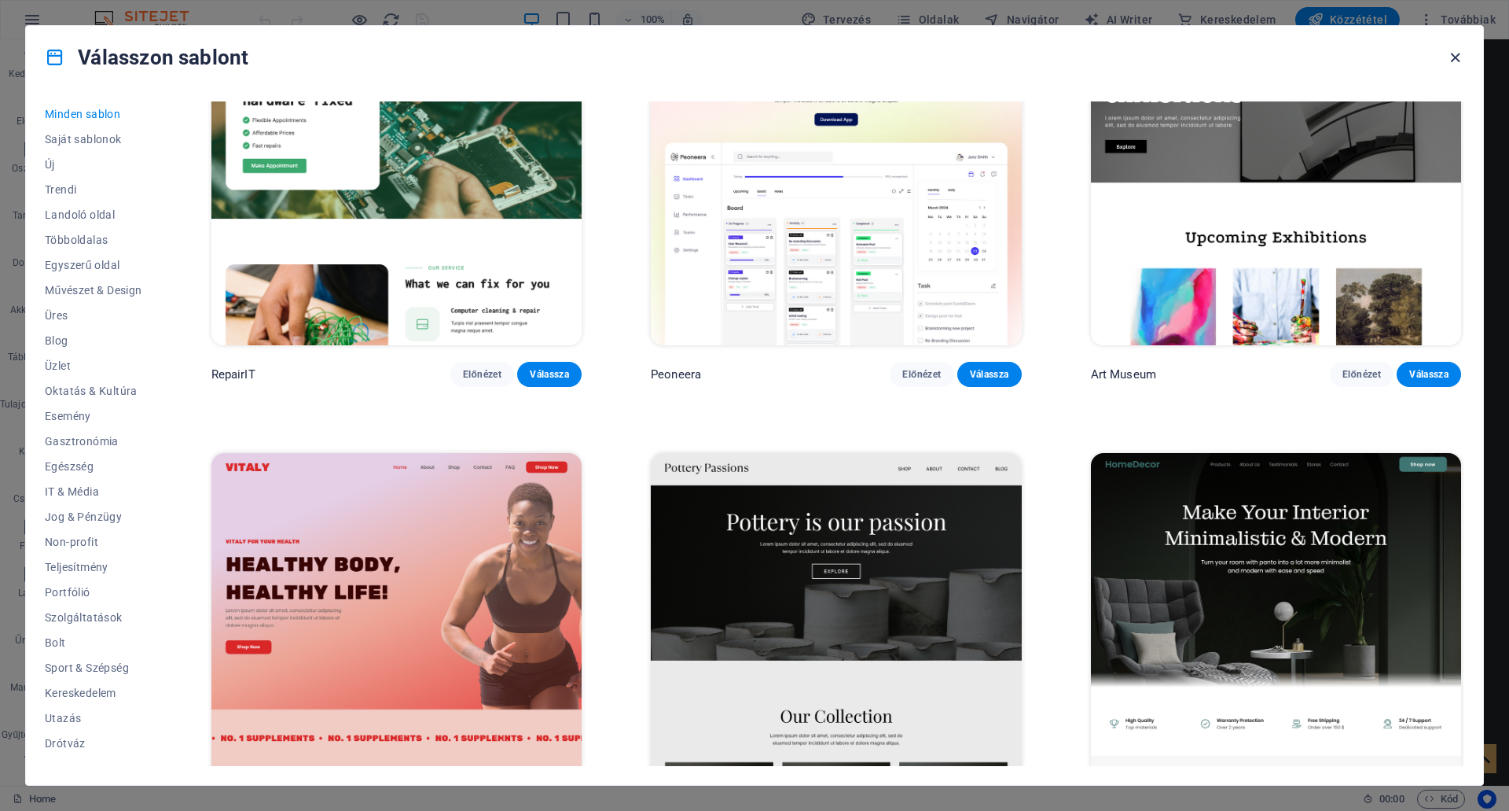
click at [1451, 50] on icon "button" at bounding box center [1456, 58] width 18 height 18
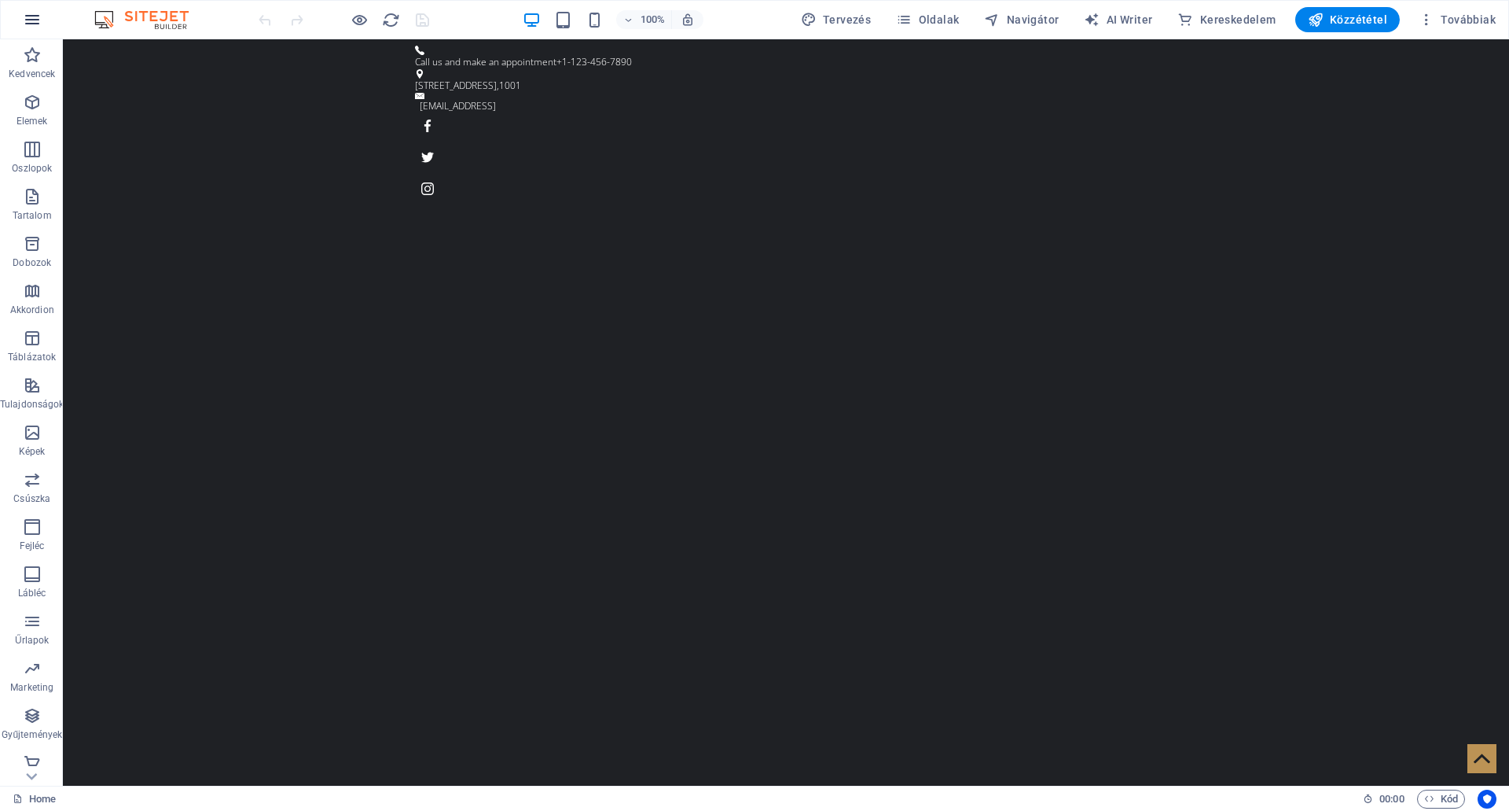
click at [37, 16] on icon "button" at bounding box center [32, 19] width 19 height 19
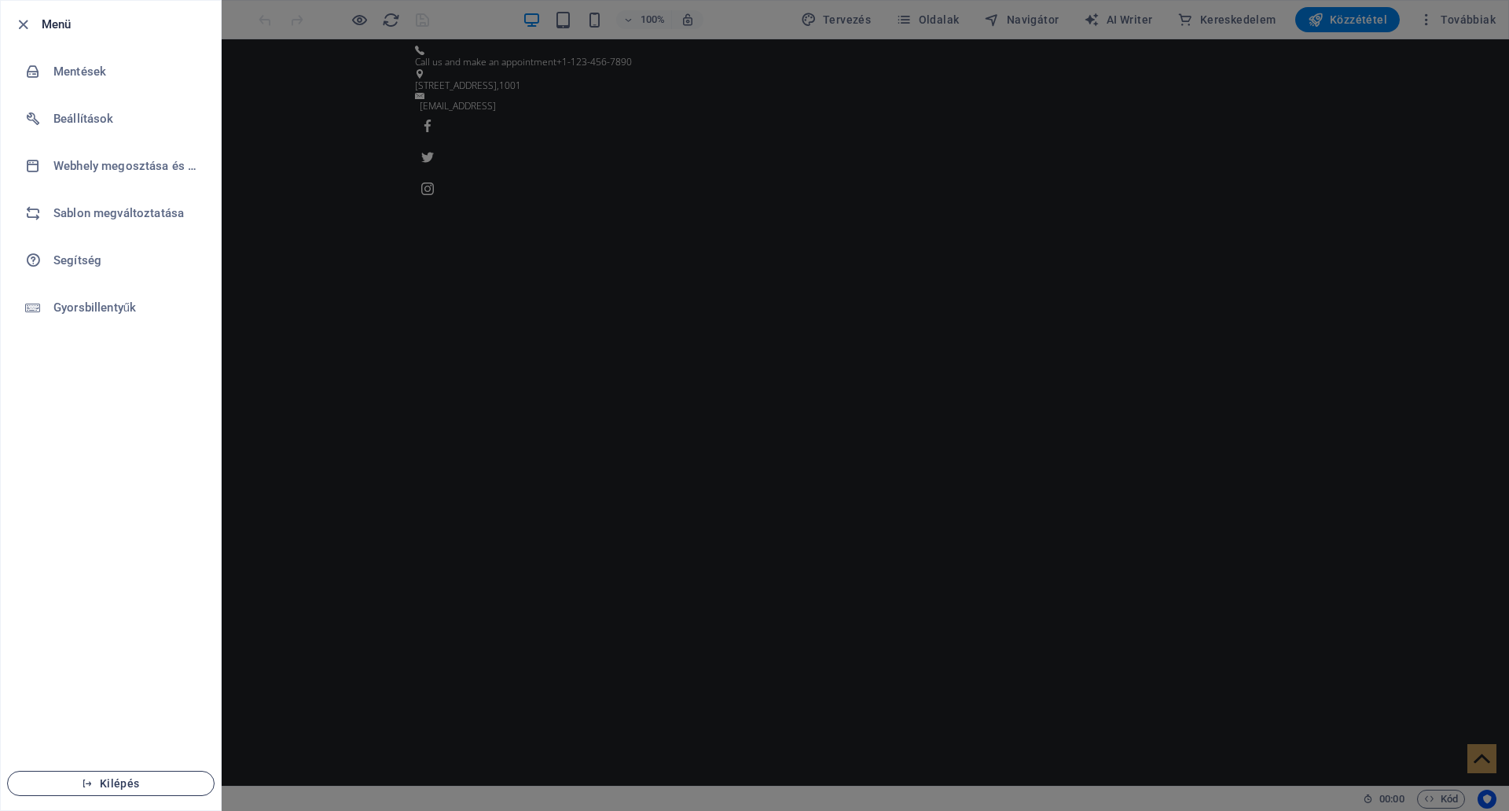
click at [113, 778] on span "Kilépés" at bounding box center [110, 783] width 181 height 13
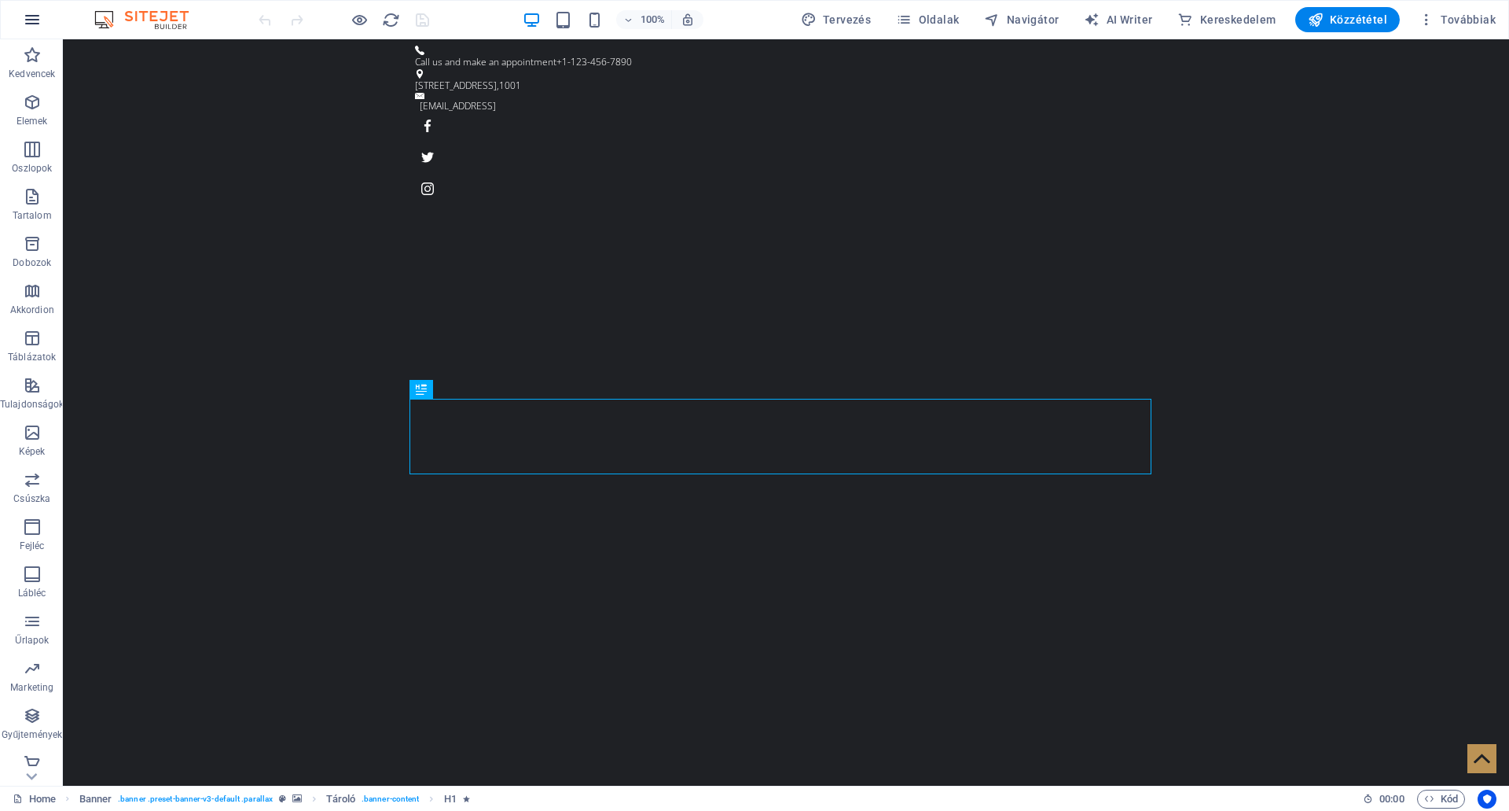
click at [35, 19] on icon "button" at bounding box center [32, 19] width 19 height 19
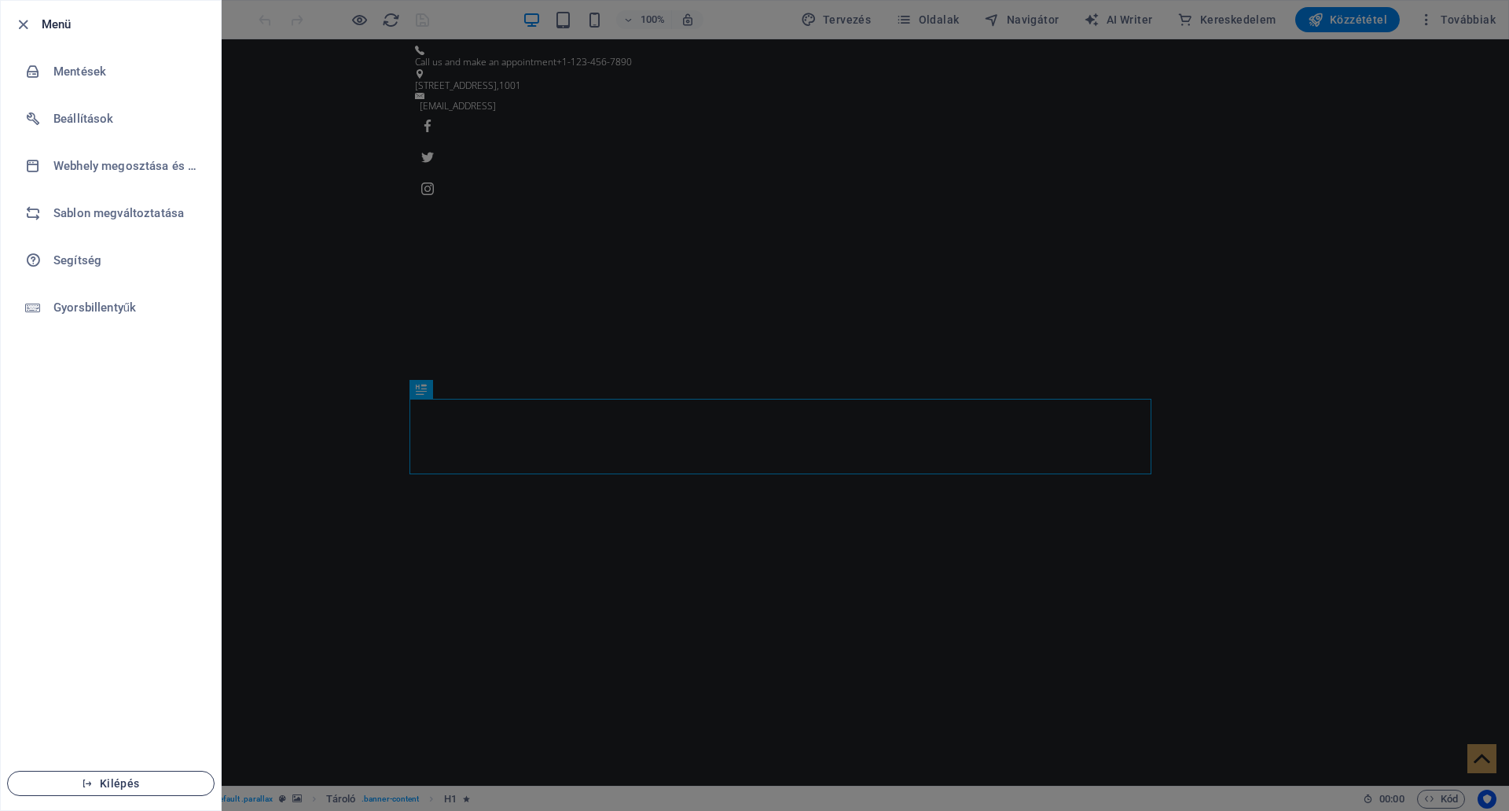
click at [142, 778] on span "Kilépés" at bounding box center [110, 783] width 181 height 13
